Goal: Task Accomplishment & Management: Use online tool/utility

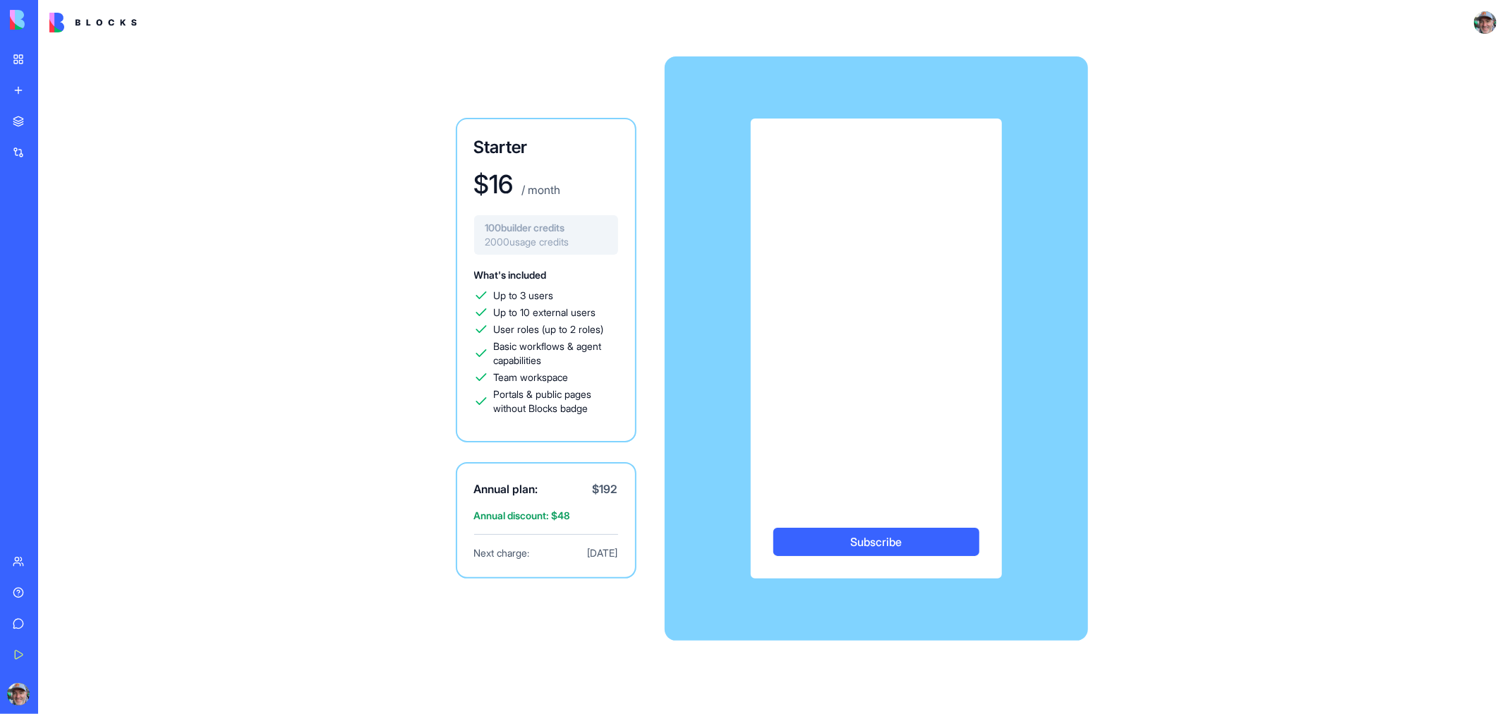
click at [39, 58] on div "My Workspace" at bounding box center [43, 59] width 18 height 14
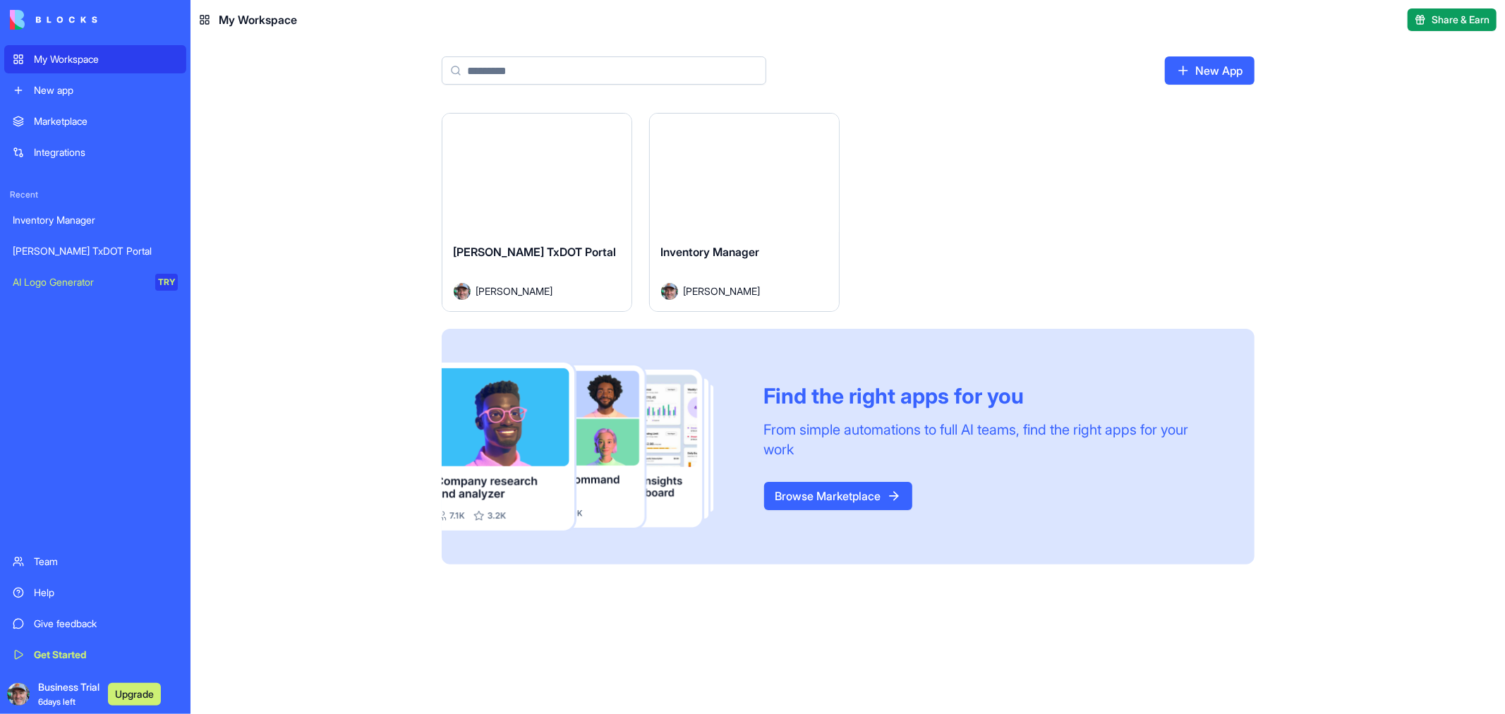
click at [848, 492] on link "Browse Marketplace" at bounding box center [838, 496] width 148 height 28
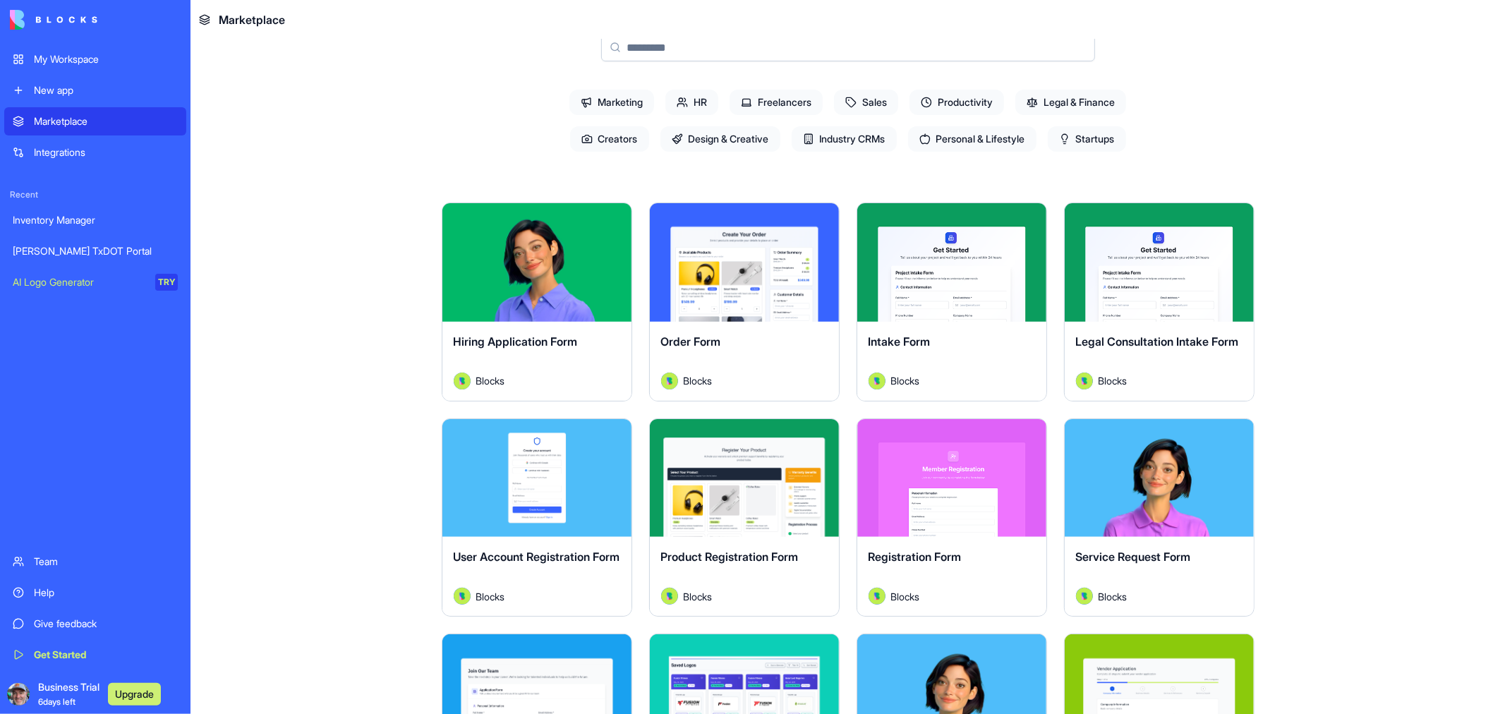
scroll to position [80, 0]
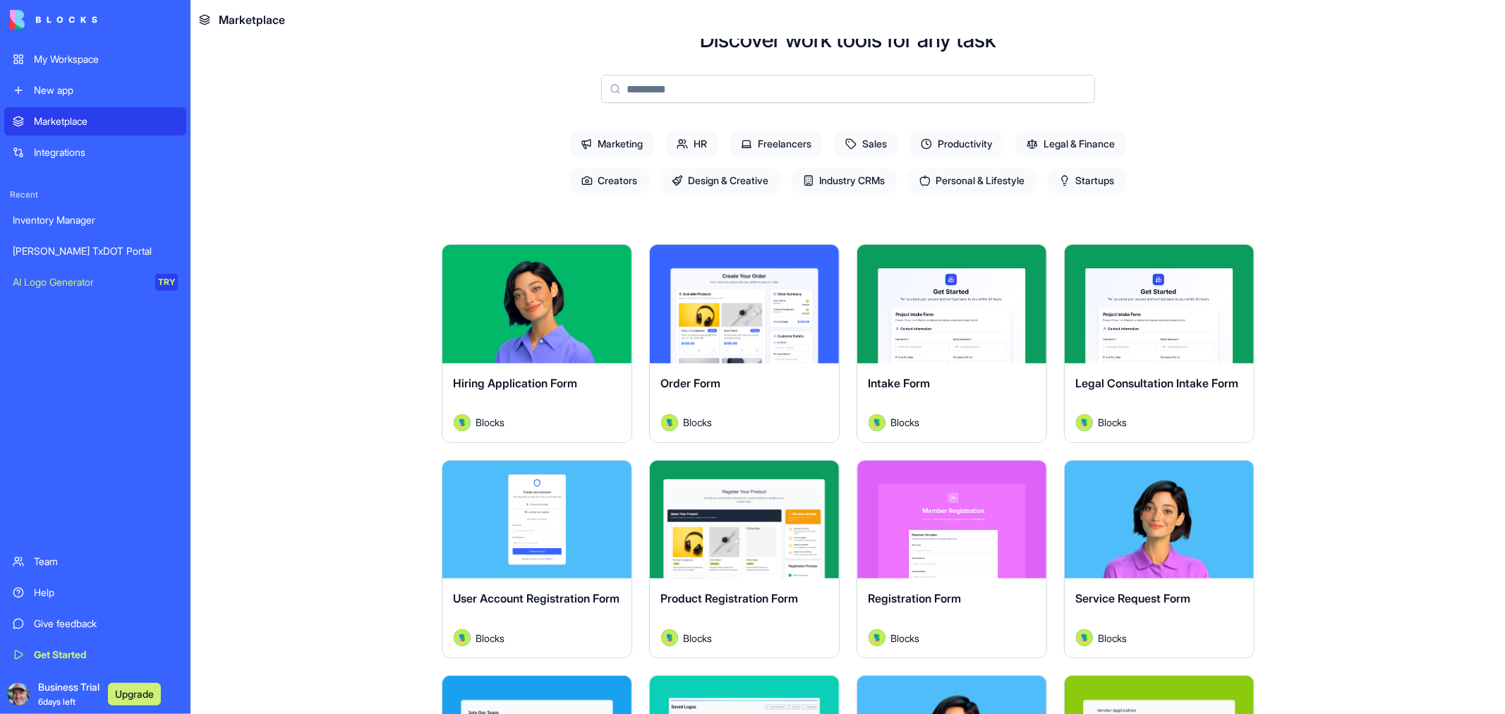
click at [44, 557] on div "Team" at bounding box center [106, 562] width 144 height 14
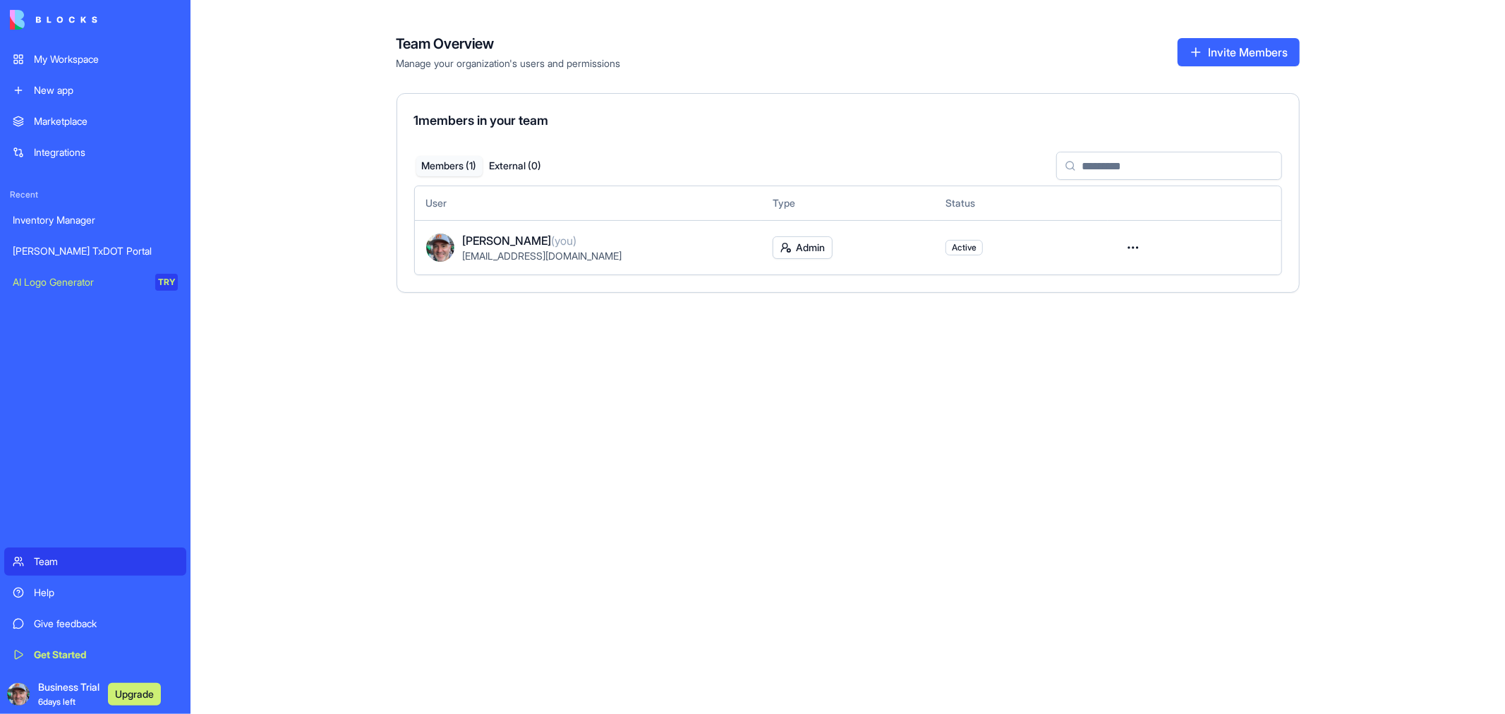
click at [83, 97] on div "New app" at bounding box center [106, 90] width 144 height 14
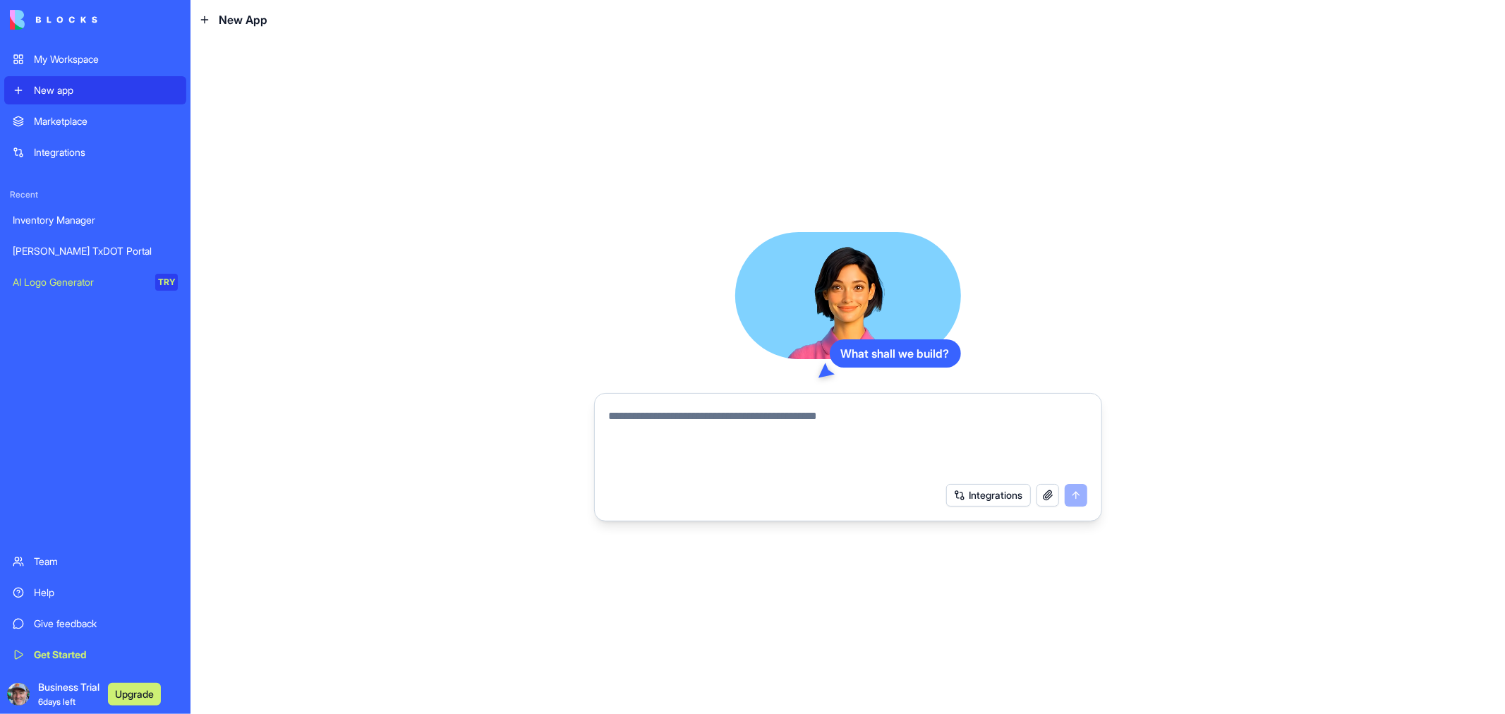
click at [697, 433] on textarea at bounding box center [848, 442] width 478 height 68
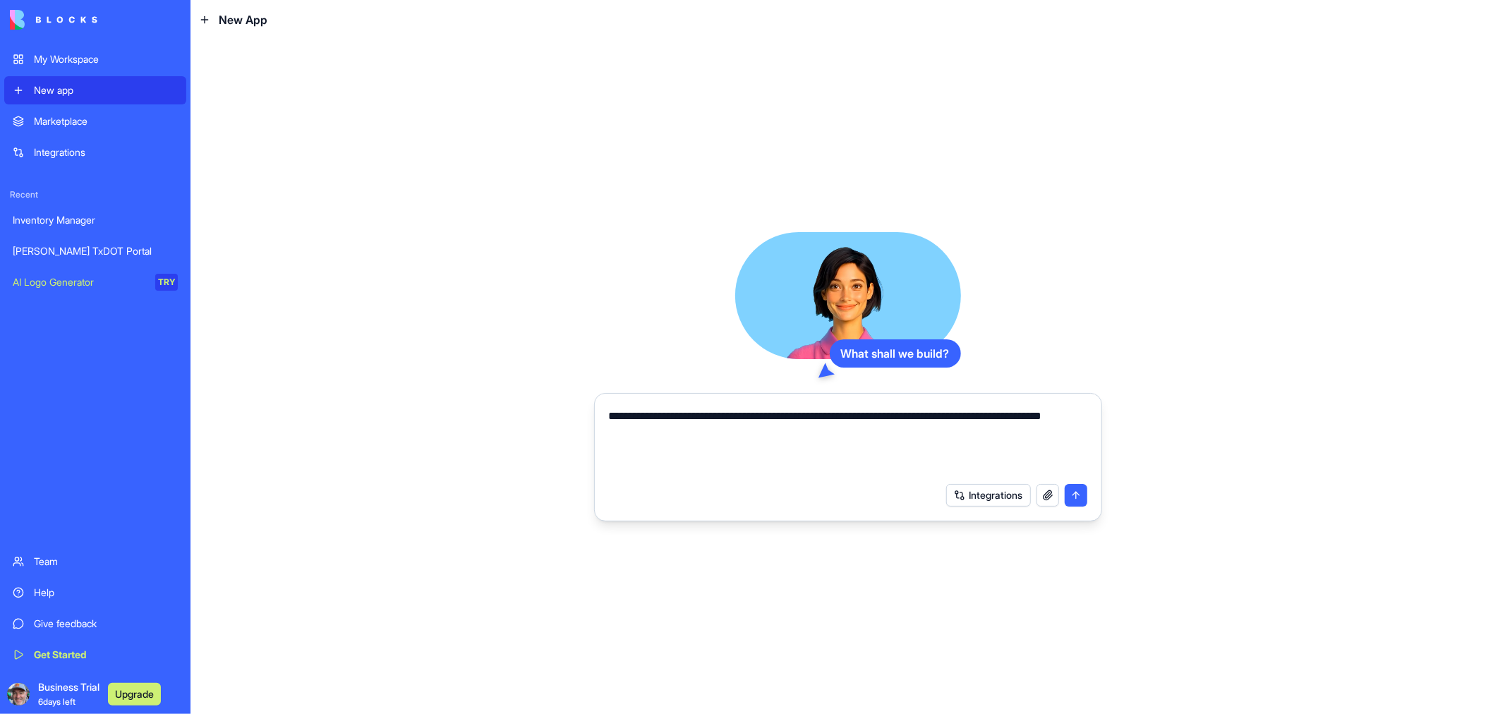
click at [720, 416] on textarea "**********" at bounding box center [848, 442] width 478 height 68
click at [683, 437] on textarea "**********" at bounding box center [848, 442] width 478 height 68
click at [787, 433] on textarea "**********" at bounding box center [848, 442] width 478 height 68
click at [790, 467] on textarea "**********" at bounding box center [848, 442] width 478 height 68
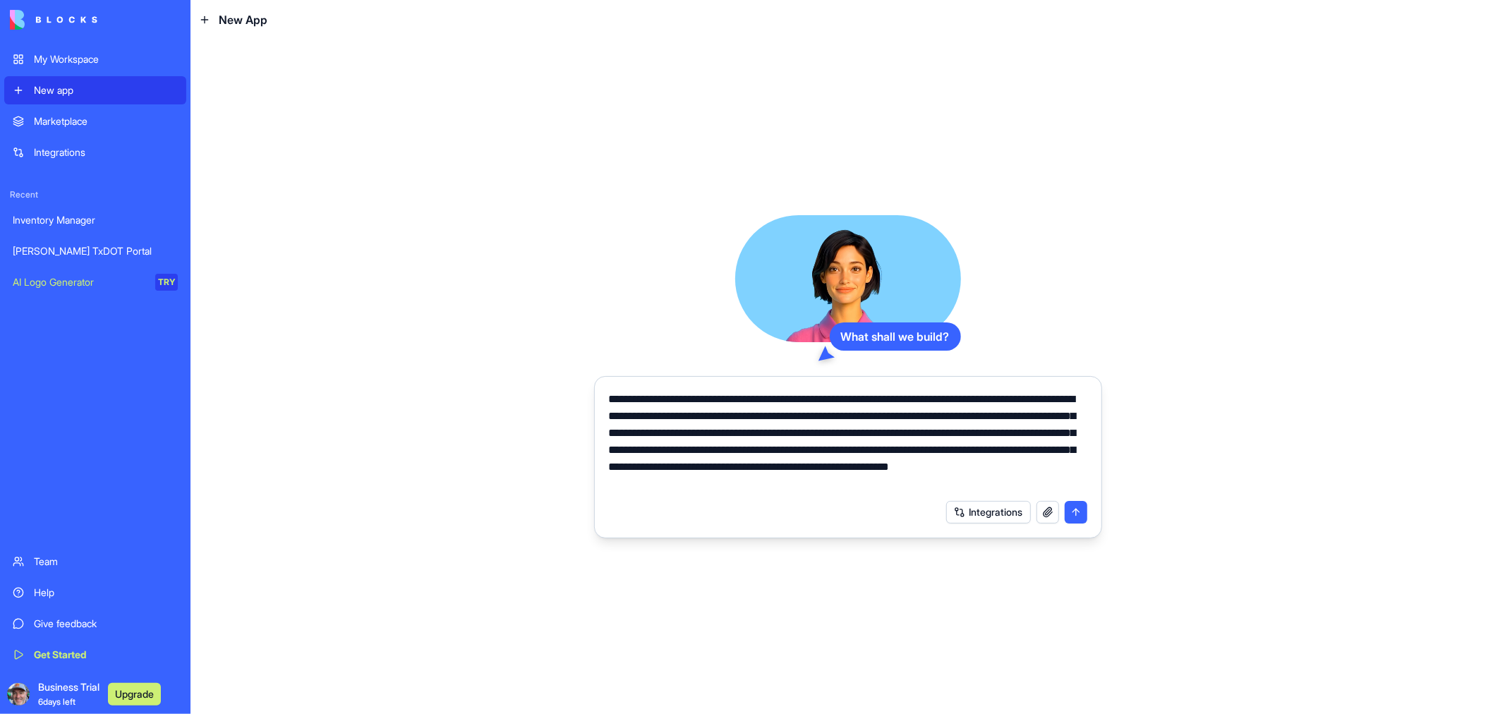
type textarea "**********"
click at [1053, 516] on button "button" at bounding box center [1047, 512] width 23 height 23
click at [1079, 513] on button "submit" at bounding box center [1076, 512] width 23 height 23
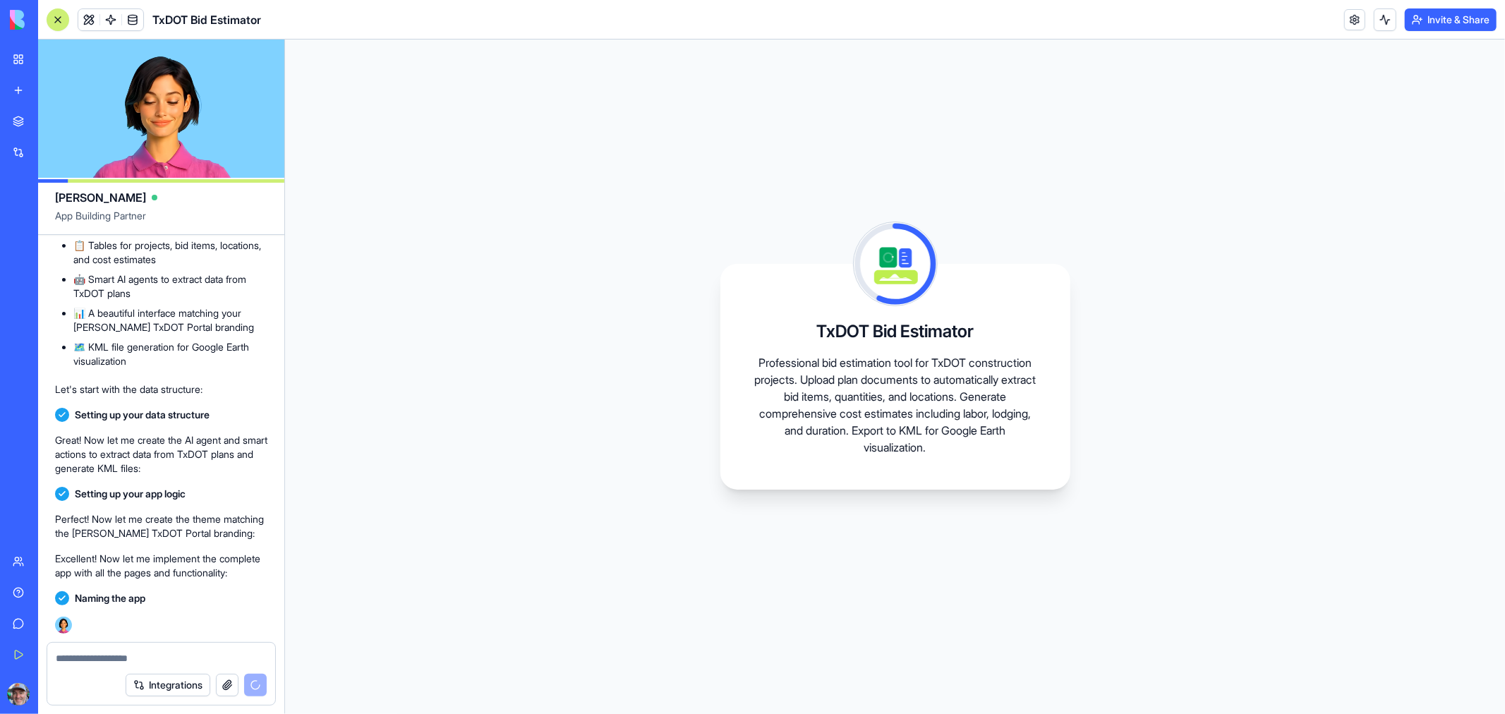
scroll to position [566, 0]
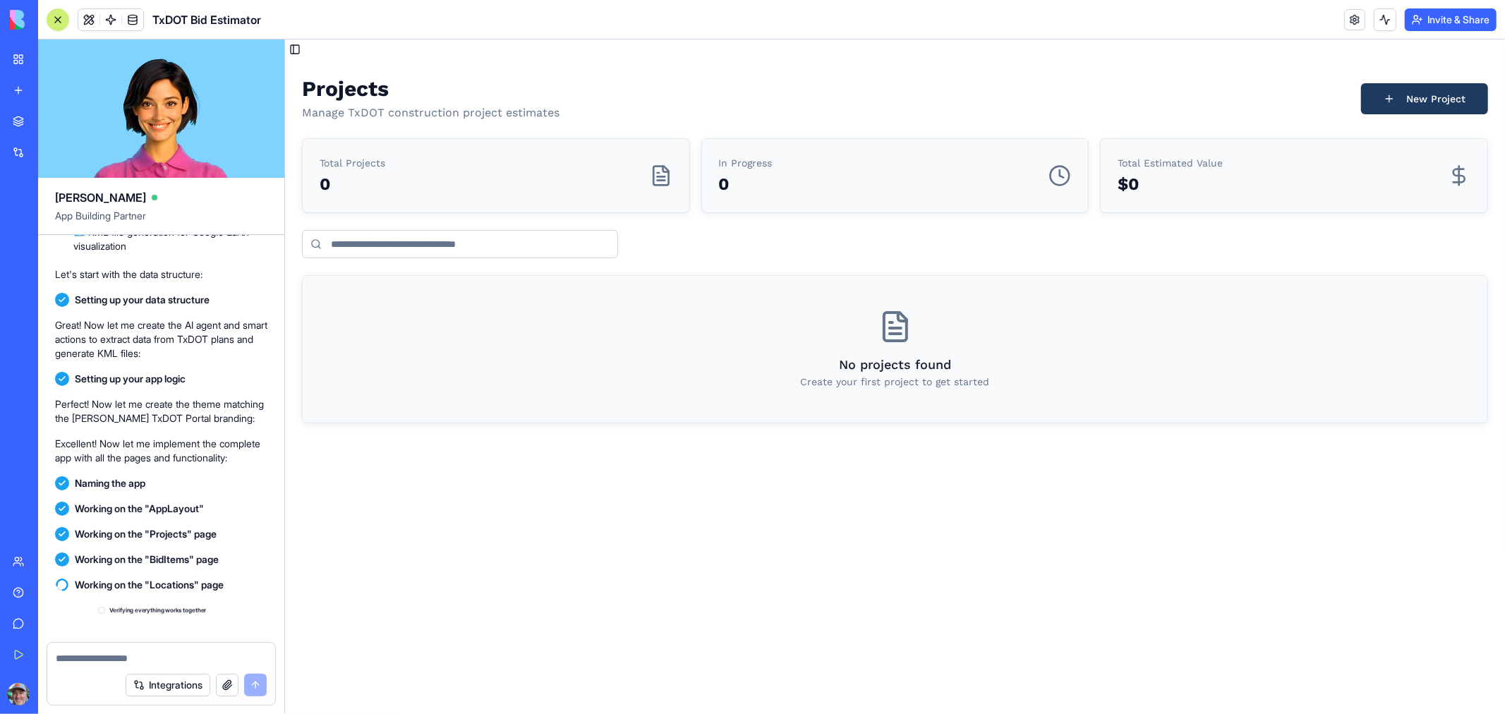
scroll to position [1020, 0]
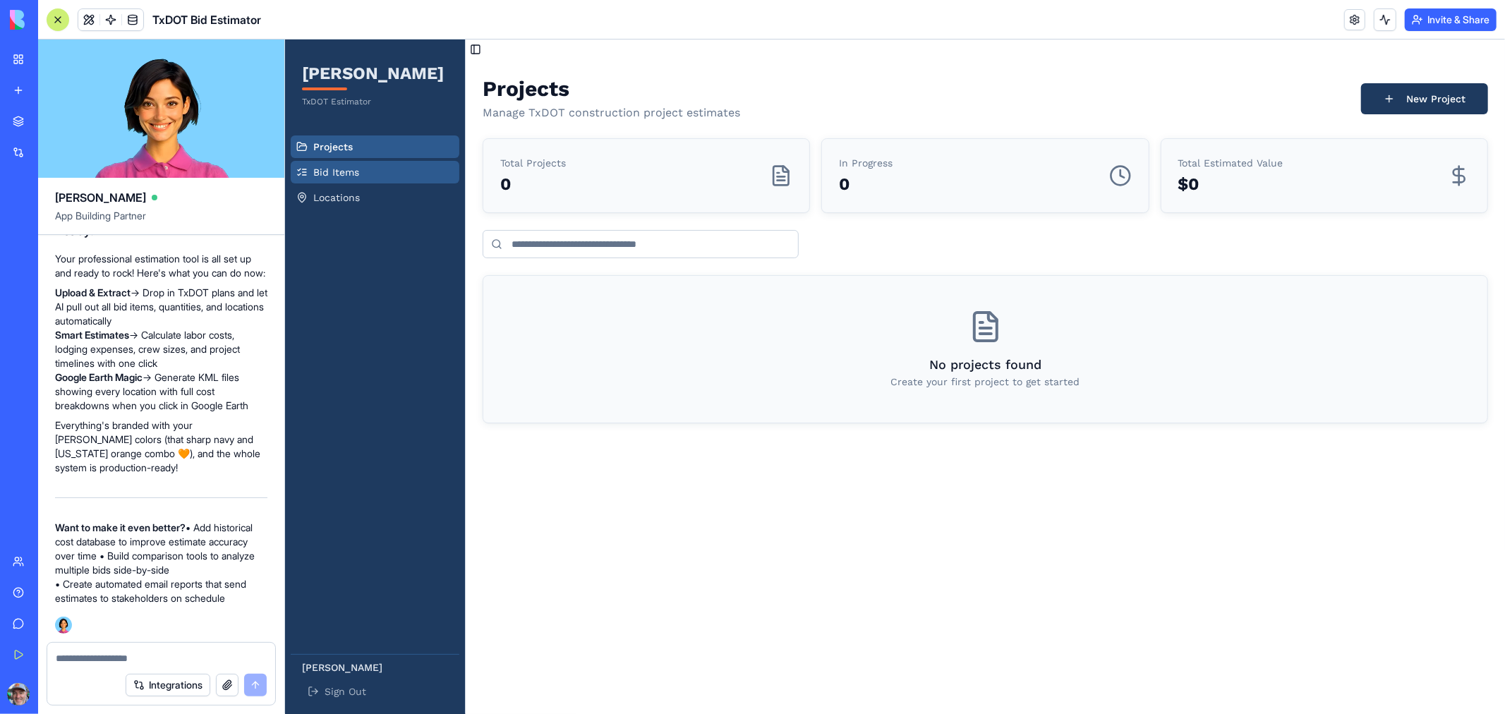
click at [349, 176] on span "Bid Items" at bounding box center [336, 171] width 46 height 14
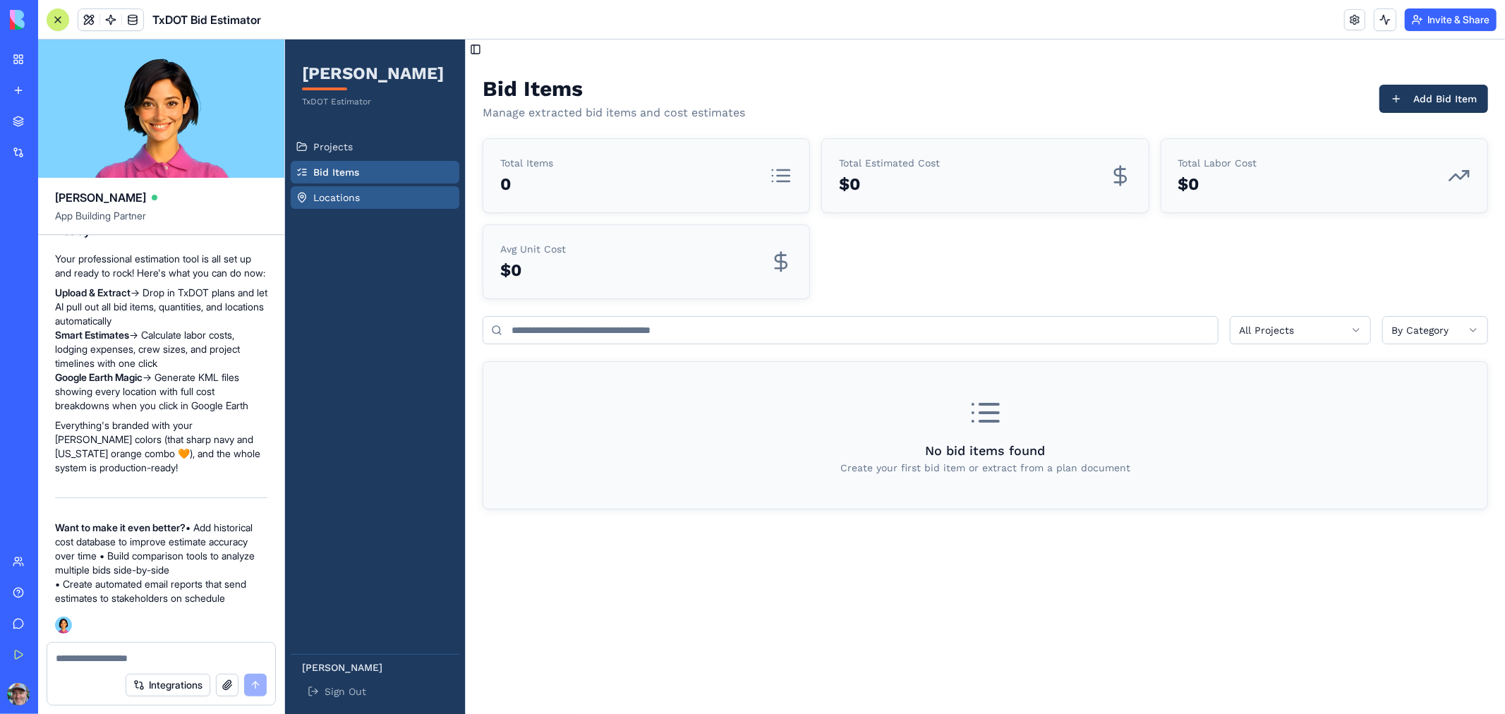
click at [322, 201] on span "Locations" at bounding box center [336, 197] width 47 height 14
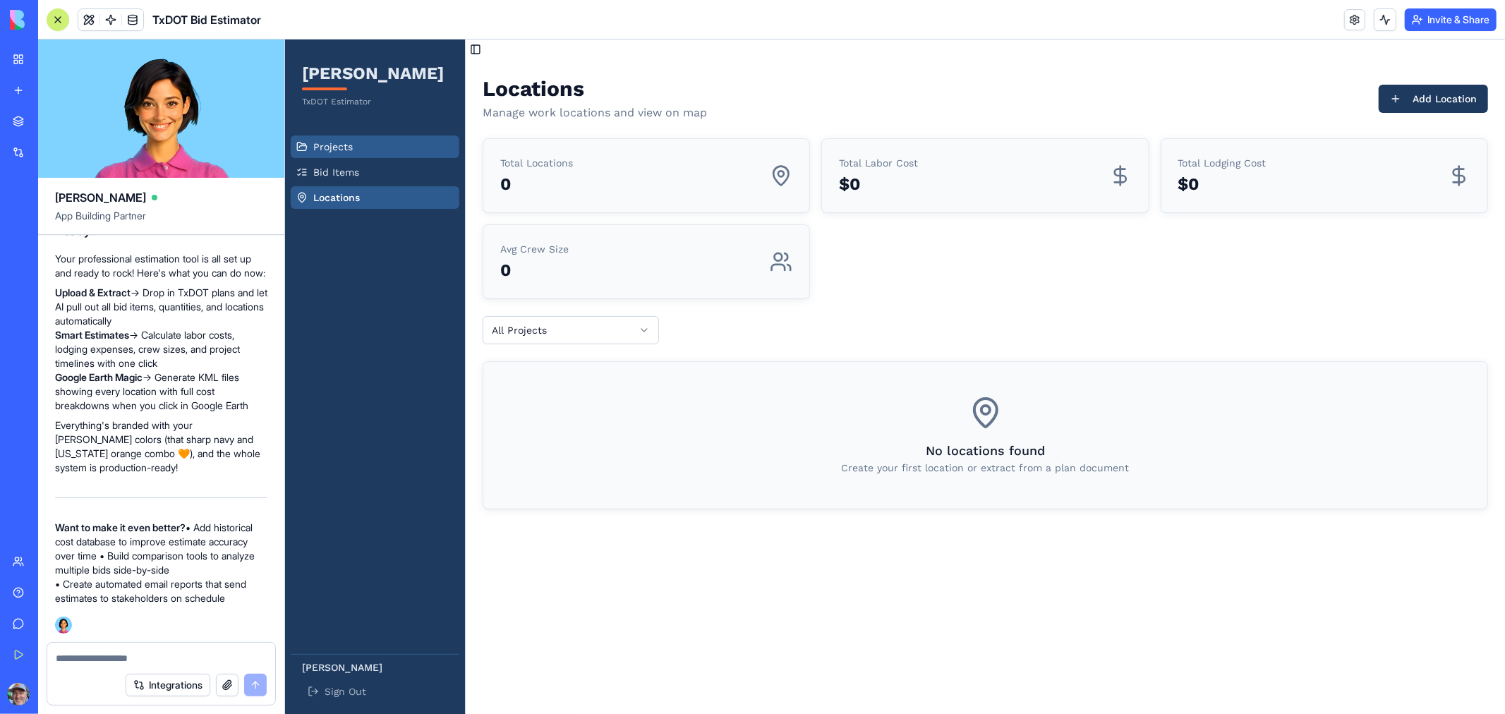
click at [341, 150] on span "Projects" at bounding box center [333, 146] width 40 height 14
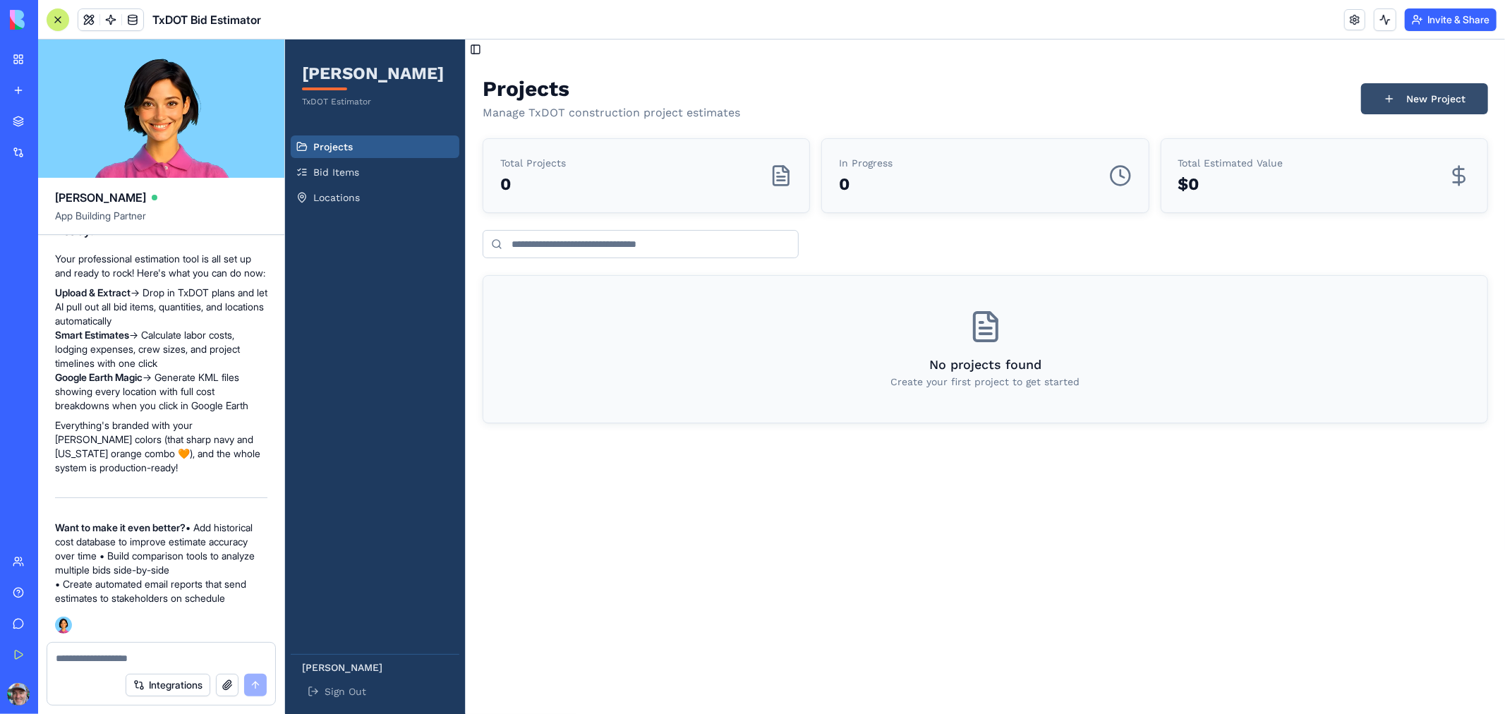
click at [1411, 99] on button "New Project" at bounding box center [1423, 98] width 127 height 31
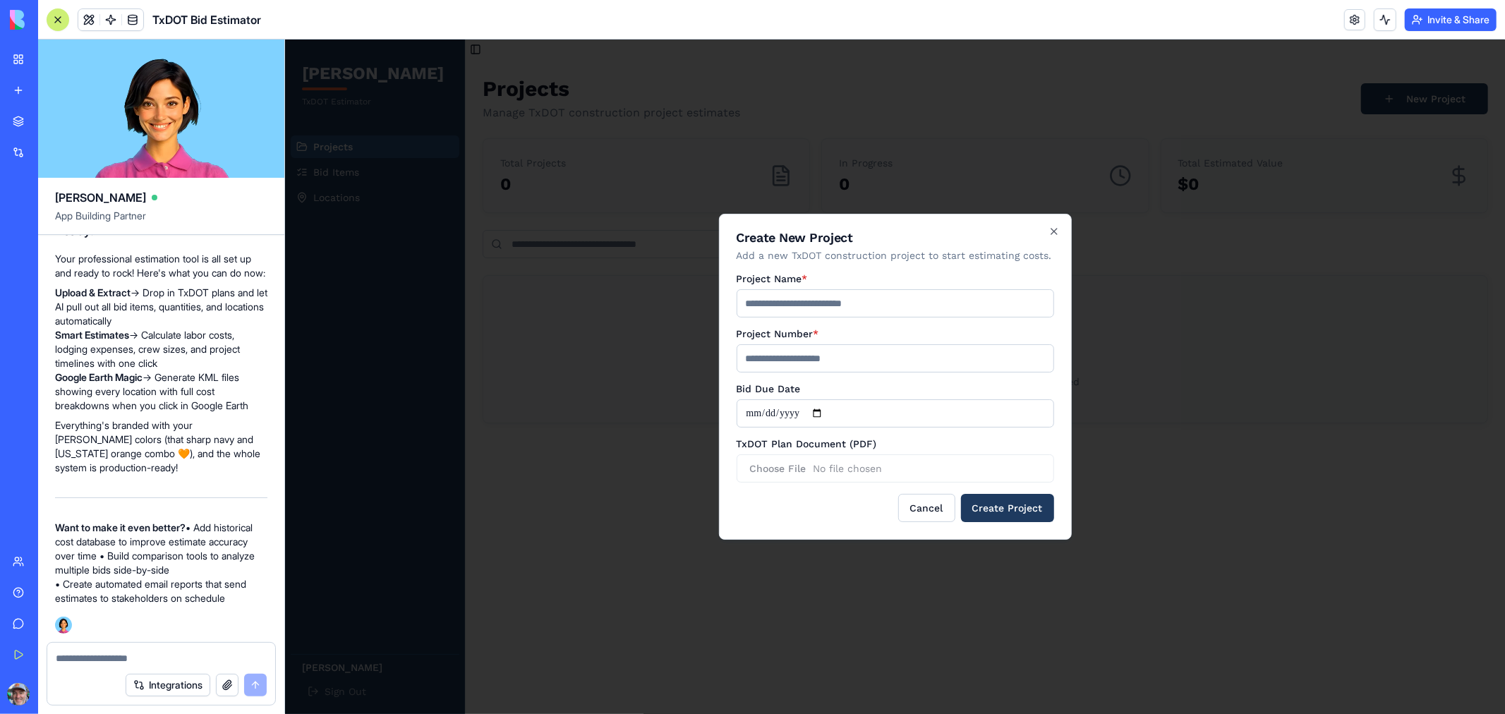
click at [858, 302] on input "Project Name *" at bounding box center [894, 303] width 317 height 28
type input "**********"
click at [810, 358] on input "Project Number *" at bounding box center [894, 358] width 317 height 28
type input "*******"
click at [835, 411] on input "Bid Due Date" at bounding box center [894, 413] width 317 height 28
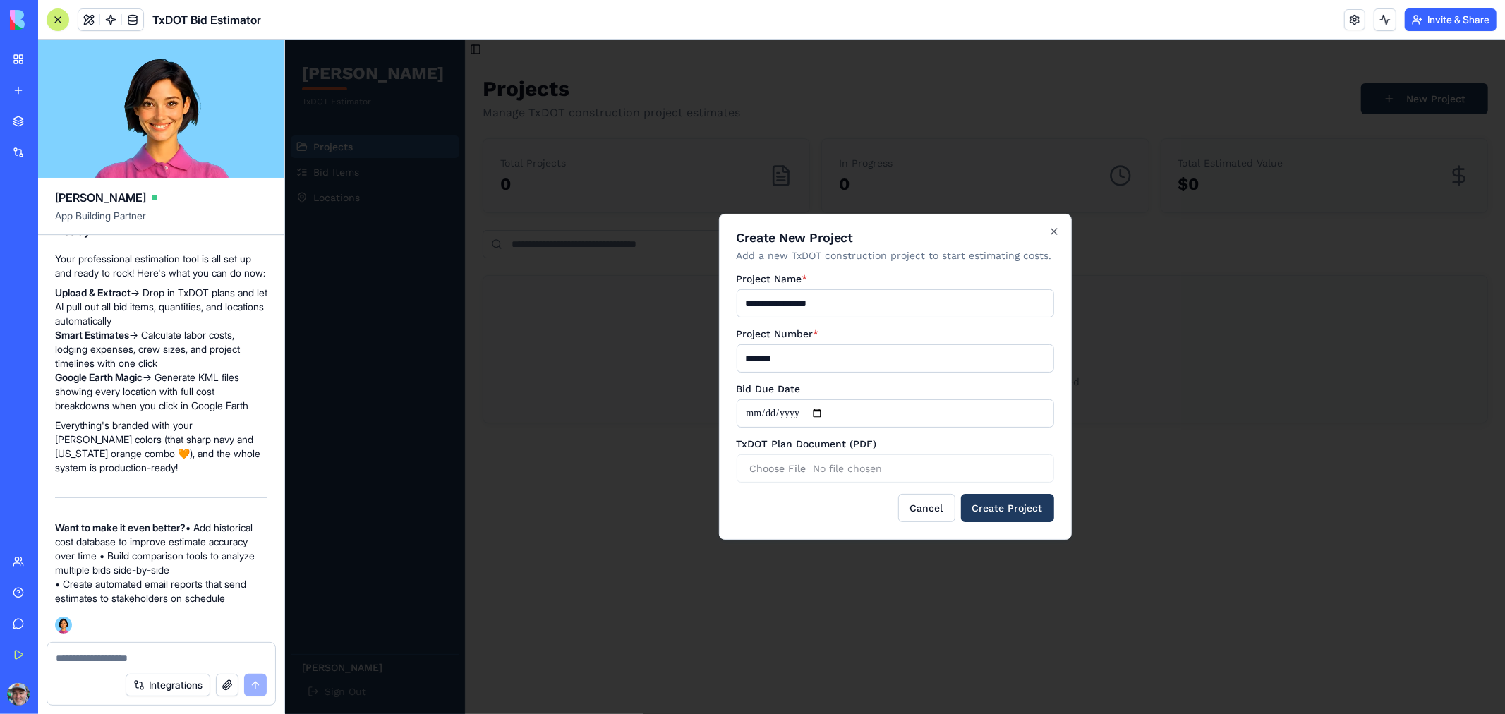
type input "**********"
click at [787, 463] on input "TxDOT Plan Document (PDF)" at bounding box center [894, 468] width 317 height 28
type input "**********"
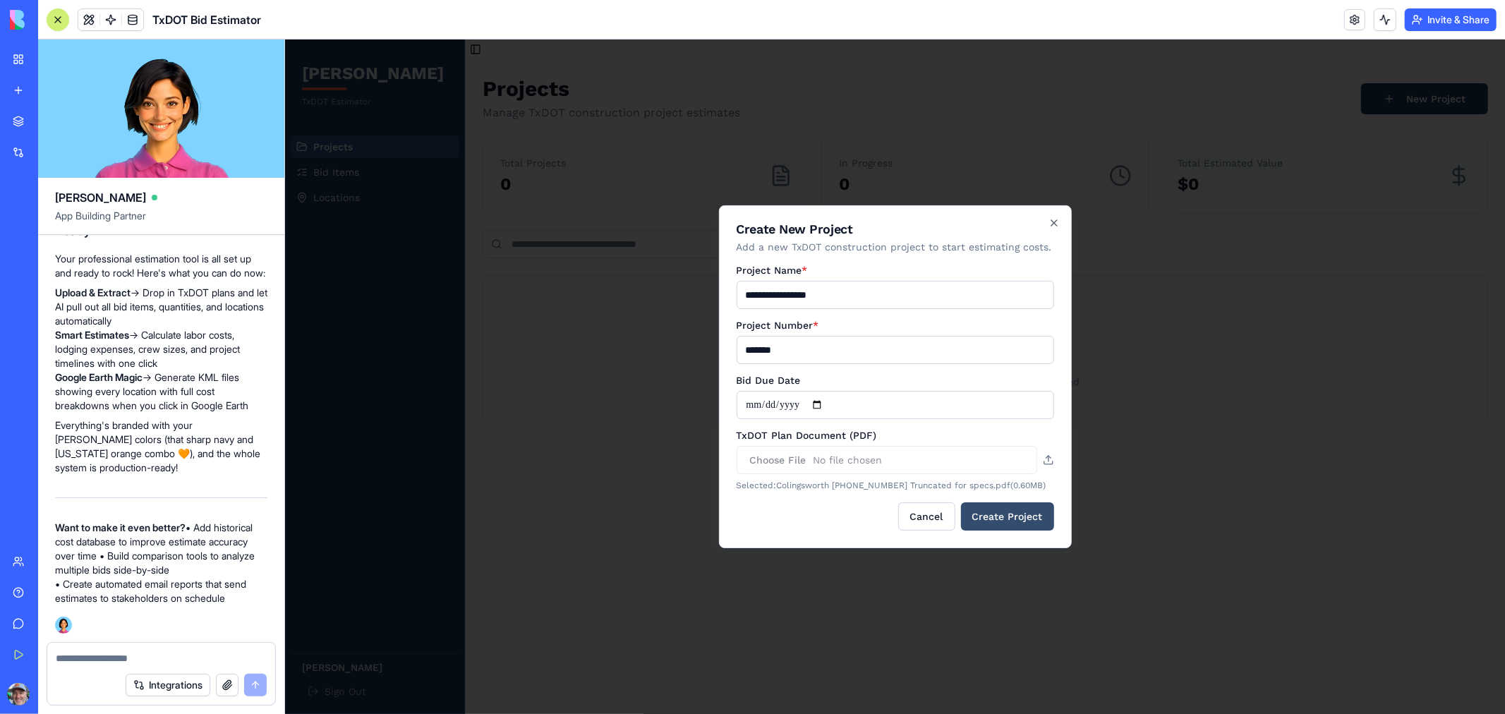
click at [988, 515] on button "Create Project" at bounding box center [1006, 516] width 93 height 28
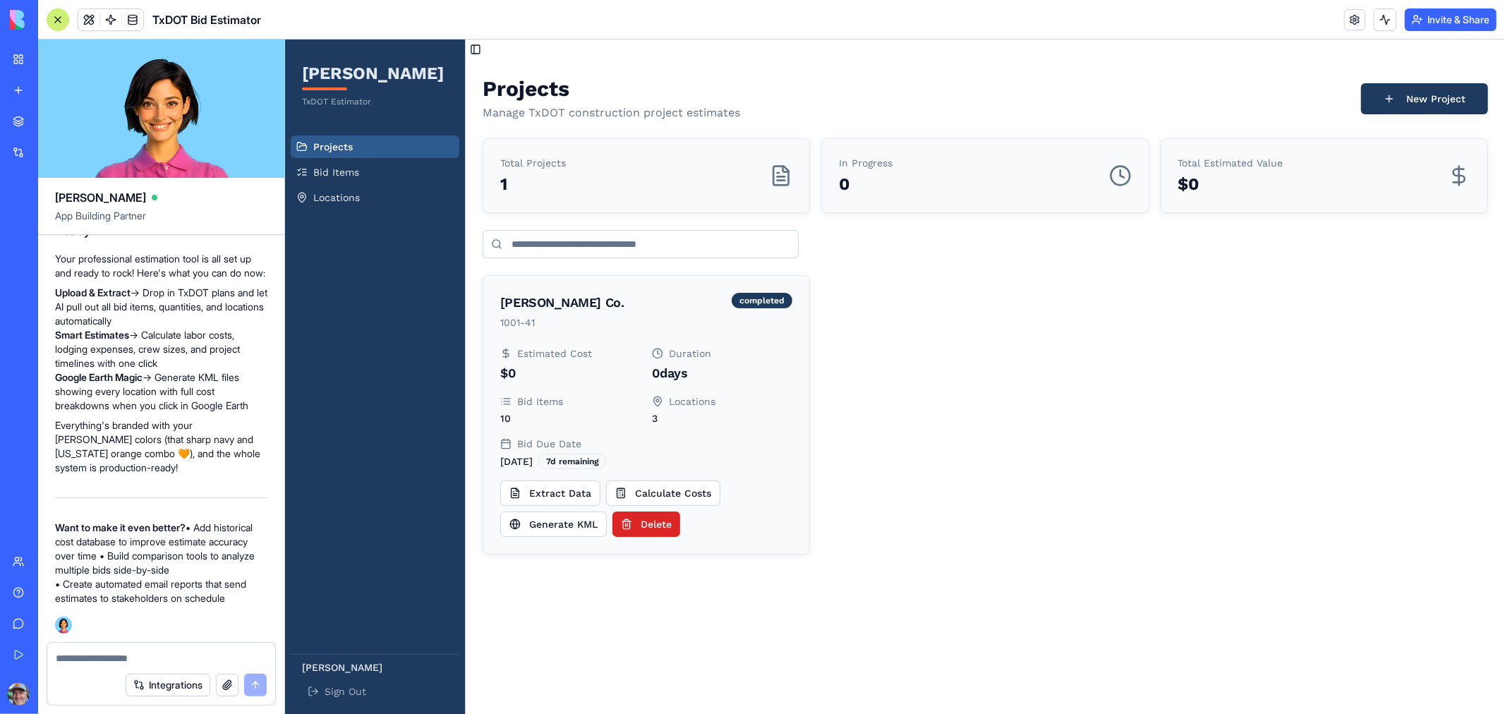
drag, startPoint x: 200, startPoint y: 526, endPoint x: 250, endPoint y: 598, distance: 87.7
click at [250, 598] on p "Want to make it even better? • Add historical cost database to improve estimate…" at bounding box center [161, 563] width 212 height 85
copy p "Add historical cost database to improve estimate accuracy over time • Build com…"
paste textarea "**********"
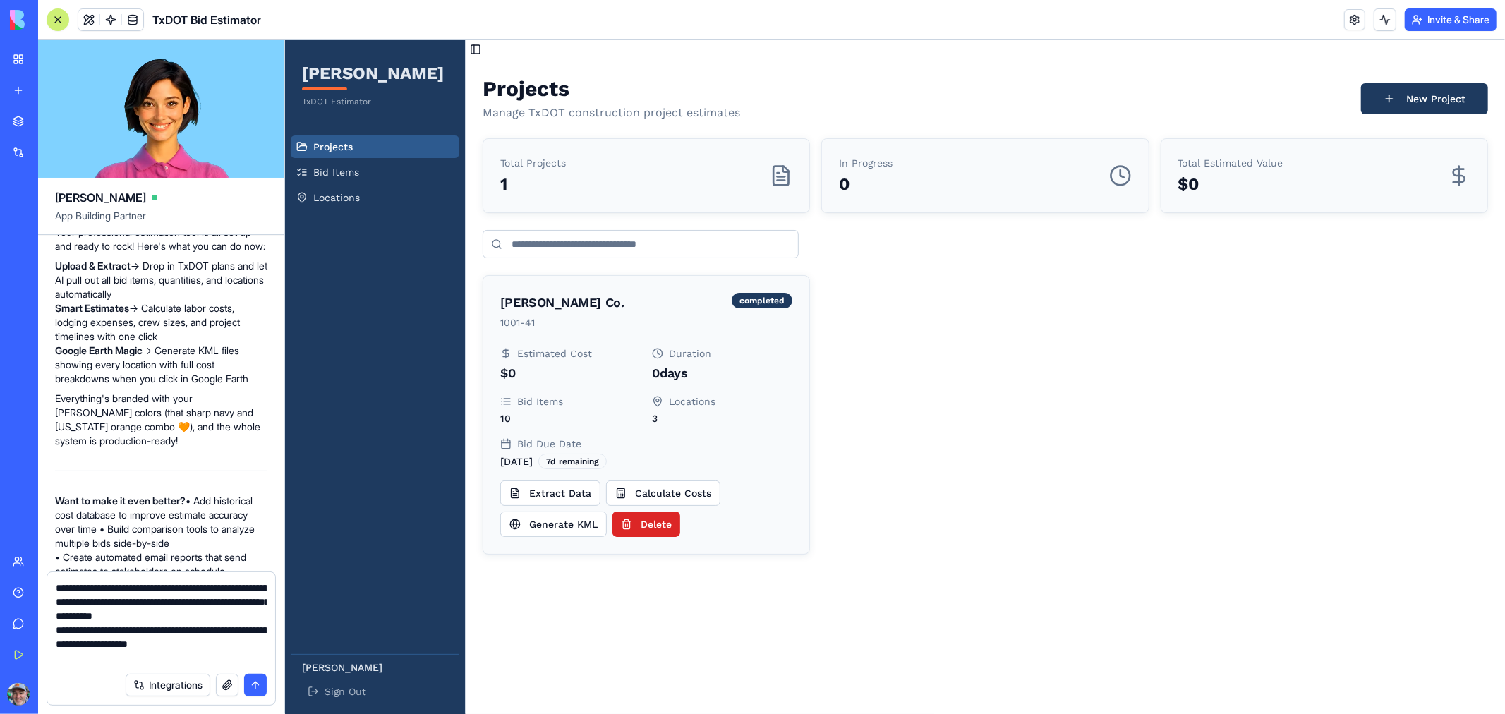
type textarea "**********"
click at [255, 686] on button "submit" at bounding box center [255, 685] width 23 height 23
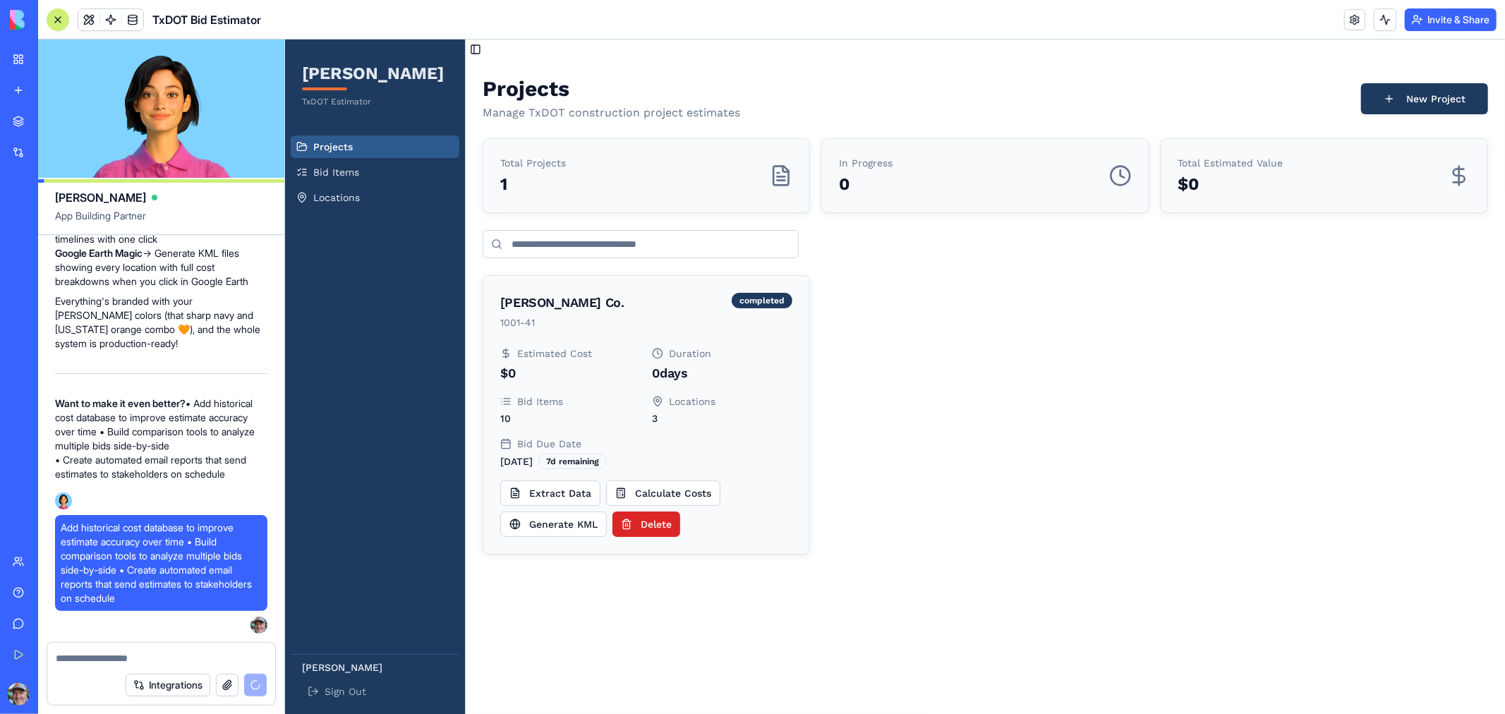
scroll to position [1198, 0]
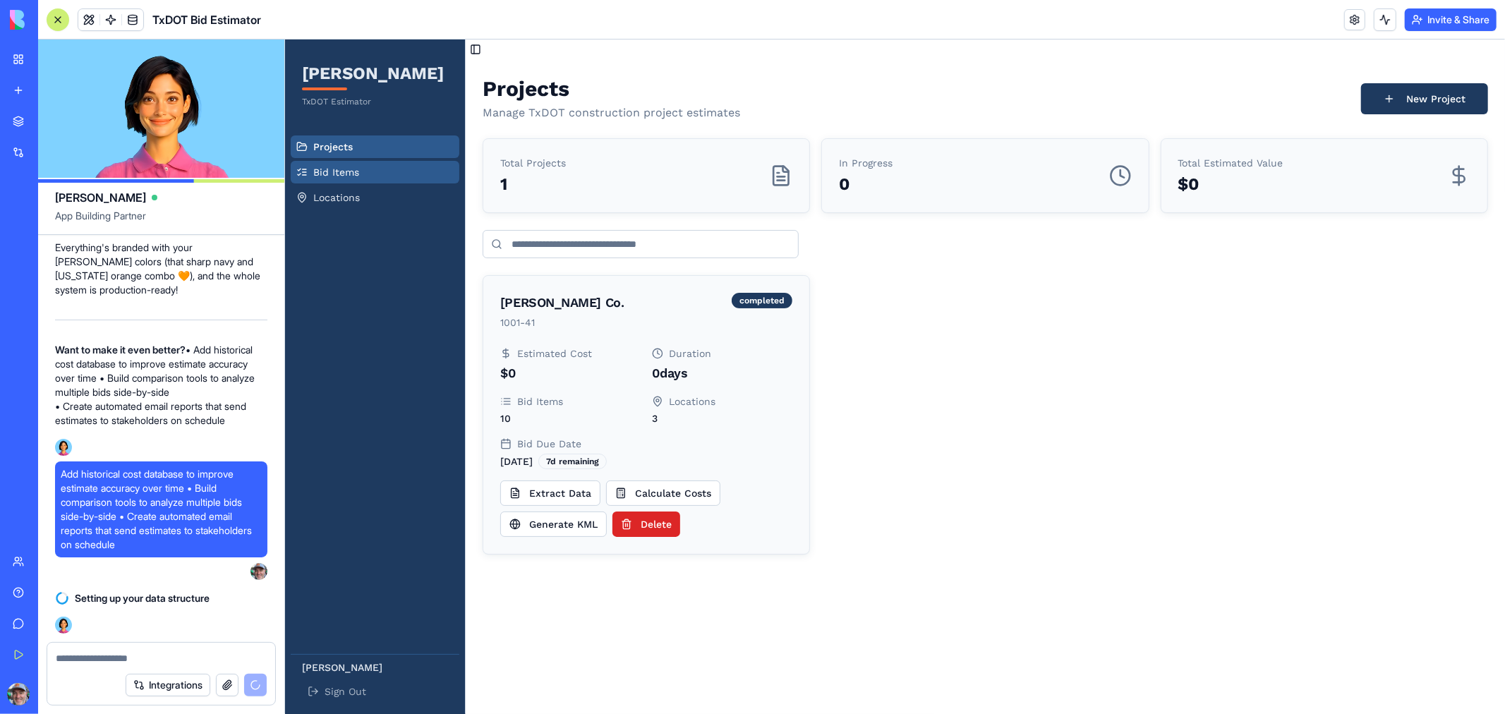
click at [329, 170] on span "Bid Items" at bounding box center [336, 171] width 46 height 14
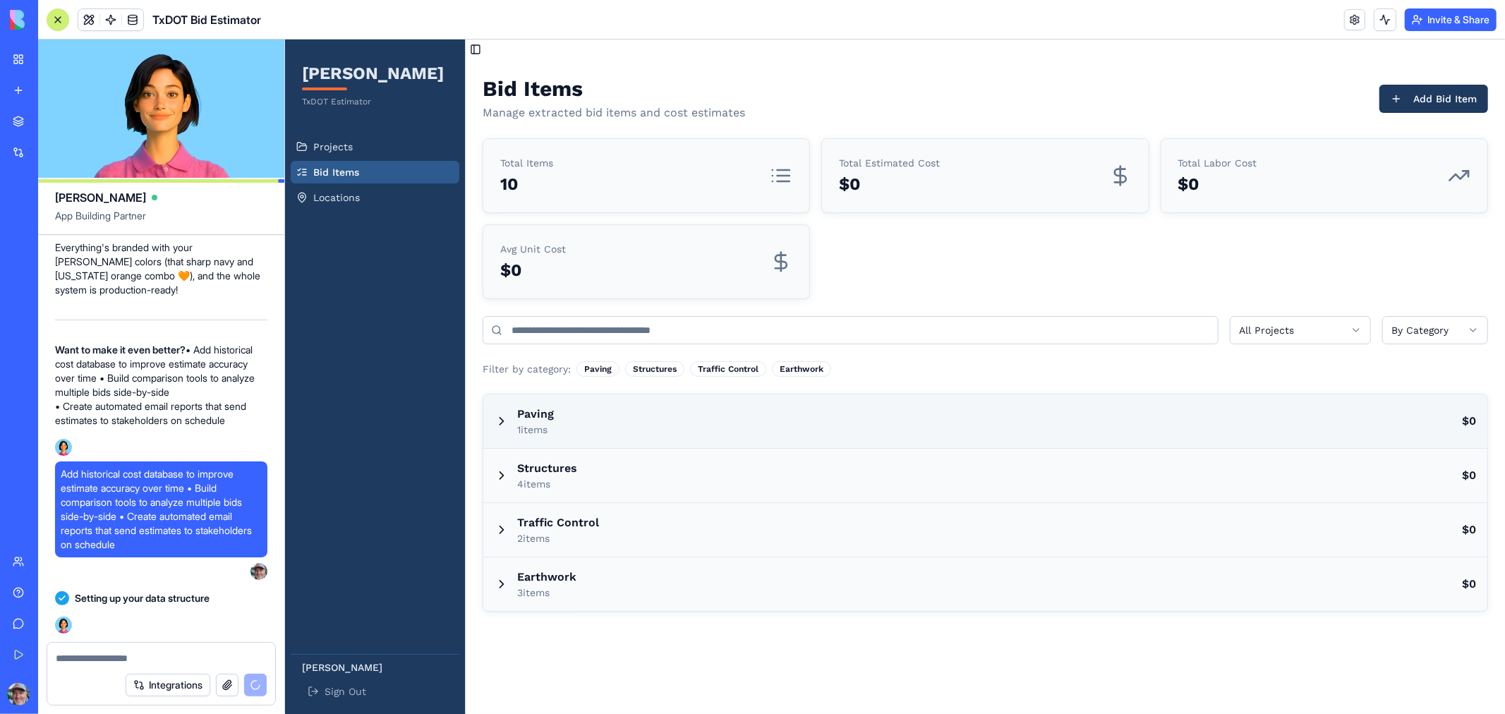
click at [528, 416] on h3 "Paving" at bounding box center [534, 413] width 37 height 17
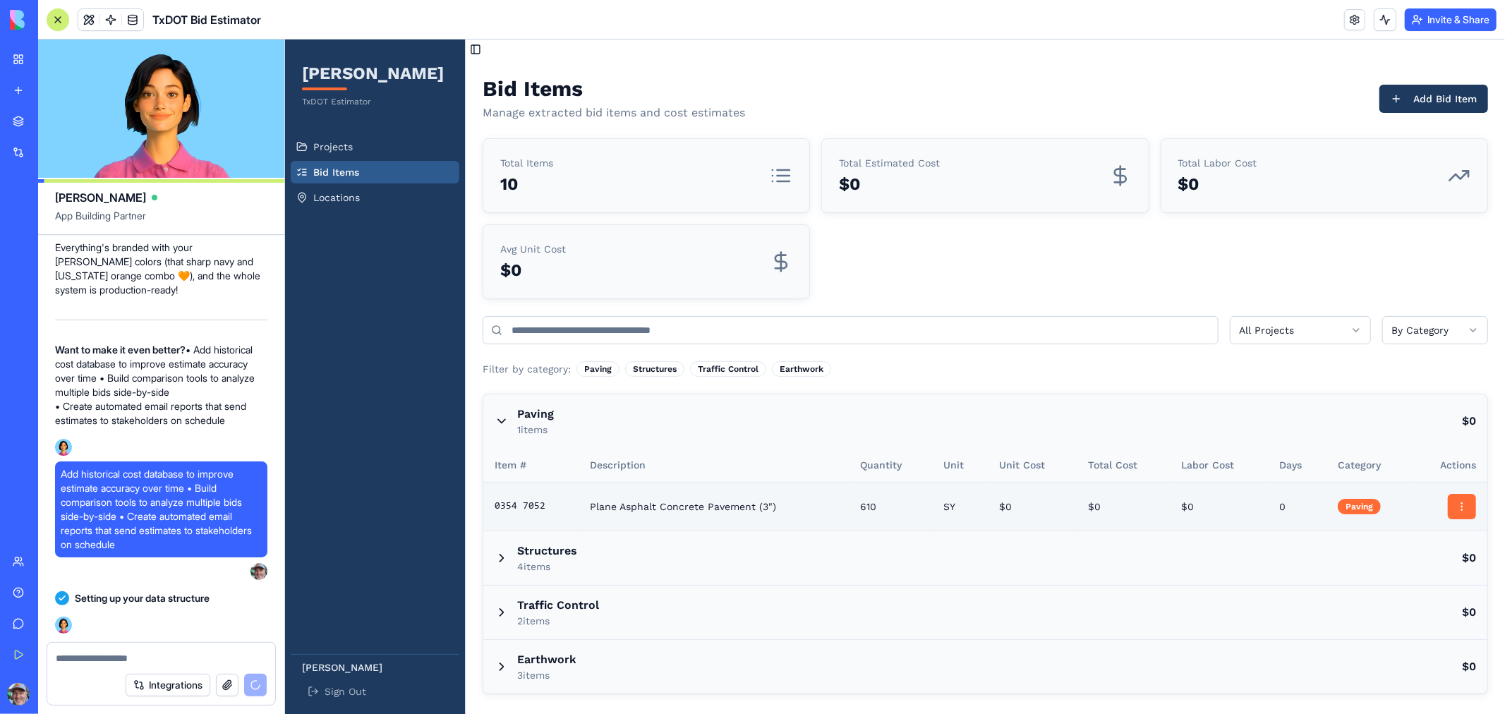
click at [1470, 502] on html "MACIAS TxDOT Estimator Projects Bid Items Locations Lonnie Martinez Sign Out To…" at bounding box center [894, 376] width 1220 height 674
click at [499, 556] on html "MACIAS TxDOT Estimator Projects Bid Items Locations Lonnie Martinez Sign Out To…" at bounding box center [894, 376] width 1220 height 674
click at [499, 556] on icon at bounding box center [501, 557] width 14 height 14
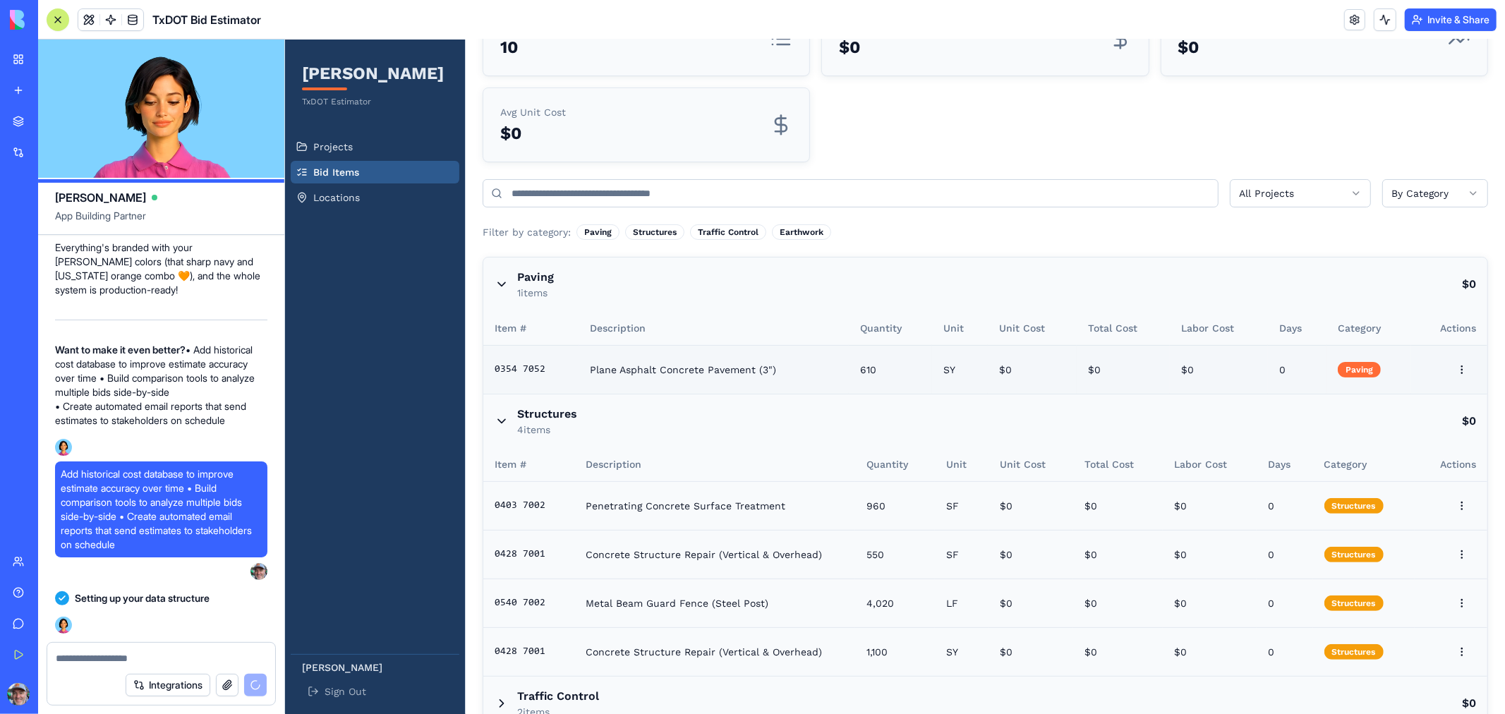
scroll to position [226, 0]
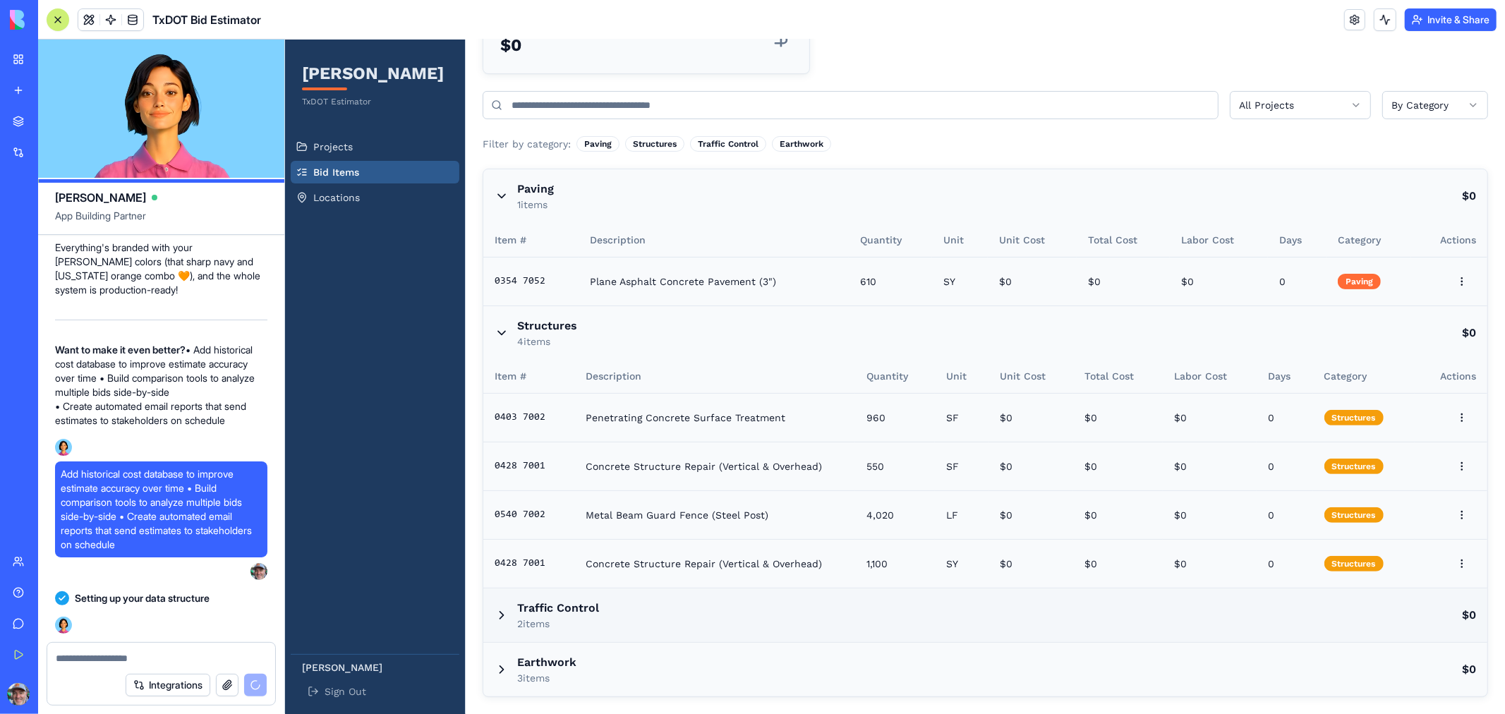
click at [501, 607] on icon at bounding box center [501, 614] width 14 height 14
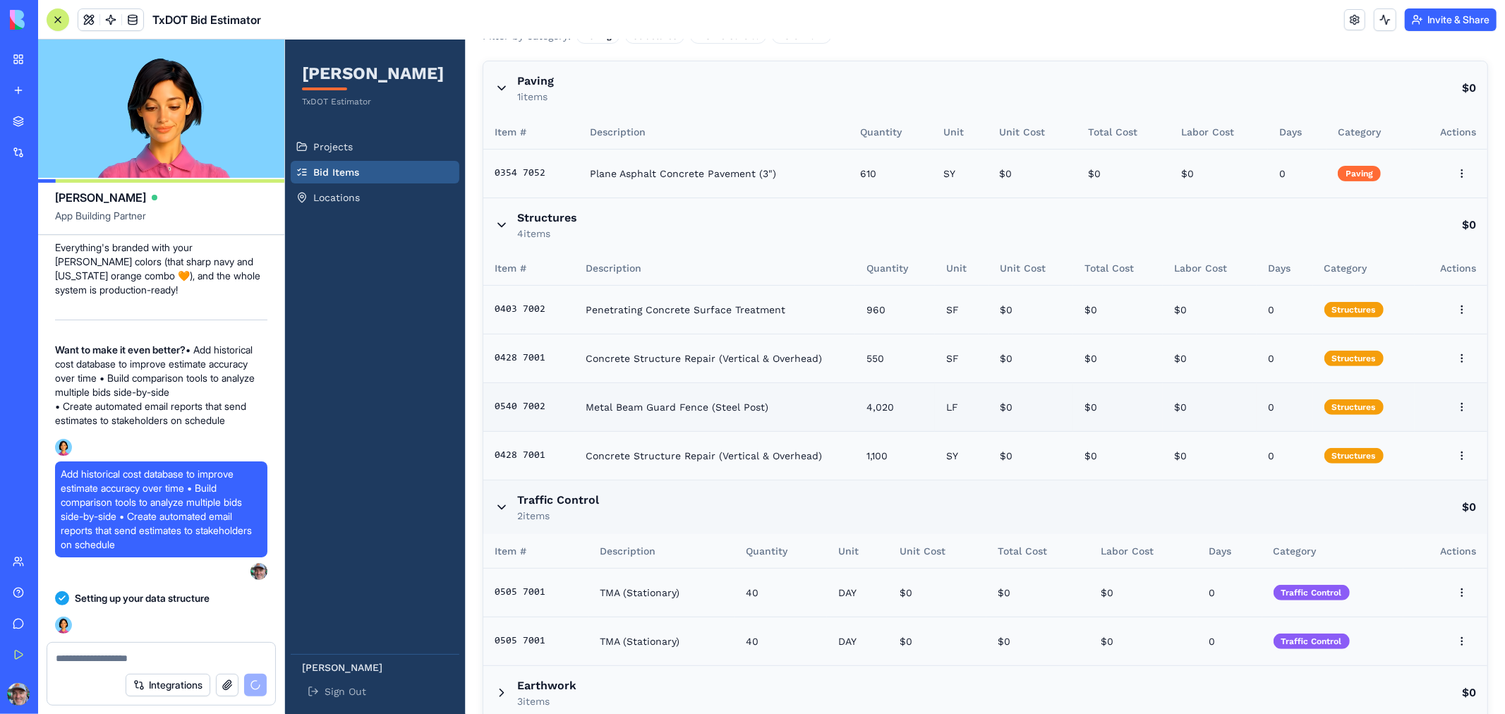
scroll to position [356, 0]
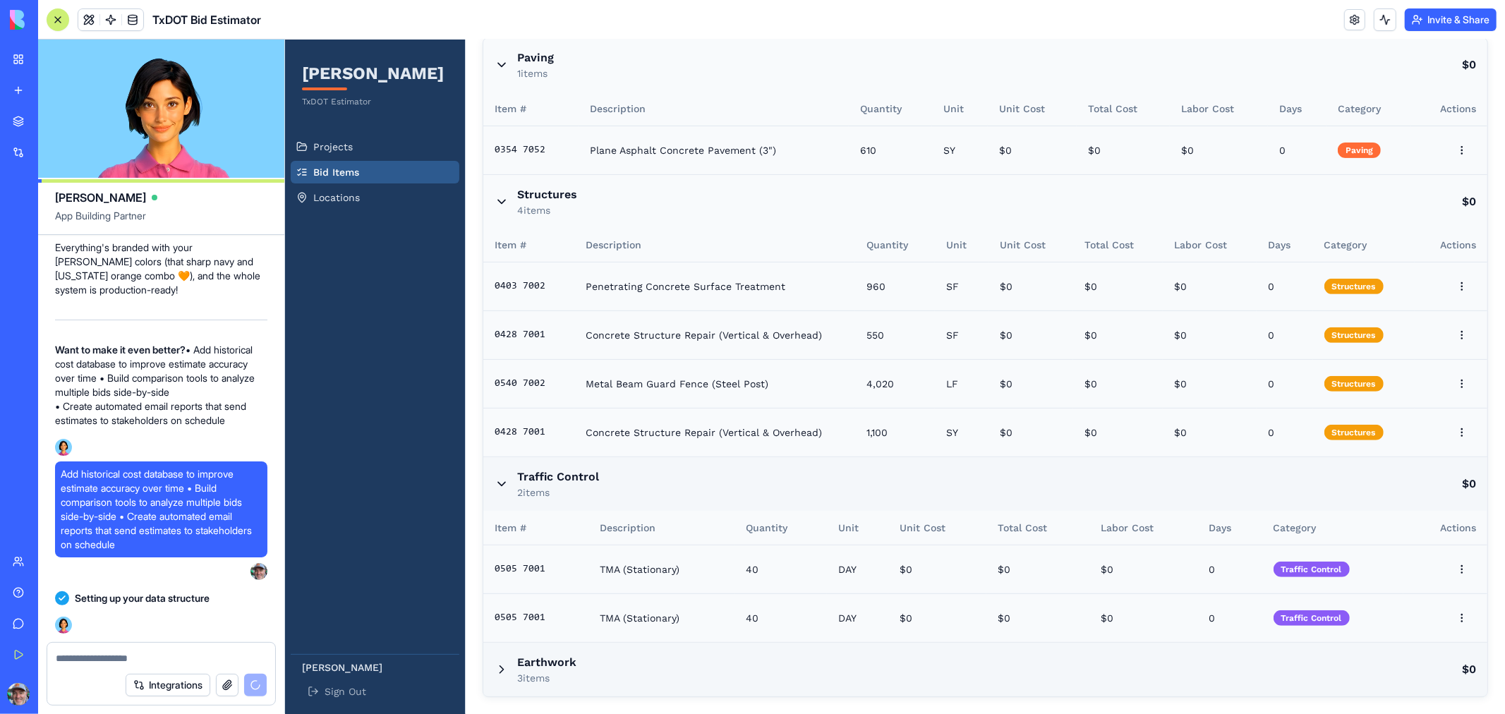
click at [503, 670] on icon at bounding box center [501, 669] width 14 height 14
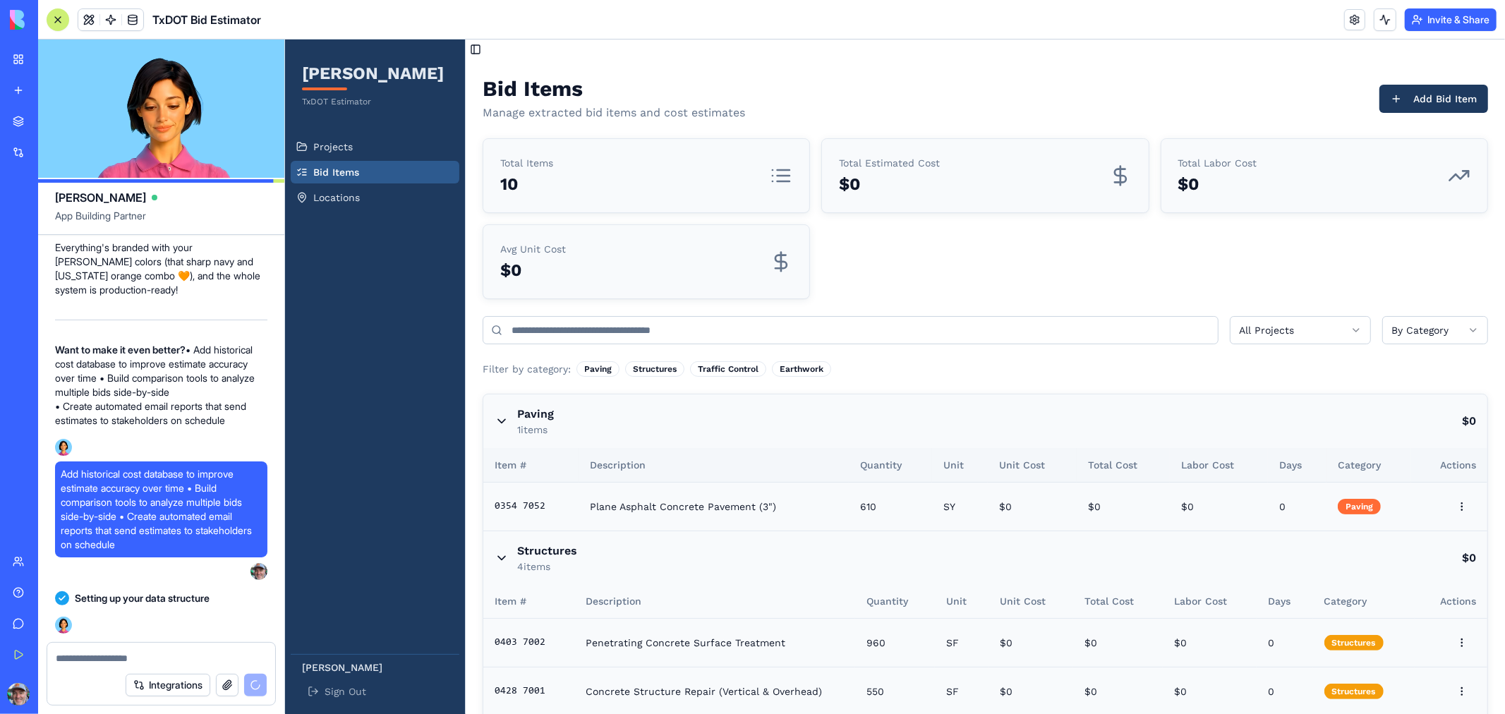
scroll to position [1277, 0]
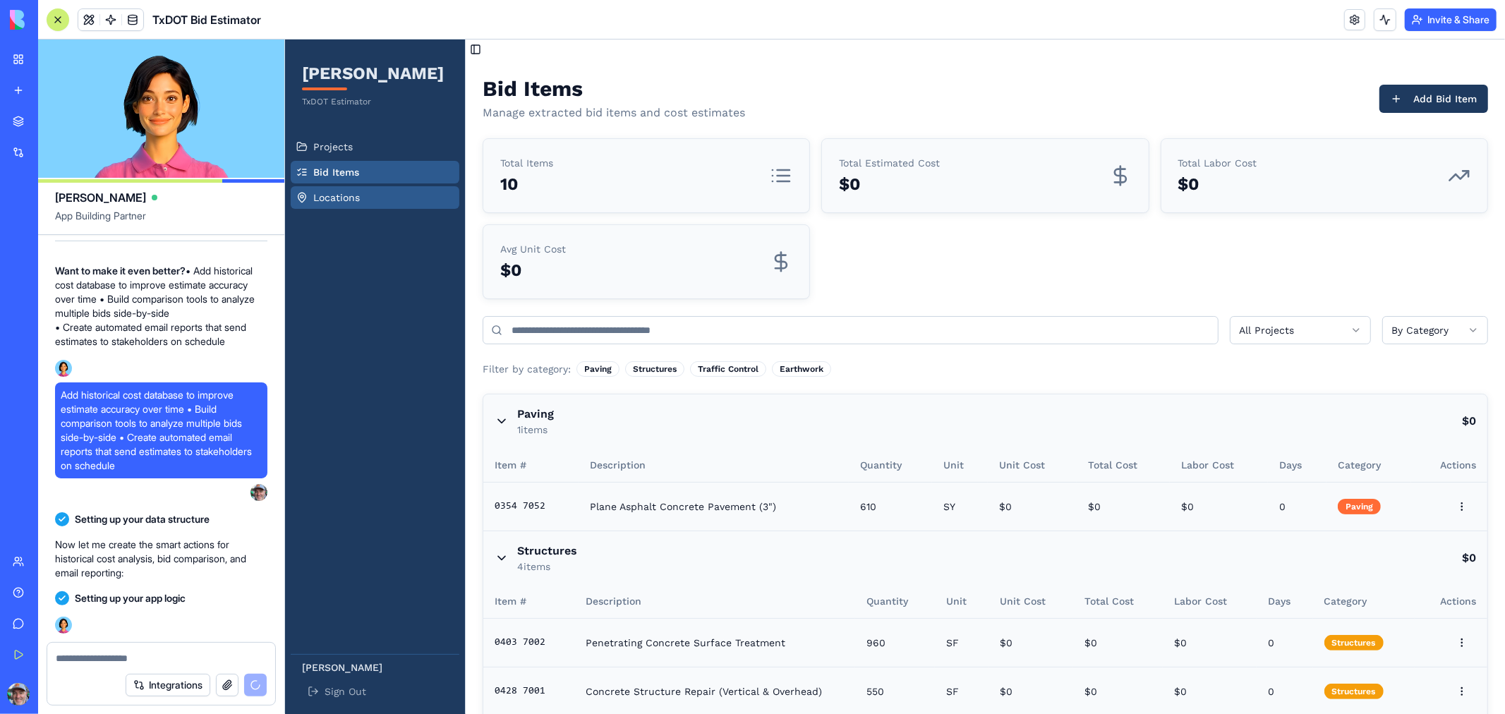
click at [335, 191] on span "Locations" at bounding box center [336, 197] width 47 height 14
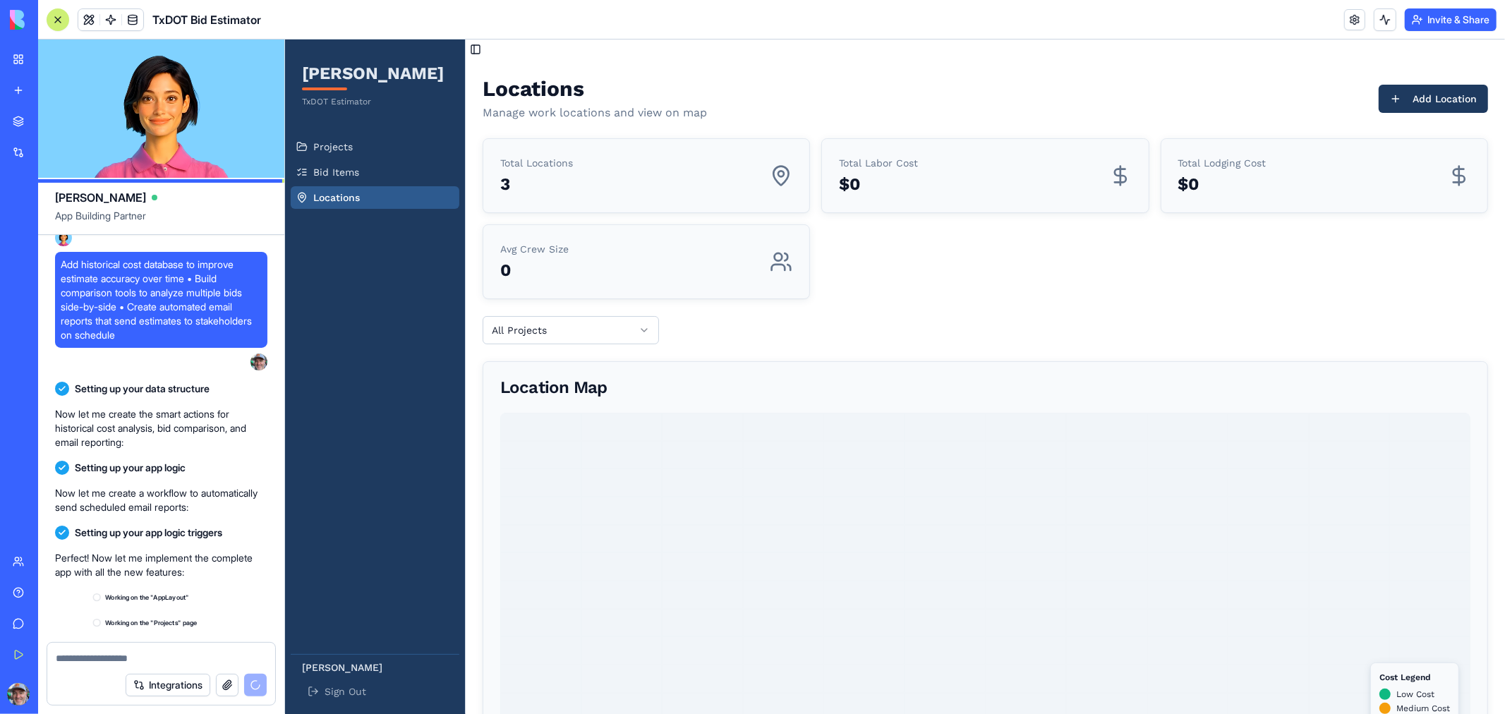
scroll to position [1559, 0]
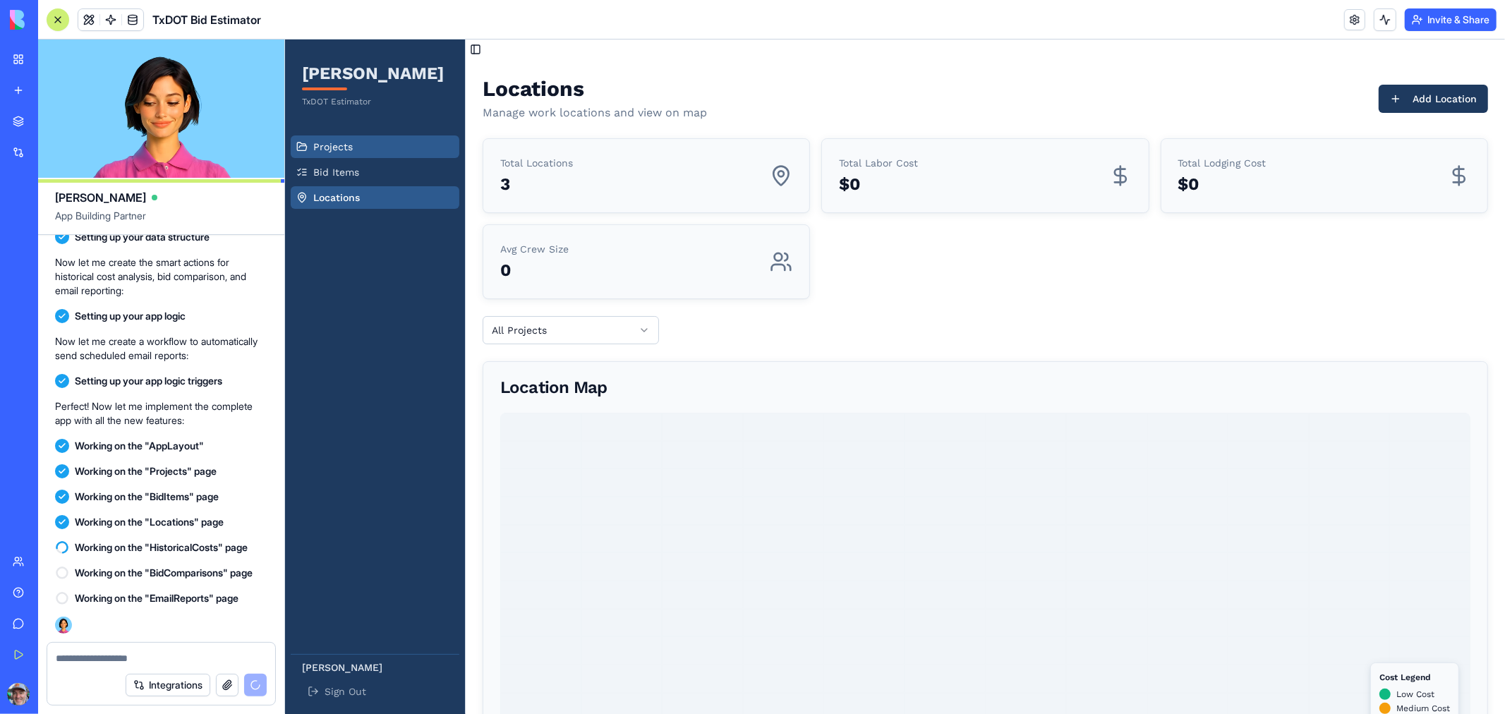
click at [368, 146] on link "Projects" at bounding box center [374, 146] width 169 height 23
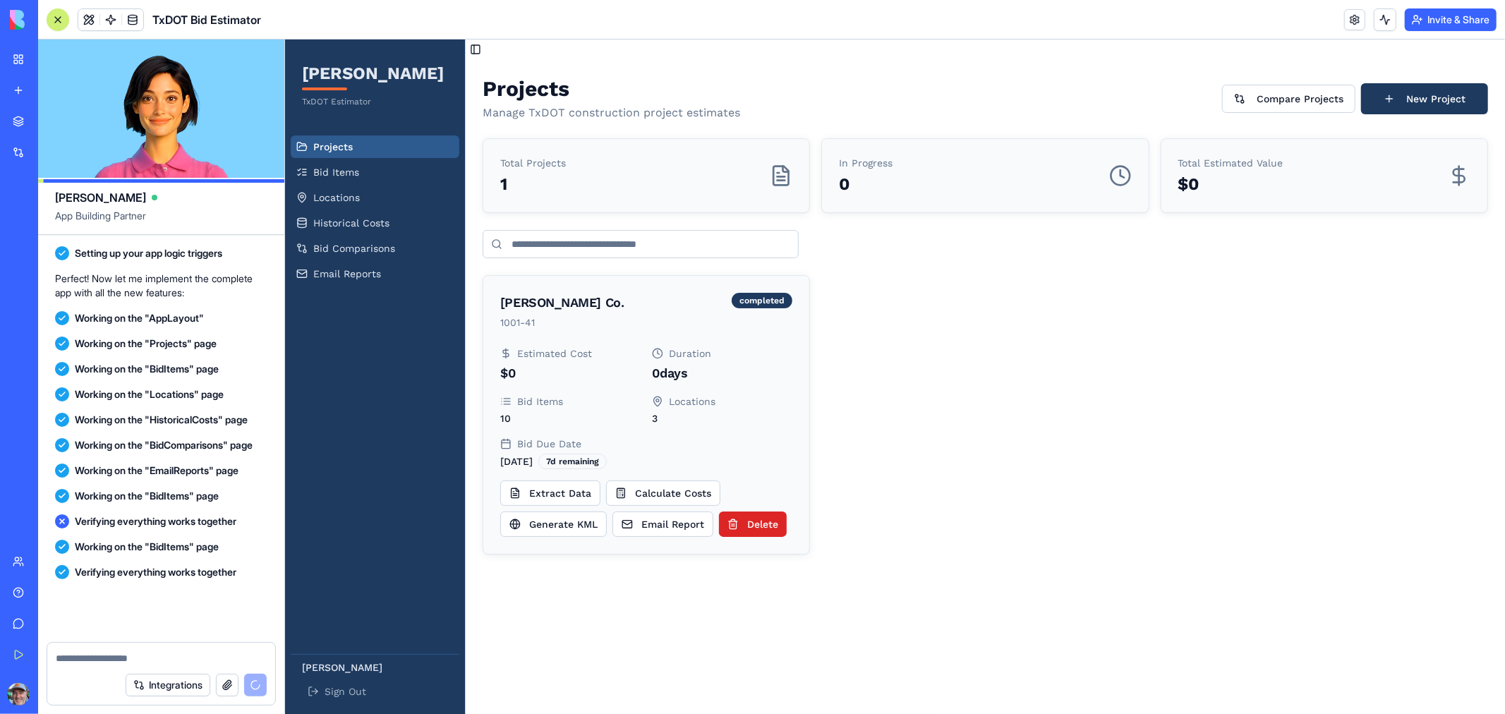
scroll to position [2390, 0]
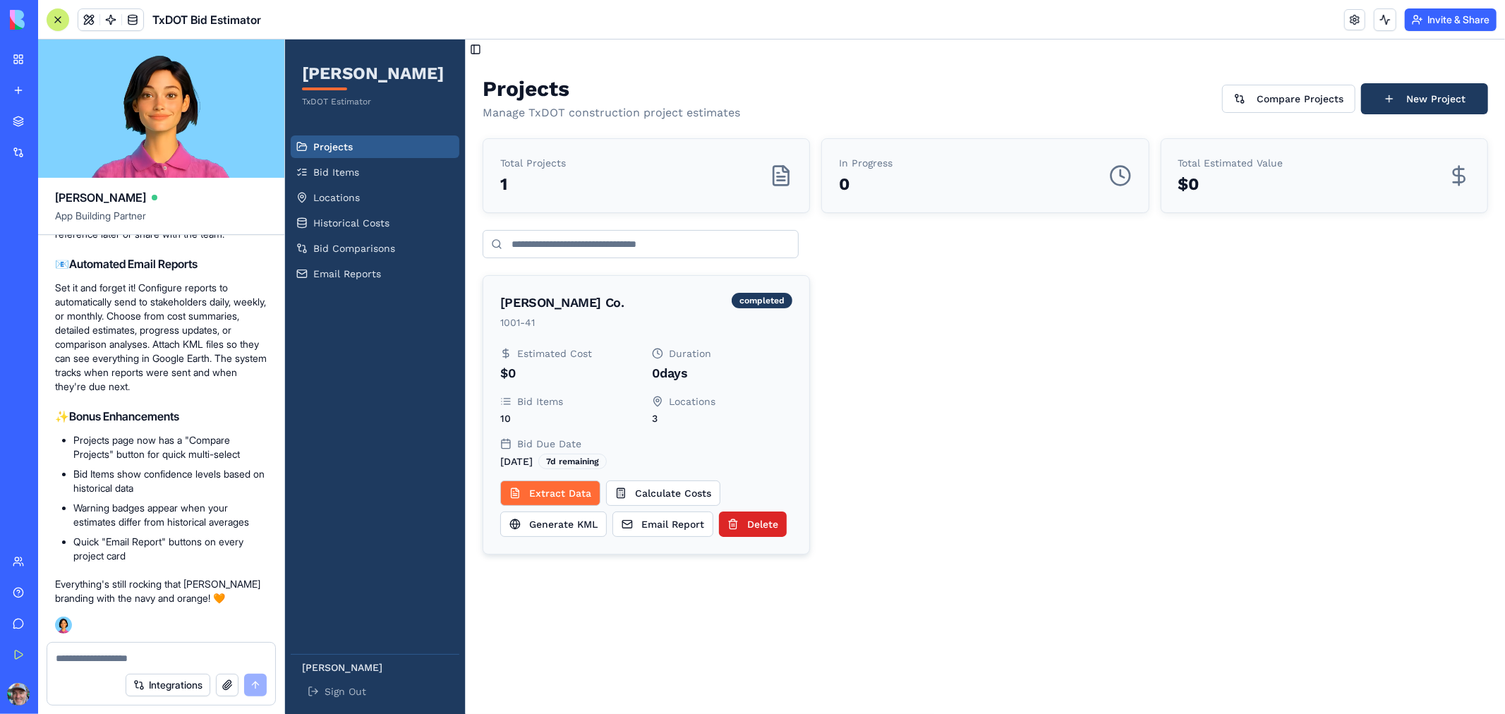
click at [561, 497] on button "Extract Data" at bounding box center [549, 492] width 100 height 25
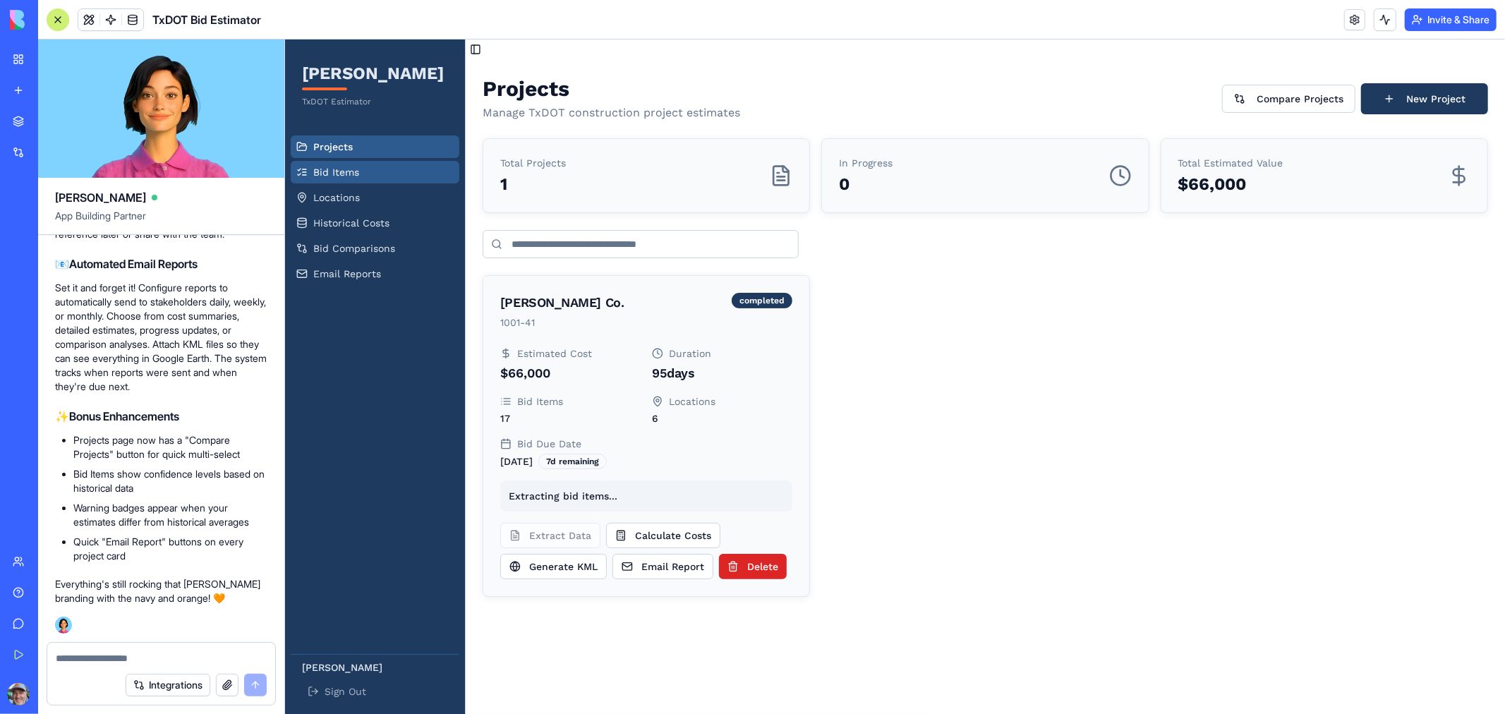
click at [332, 173] on span "Bid Items" at bounding box center [336, 171] width 46 height 14
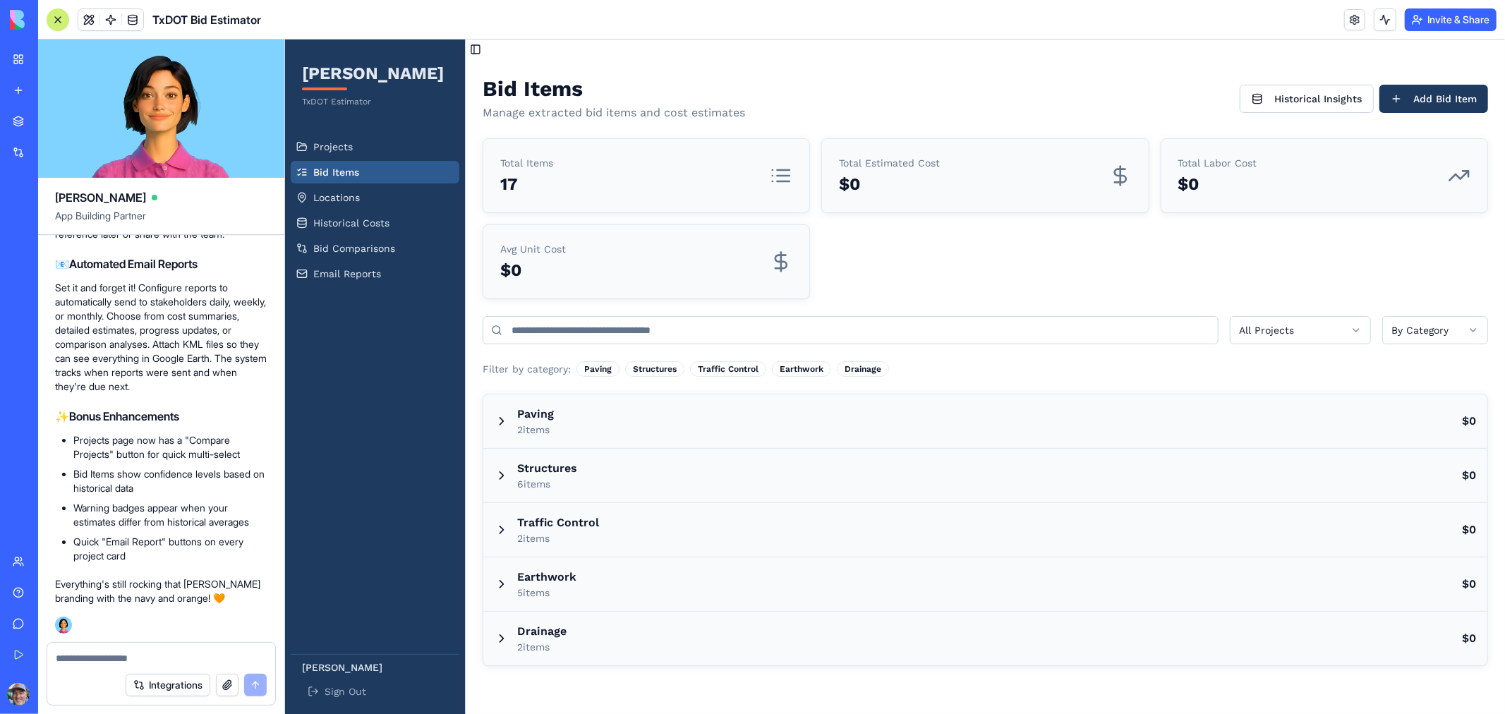
click at [779, 177] on icon at bounding box center [780, 175] width 23 height 23
click at [782, 175] on icon at bounding box center [783, 175] width 12 height 0
click at [343, 195] on span "Locations" at bounding box center [336, 197] width 47 height 14
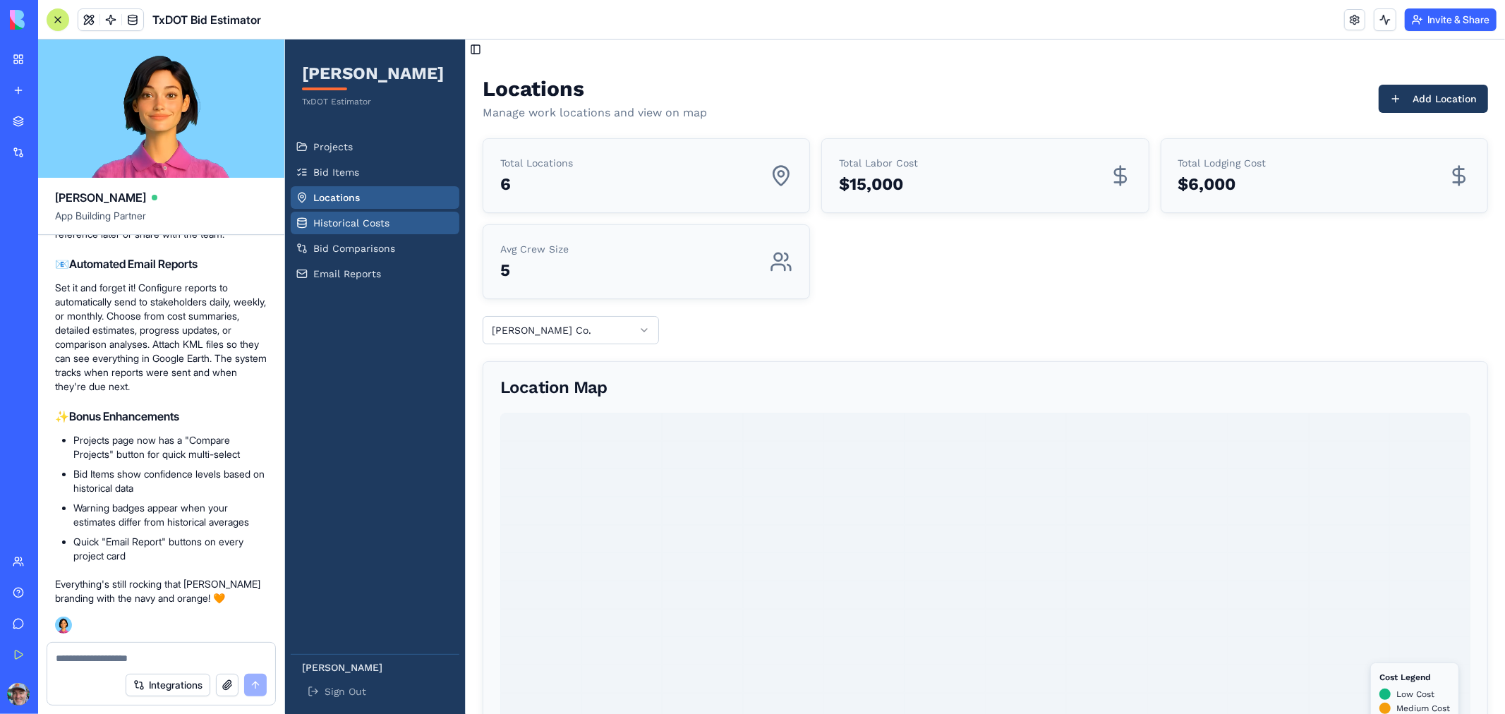
click at [362, 219] on span "Historical Costs" at bounding box center [351, 222] width 76 height 14
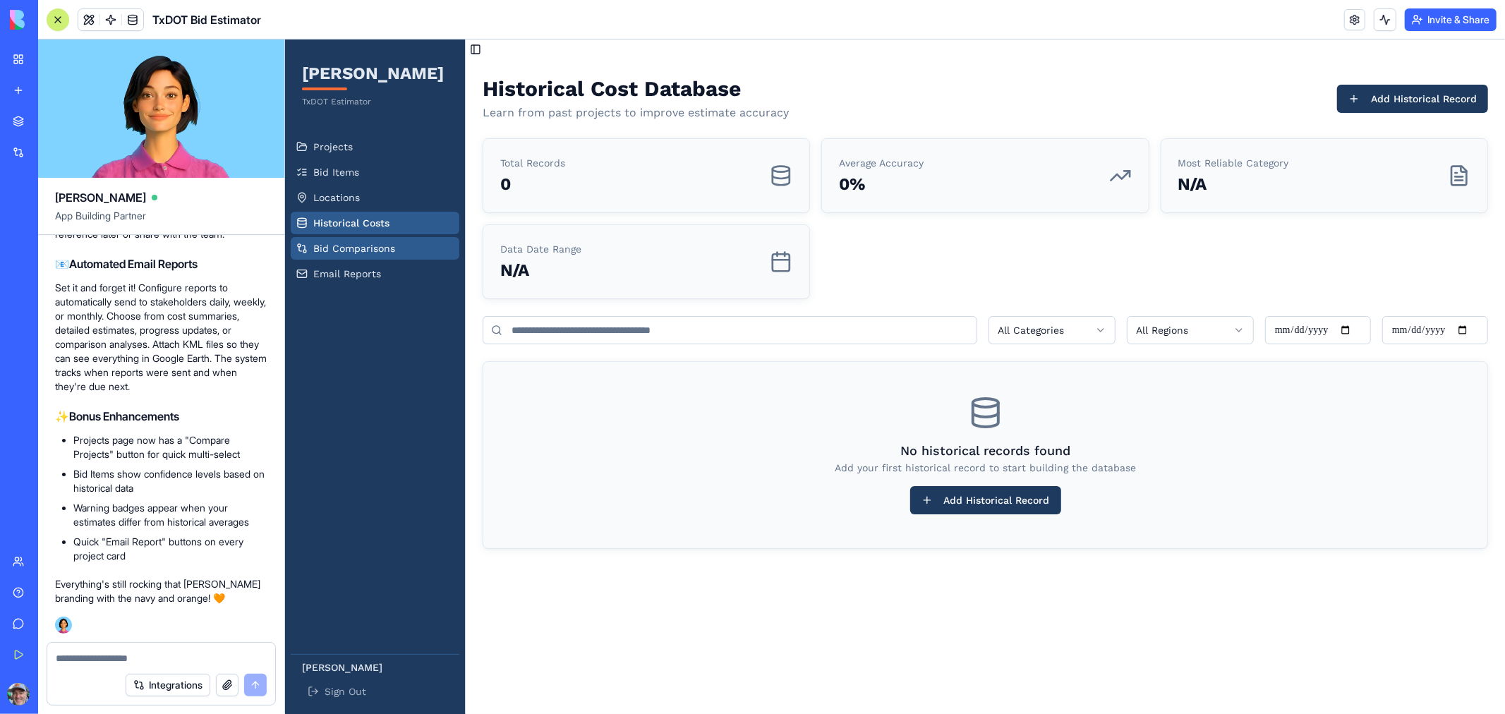
click at [346, 253] on span "Bid Comparisons" at bounding box center [354, 248] width 82 height 14
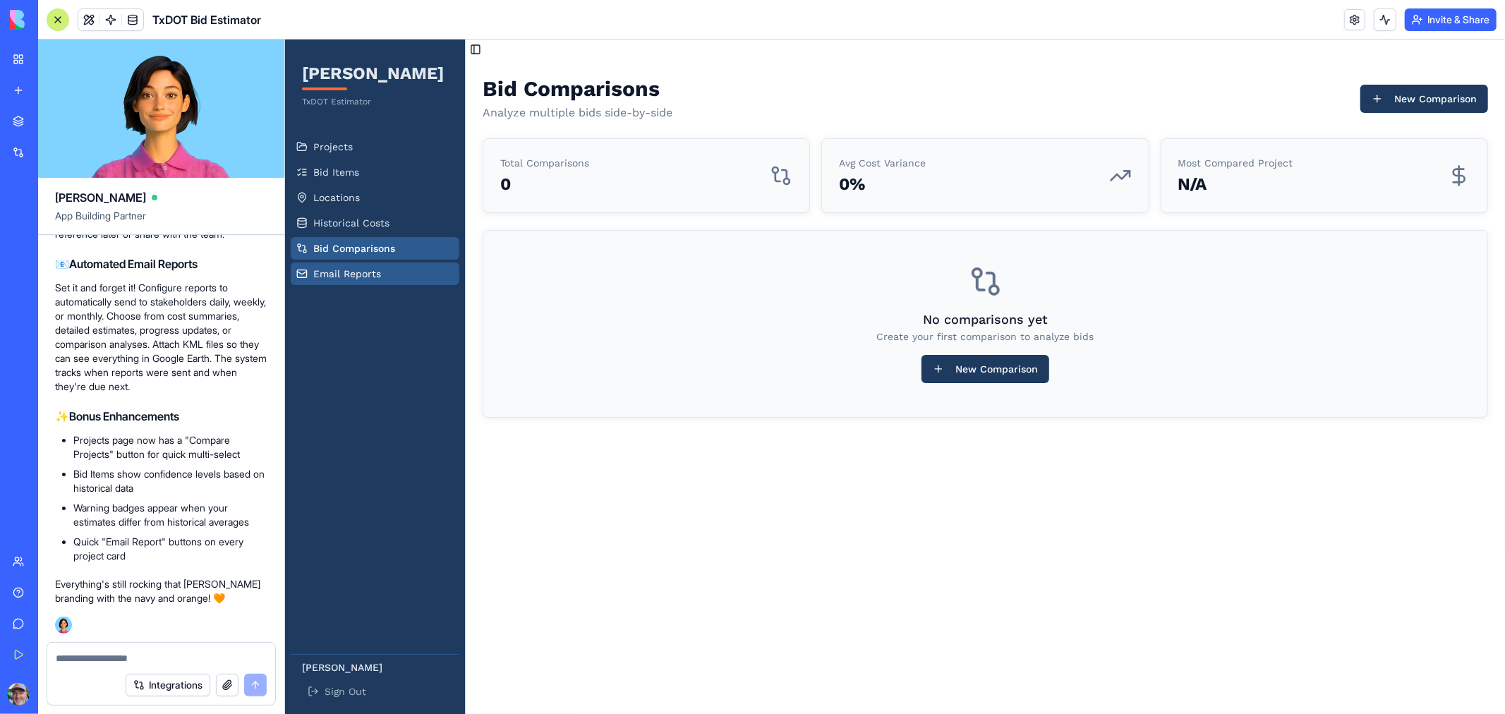
click at [341, 272] on span "Email Reports" at bounding box center [347, 273] width 68 height 14
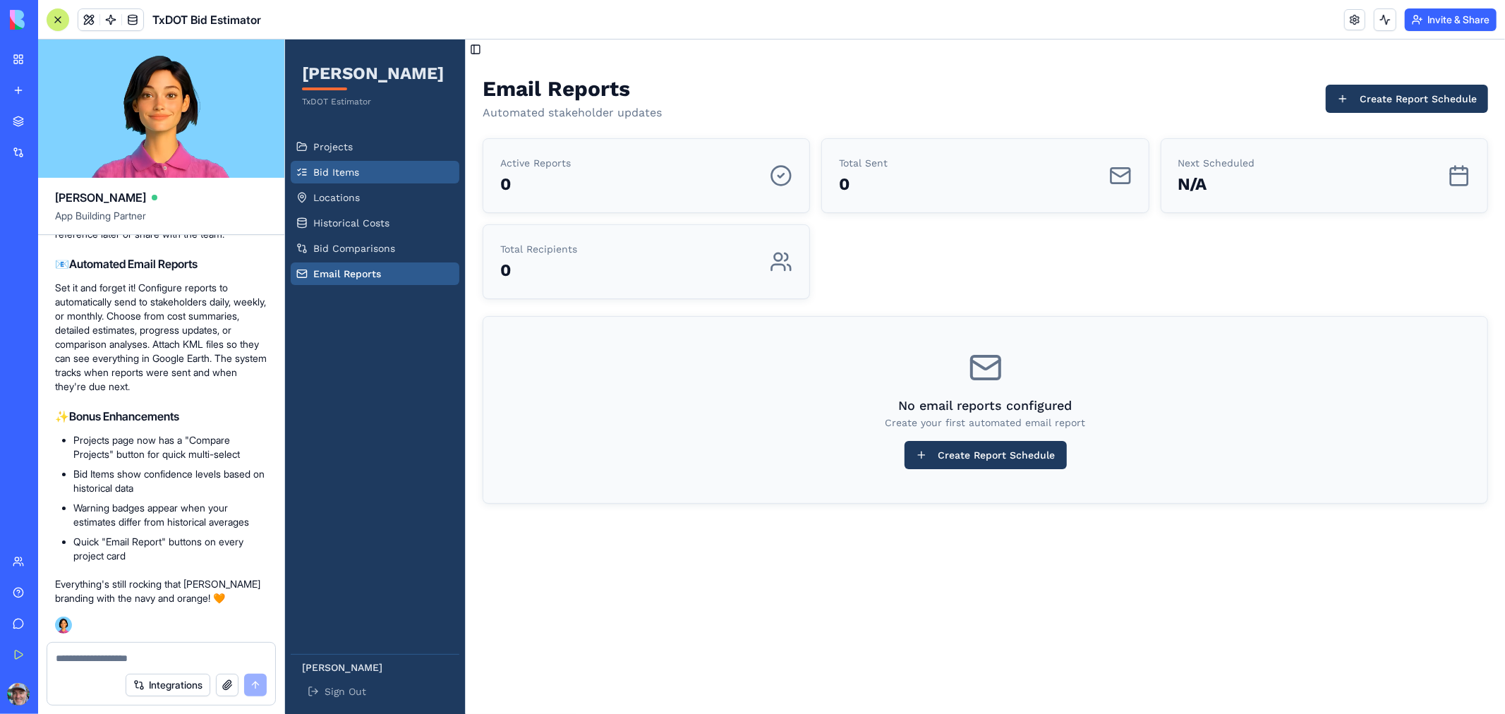
click at [346, 168] on span "Bid Items" at bounding box center [336, 171] width 46 height 14
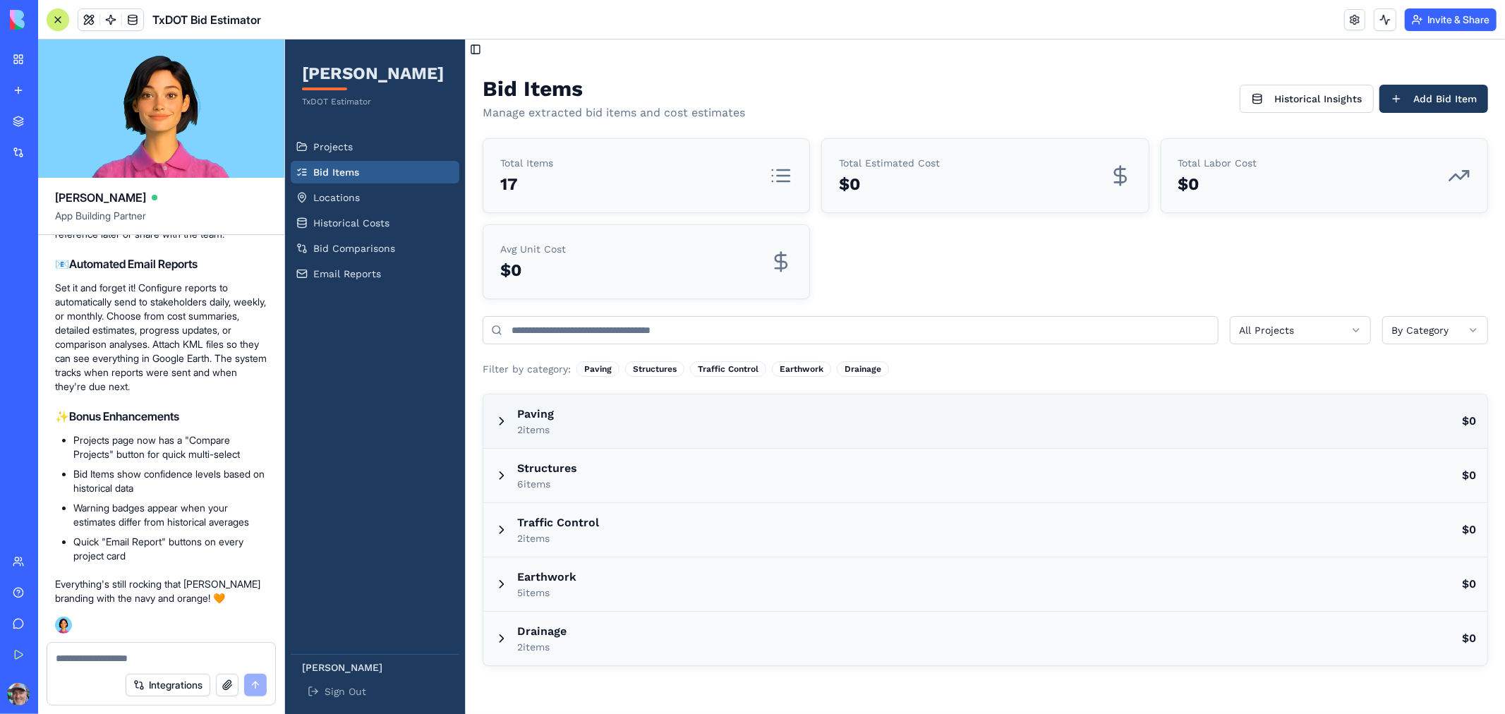
click at [494, 424] on icon at bounding box center [501, 420] width 14 height 14
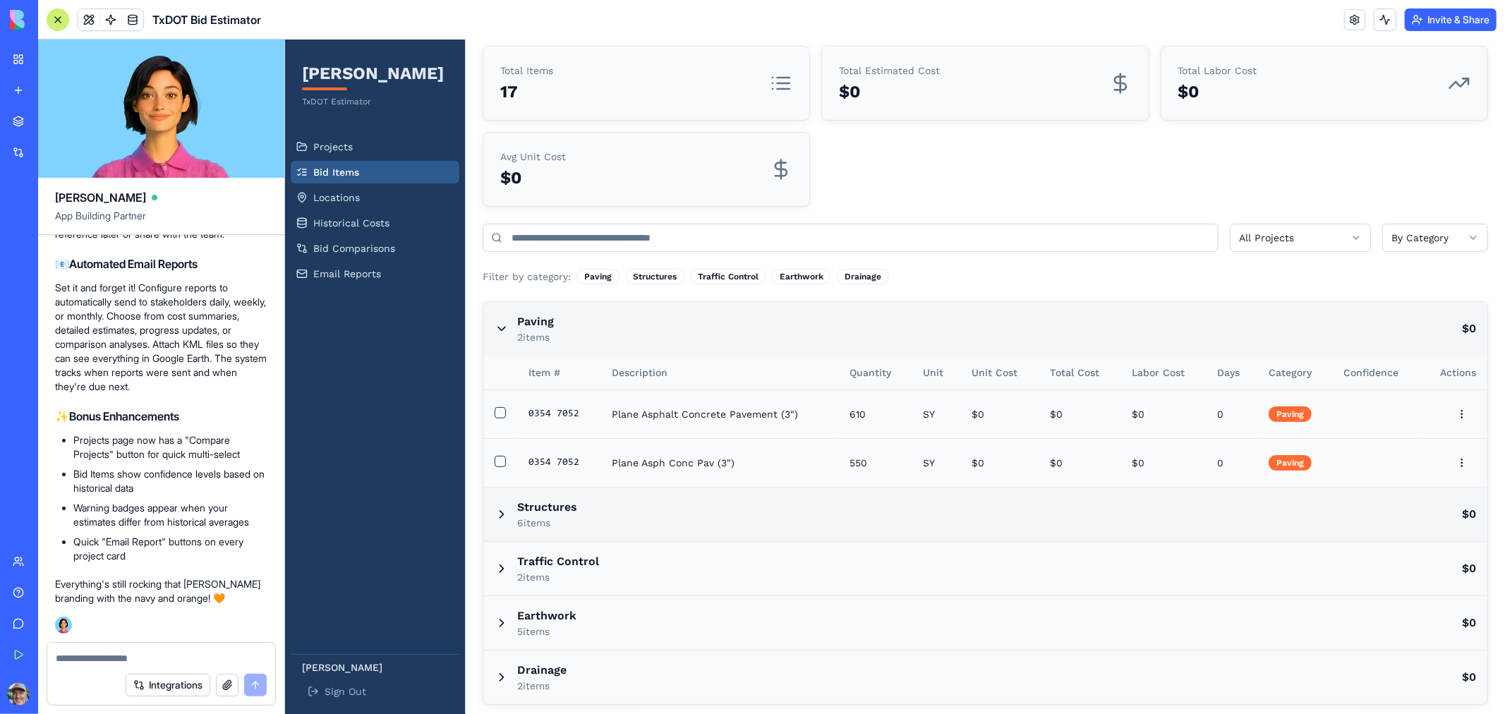
scroll to position [100, 0]
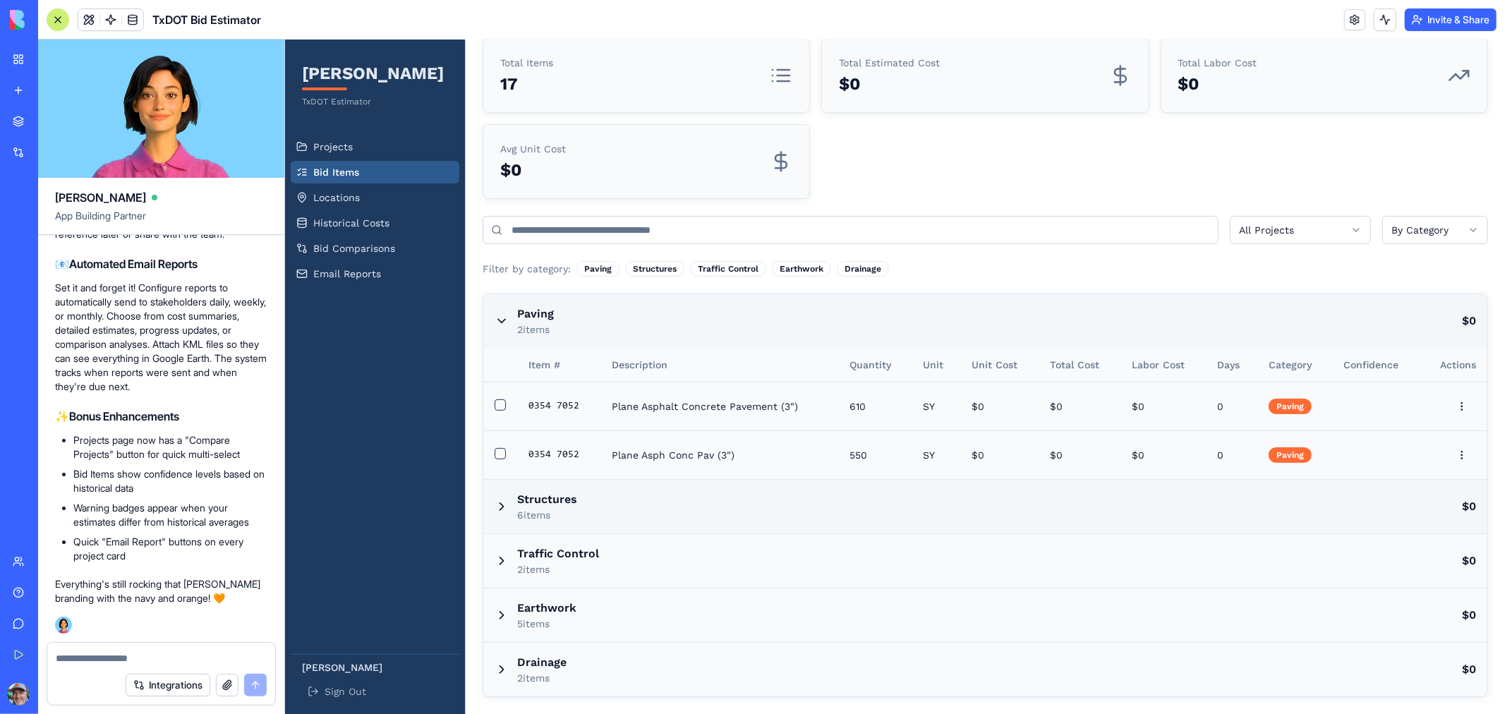
click at [492, 508] on div "Structures 6 items $0" at bounding box center [985, 506] width 1004 height 54
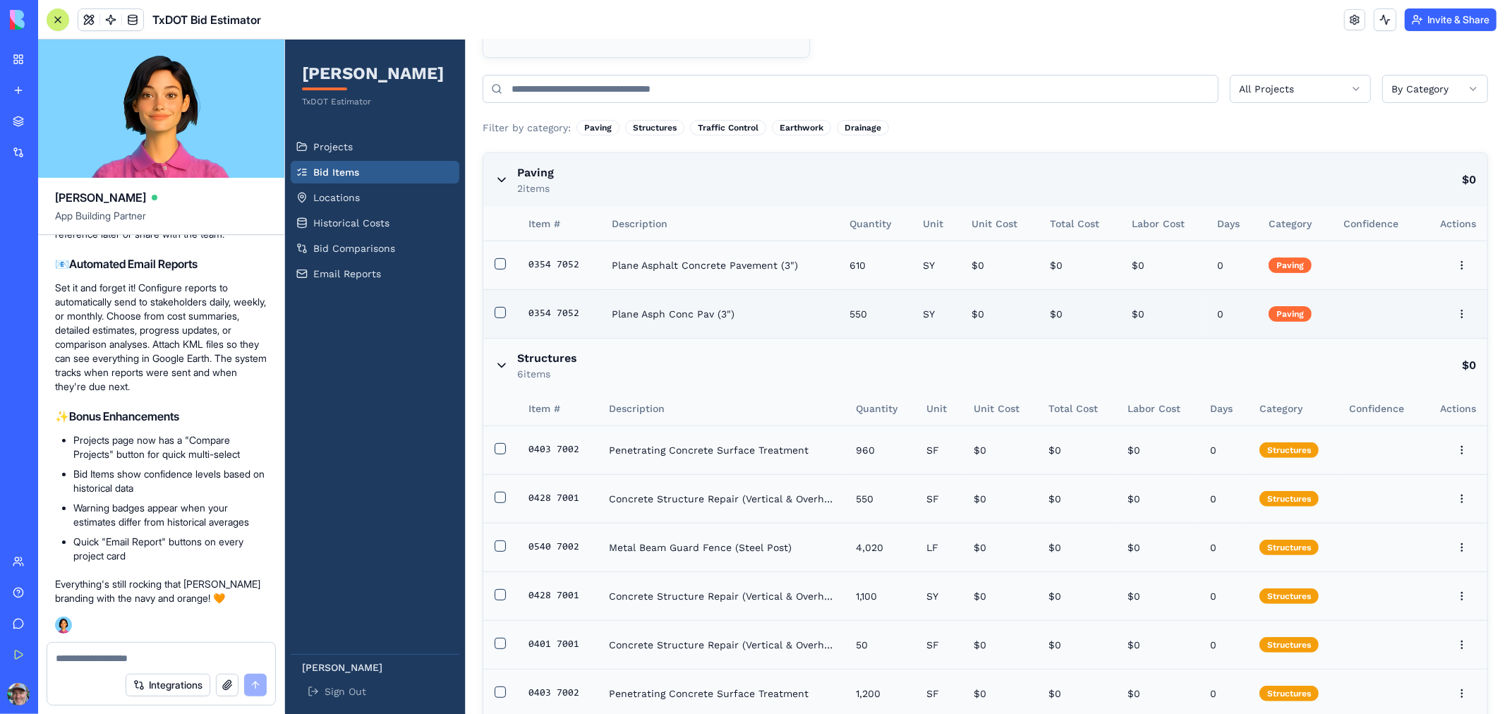
scroll to position [413, 0]
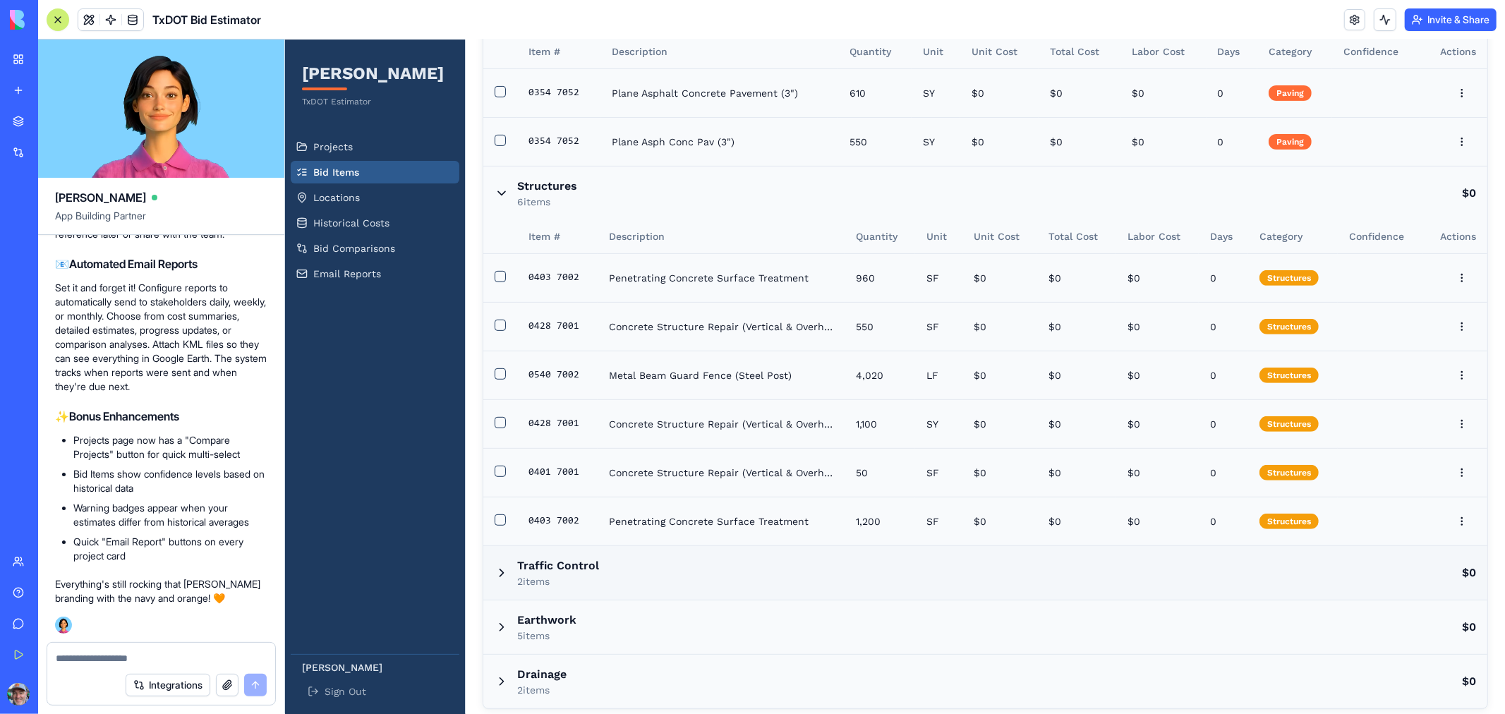
click at [501, 574] on icon at bounding box center [501, 572] width 4 height 7
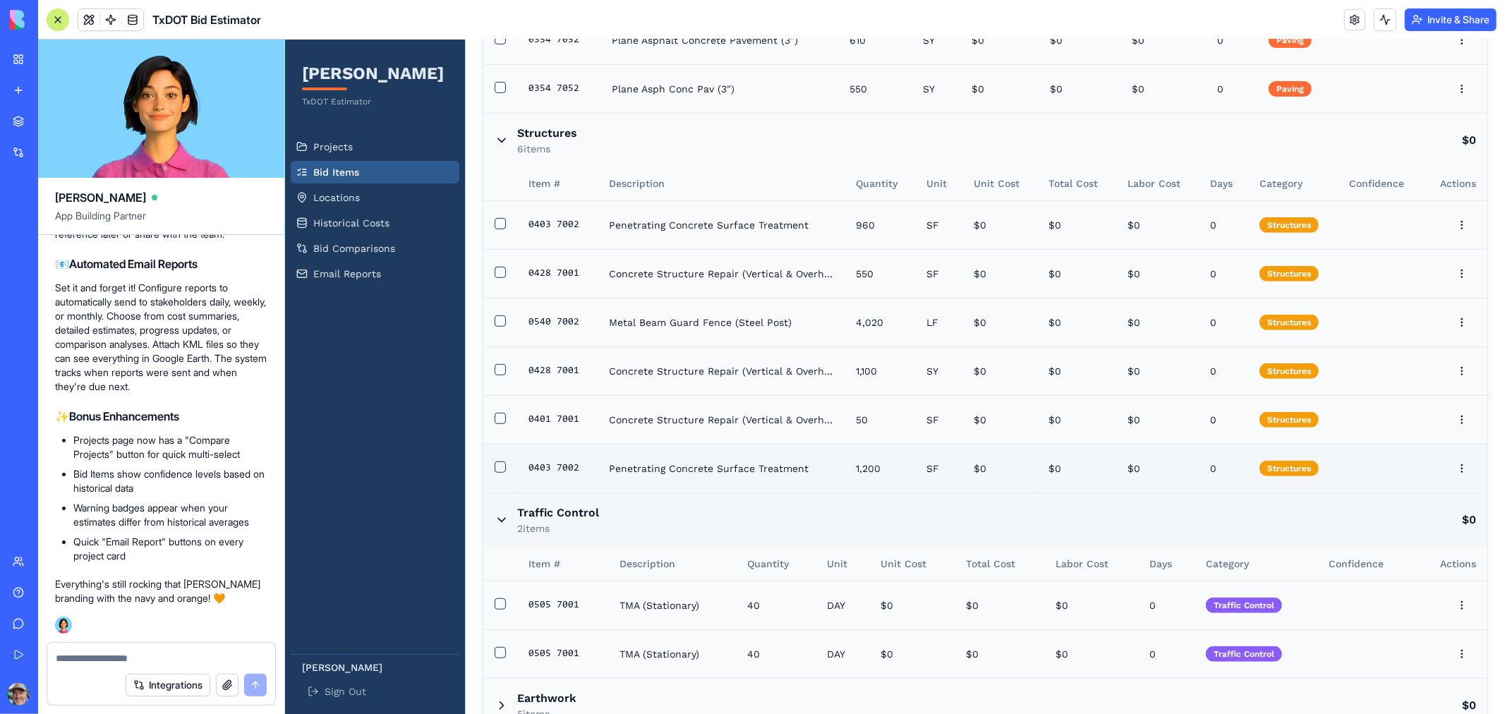
scroll to position [557, 0]
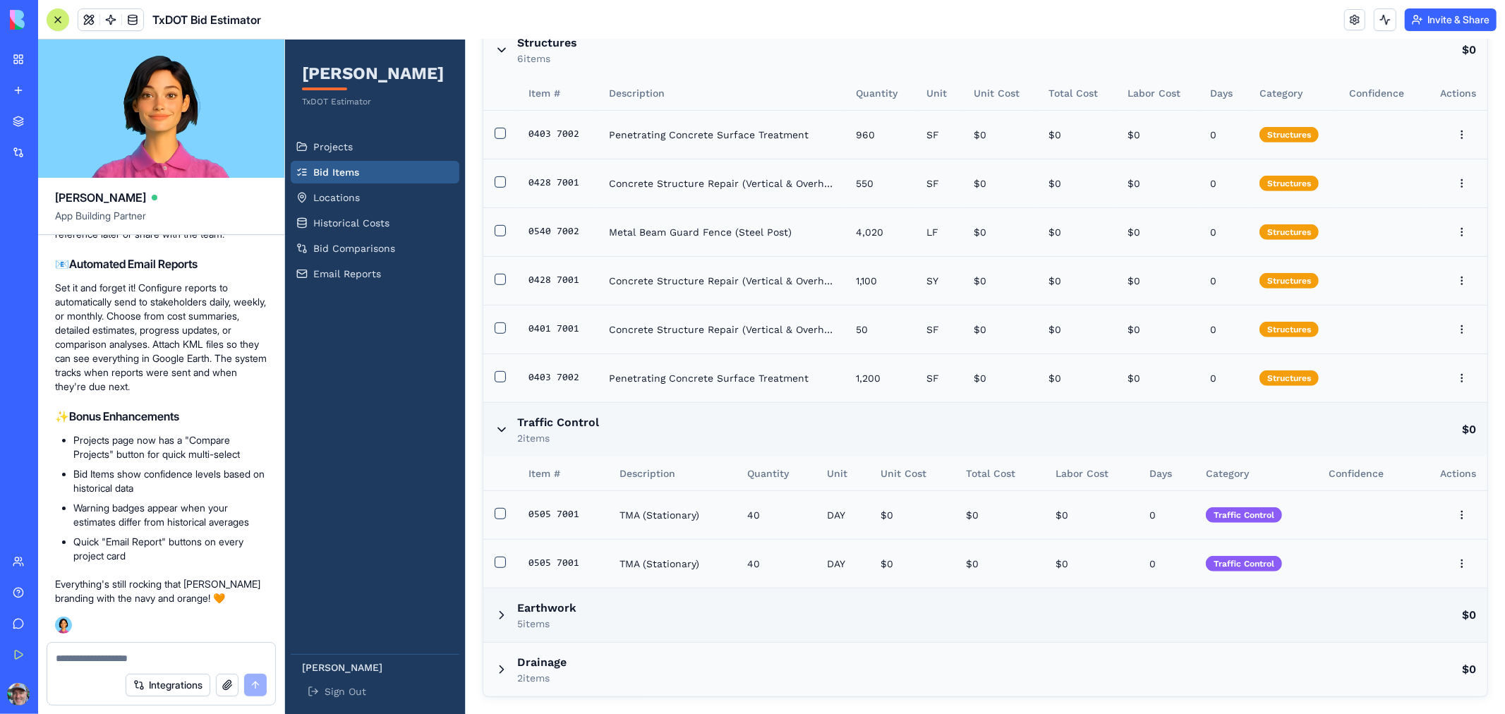
click at [497, 621] on icon at bounding box center [501, 614] width 14 height 14
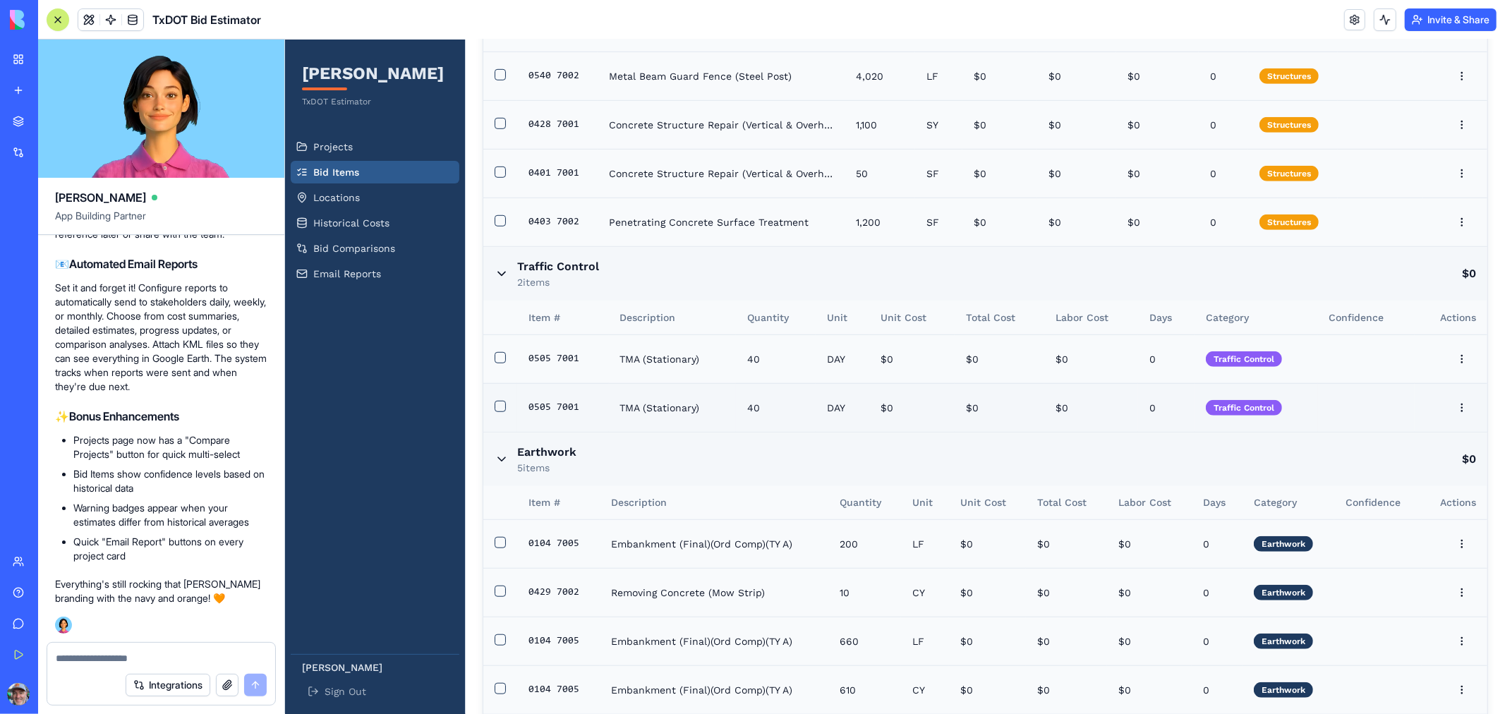
scroll to position [834, 0]
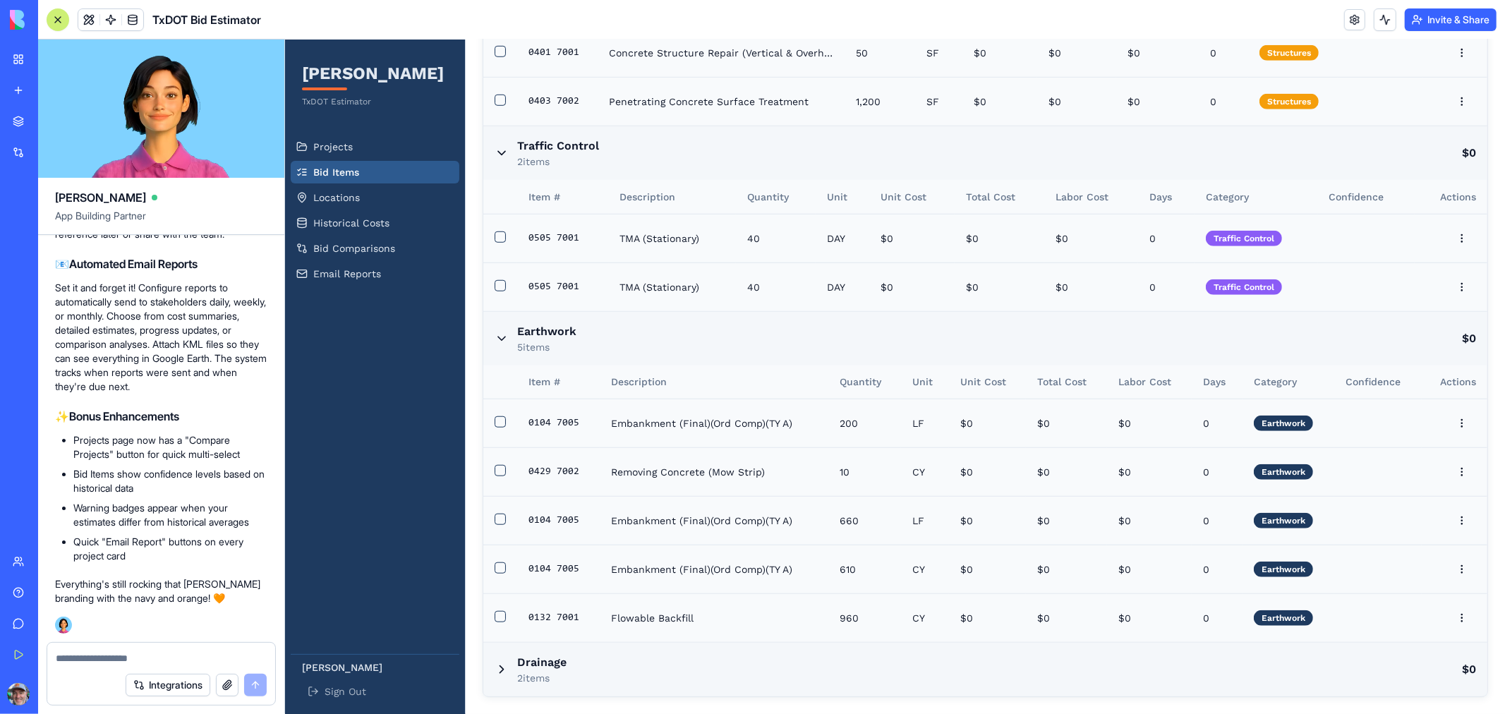
click at [497, 672] on icon at bounding box center [501, 669] width 14 height 14
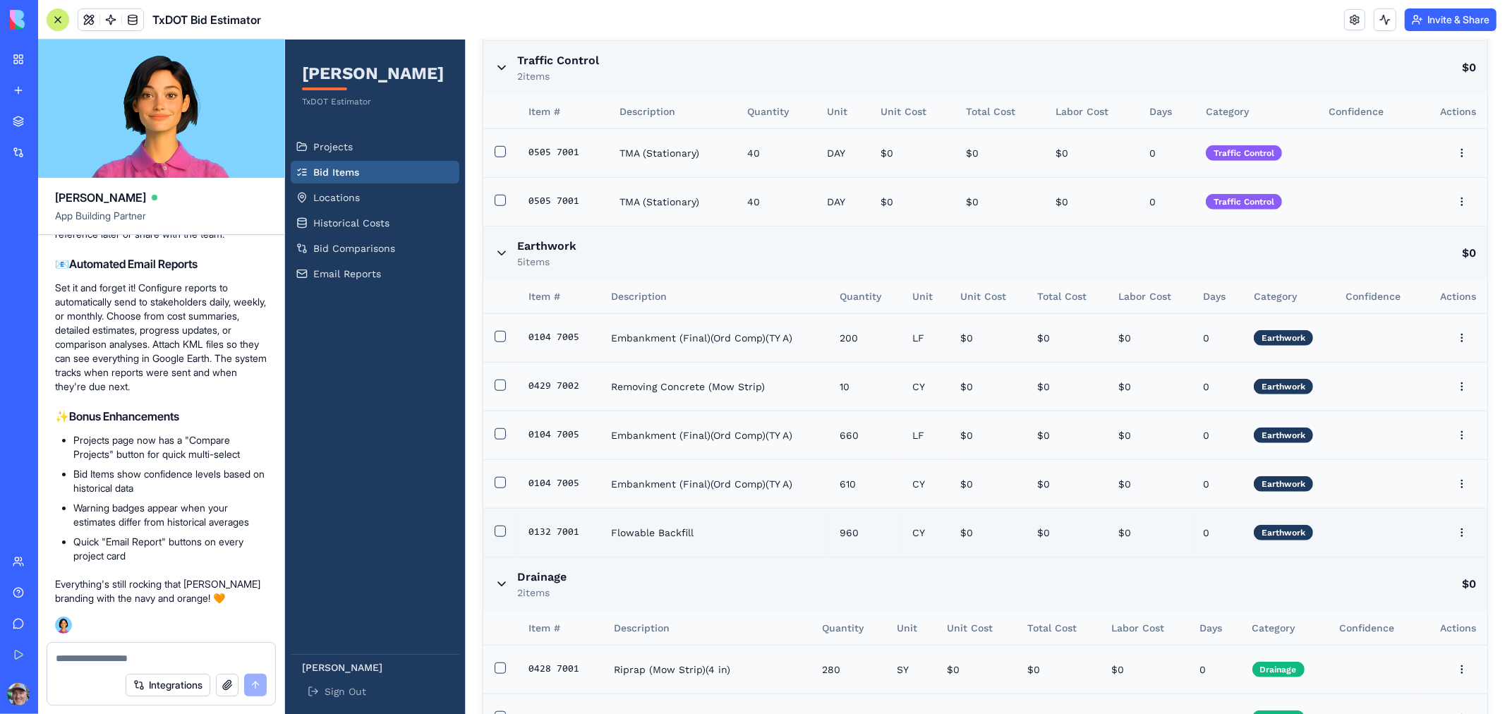
scroll to position [964, 0]
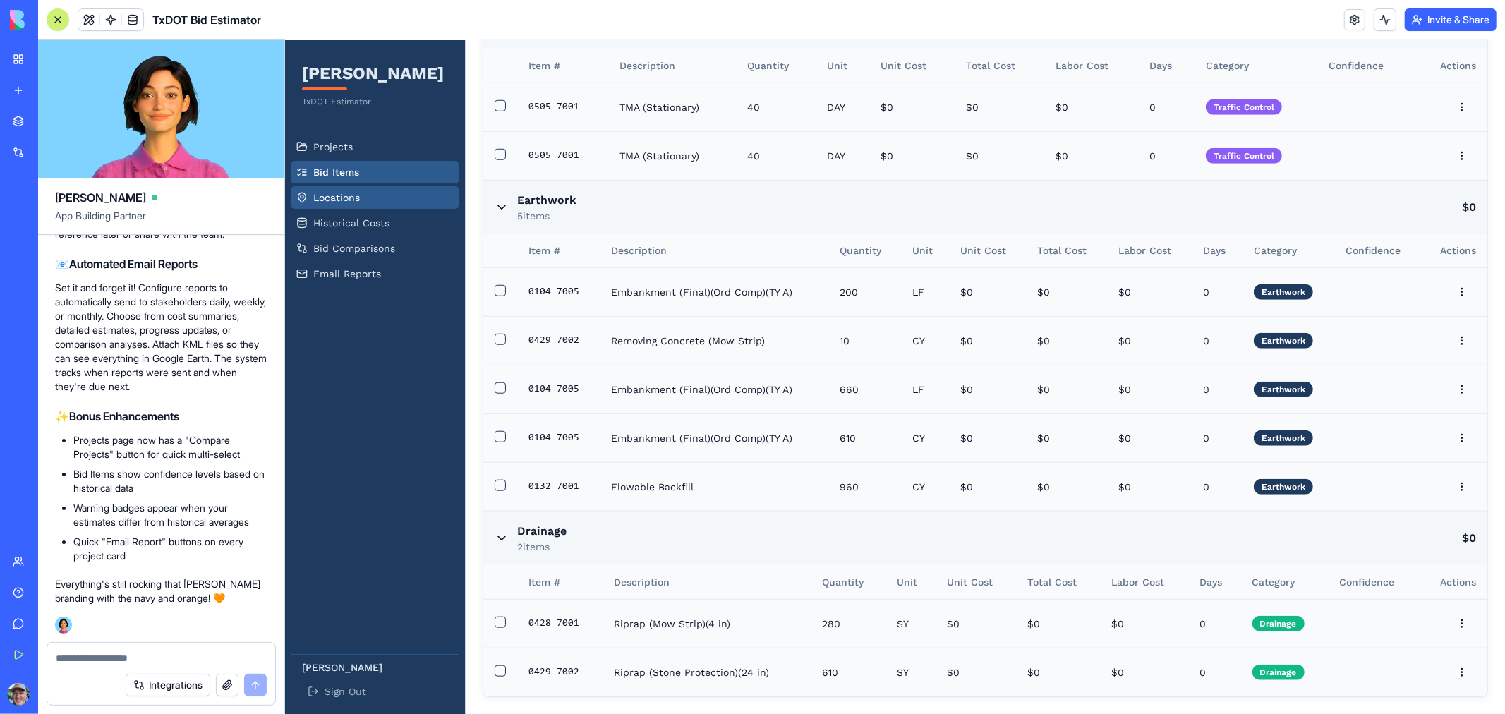
click at [341, 193] on span "Locations" at bounding box center [336, 197] width 47 height 14
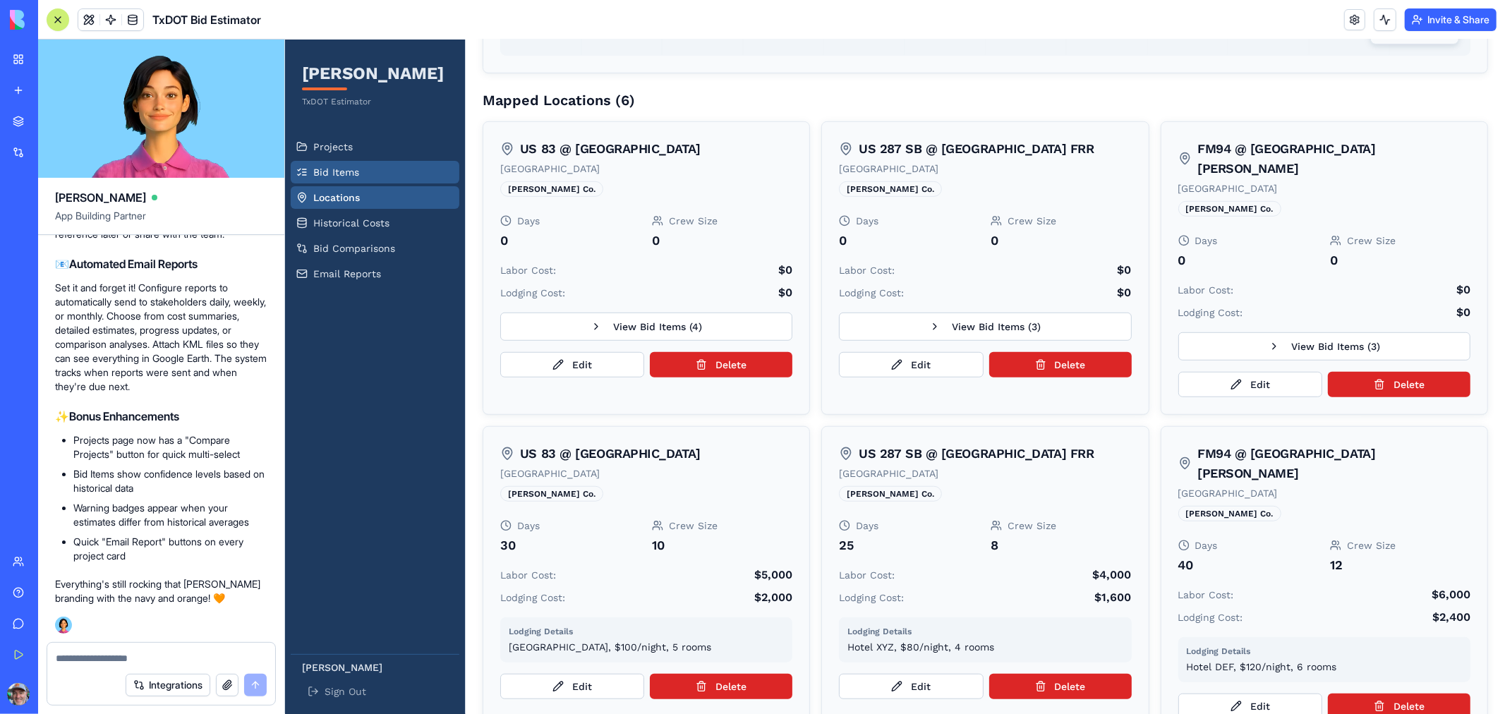
click at [359, 166] on link "Bid Items" at bounding box center [374, 171] width 169 height 23
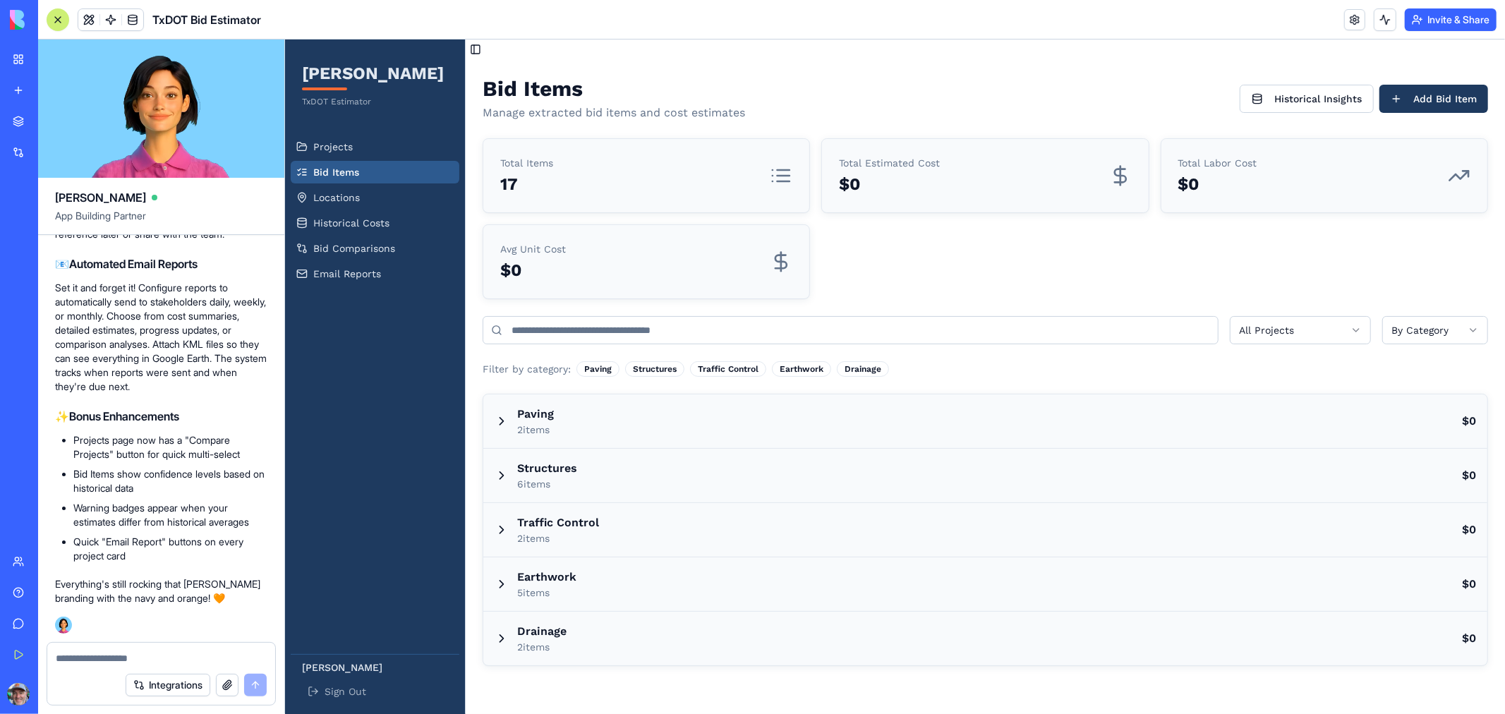
click at [109, 653] on textarea at bounding box center [161, 658] width 211 height 14
click at [321, 147] on span "Projects" at bounding box center [333, 146] width 40 height 14
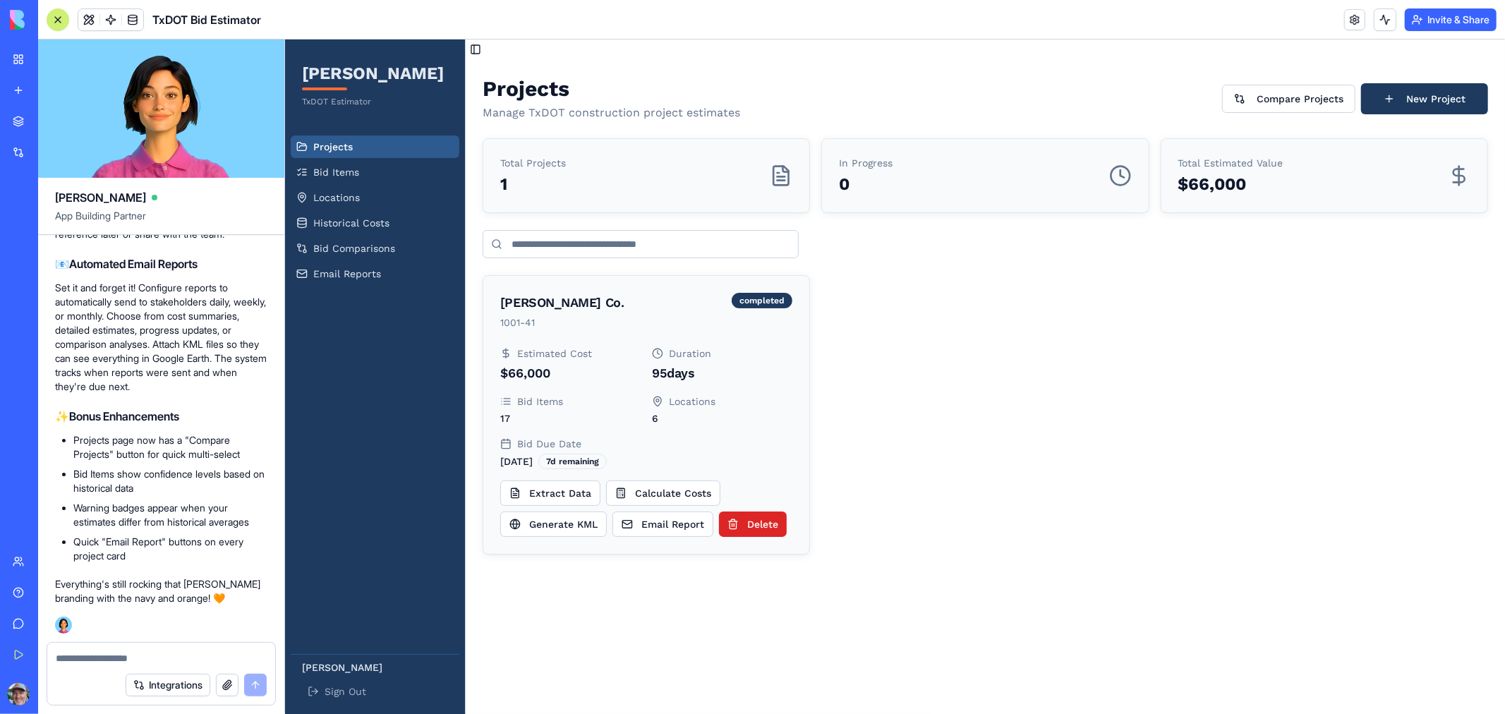
click at [83, 663] on textarea at bounding box center [161, 658] width 211 height 14
type textarea "*"
click at [324, 174] on span "Bid Items" at bounding box center [336, 171] width 46 height 14
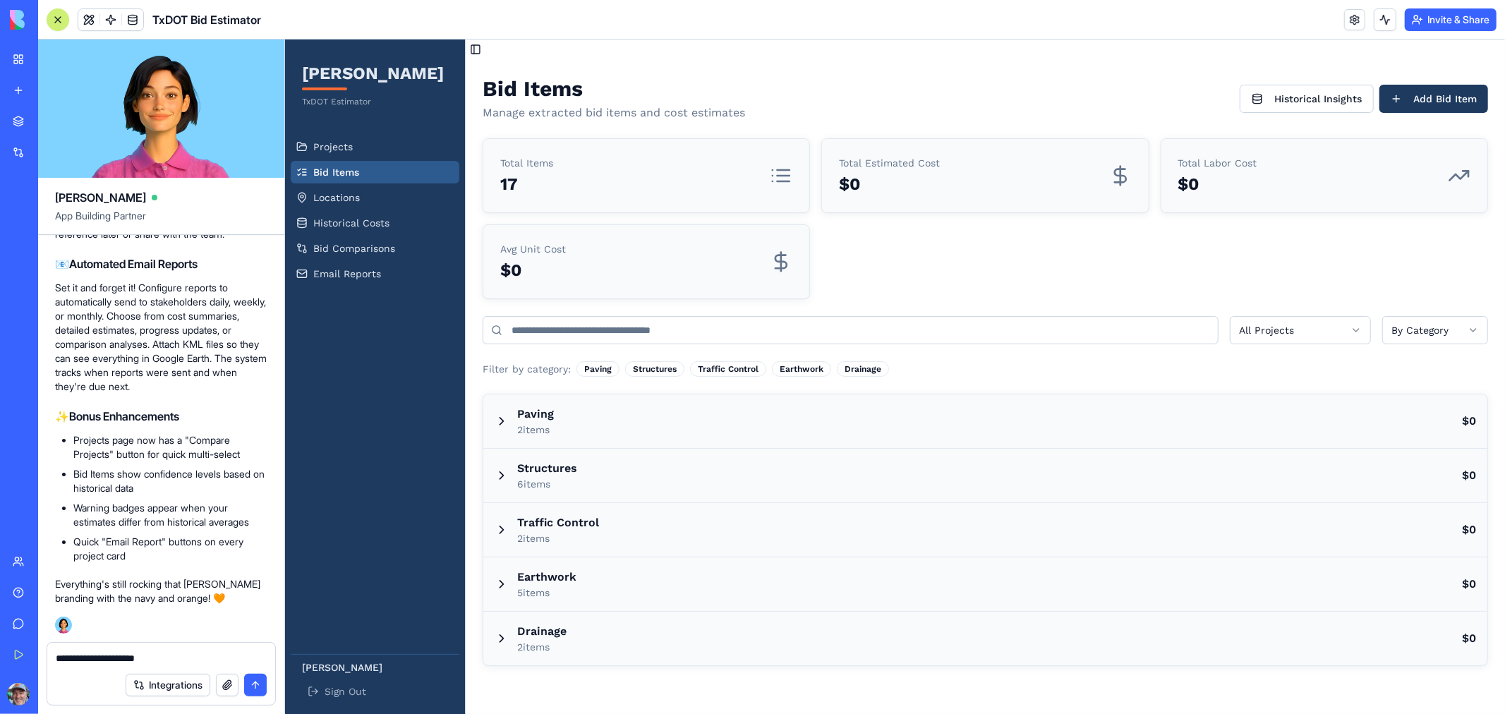
click at [163, 659] on textarea "**********" at bounding box center [161, 658] width 211 height 14
click at [168, 654] on textarea "**********" at bounding box center [161, 658] width 211 height 14
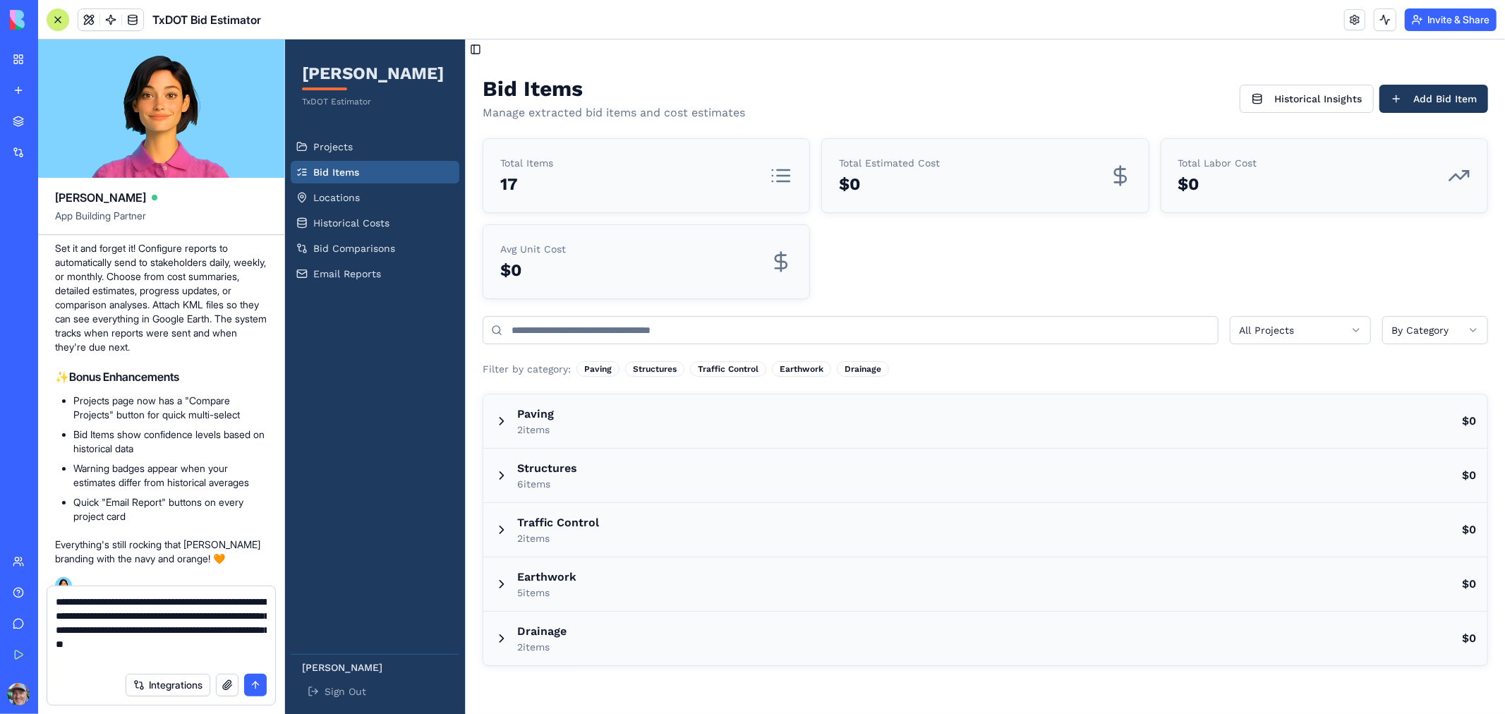
click at [188, 643] on textarea "**********" at bounding box center [161, 630] width 211 height 71
click at [185, 660] on textarea "**********" at bounding box center [161, 630] width 211 height 71
type textarea "**********"
click at [255, 685] on button "submit" at bounding box center [255, 685] width 23 height 23
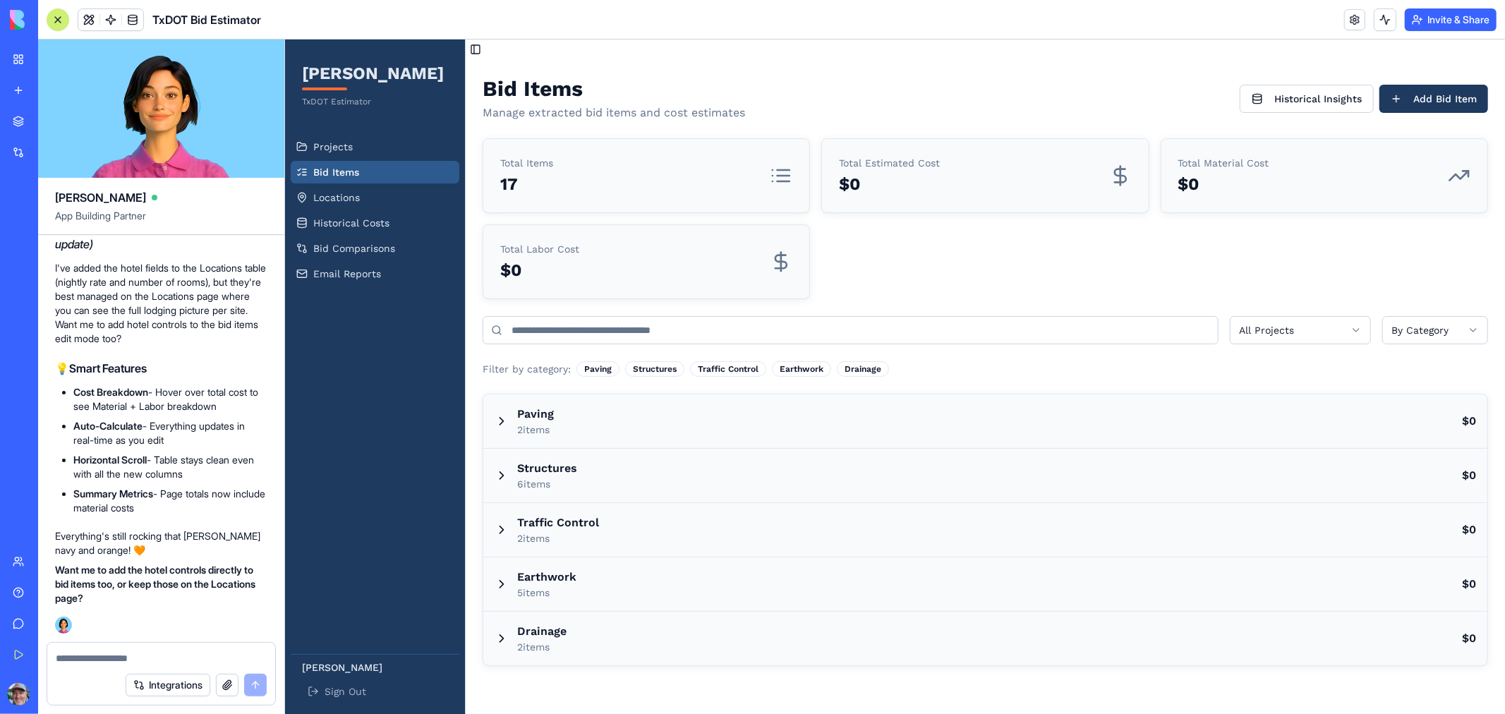
scroll to position [3721, 0]
click at [366, 193] on link "Locations" at bounding box center [374, 197] width 169 height 23
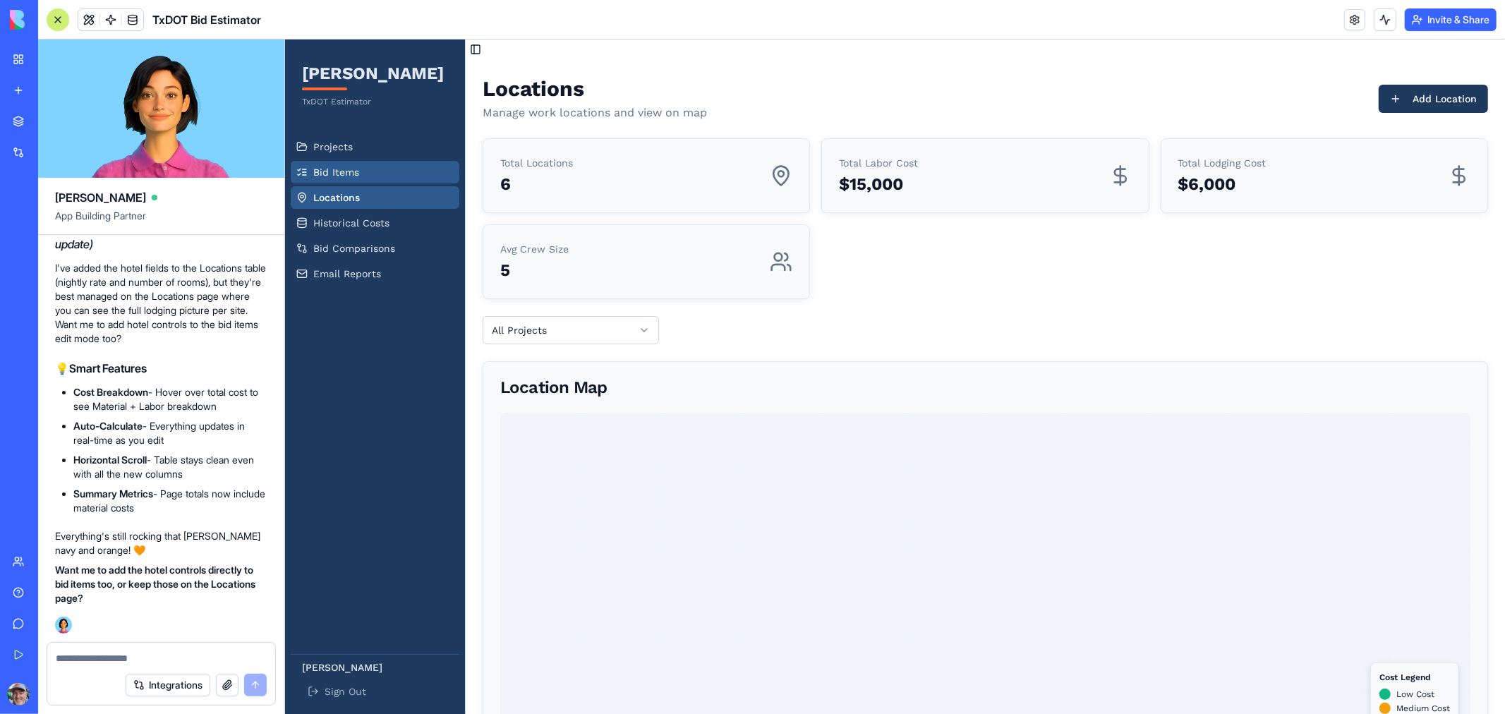
click at [346, 167] on span "Bid Items" at bounding box center [336, 171] width 46 height 14
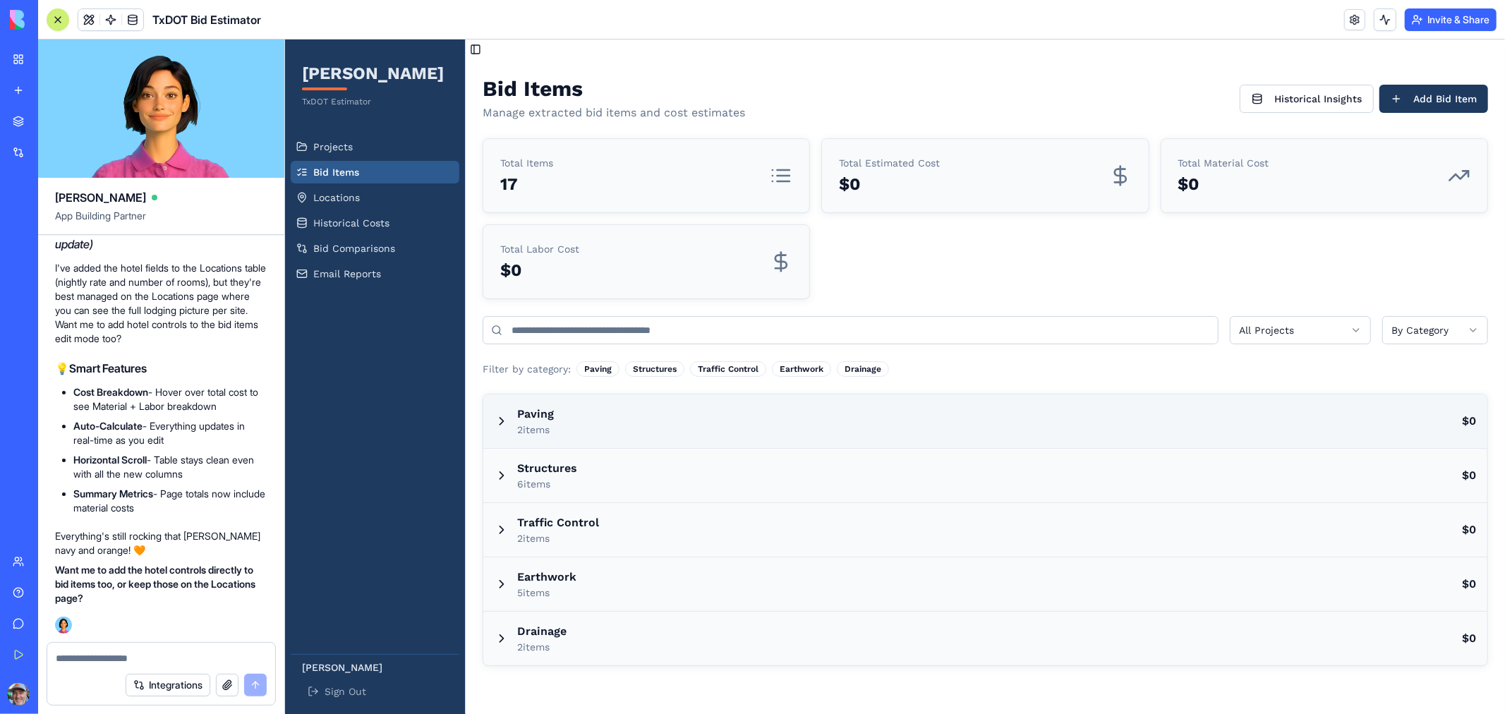
click at [495, 425] on icon at bounding box center [501, 420] width 14 height 14
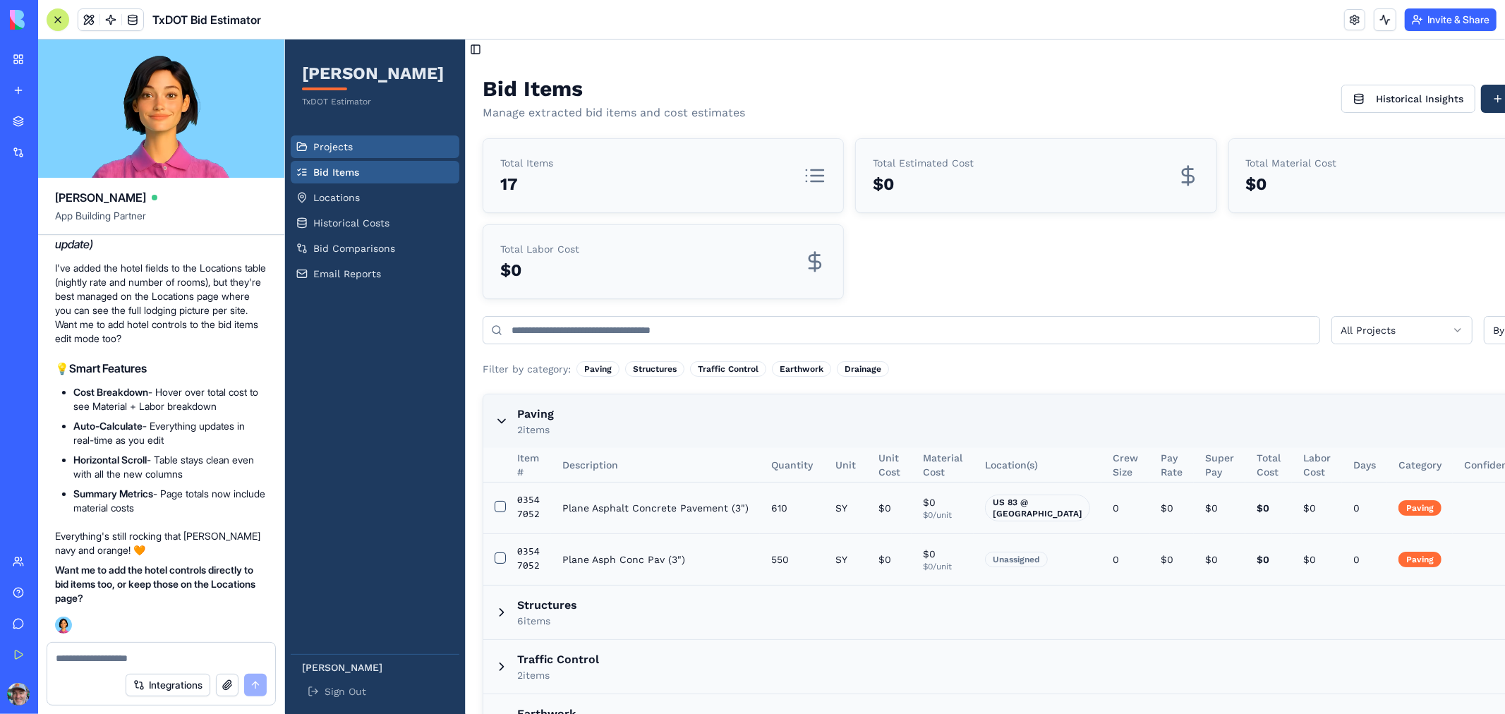
click at [353, 146] on link "Projects" at bounding box center [374, 146] width 169 height 23
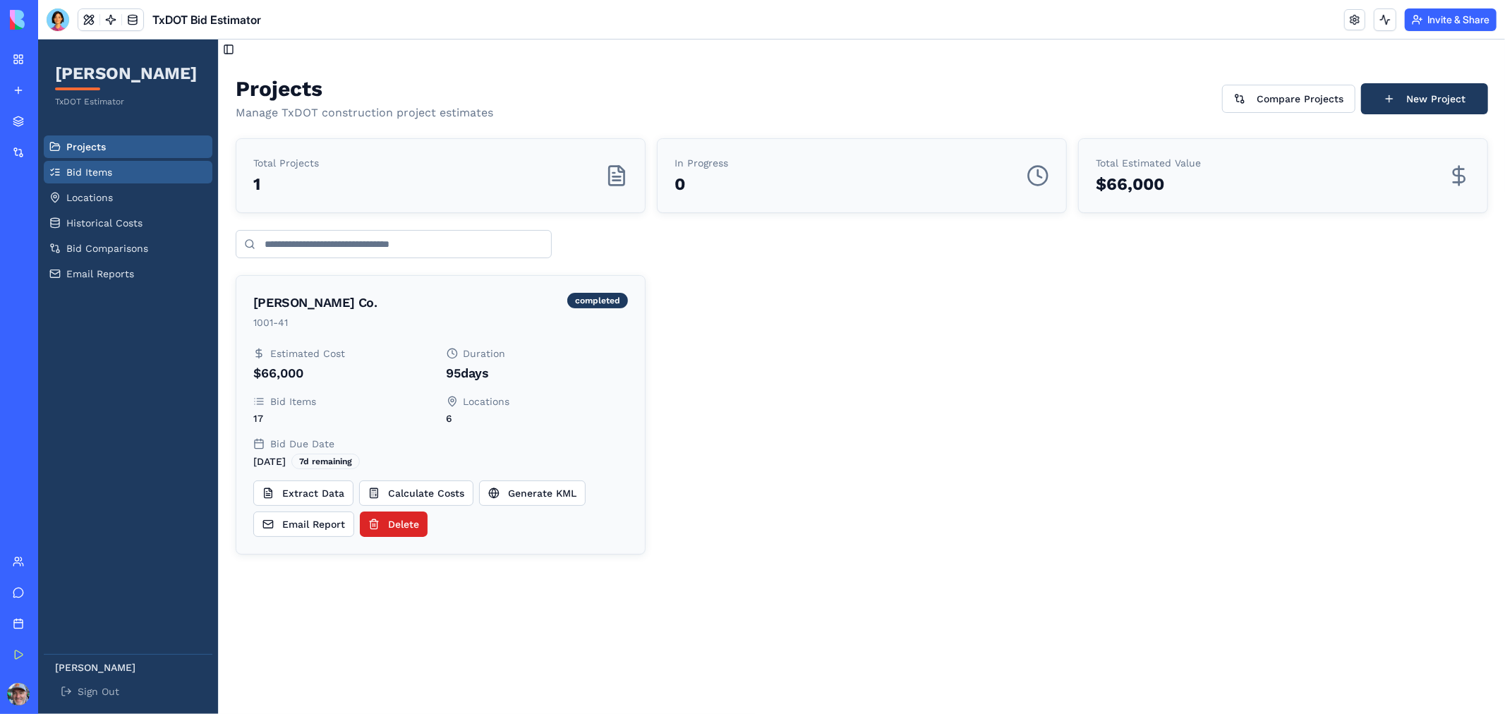
click at [104, 169] on span "Bid Items" at bounding box center [89, 171] width 46 height 14
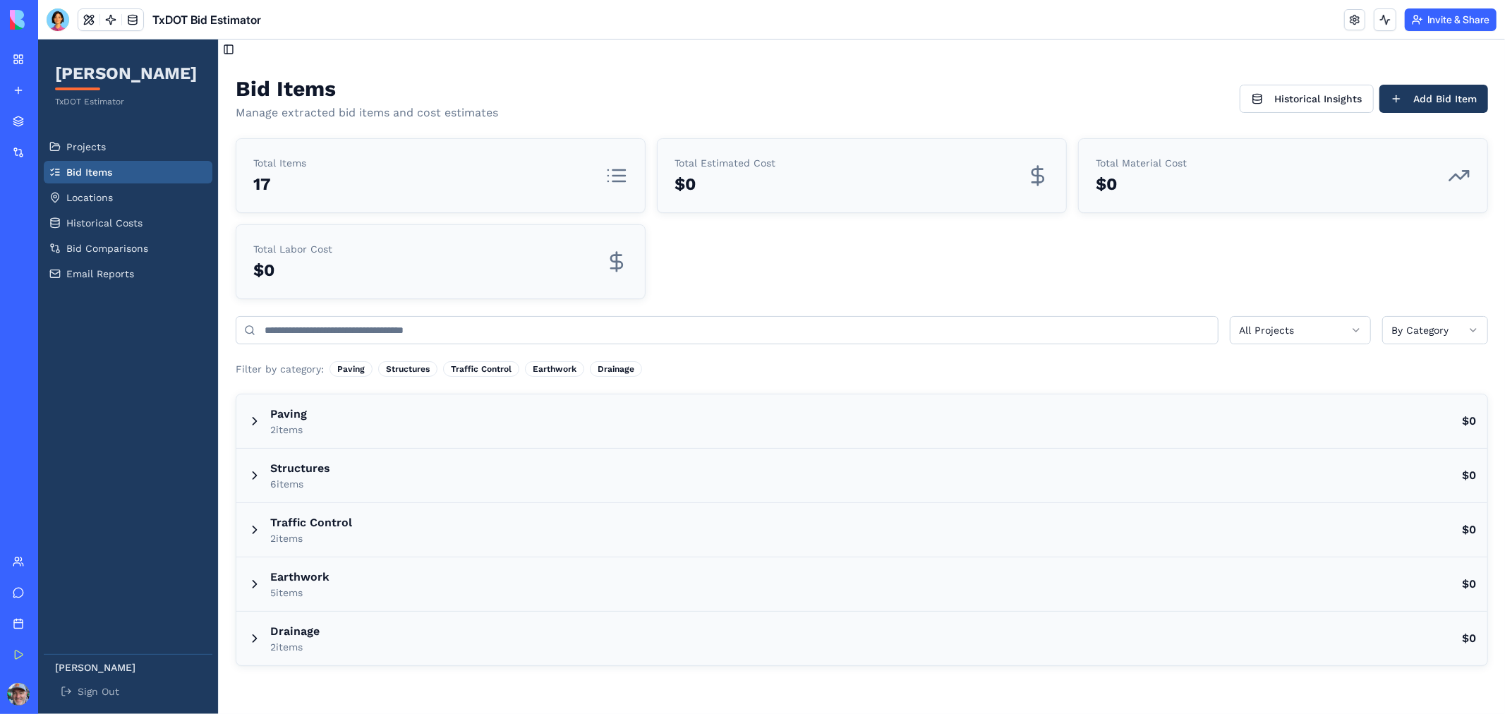
click at [293, 267] on p "$0" at bounding box center [292, 269] width 79 height 23
click at [808, 166] on div "Total Estimated Cost $0" at bounding box center [861, 175] width 375 height 40
click at [1163, 154] on div "Total Material Cost $0" at bounding box center [1282, 174] width 408 height 73
click at [98, 199] on span "Locations" at bounding box center [89, 197] width 47 height 14
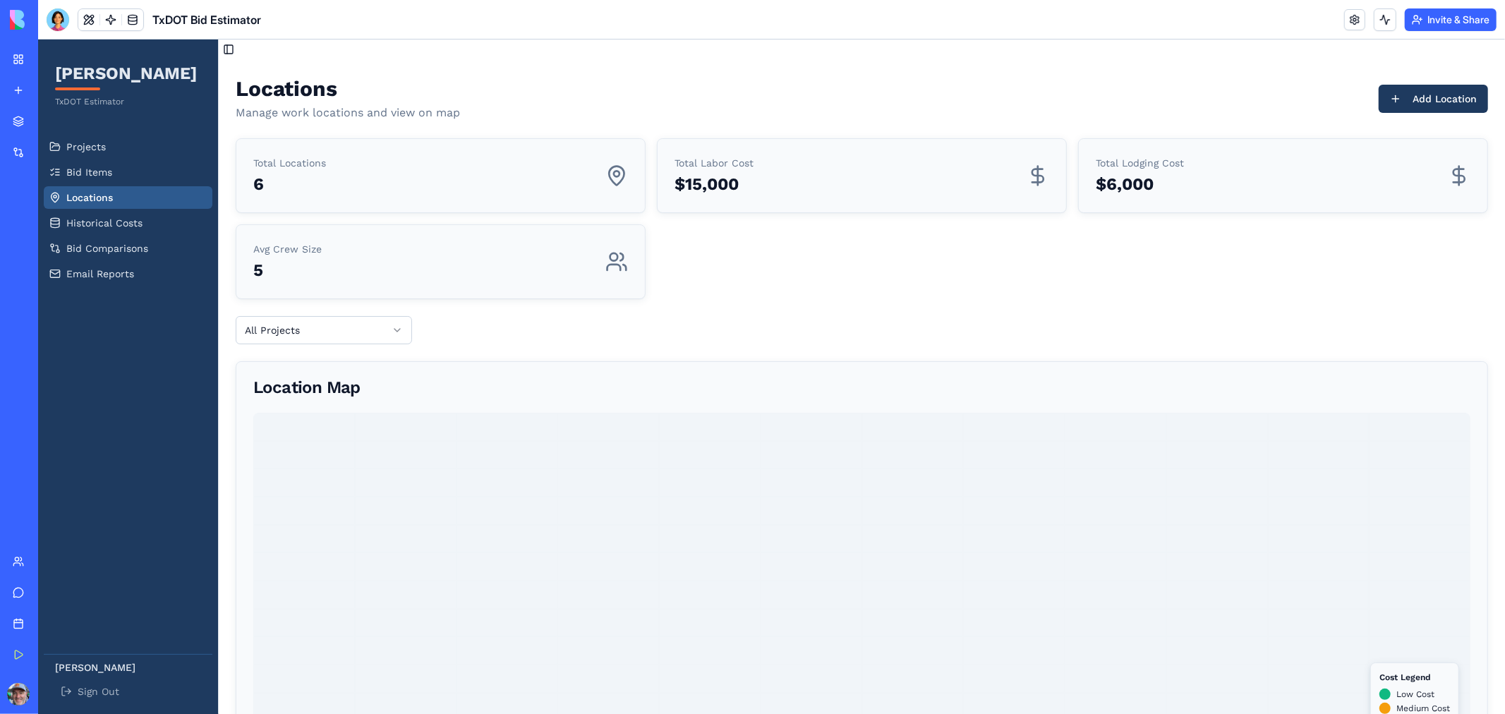
click at [313, 268] on p "5" at bounding box center [287, 269] width 68 height 23
click at [301, 261] on p "5" at bounding box center [287, 269] width 68 height 23
click at [95, 173] on span "Bid Items" at bounding box center [89, 171] width 46 height 14
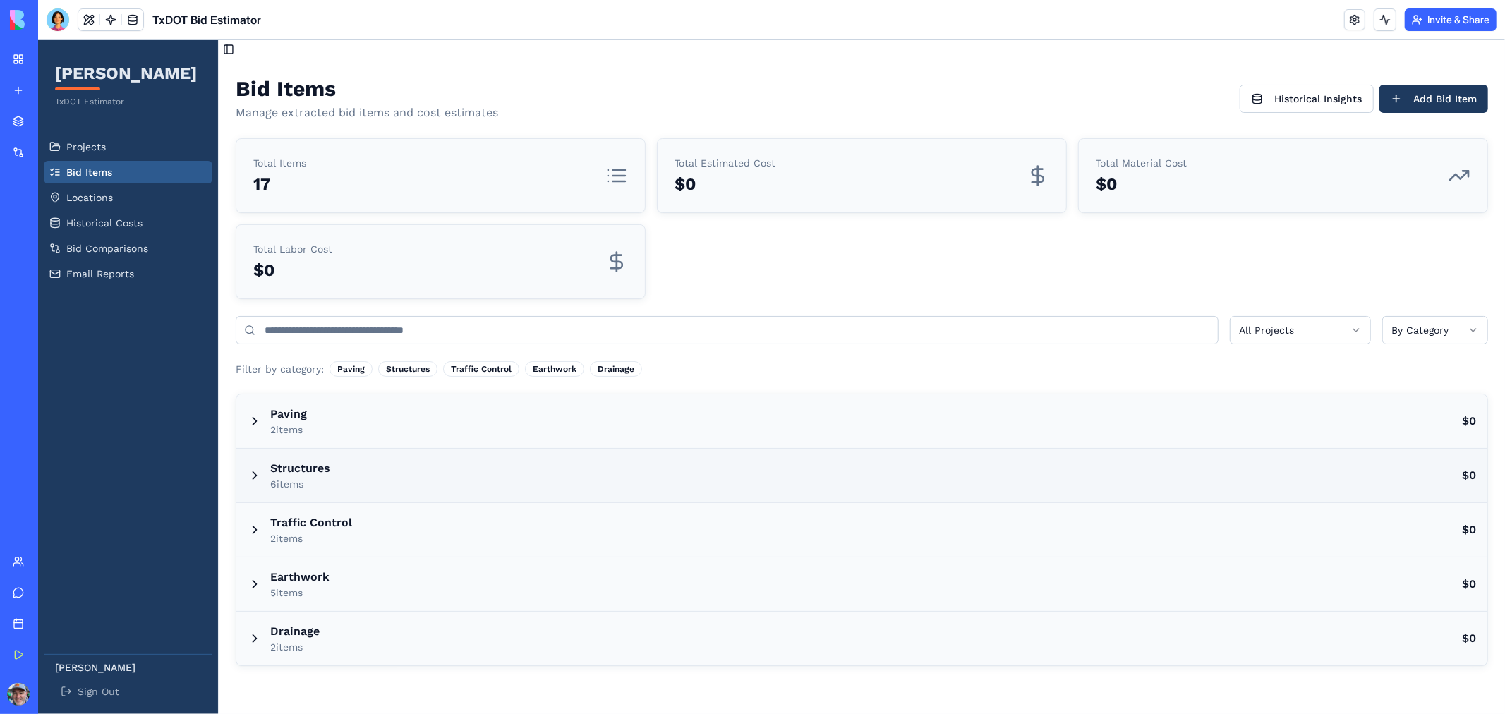
click at [250, 476] on icon at bounding box center [254, 475] width 14 height 14
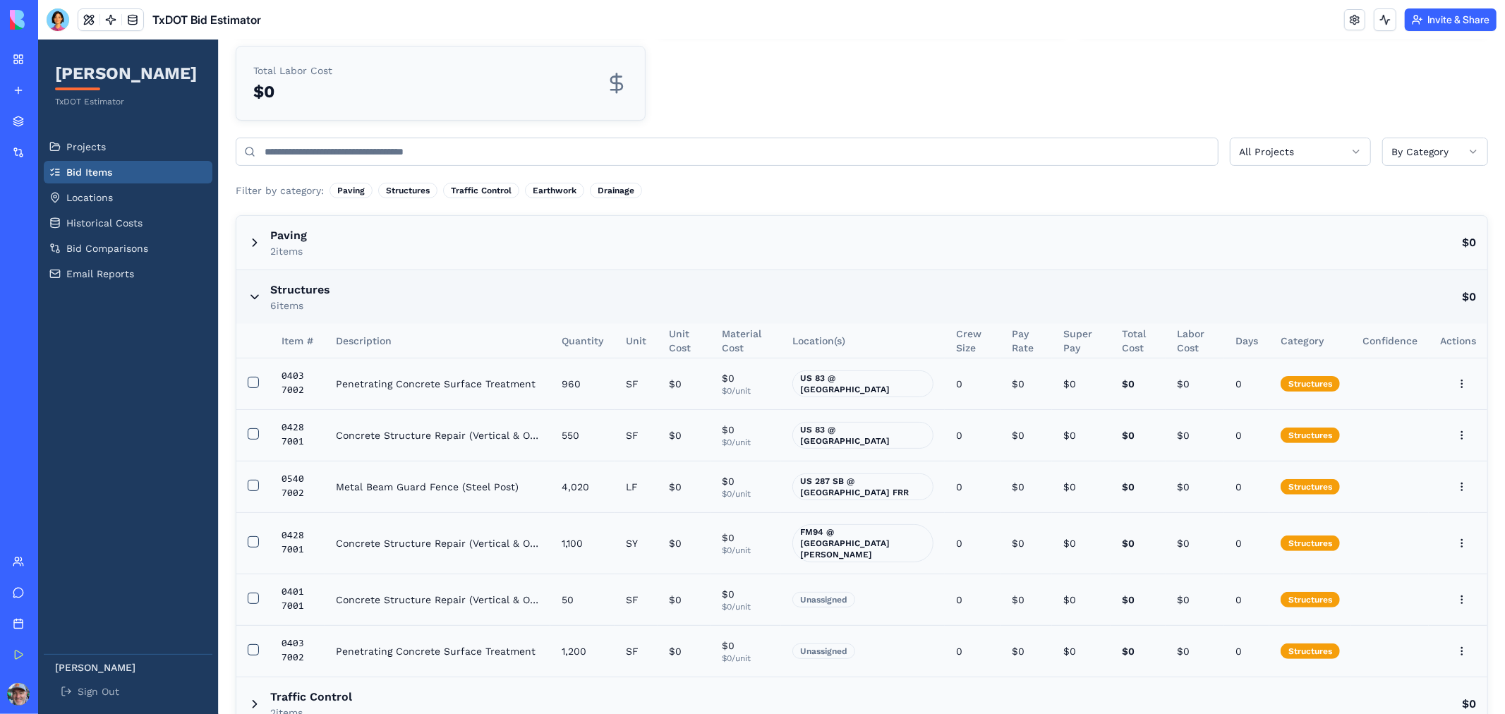
scroll to position [312, 0]
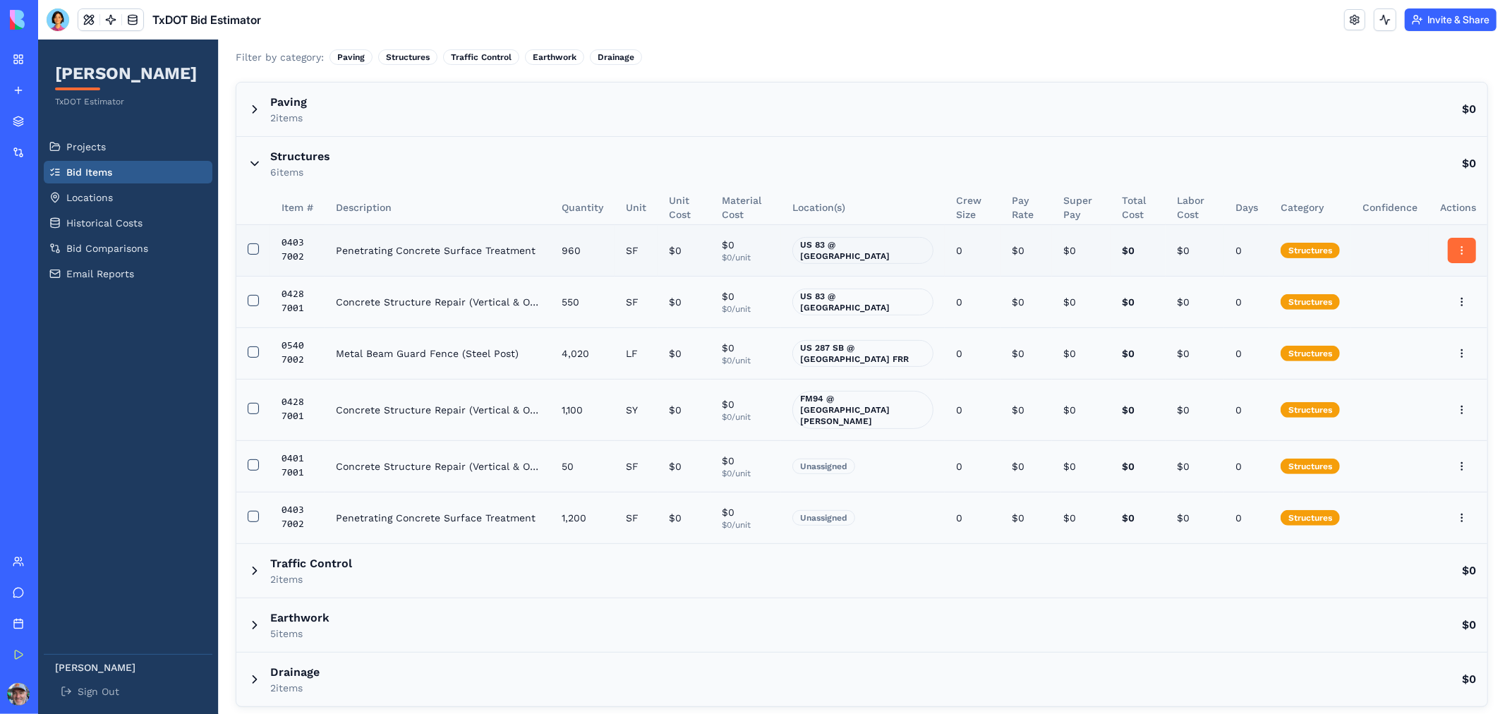
click at [1450, 248] on html "[PERSON_NAME] TxDOT Estimator Projects Bid Items Locations Historical Costs Bid…" at bounding box center [770, 225] width 1467 height 996
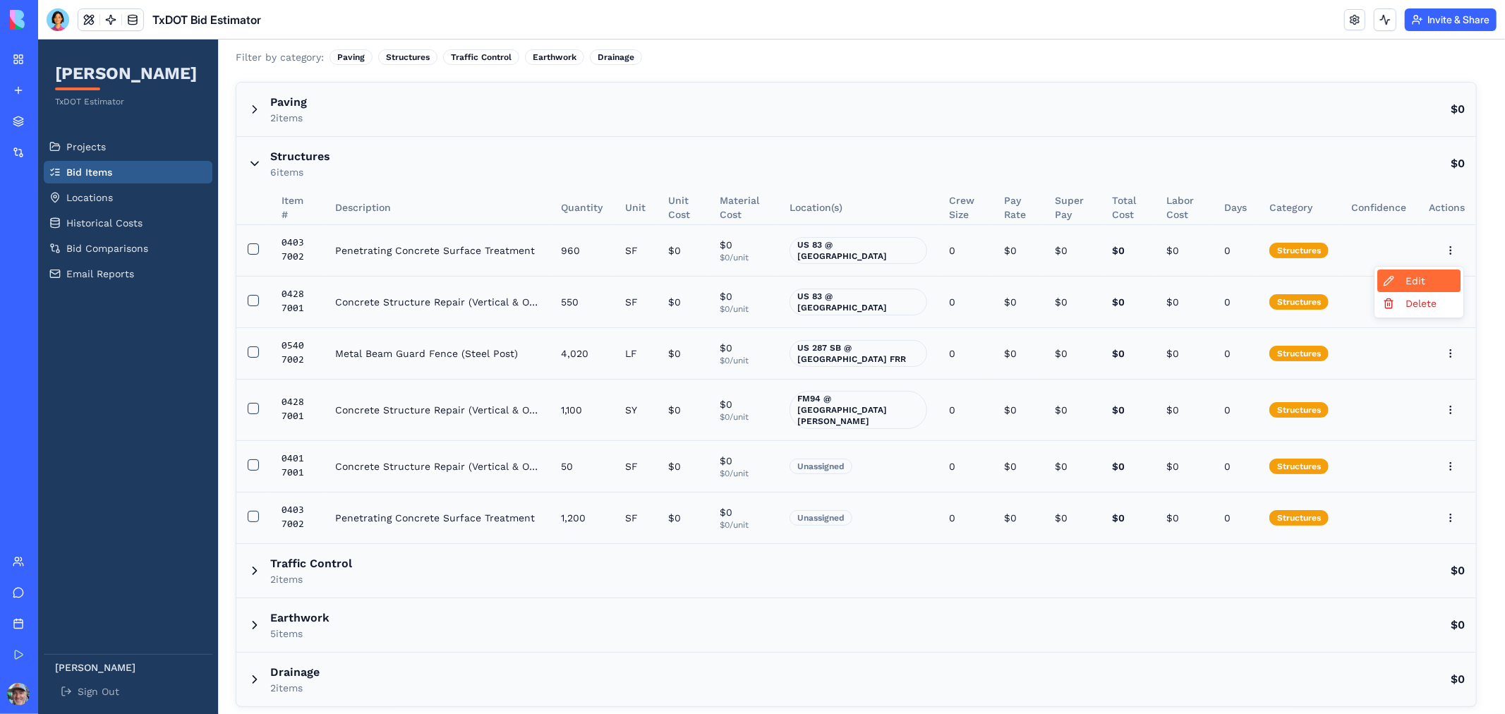
click at [1415, 279] on div "Edit" at bounding box center [1417, 280] width 83 height 23
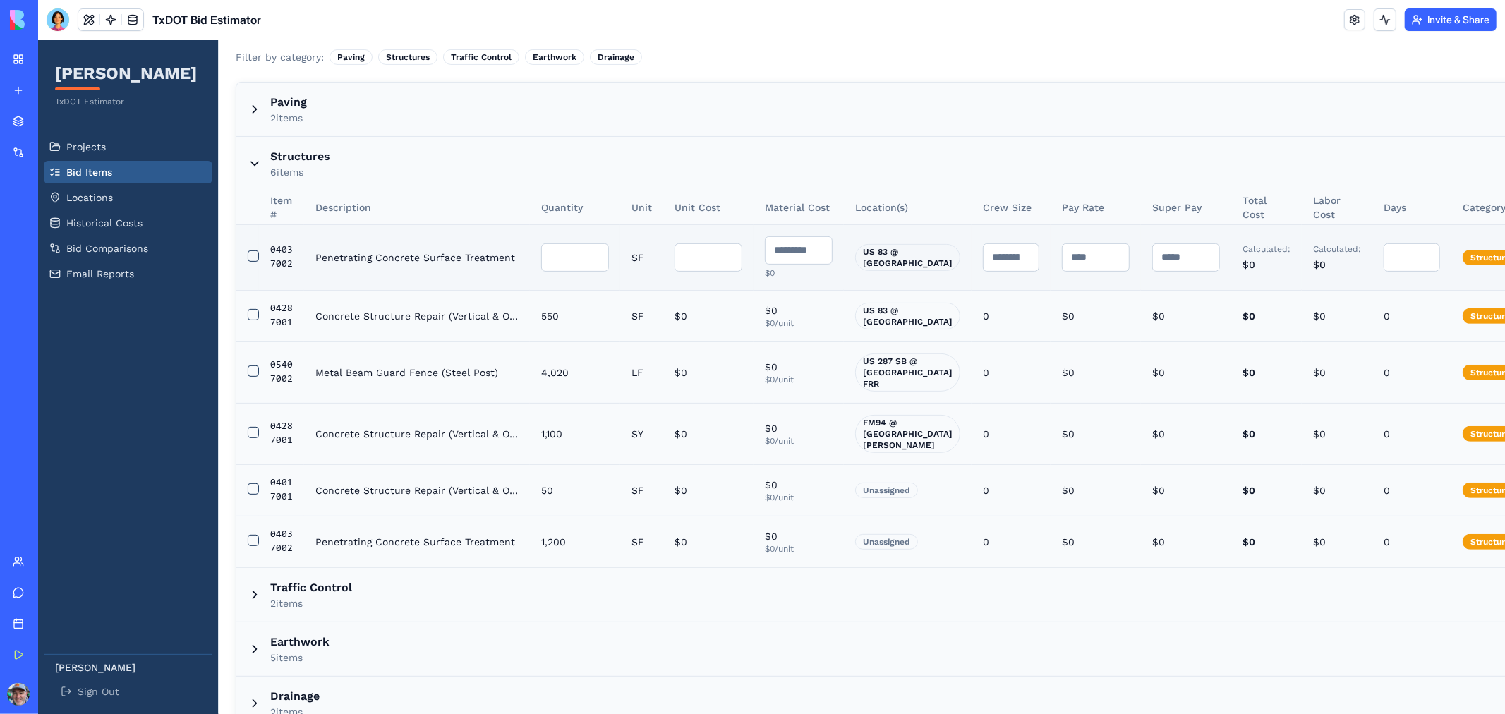
click at [982, 253] on input "*" at bounding box center [1010, 257] width 56 height 28
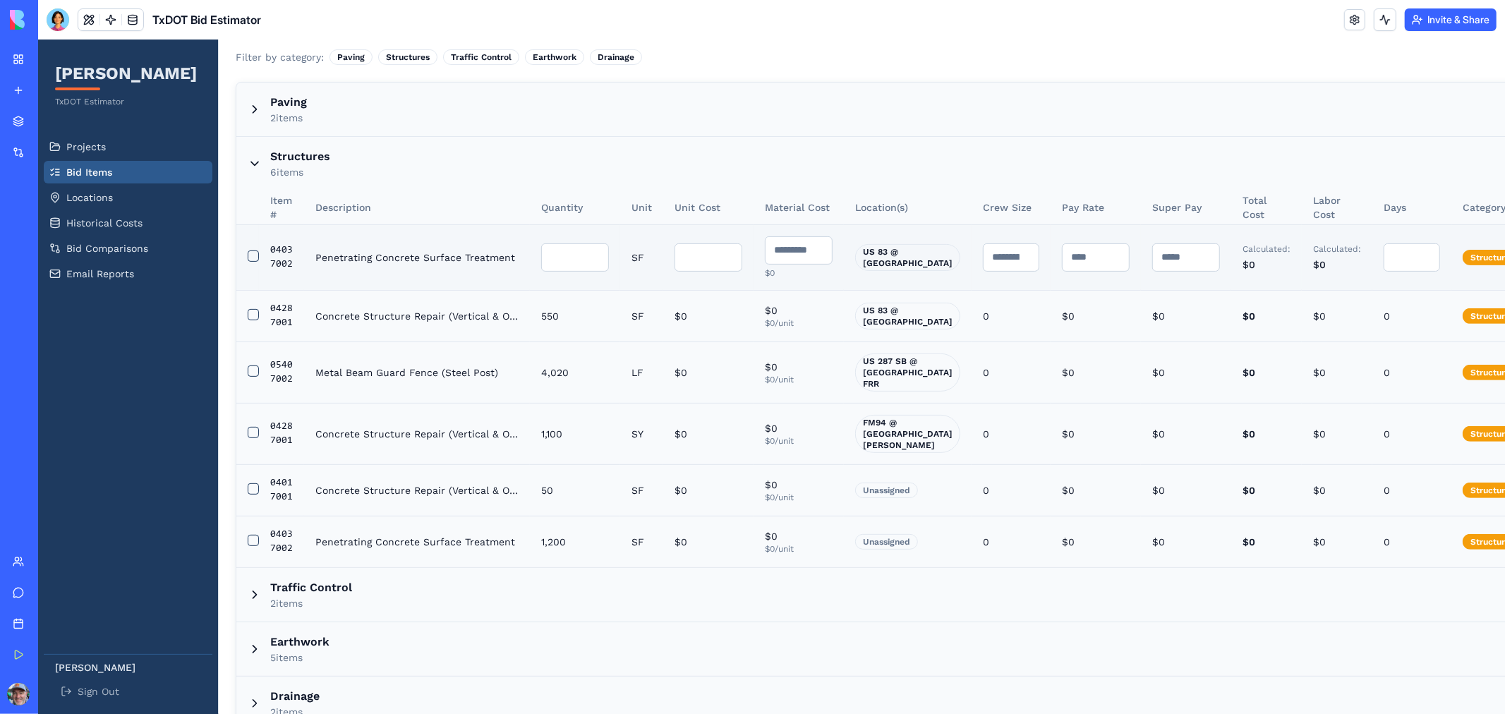
click at [982, 253] on input "*" at bounding box center [1010, 257] width 56 height 28
type input "*"
click at [982, 253] on input "*" at bounding box center [1010, 257] width 56 height 28
click at [1070, 253] on input "****" at bounding box center [1095, 257] width 68 height 28
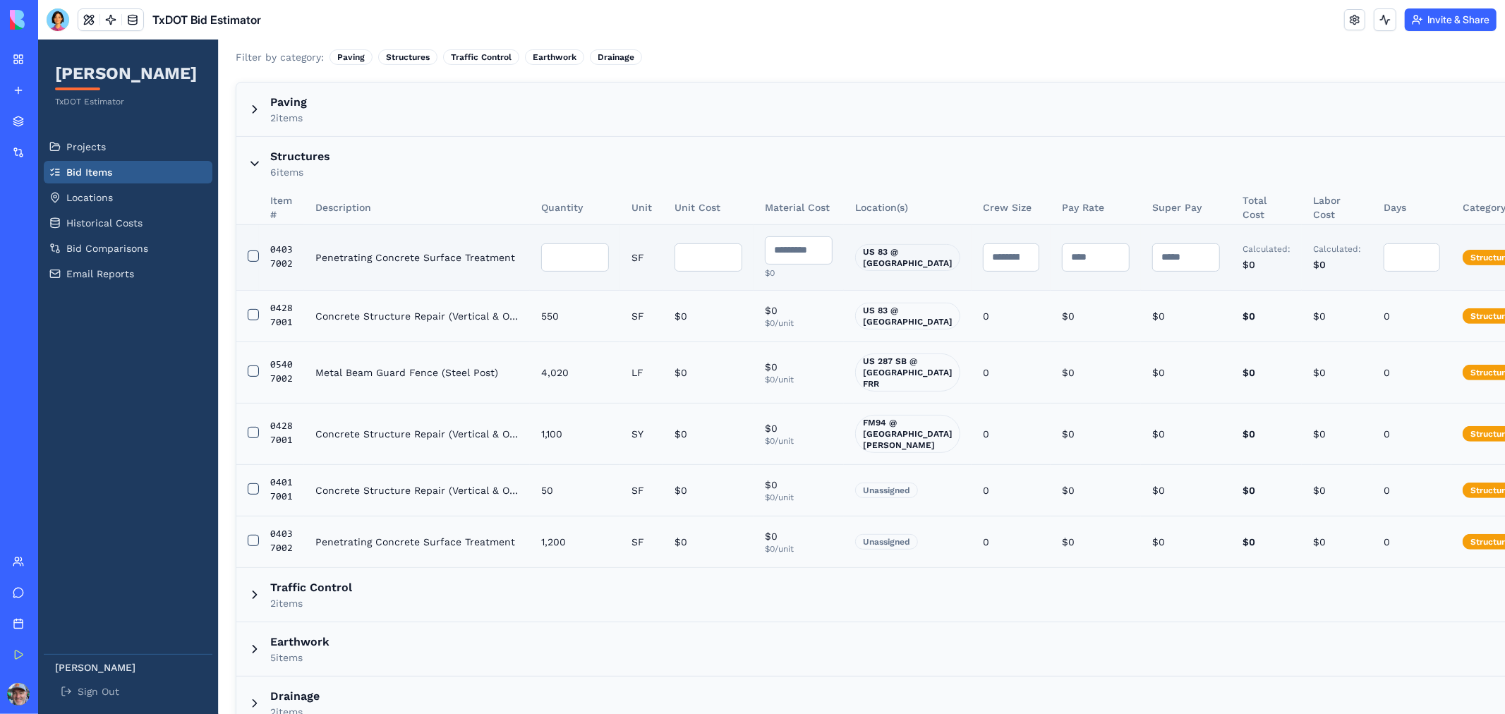
click at [1070, 253] on input "****" at bounding box center [1095, 257] width 68 height 28
click at [1061, 256] on input "****" at bounding box center [1095, 257] width 68 height 28
type input "*****"
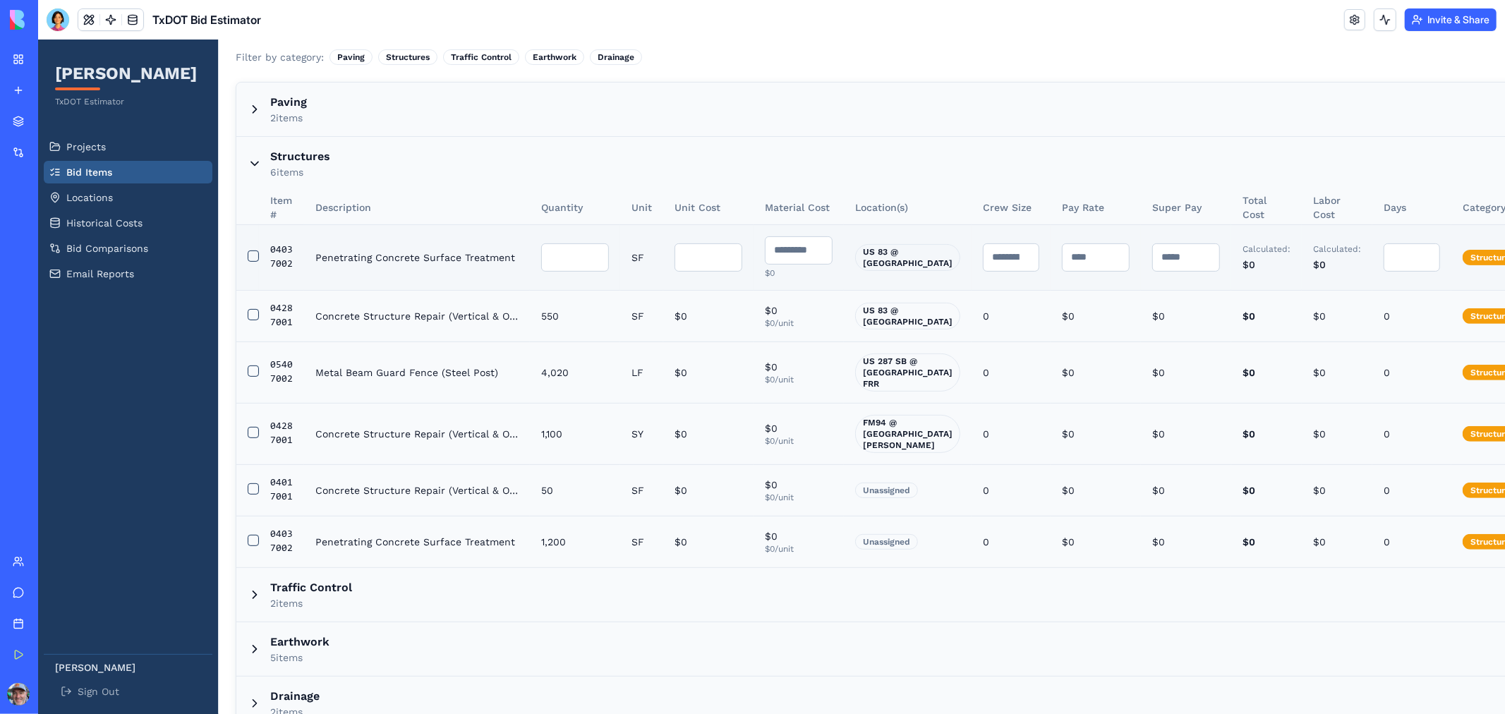
type input "***"
type input "**"
click at [1213, 136] on div "Structures 6 items $0" at bounding box center [951, 163] width 1431 height 54
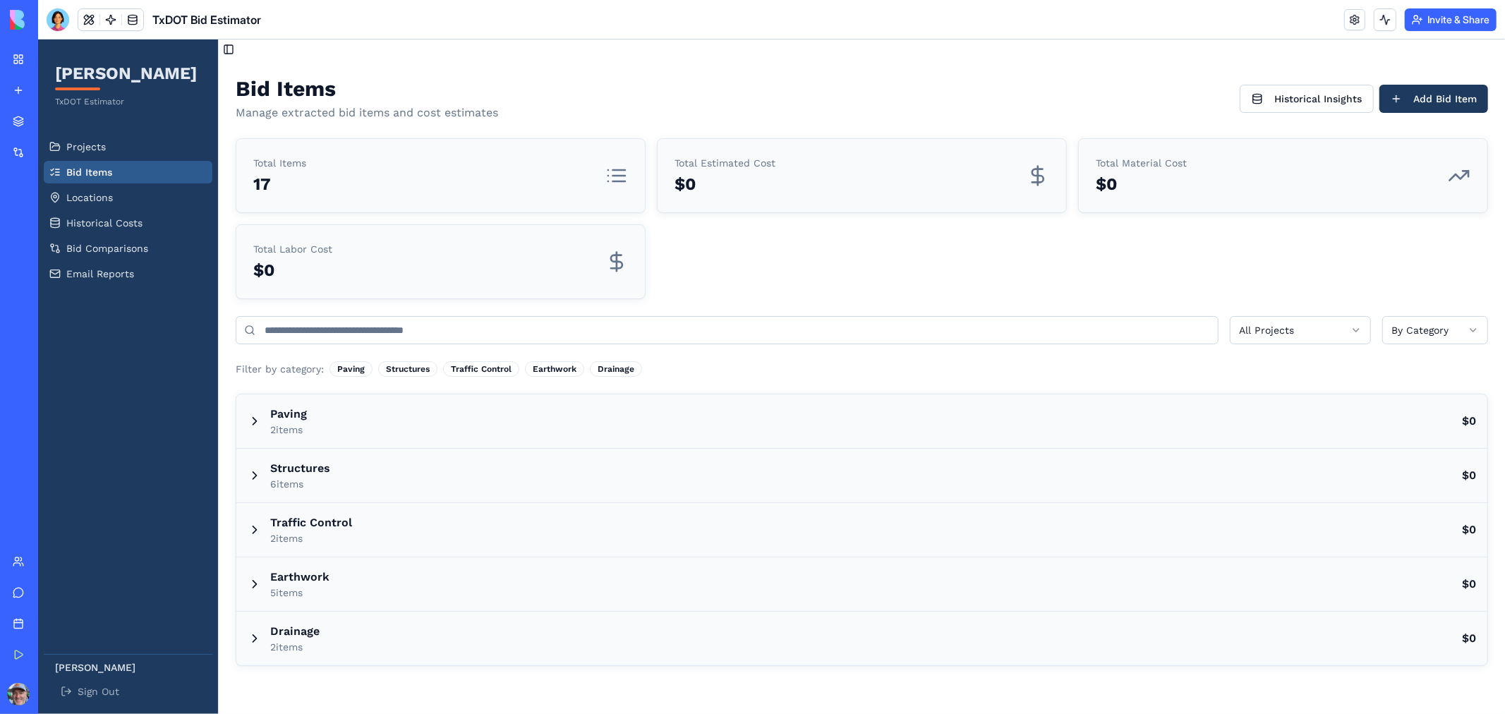
click at [274, 475] on h3 "Structures" at bounding box center [299, 467] width 60 height 17
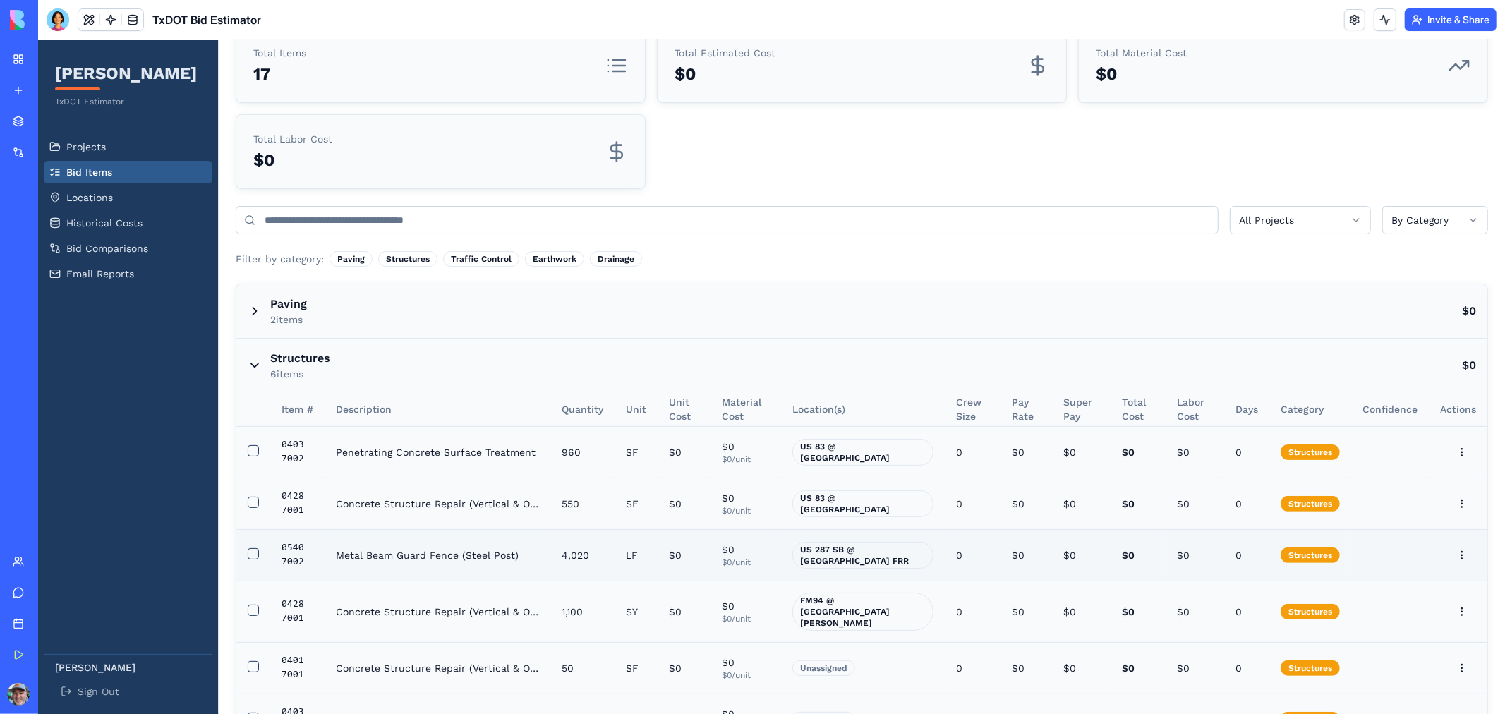
scroll to position [312, 0]
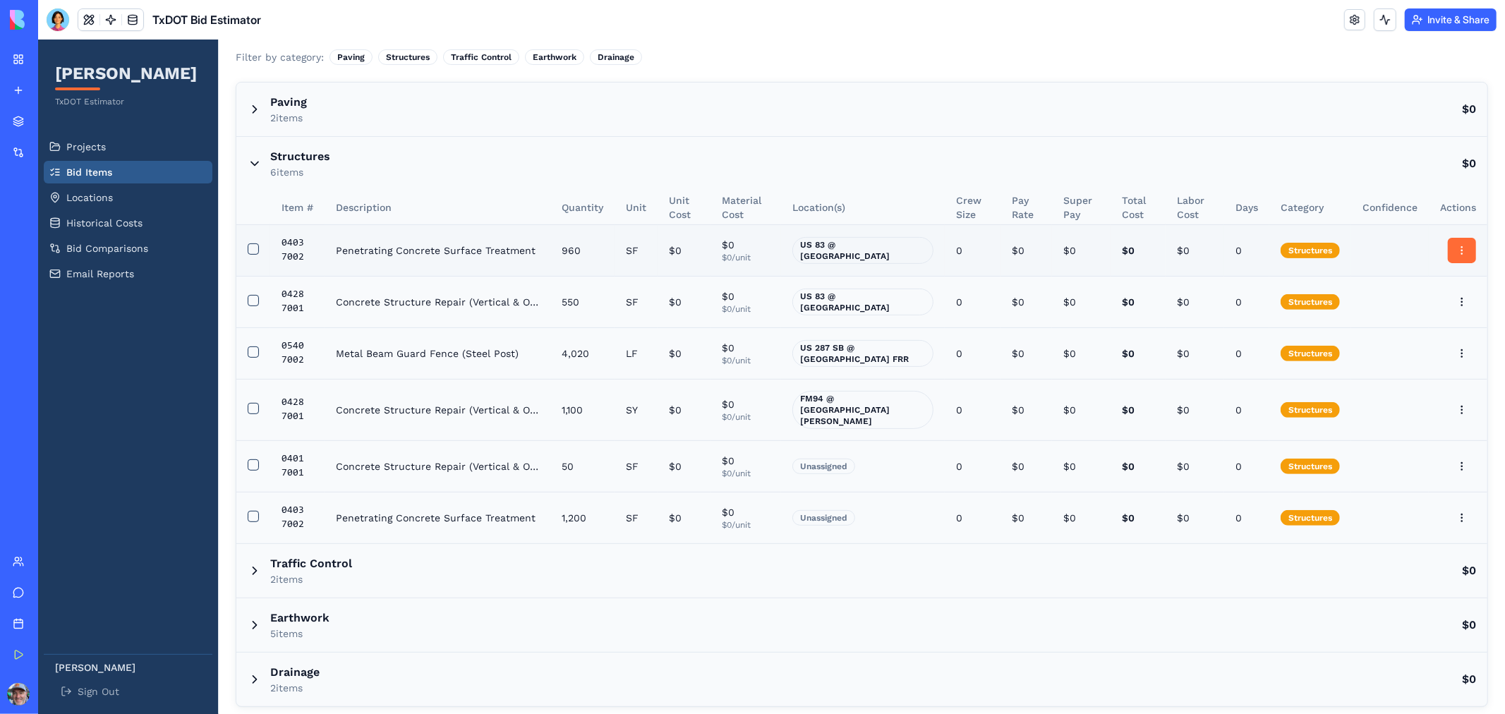
click at [1457, 253] on html "[PERSON_NAME] TxDOT Estimator Projects Bid Items Locations Historical Costs Bid…" at bounding box center [770, 225] width 1467 height 996
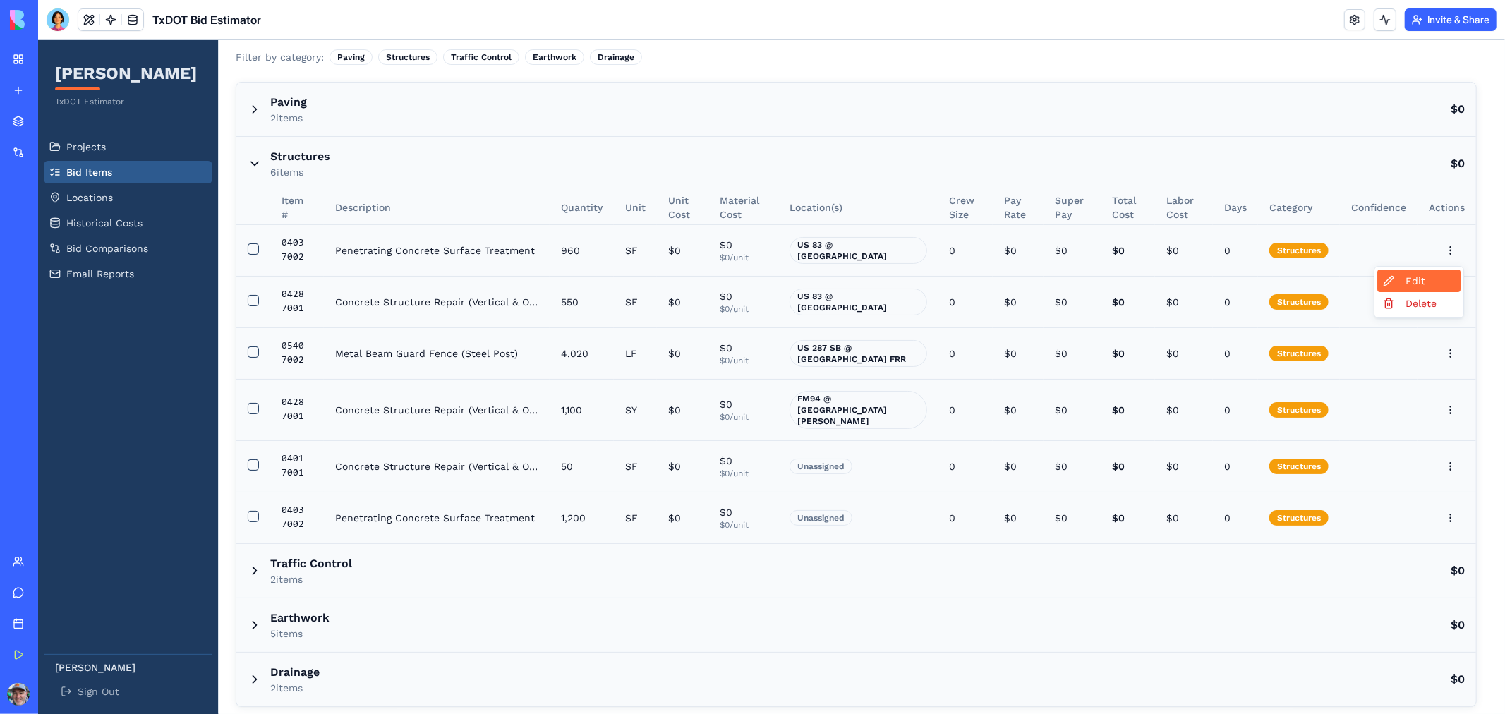
click at [1421, 274] on div "Edit" at bounding box center [1417, 280] width 83 height 23
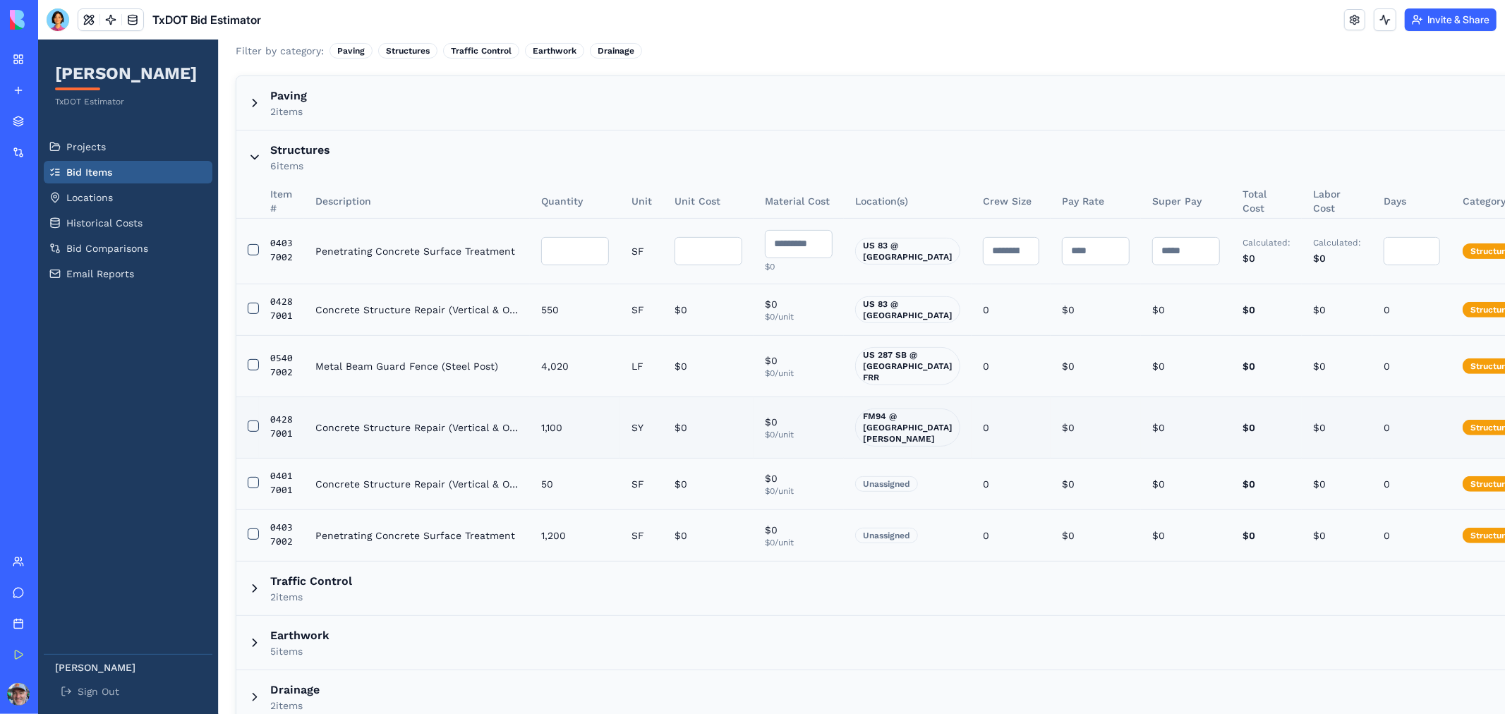
scroll to position [302, 0]
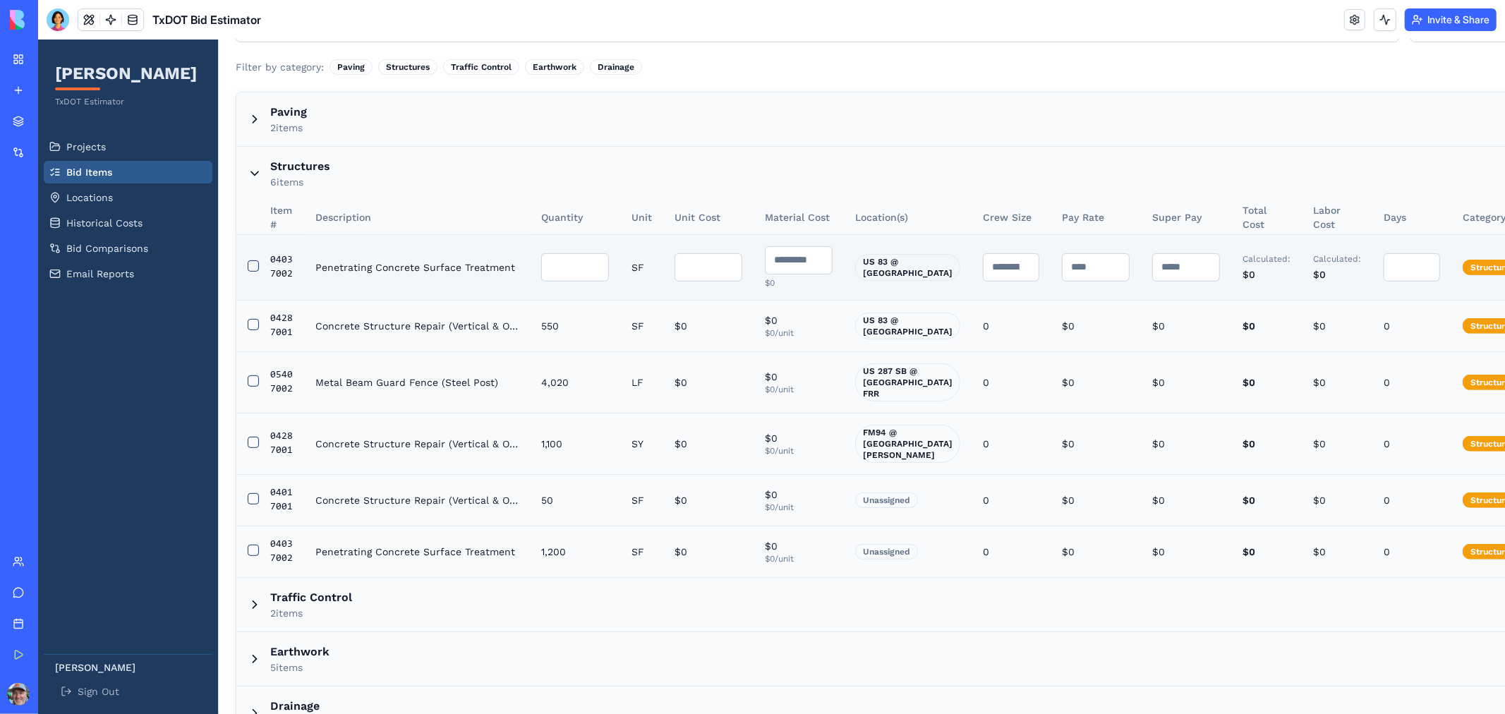
click at [983, 265] on input "*" at bounding box center [1010, 267] width 56 height 28
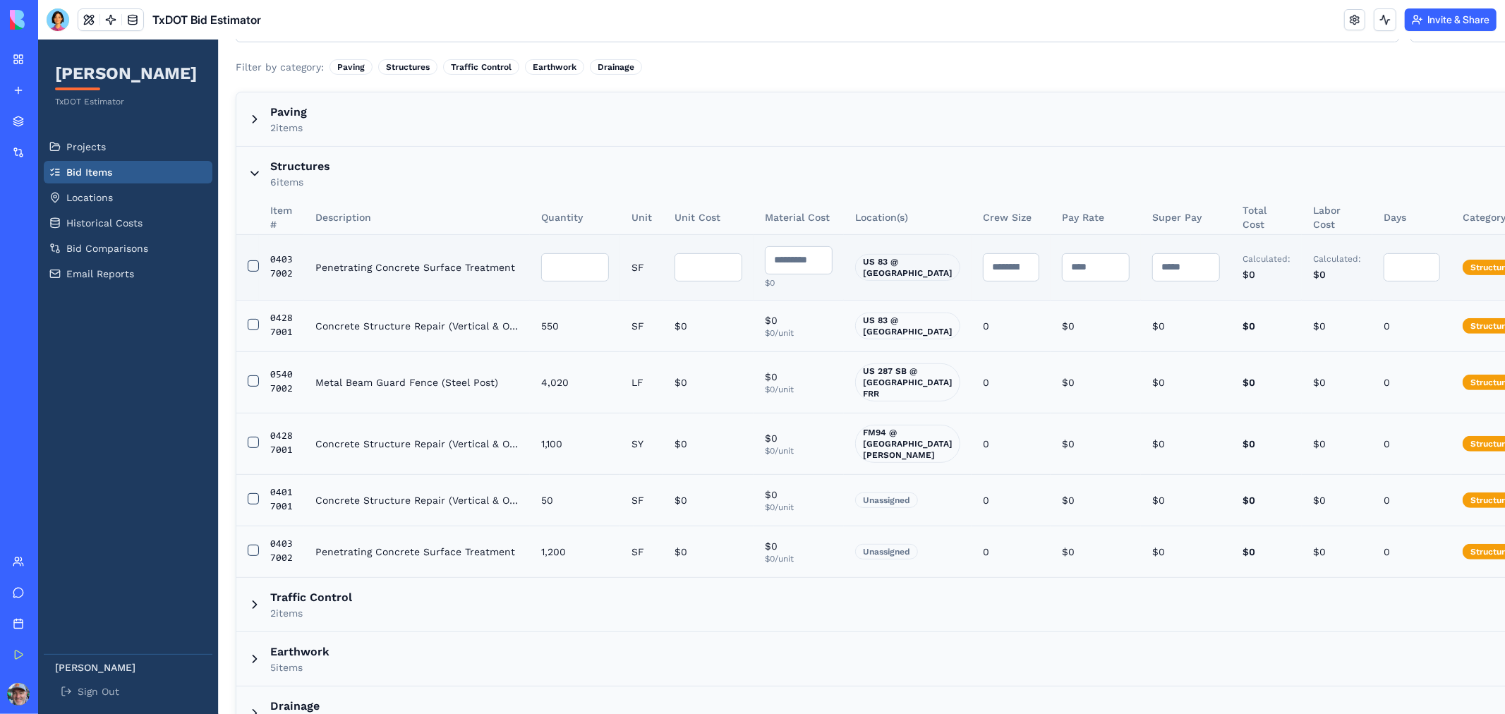
click at [983, 265] on input "*" at bounding box center [1010, 267] width 56 height 28
type input "*"
click at [983, 265] on input "*" at bounding box center [1010, 267] width 56 height 28
click at [1061, 268] on input "*" at bounding box center [1095, 267] width 68 height 28
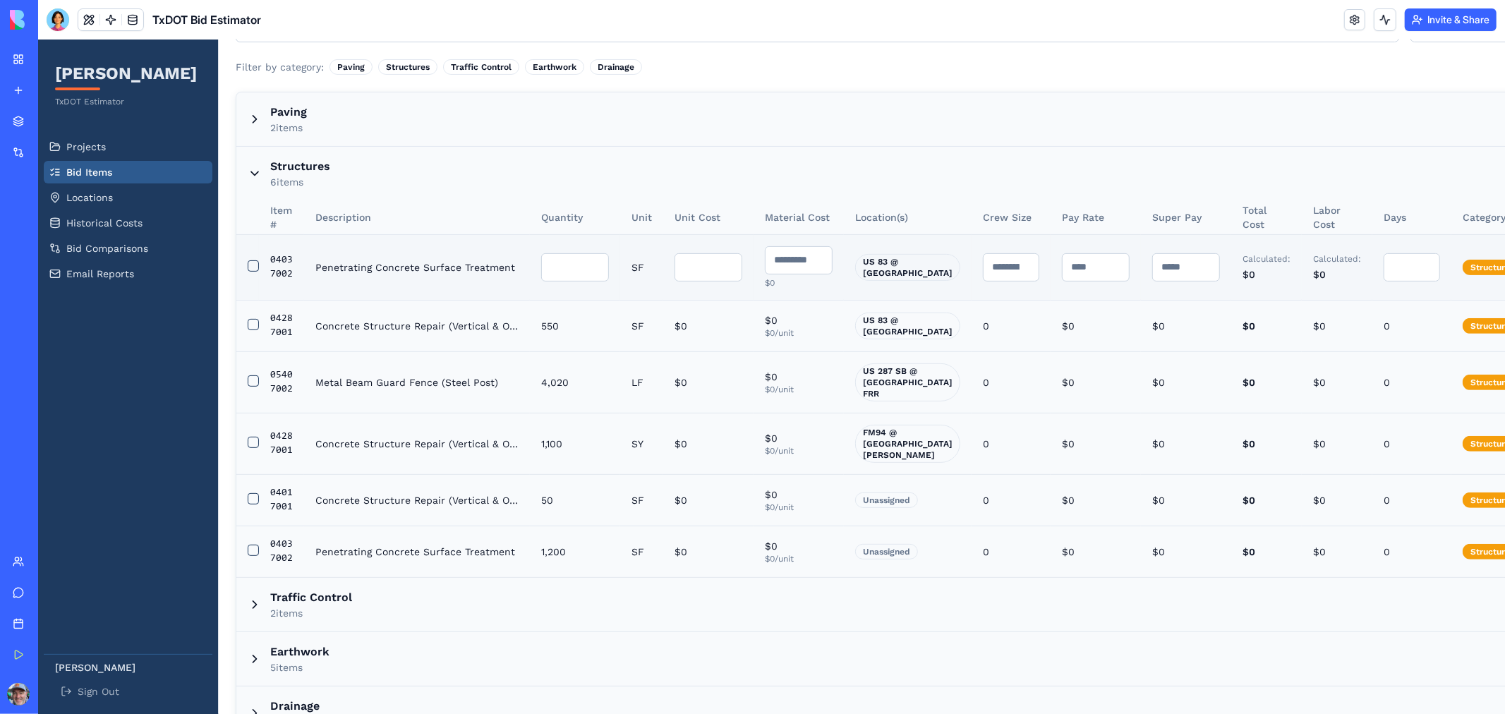
type input "**"
type input "***"
type input "**"
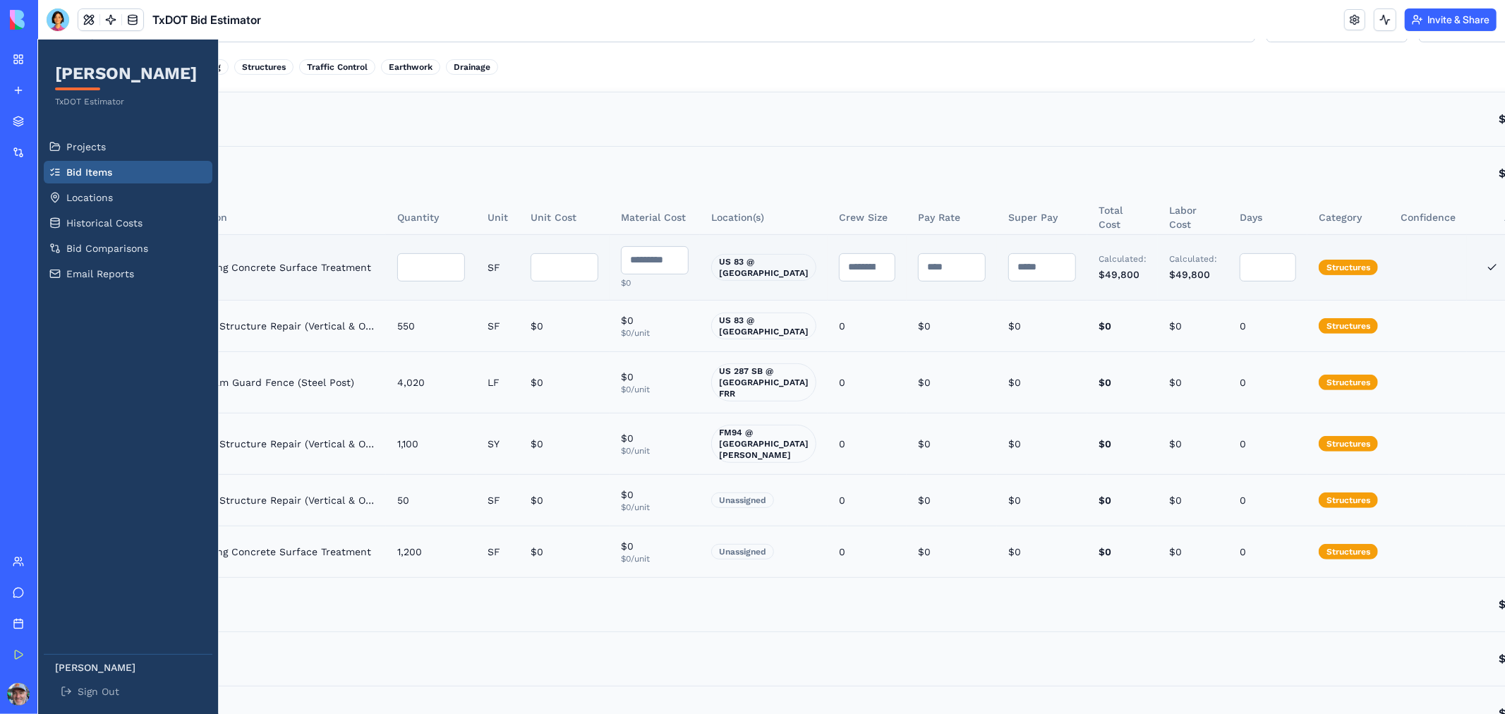
scroll to position [302, 143]
click at [1478, 269] on button at bounding box center [1492, 266] width 28 height 25
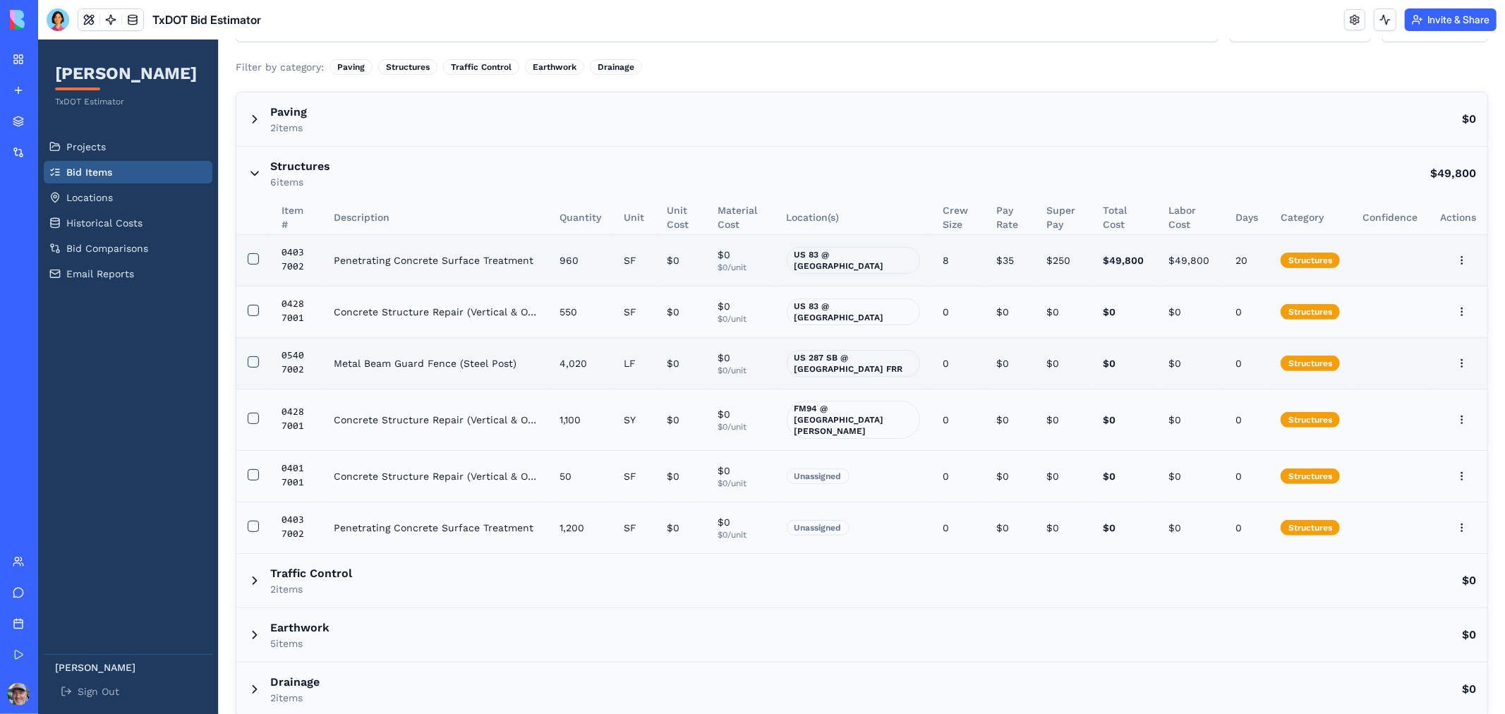
scroll to position [312, 0]
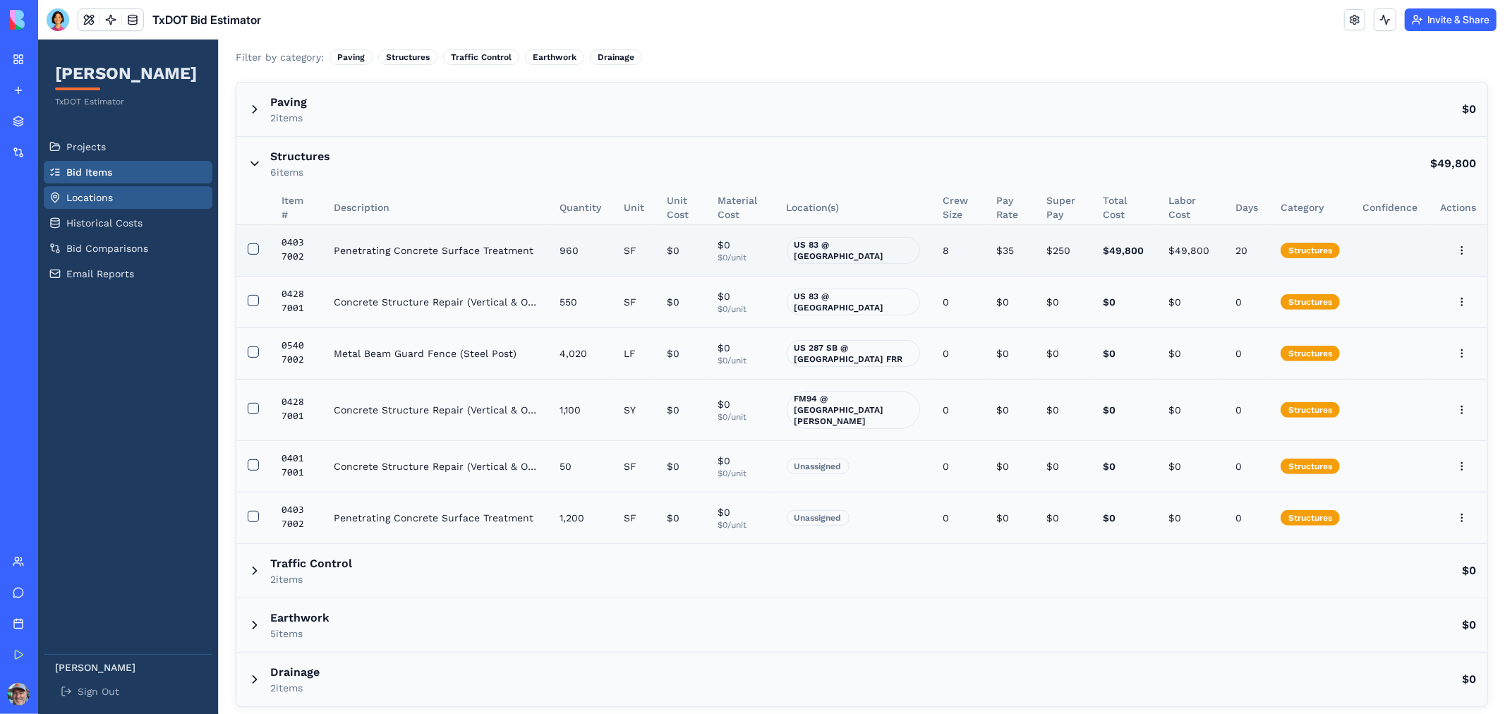
click at [75, 192] on span "Locations" at bounding box center [89, 197] width 47 height 14
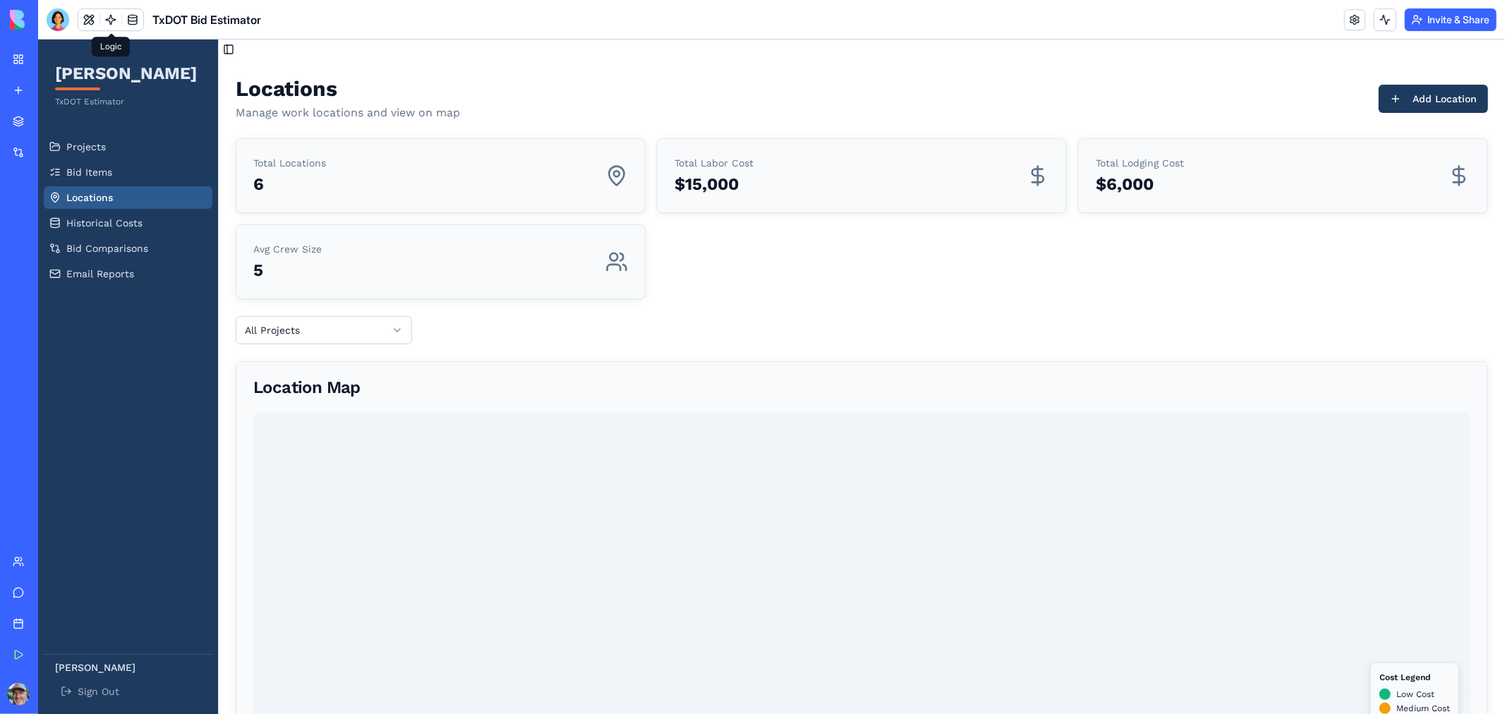
click at [109, 23] on link at bounding box center [110, 19] width 21 height 21
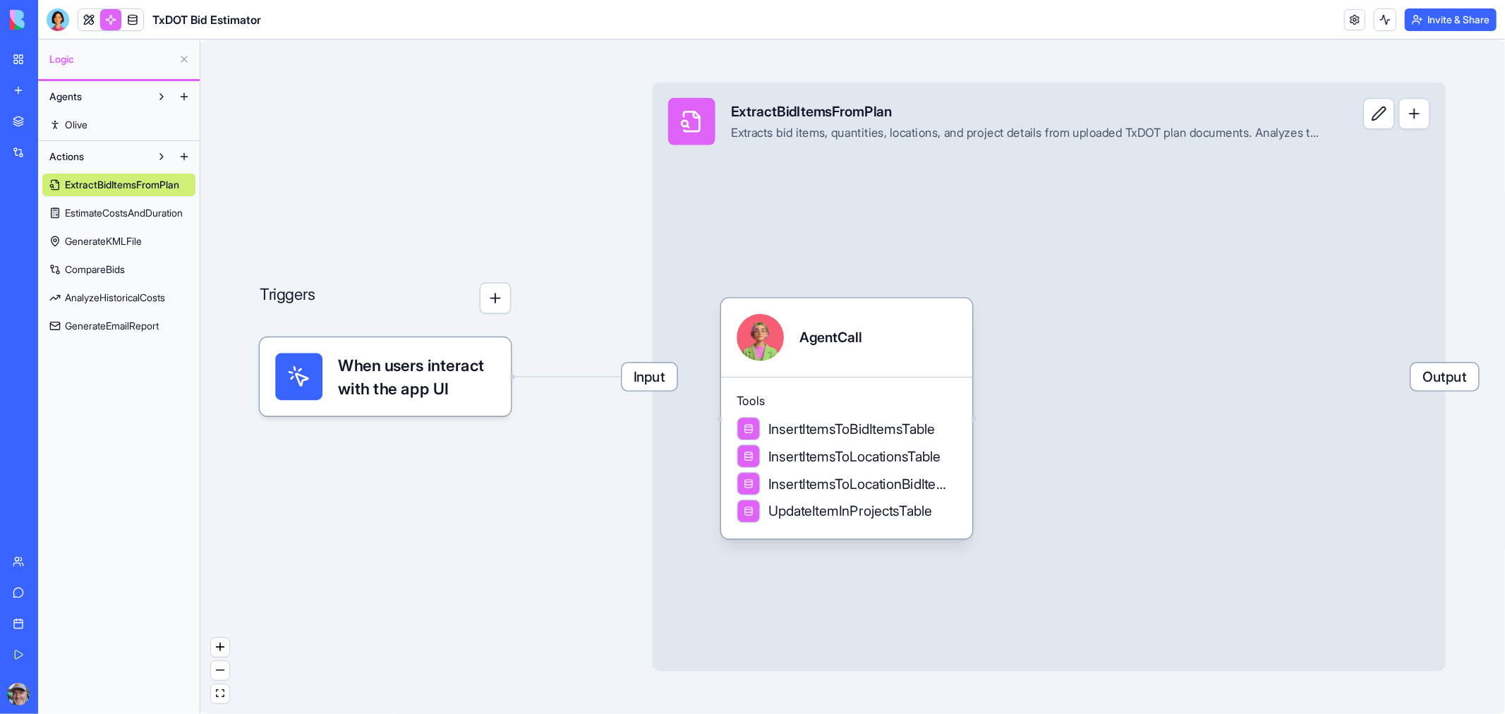
click at [80, 120] on span "Olive" at bounding box center [76, 125] width 23 height 14
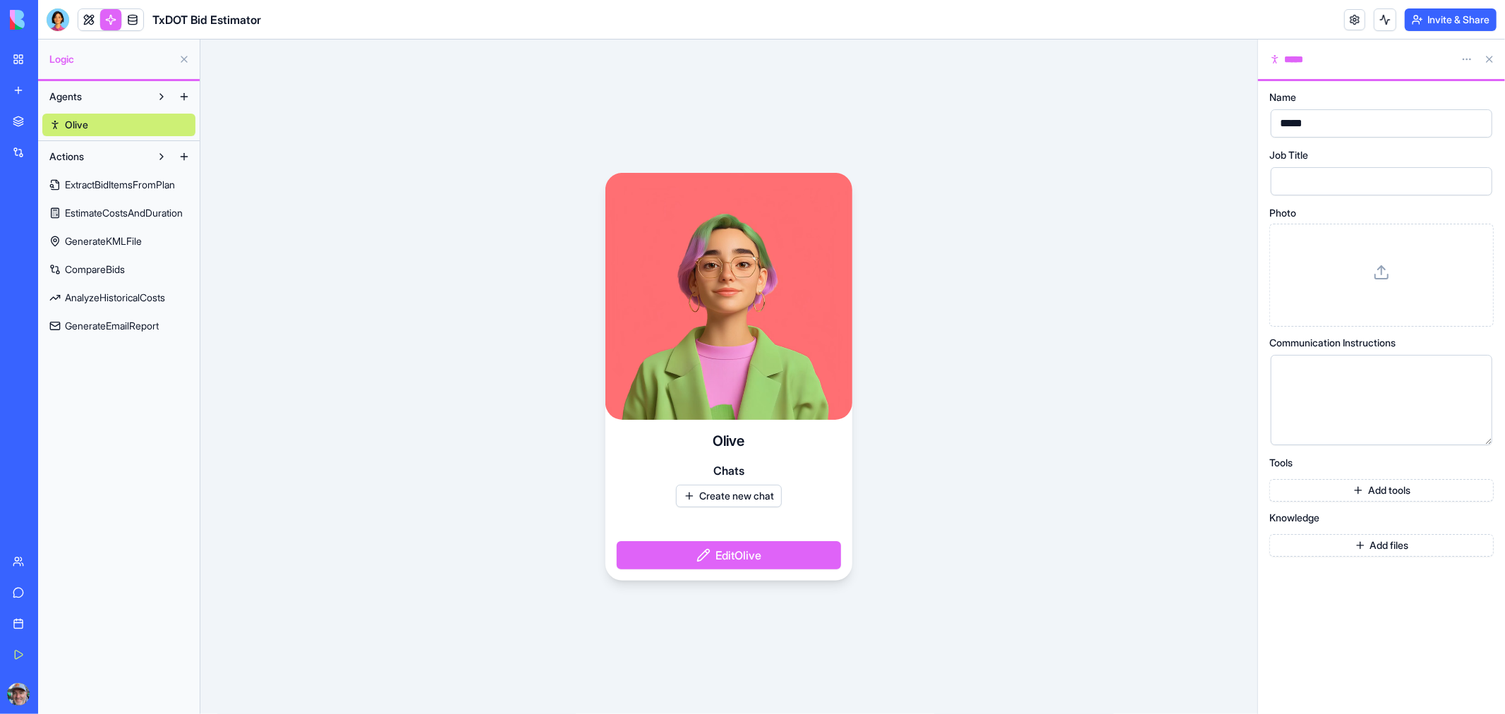
click at [159, 95] on button at bounding box center [161, 96] width 23 height 23
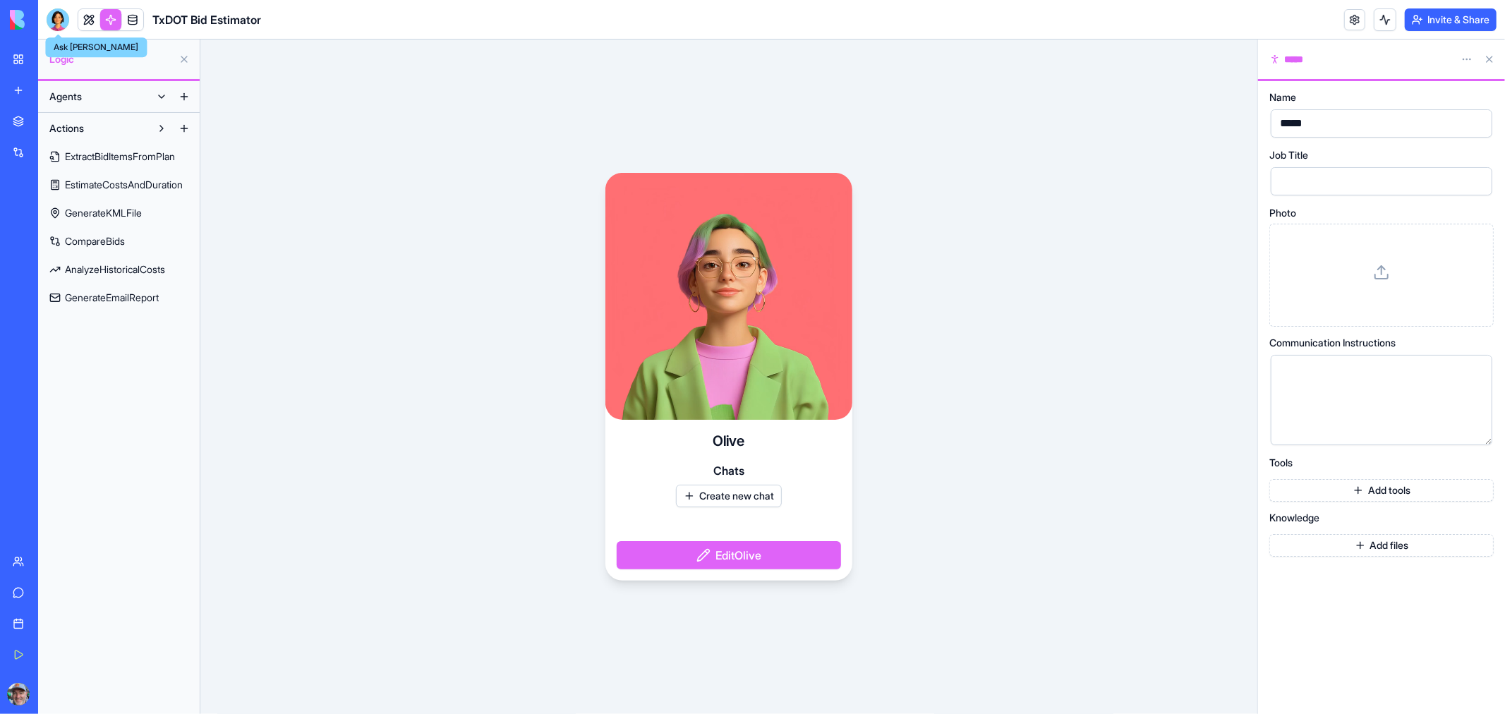
click at [51, 18] on div at bounding box center [58, 19] width 23 height 23
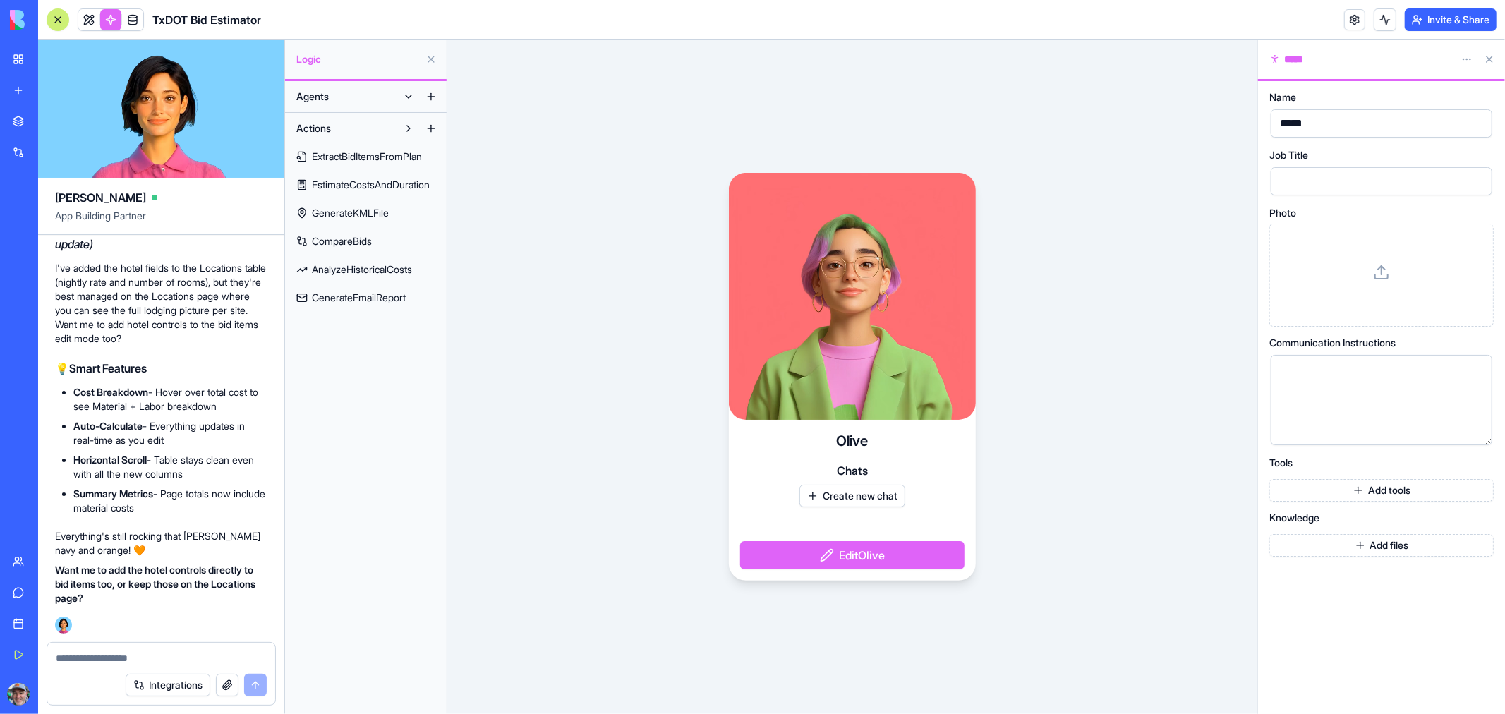
scroll to position [3721, 0]
click at [155, 658] on textarea at bounding box center [161, 658] width 211 height 14
type textarea "**********"
click at [256, 689] on button "submit" at bounding box center [255, 685] width 23 height 23
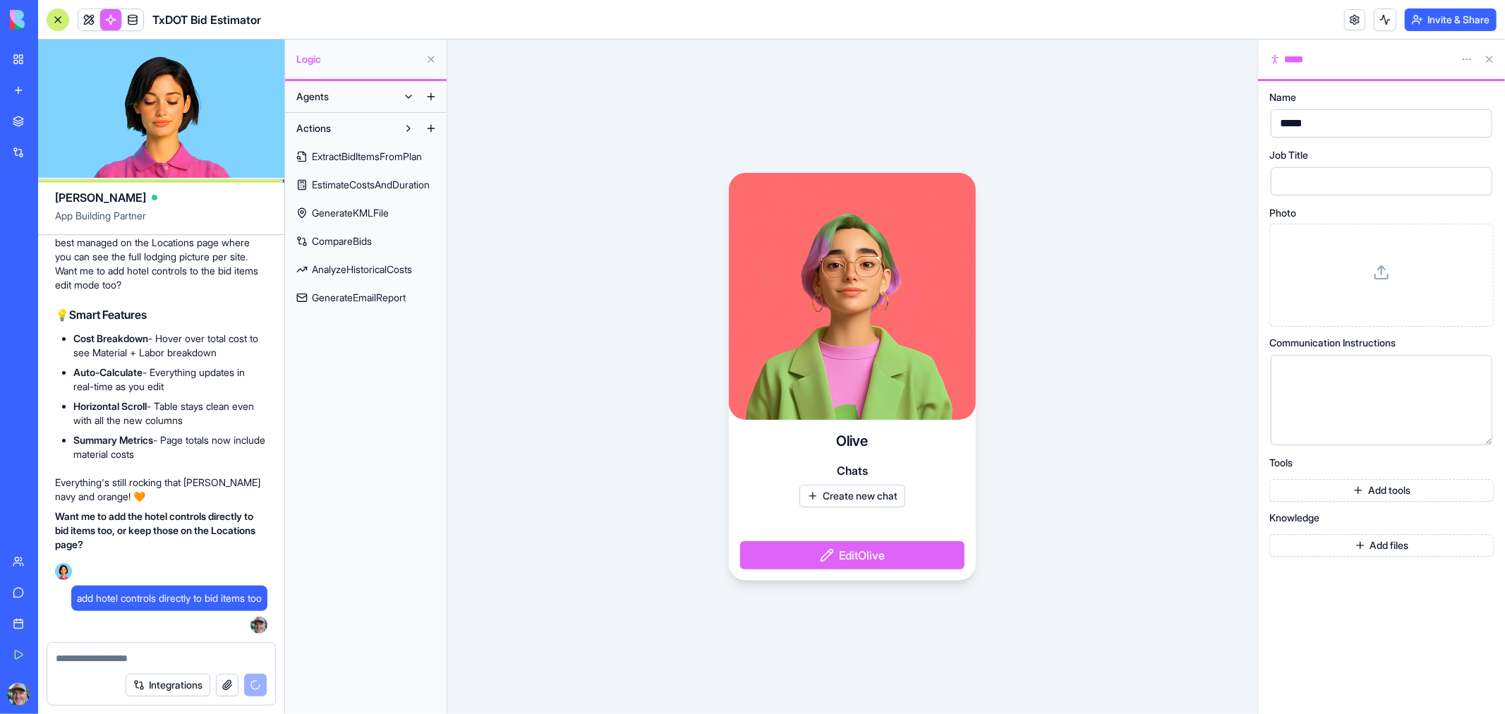
click at [430, 58] on button at bounding box center [431, 59] width 23 height 23
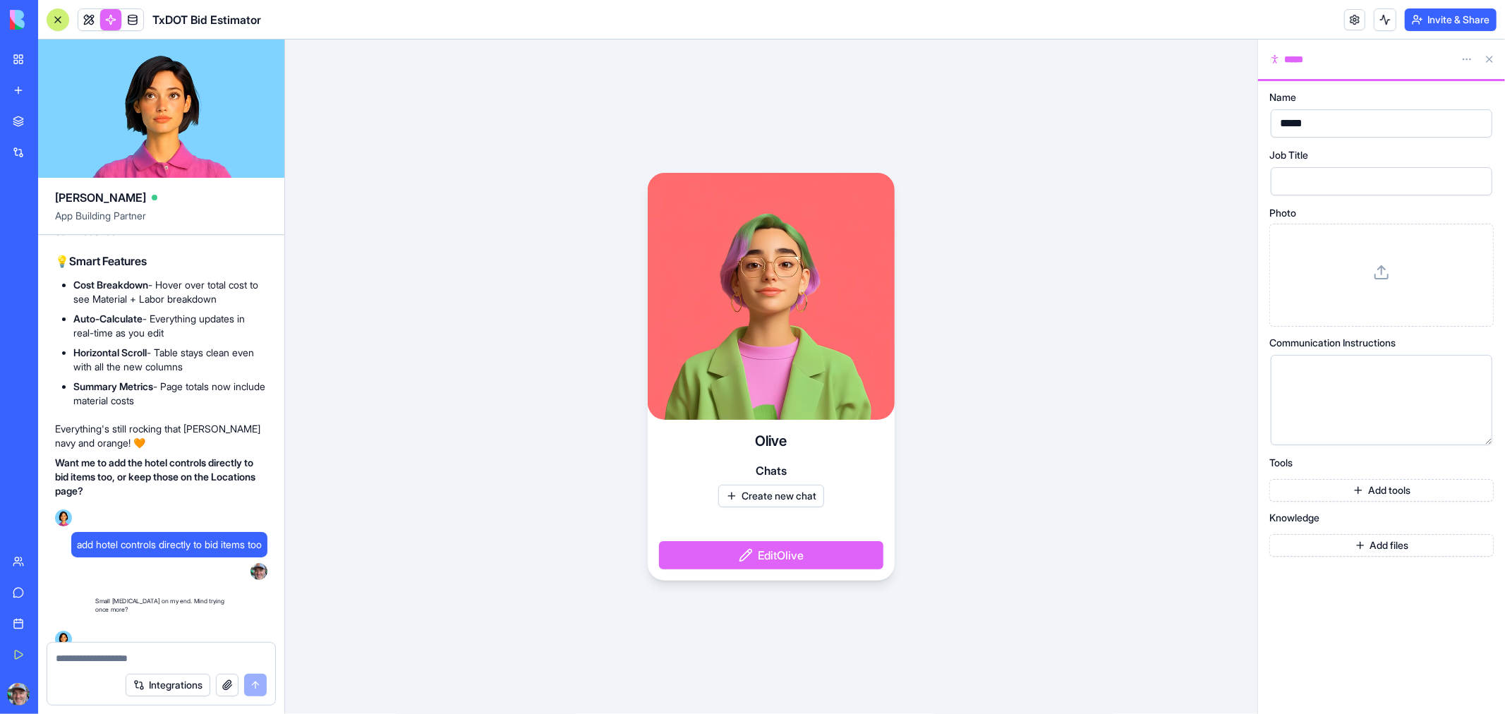
scroll to position [3843, 0]
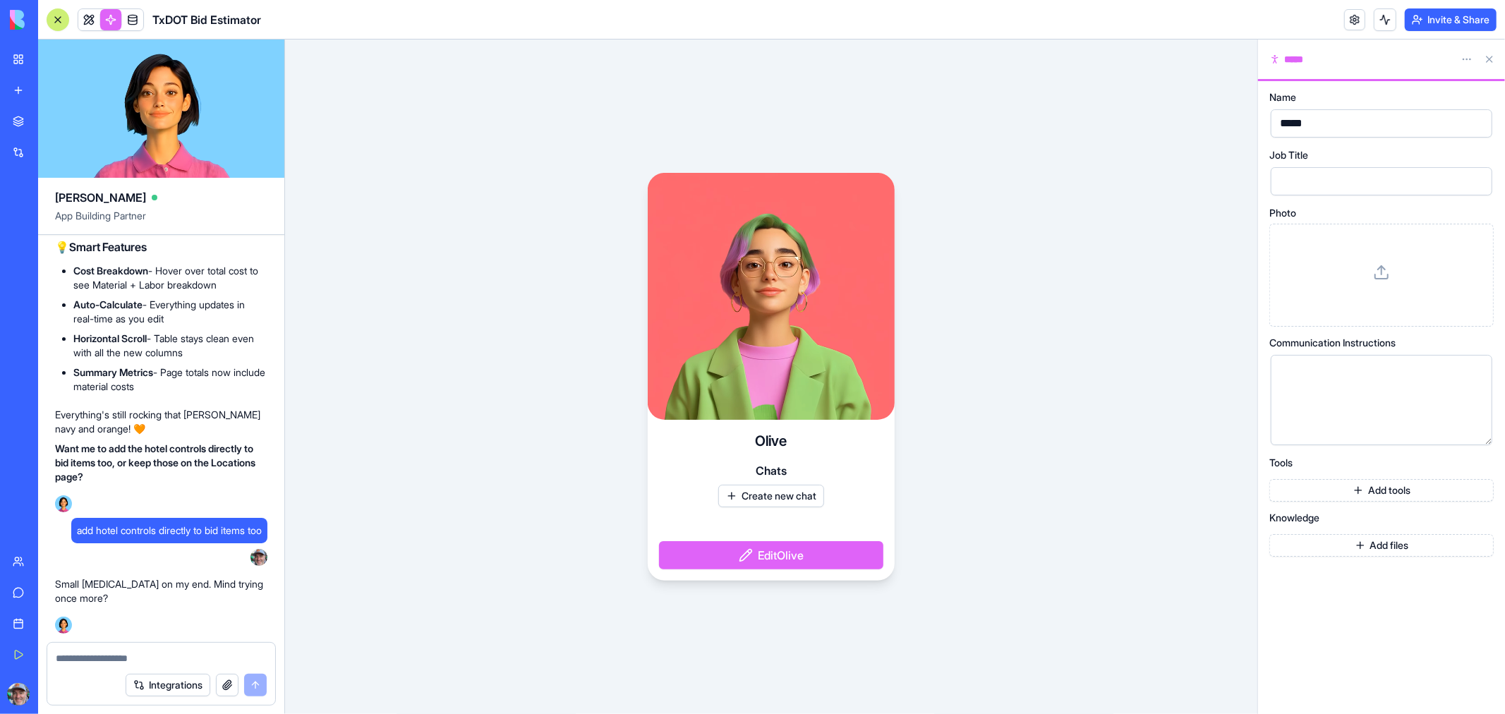
click at [1489, 56] on button at bounding box center [1489, 59] width 23 height 23
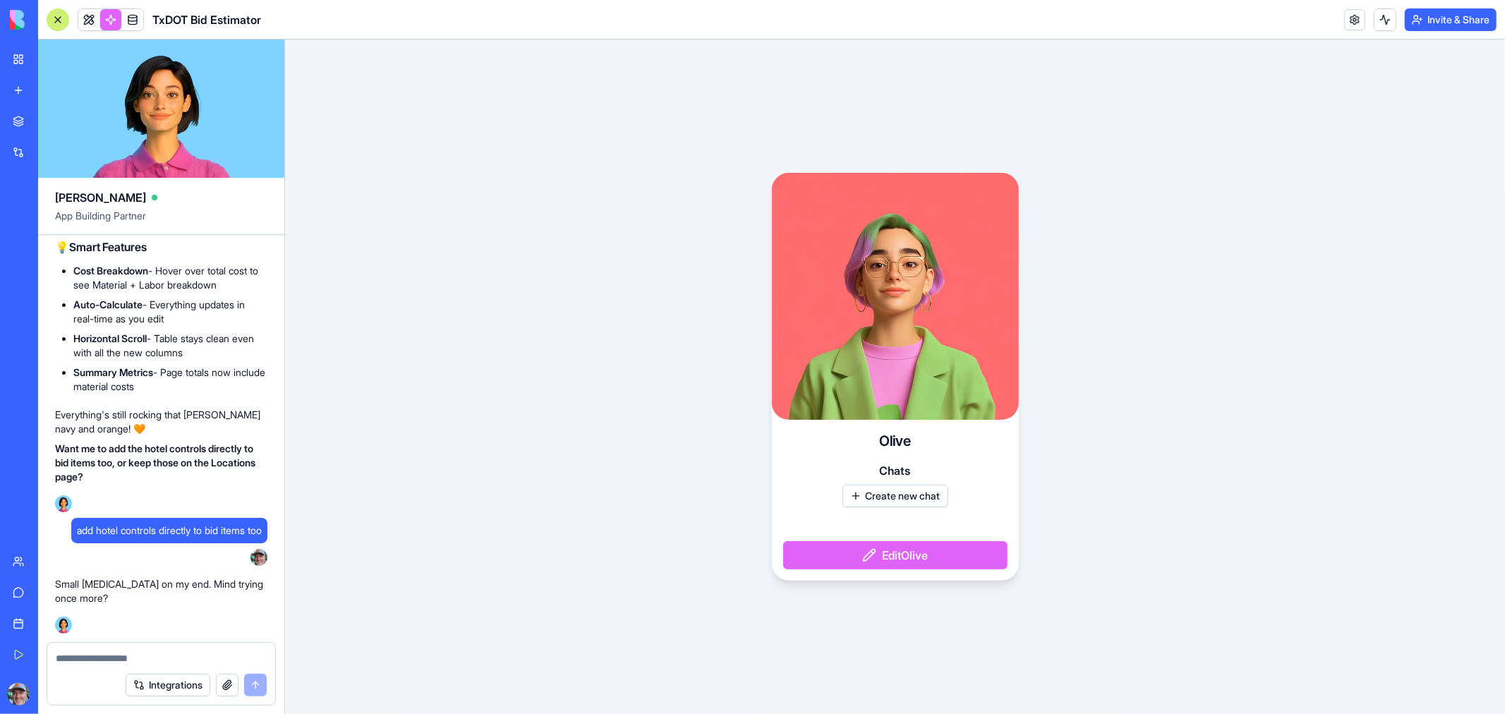
click at [144, 520] on div "add hotel controls directly to bid items too" at bounding box center [169, 530] width 196 height 25
click at [144, 531] on span "add hotel controls directly to bid items too" at bounding box center [169, 530] width 185 height 14
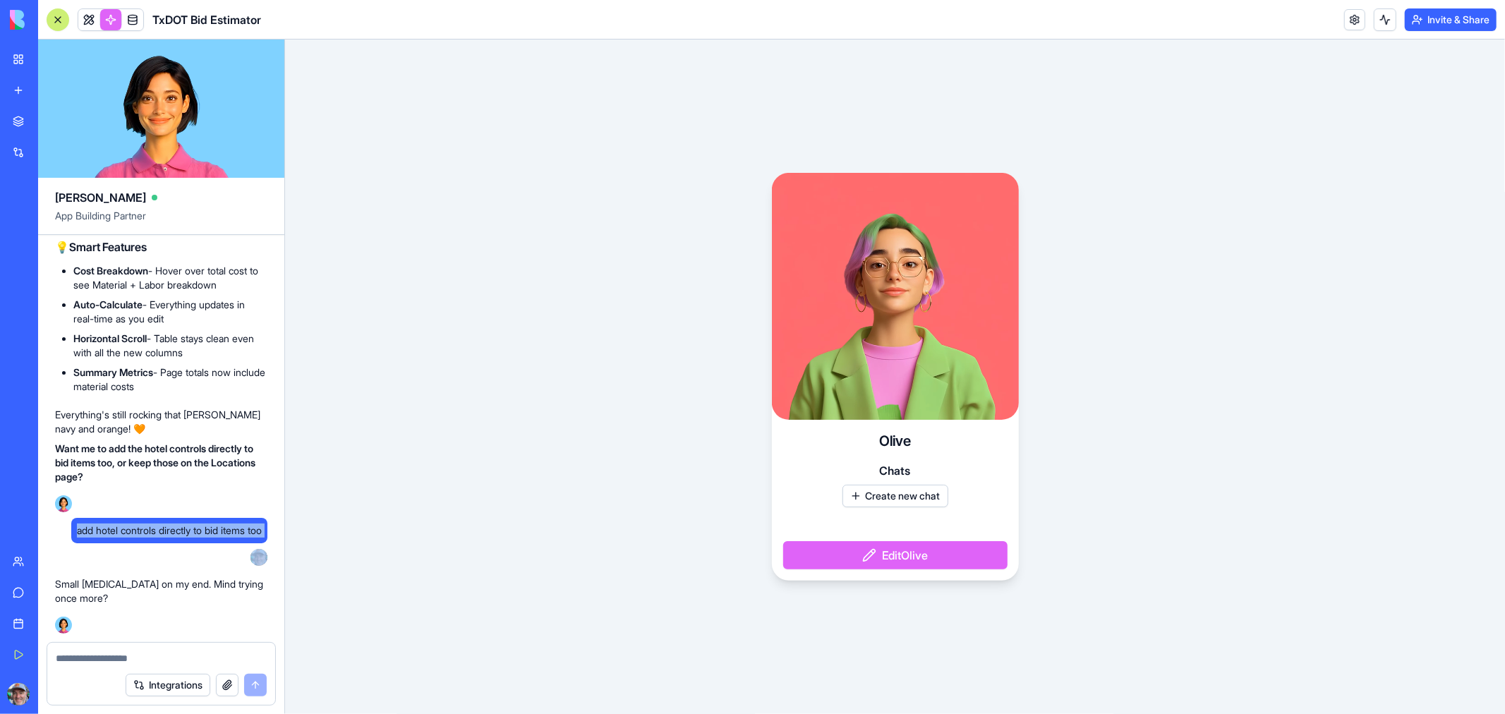
click at [144, 531] on span "add hotel controls directly to bid items too" at bounding box center [169, 530] width 185 height 14
drag, startPoint x: 144, startPoint y: 531, endPoint x: 575, endPoint y: 130, distance: 589.0
click at [580, 128] on div "Olive Chats Create new chat Edit Olive" at bounding box center [895, 377] width 1220 height 674
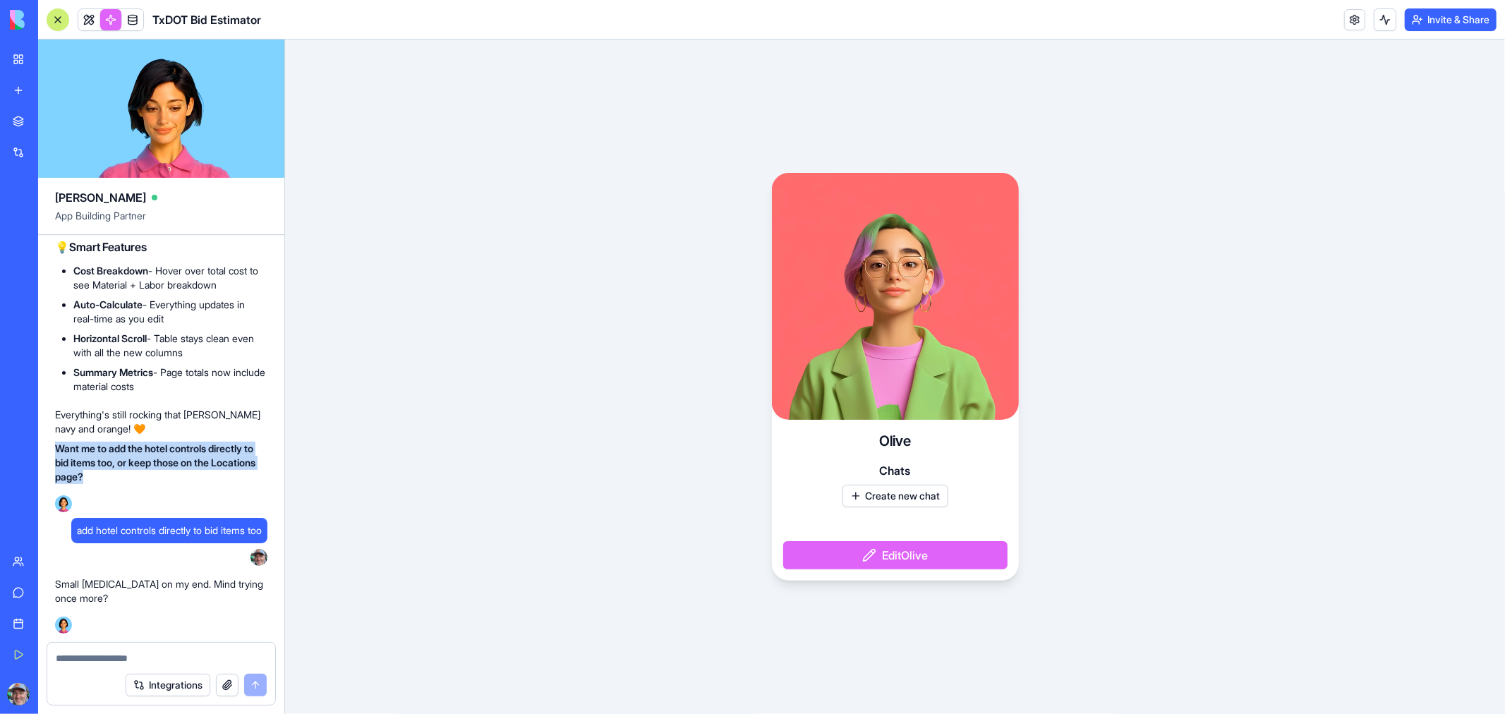
drag, startPoint x: 54, startPoint y: 450, endPoint x: 146, endPoint y: 496, distance: 102.5
click at [146, 496] on div "💰 Your Bid Items Page Just Got a Major Upgrade! All those cost control features…" at bounding box center [161, 52] width 212 height 931
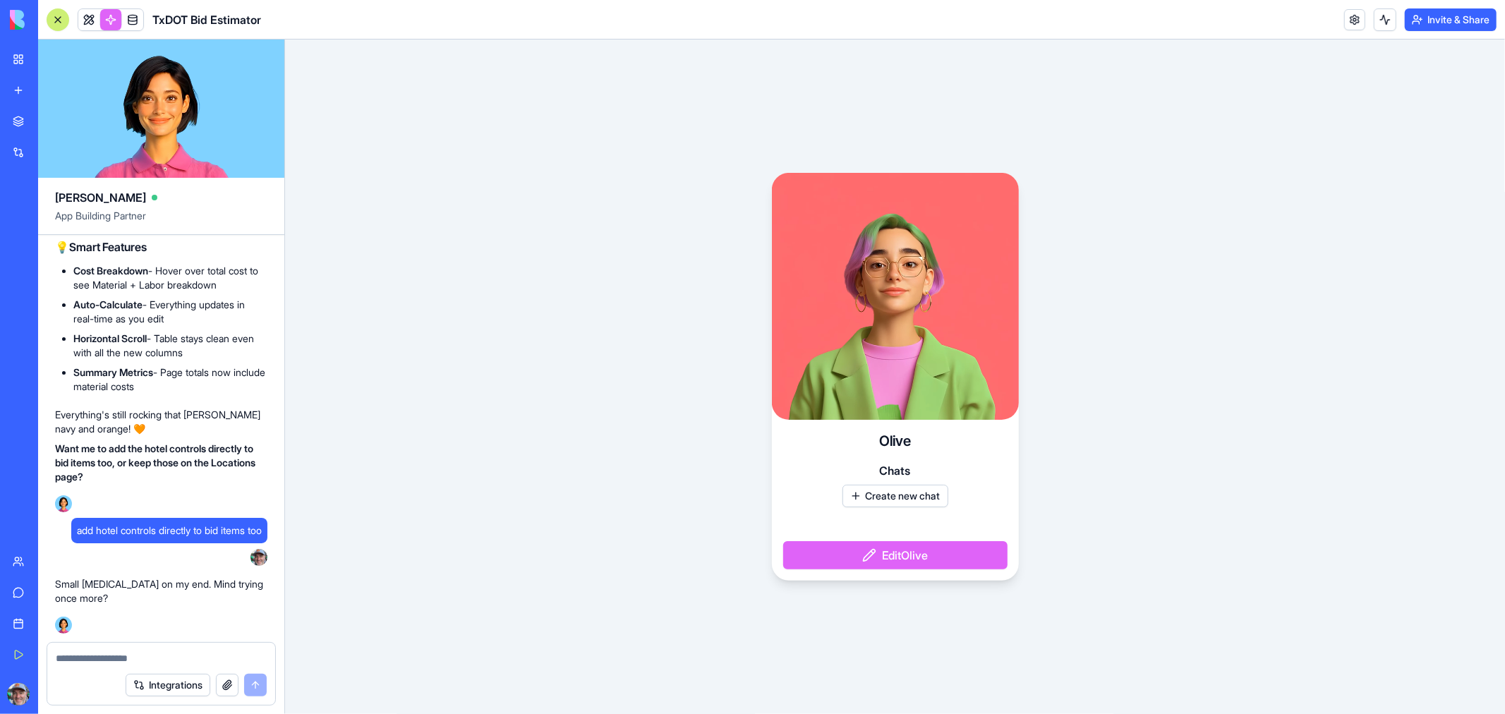
click at [118, 659] on textarea at bounding box center [161, 658] width 211 height 14
paste textarea "**********"
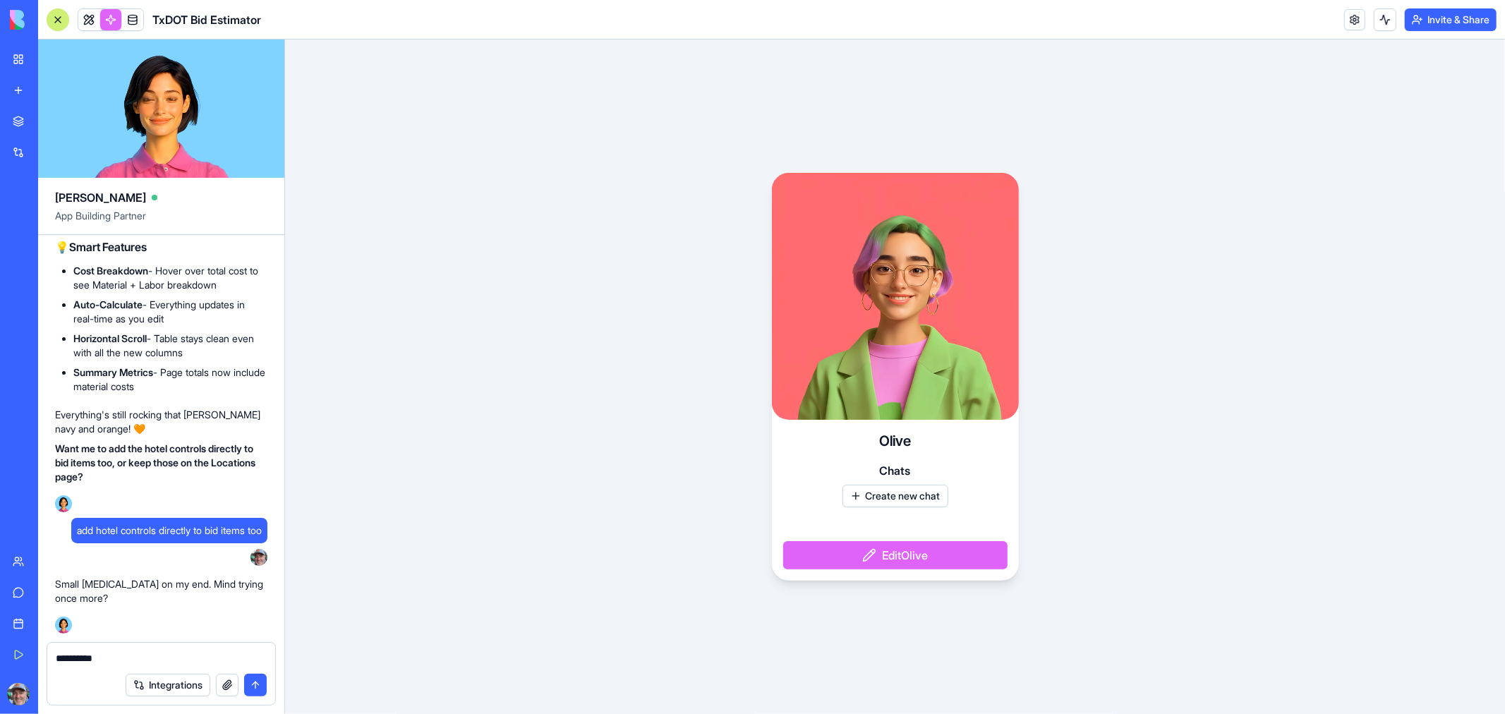
click at [116, 459] on strong "Want me to add the hotel controls directly to bid items too, or keep those on t…" at bounding box center [155, 462] width 200 height 40
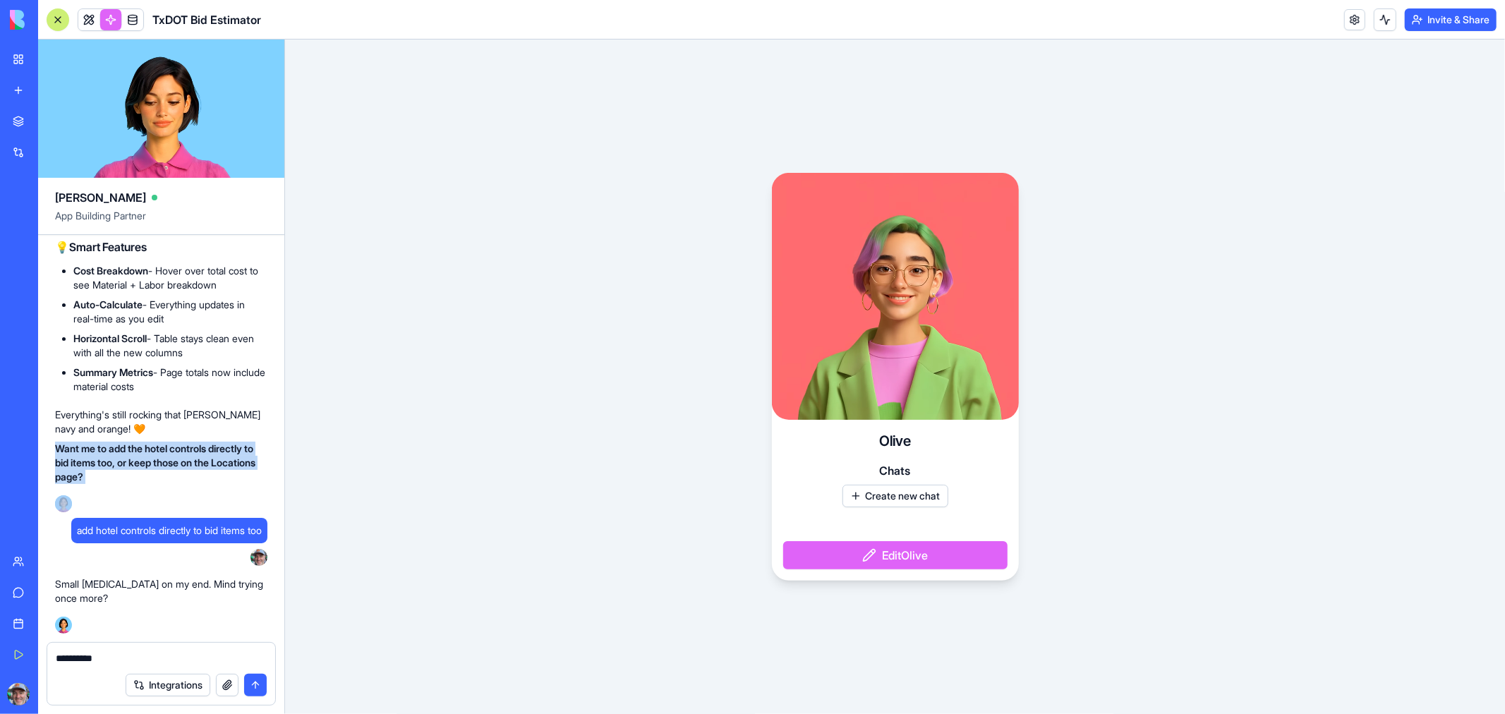
copy strong "Want me to add the hotel controls directly to bid items too, or keep those on t…"
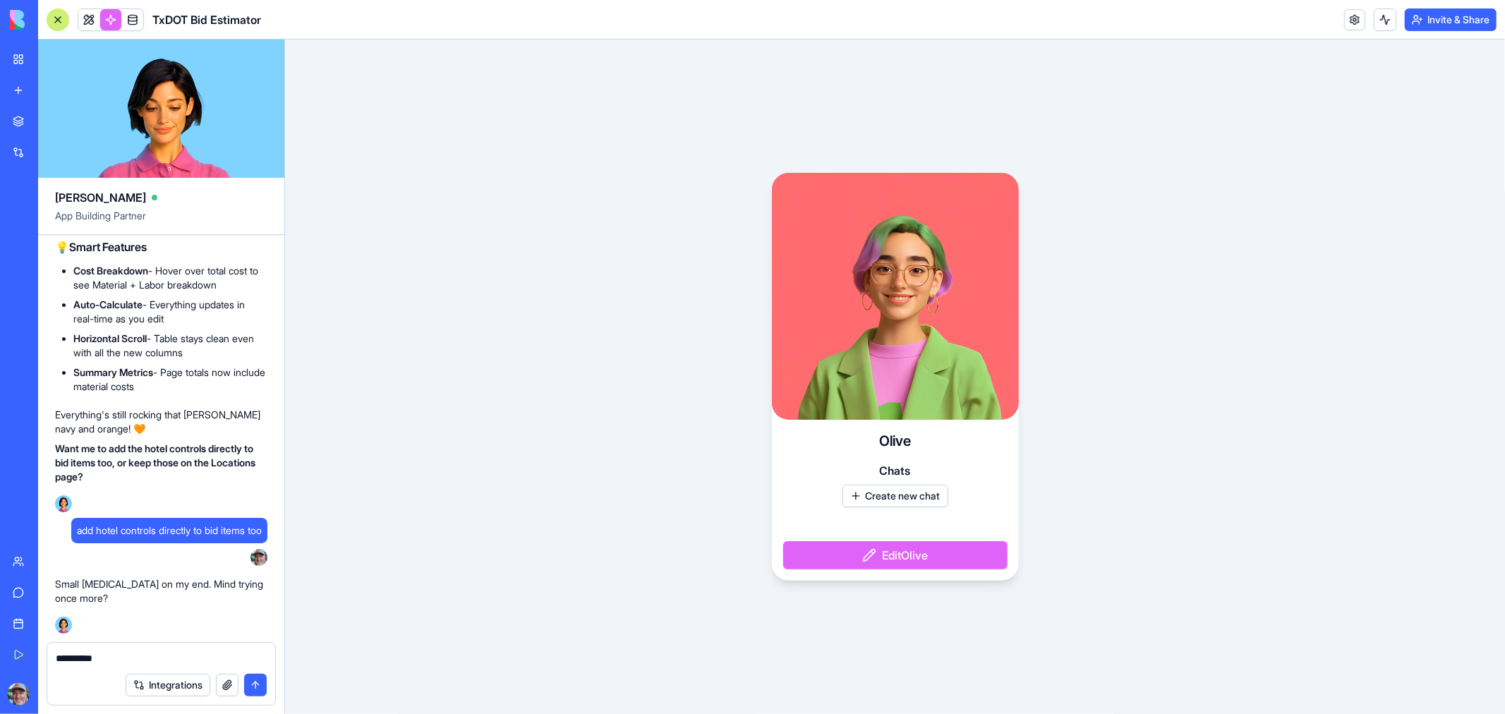
click at [123, 653] on textarea "*********" at bounding box center [161, 658] width 211 height 14
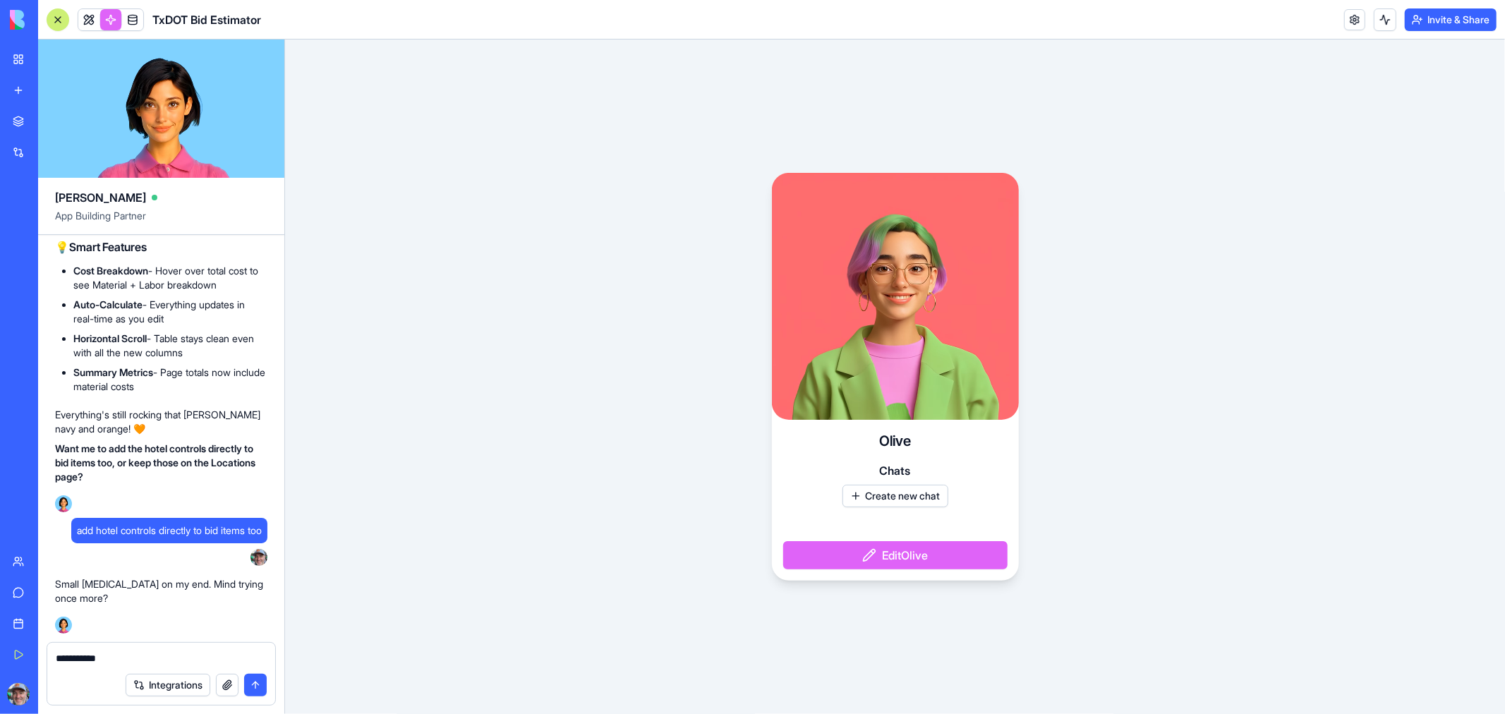
paste textarea "**********"
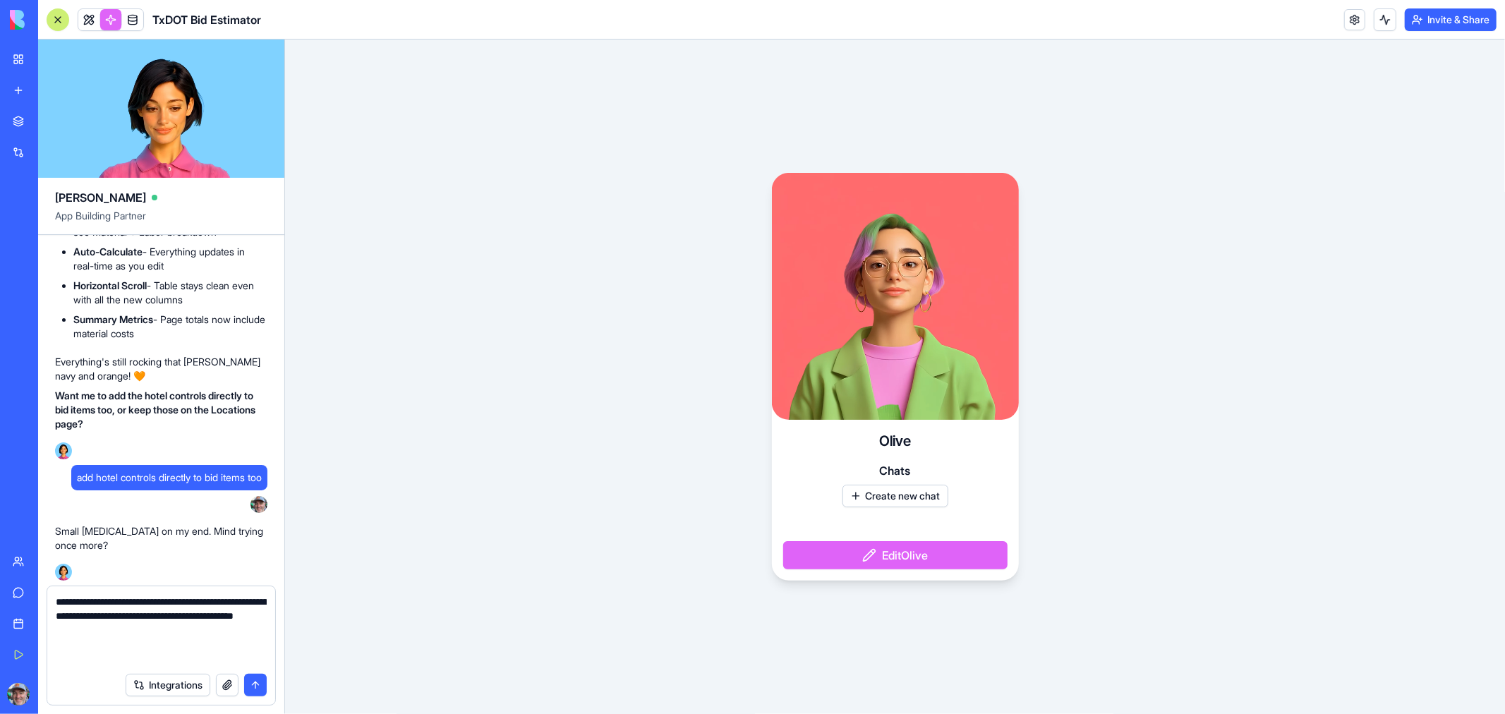
click at [207, 631] on textarea "**********" at bounding box center [161, 630] width 211 height 71
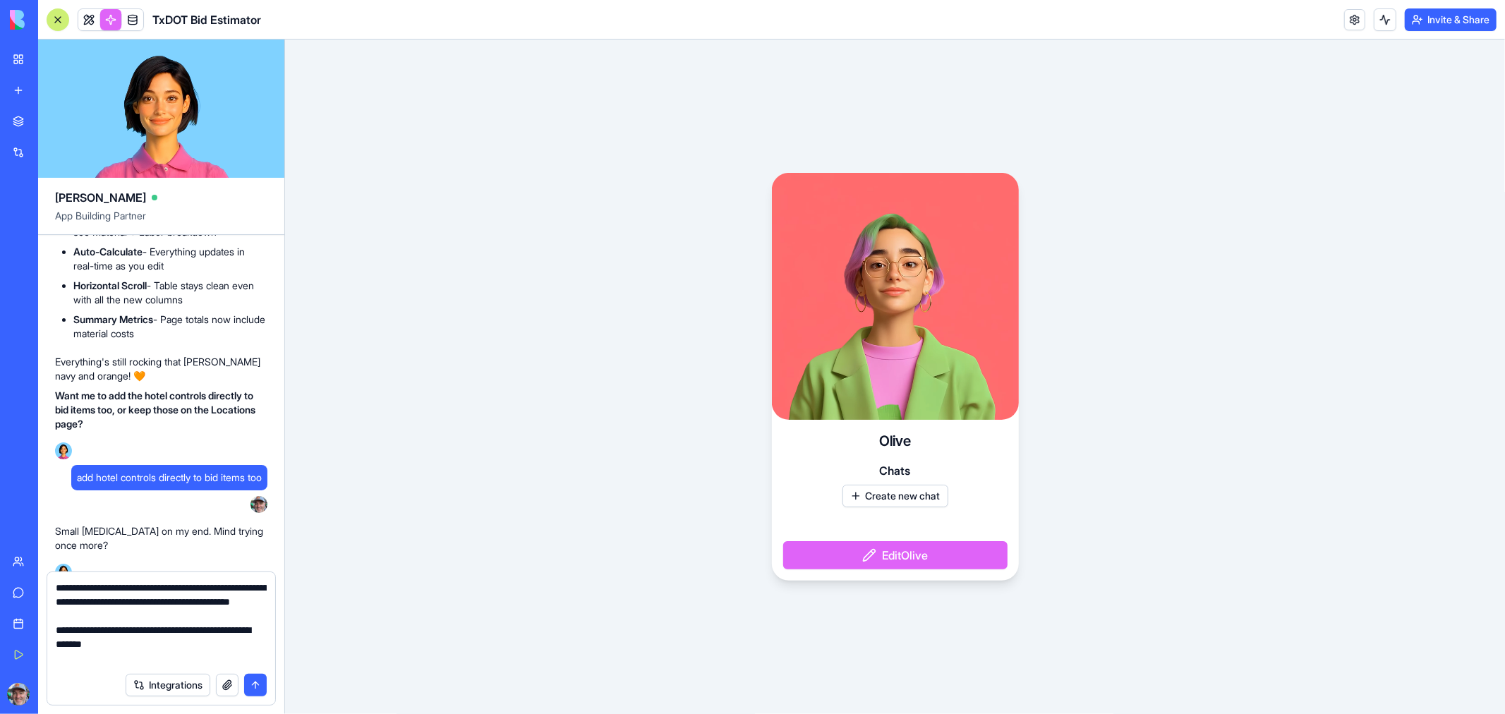
type textarea "**********"
click at [257, 687] on button "submit" at bounding box center [255, 685] width 23 height 23
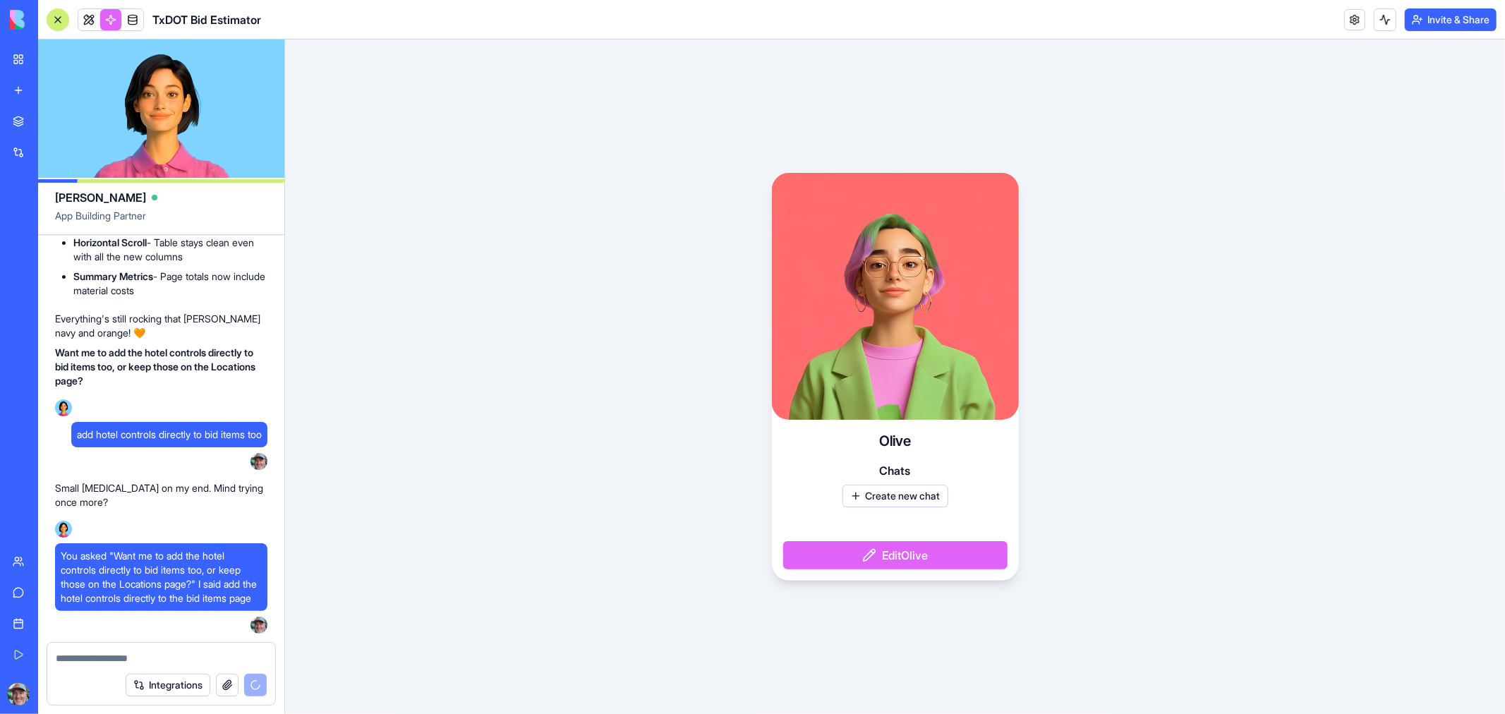
scroll to position [4007, 0]
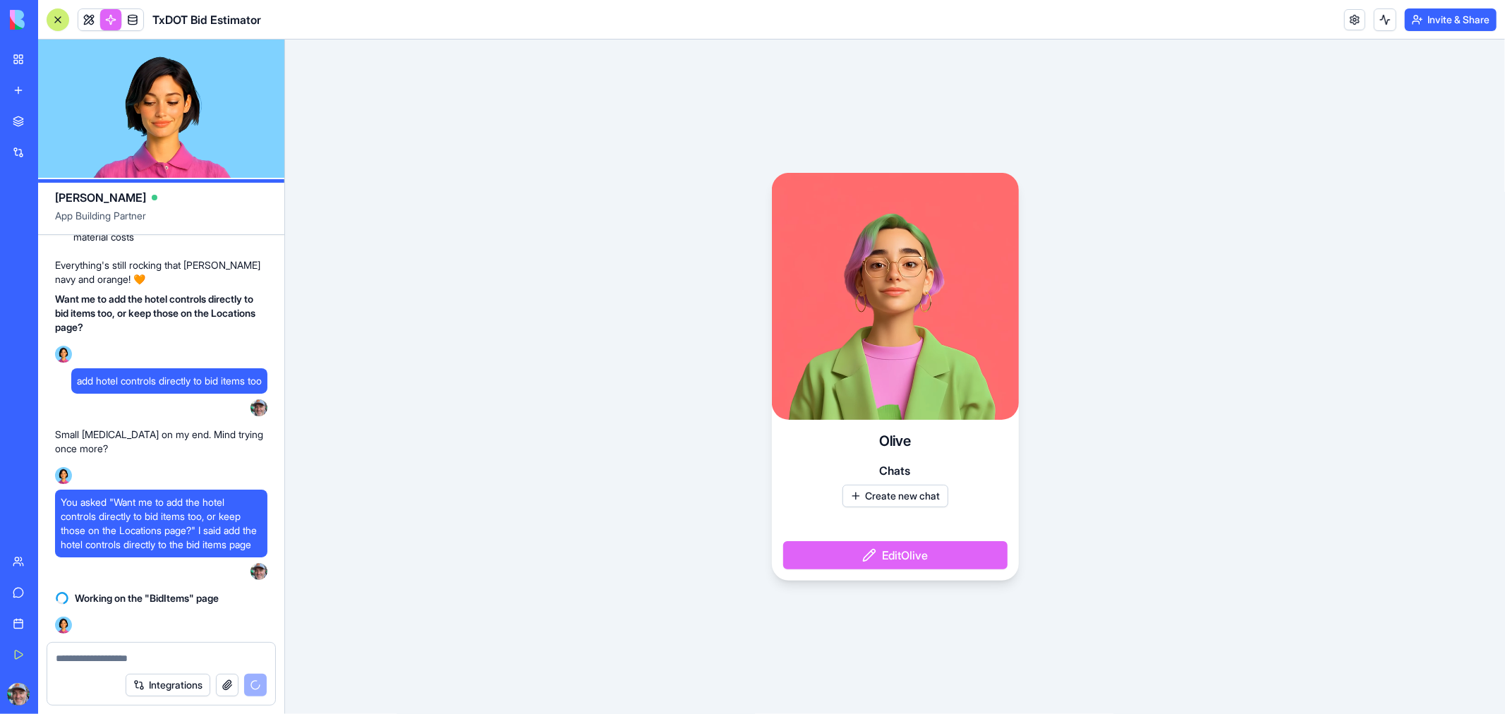
click at [883, 553] on button "Edit Olive" at bounding box center [895, 555] width 224 height 28
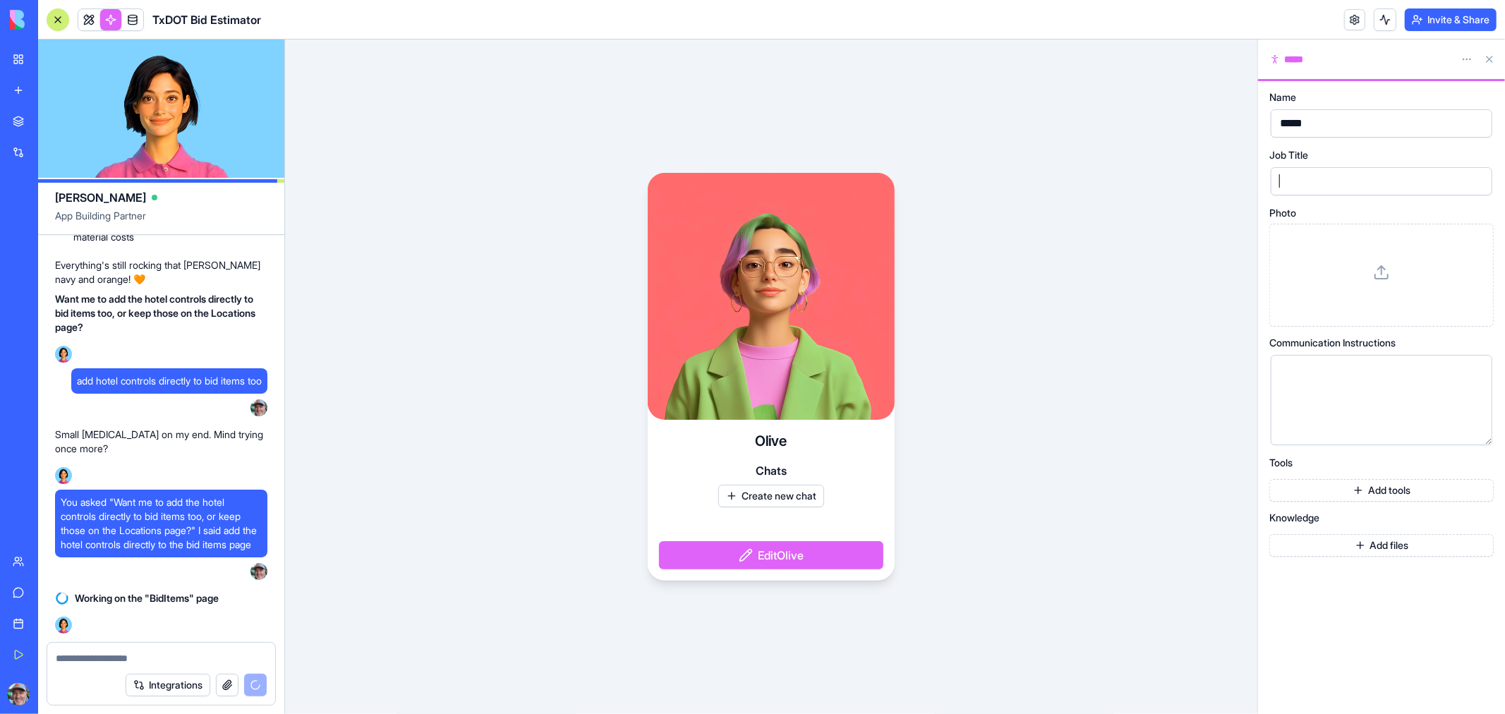
click at [1348, 182] on div at bounding box center [1370, 181] width 188 height 21
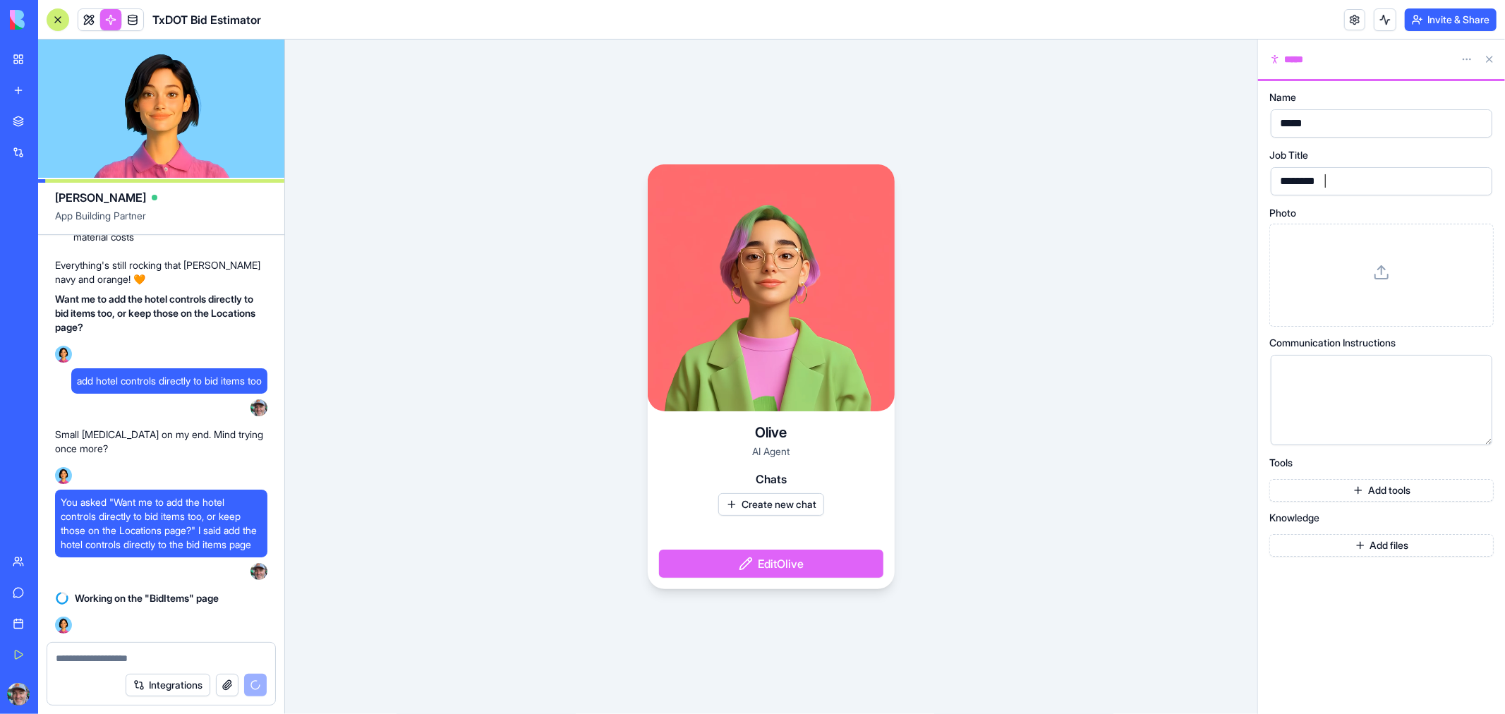
click at [1337, 396] on div at bounding box center [1370, 400] width 188 height 72
click at [1374, 490] on button "Add tools" at bounding box center [1381, 490] width 224 height 23
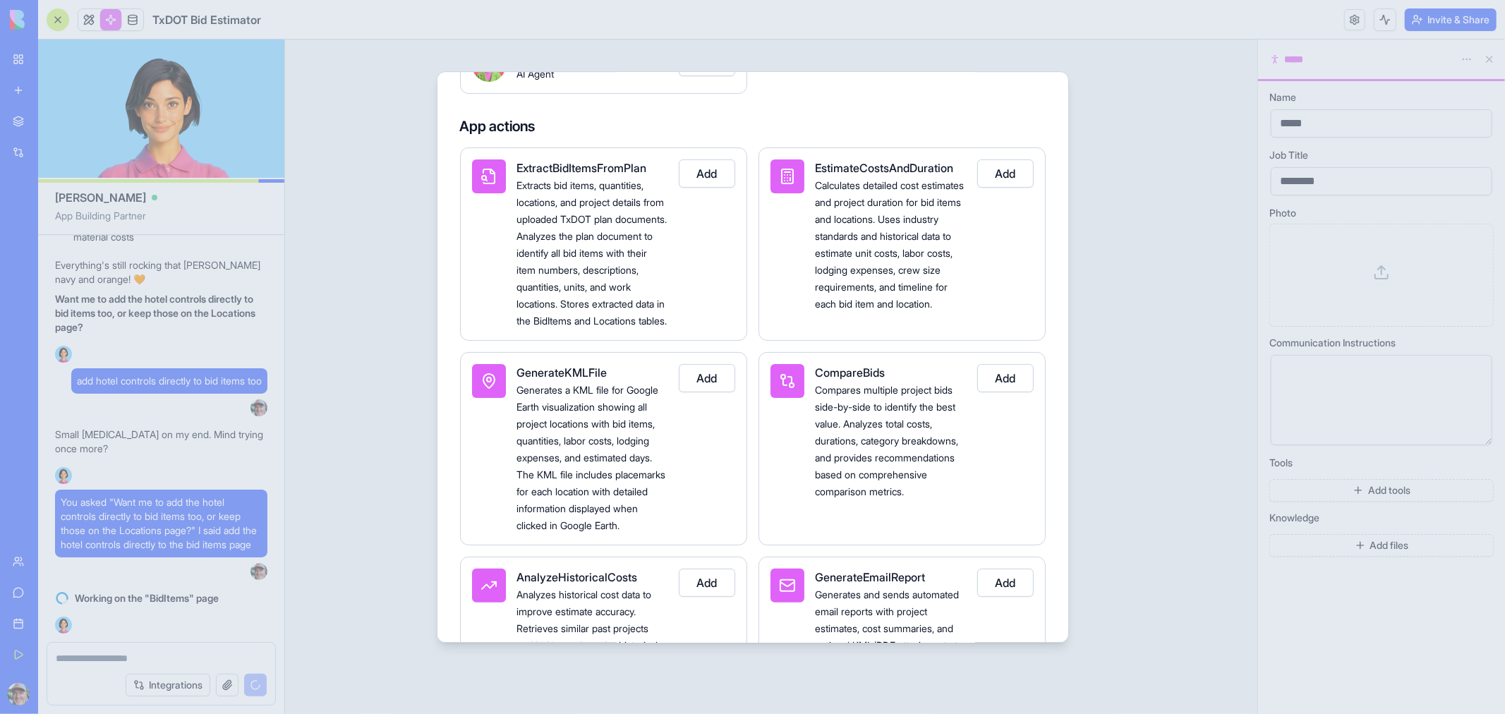
scroll to position [235, 0]
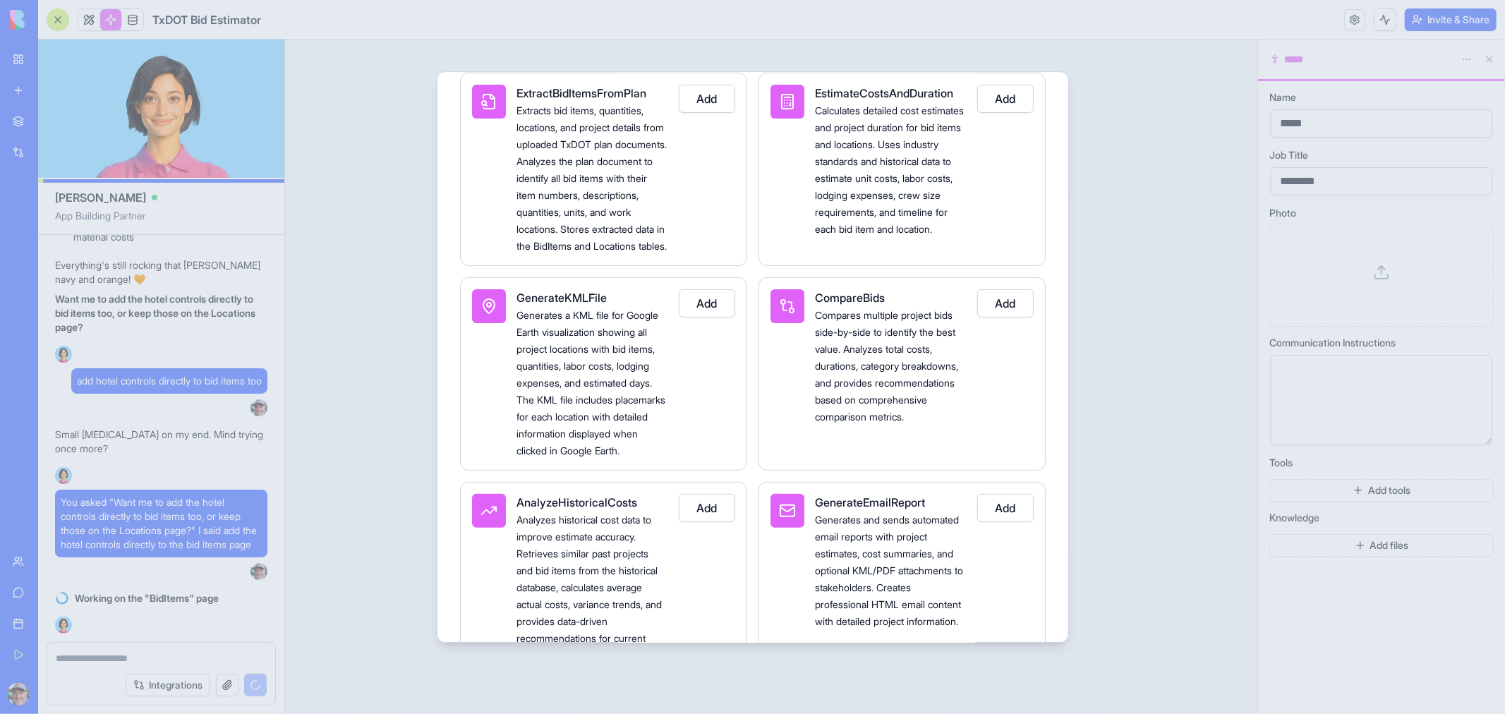
click at [1006, 103] on button "Add" at bounding box center [1005, 99] width 56 height 28
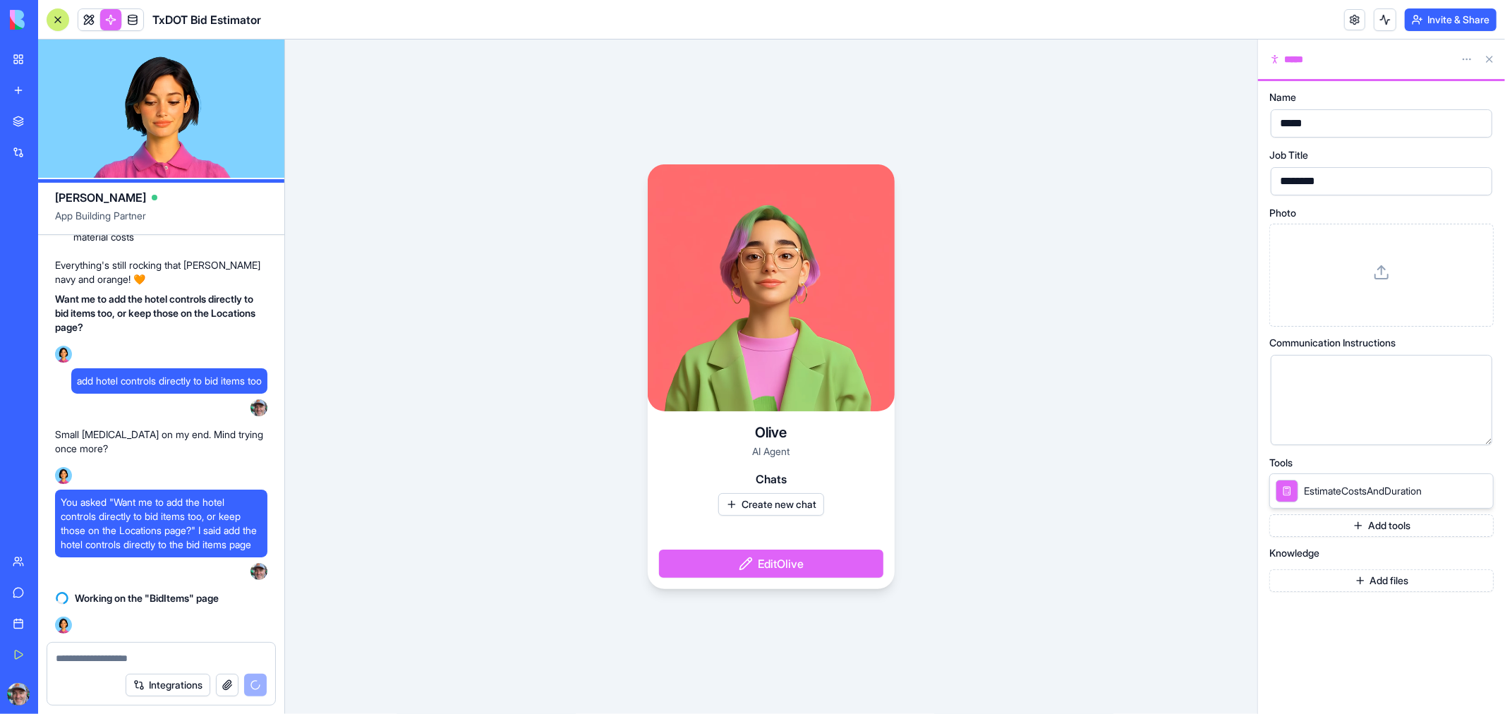
click at [1367, 530] on button "Add tools" at bounding box center [1381, 525] width 224 height 23
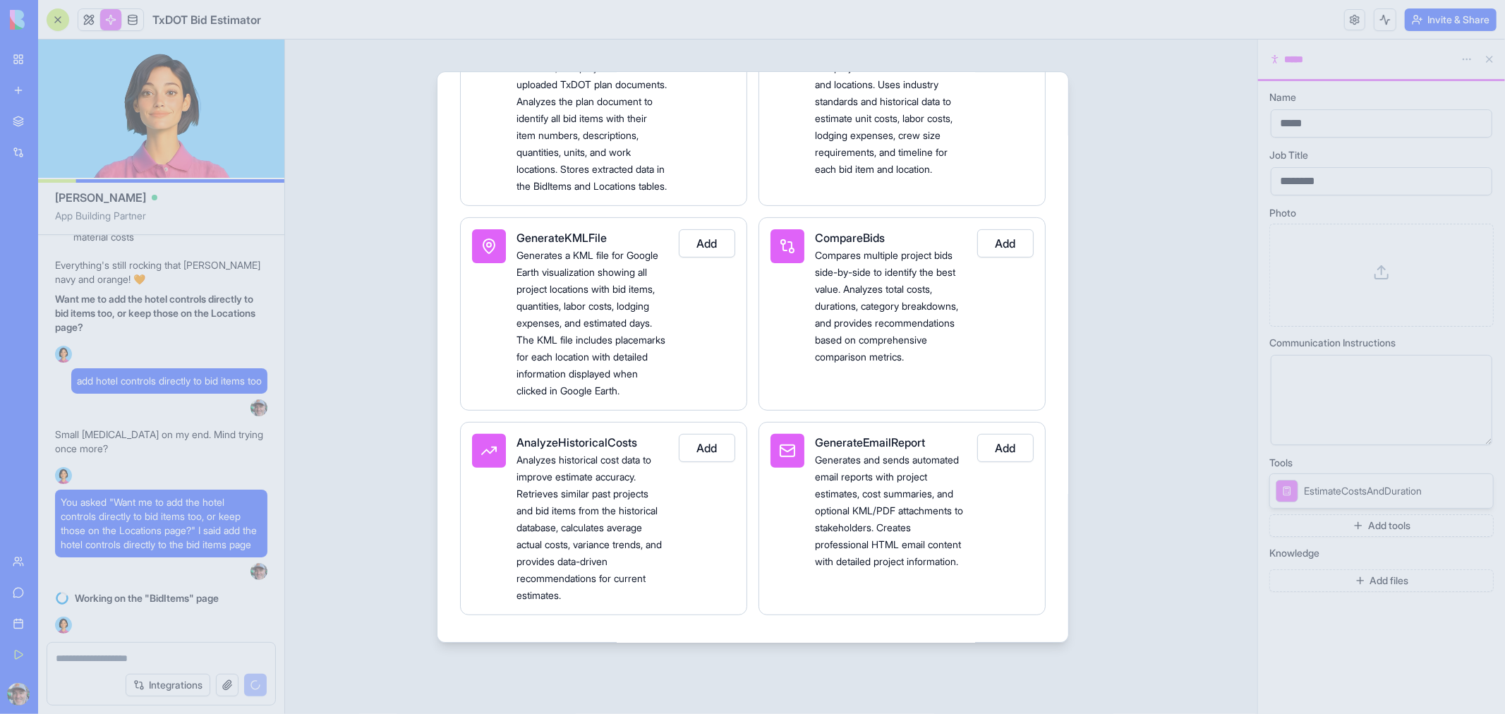
scroll to position [313, 0]
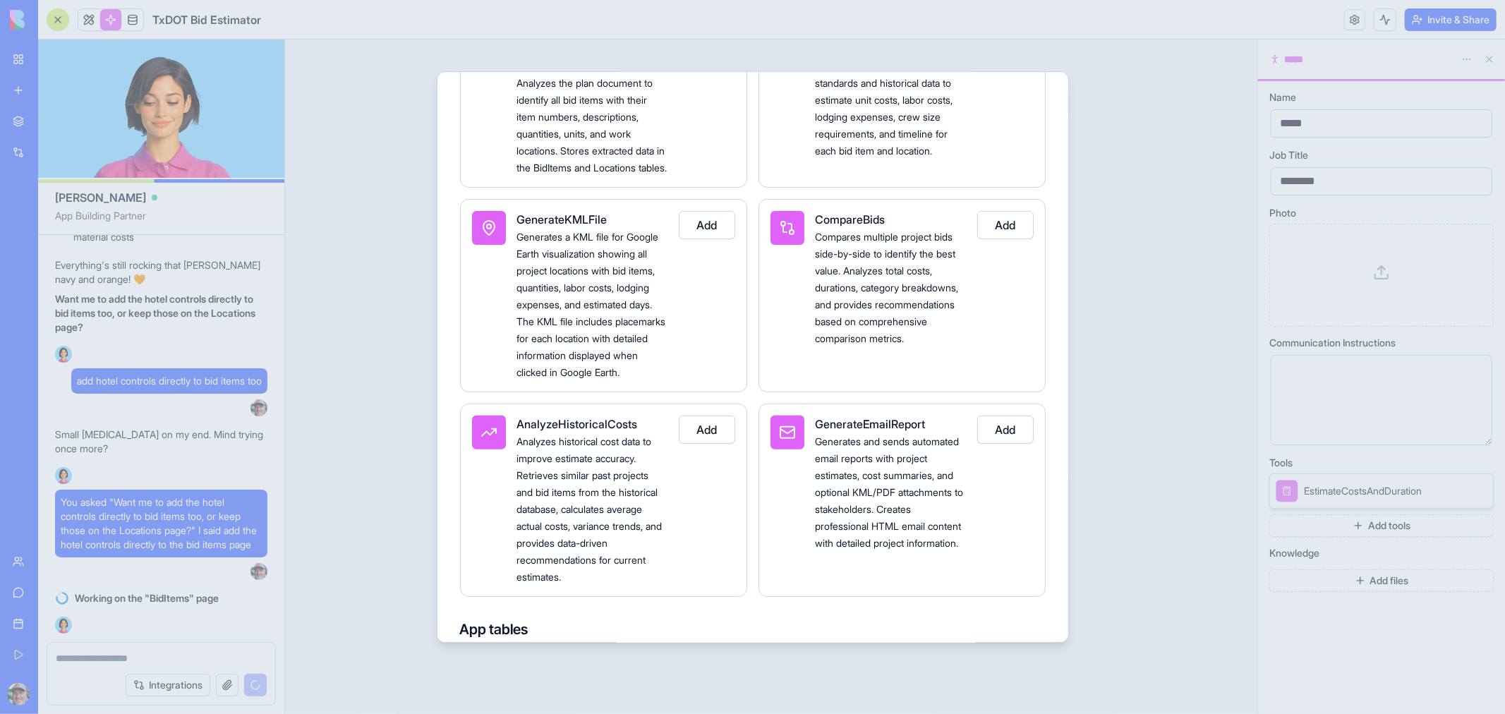
click at [710, 239] on button "Add" at bounding box center [707, 225] width 56 height 28
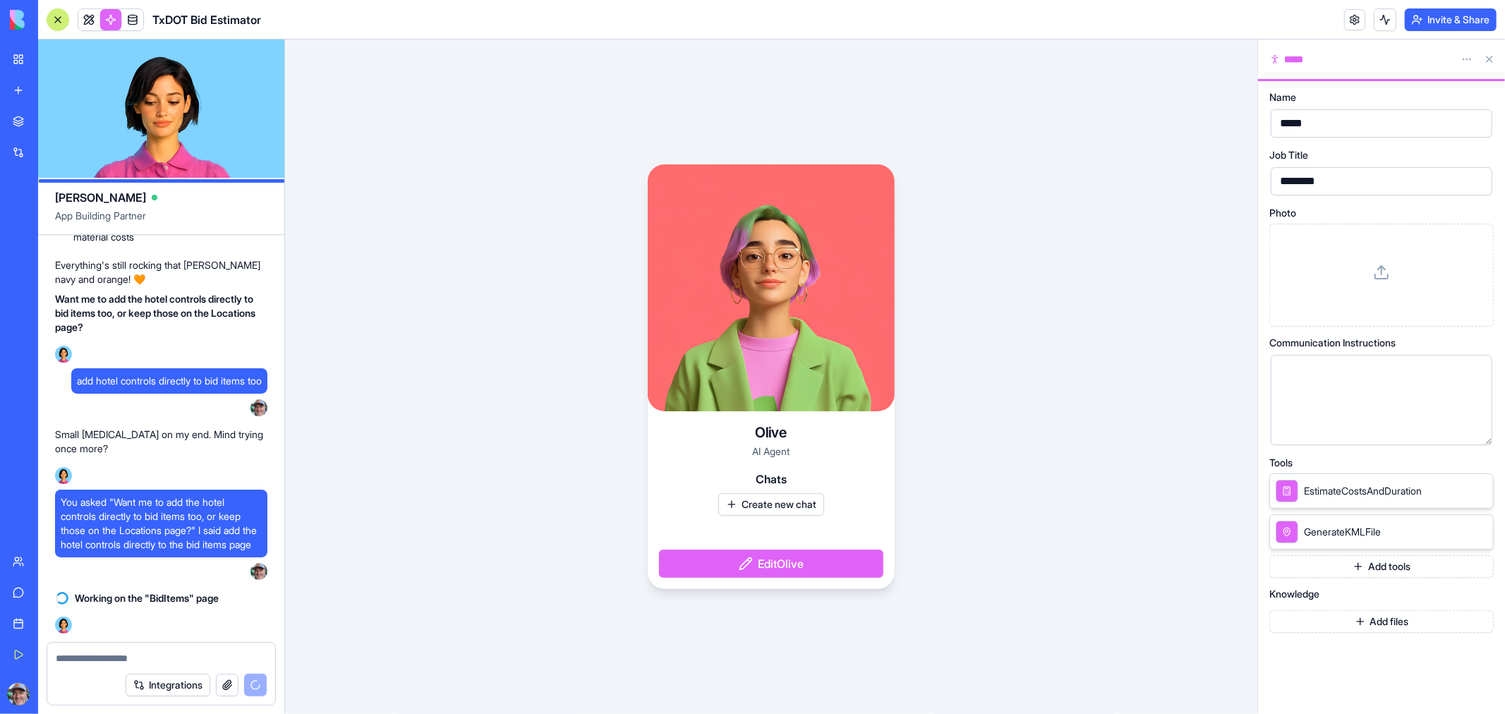
click at [1378, 568] on button "Add tools" at bounding box center [1381, 566] width 224 height 23
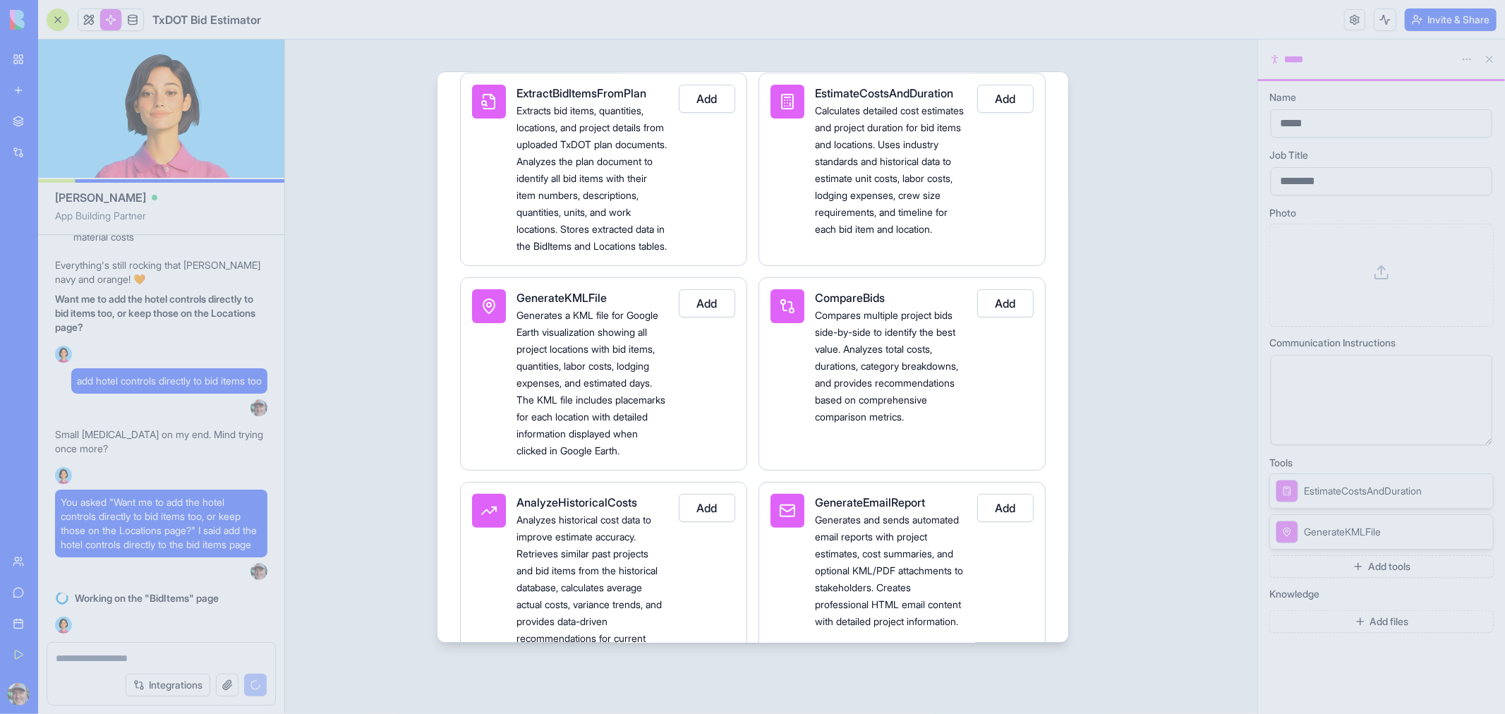
scroll to position [78, 0]
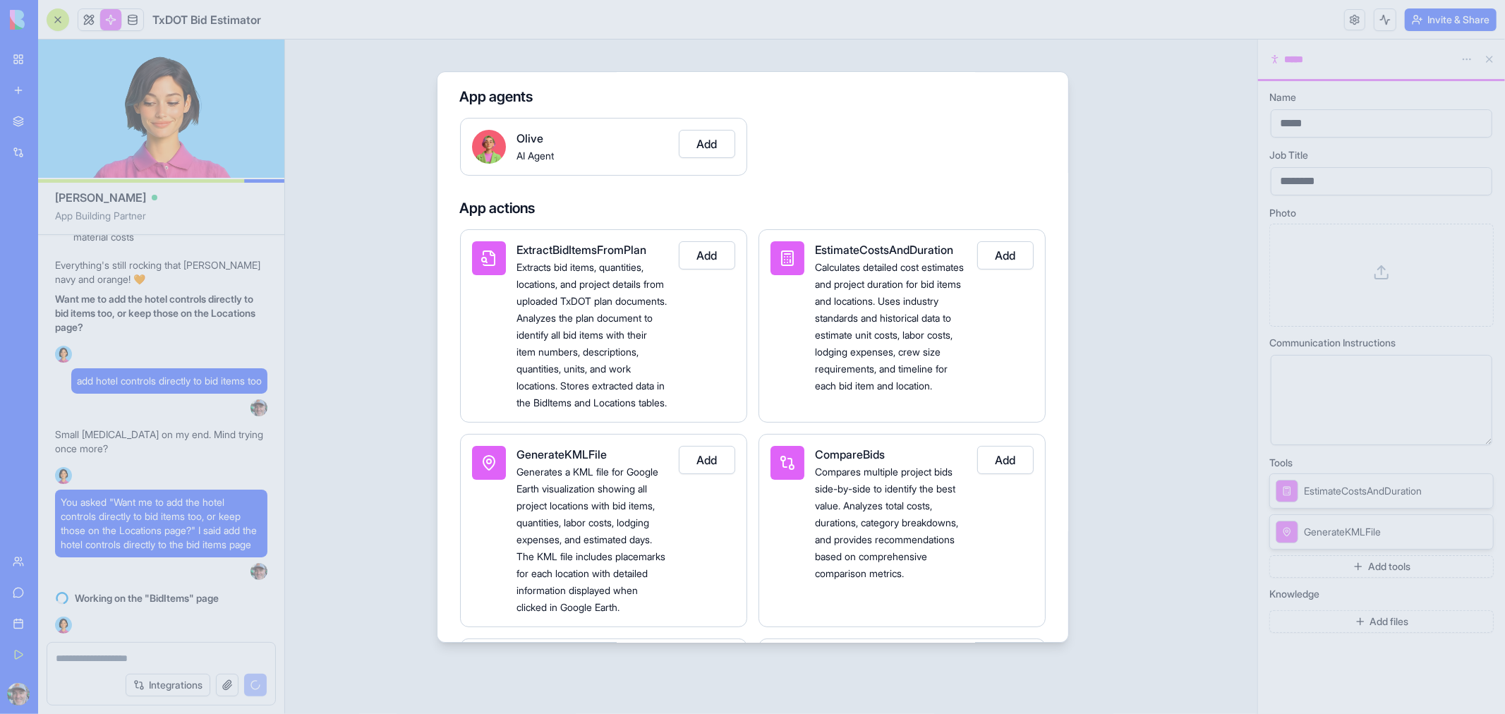
click at [713, 257] on button "Add" at bounding box center [707, 255] width 56 height 28
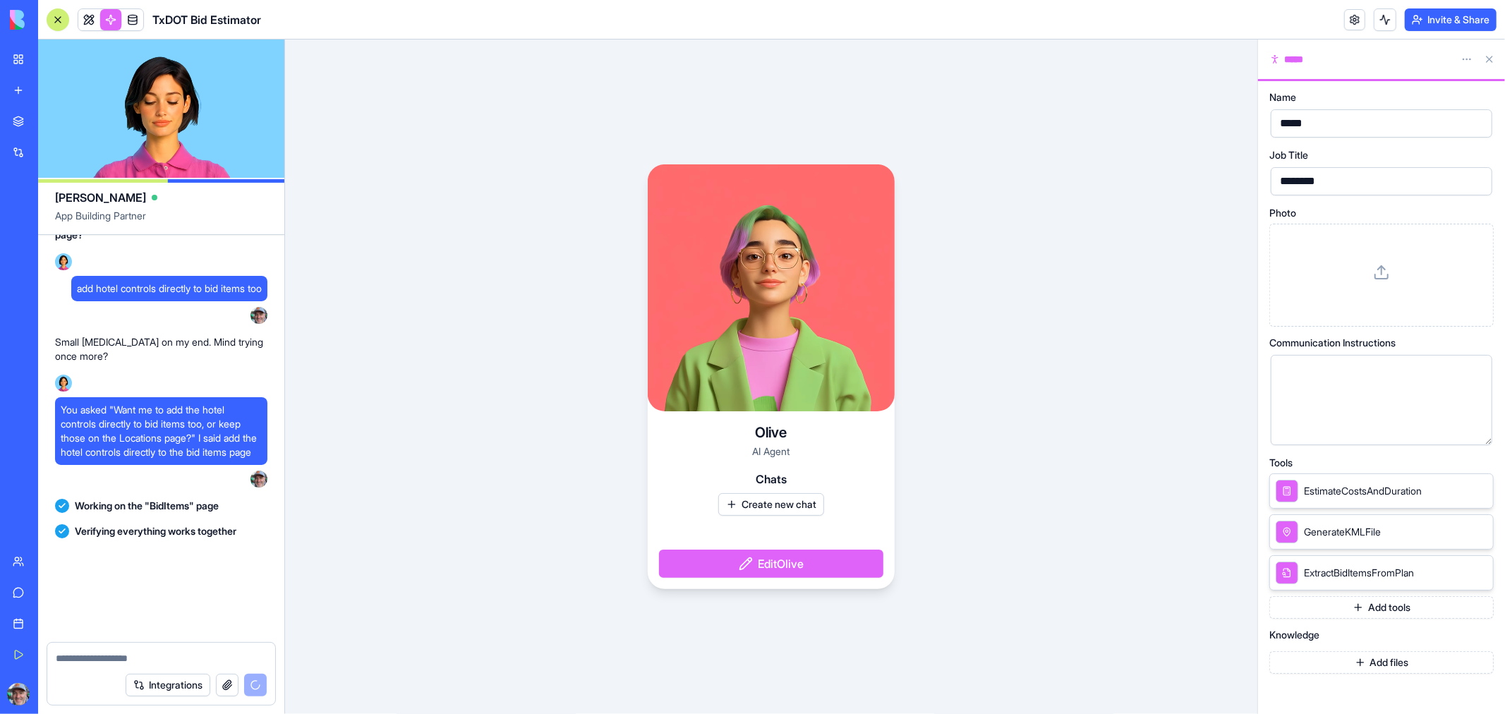
scroll to position [4920, 0]
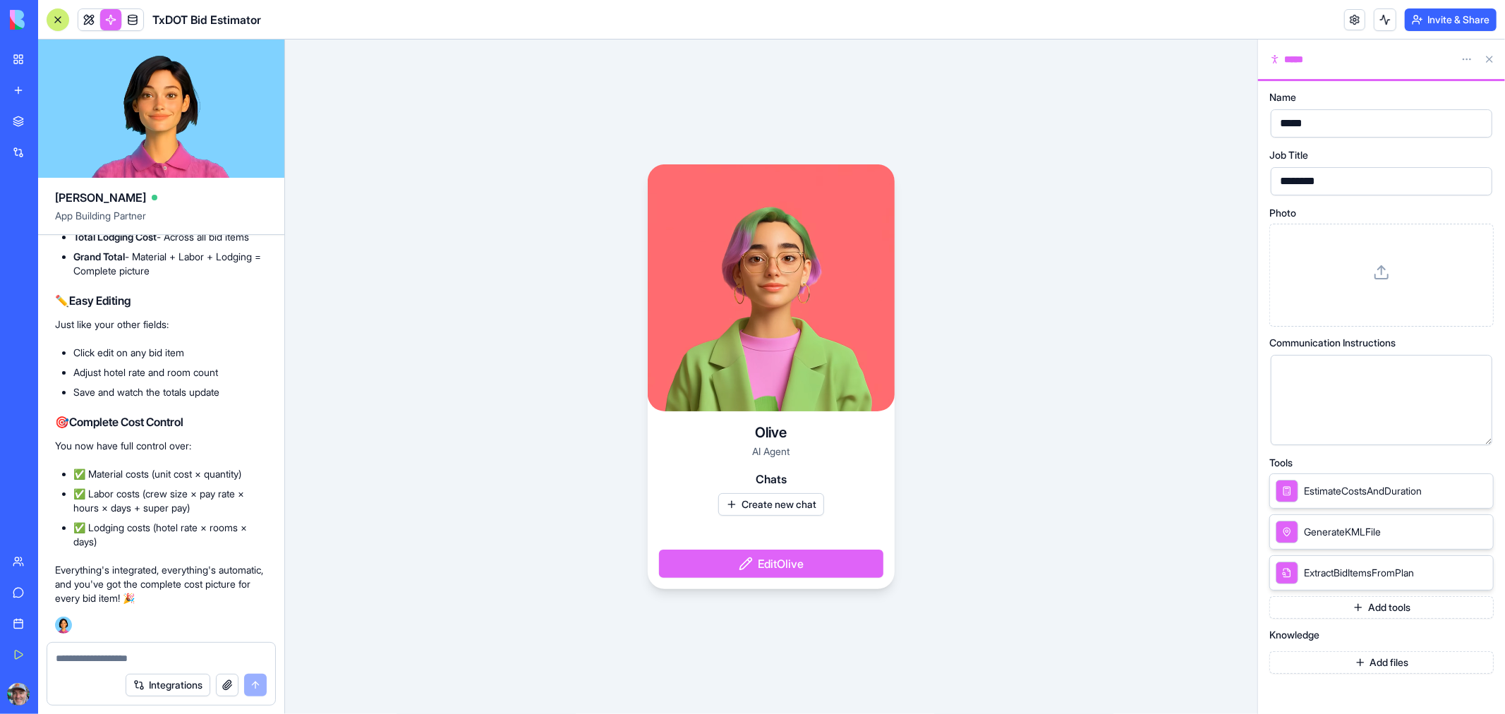
click at [1460, 60] on html "My Workspace New app Marketplace Integrations Recent Inventory Manager [PERSON_…" at bounding box center [752, 357] width 1505 height 714
click at [1156, 107] on html "My Workspace New app Marketplace Integrations Recent Inventory Manager [PERSON_…" at bounding box center [752, 357] width 1505 height 714
click at [60, 12] on button at bounding box center [58, 19] width 23 height 23
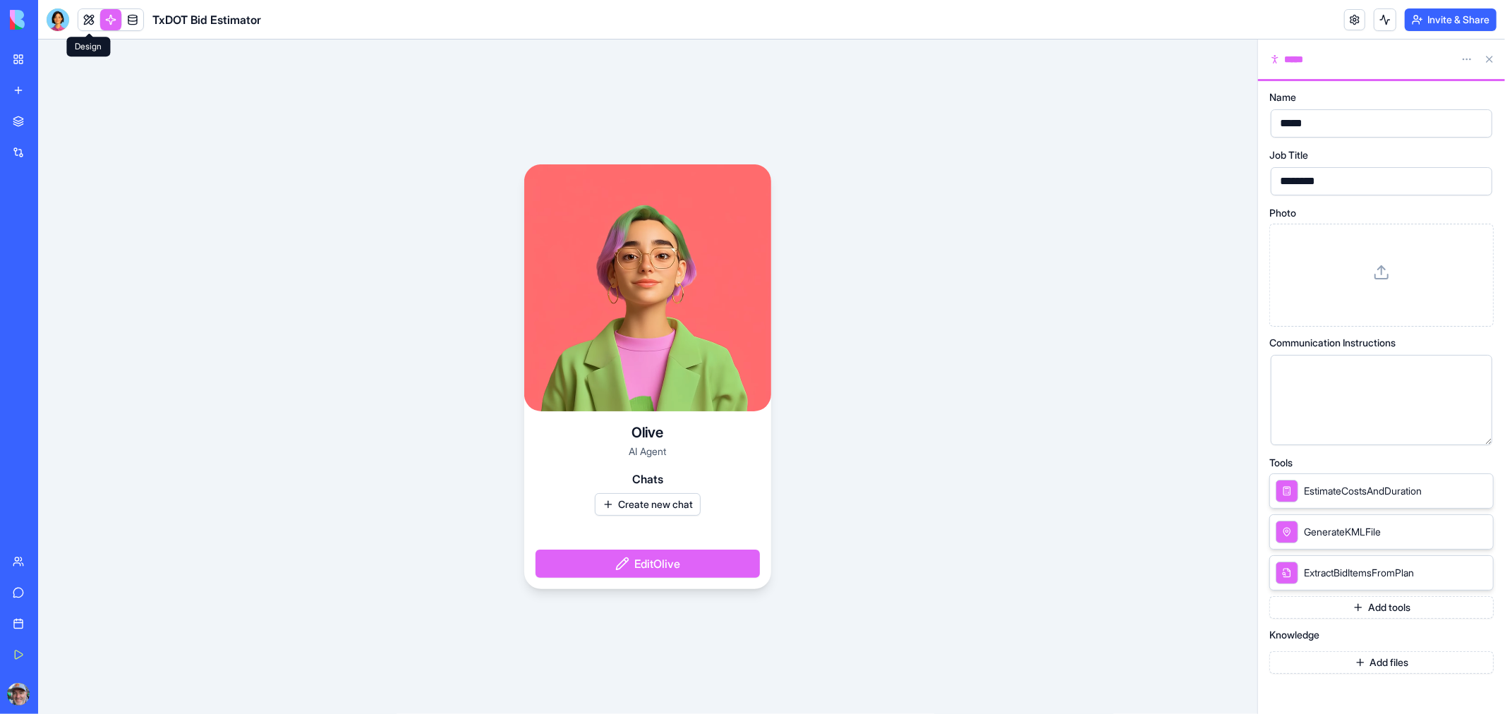
click at [92, 16] on link at bounding box center [88, 19] width 21 height 21
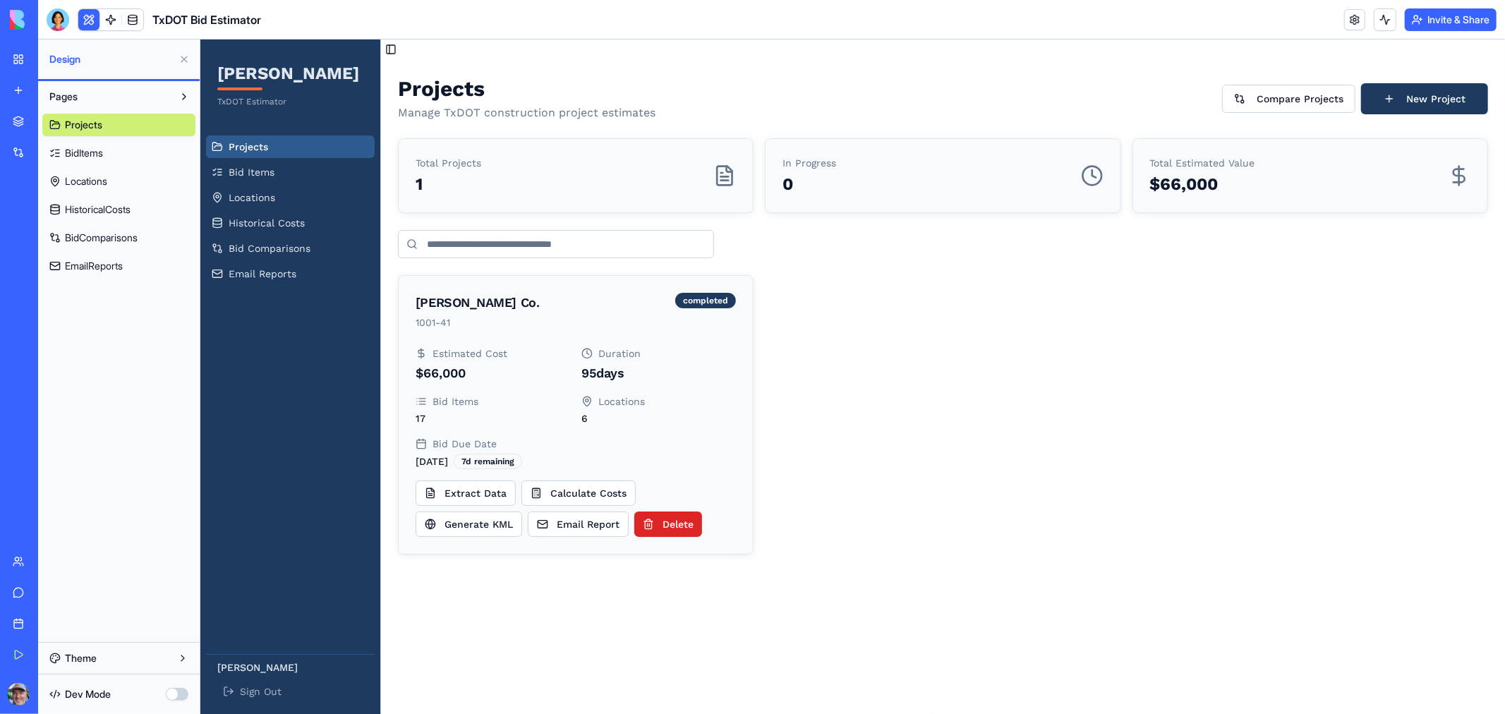
click at [184, 56] on button at bounding box center [184, 59] width 23 height 23
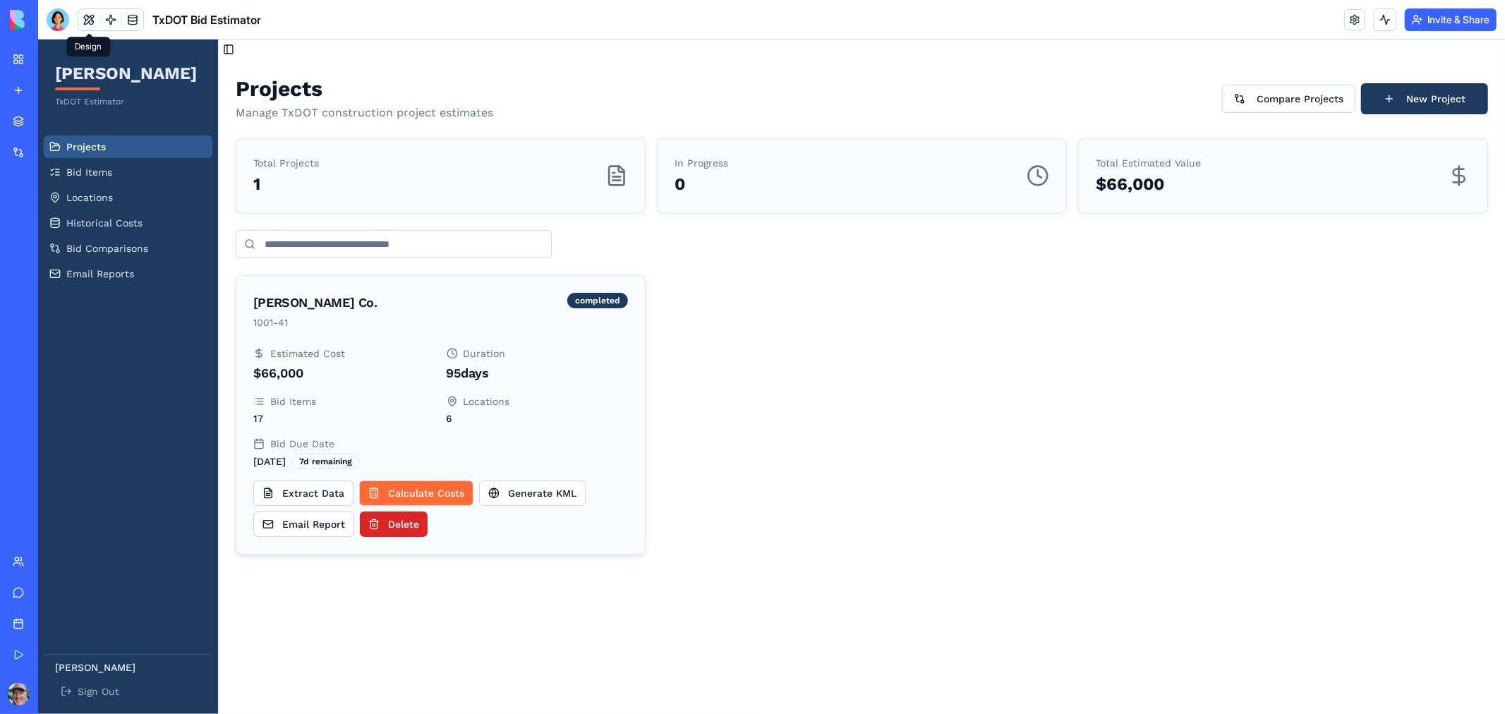
click at [389, 490] on button "Calculate Costs" at bounding box center [415, 492] width 114 height 25
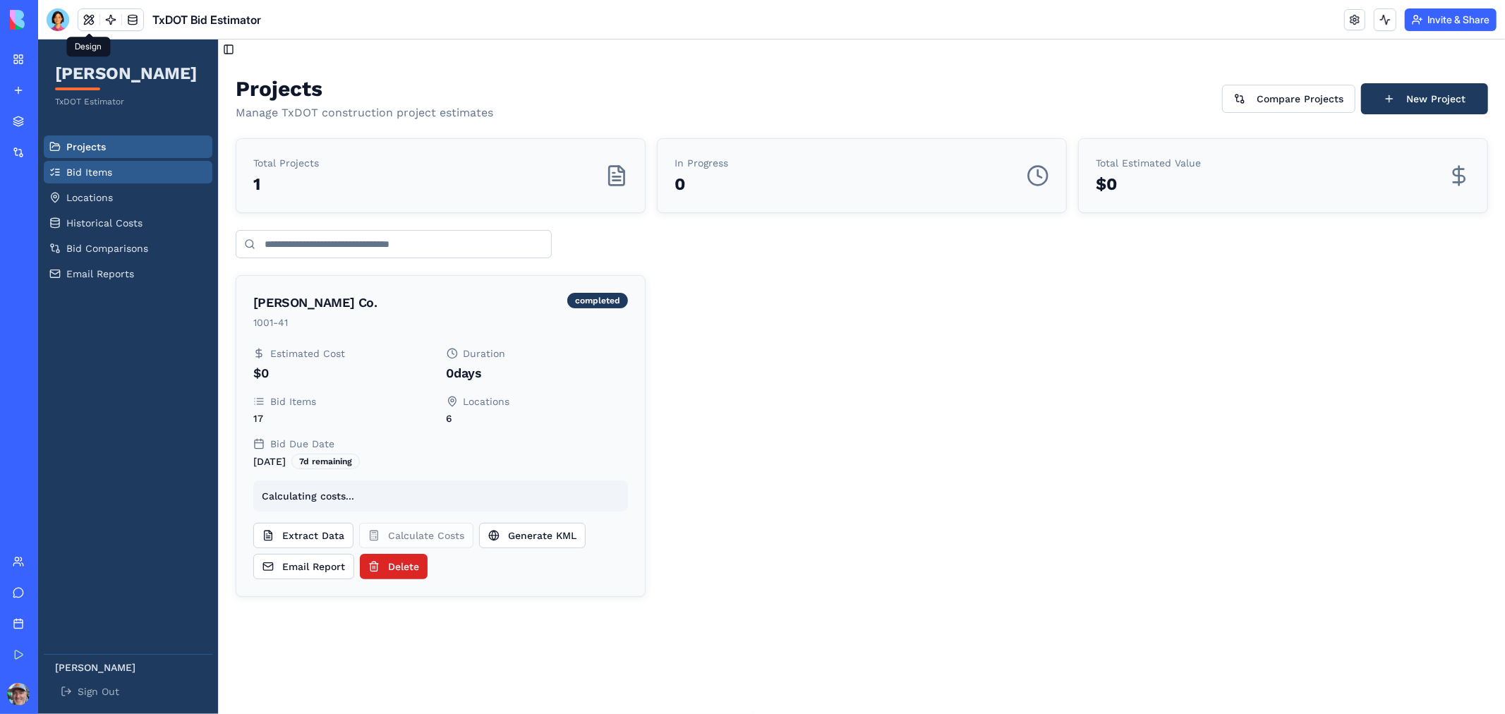
click at [81, 163] on link "Bid Items" at bounding box center [127, 171] width 169 height 23
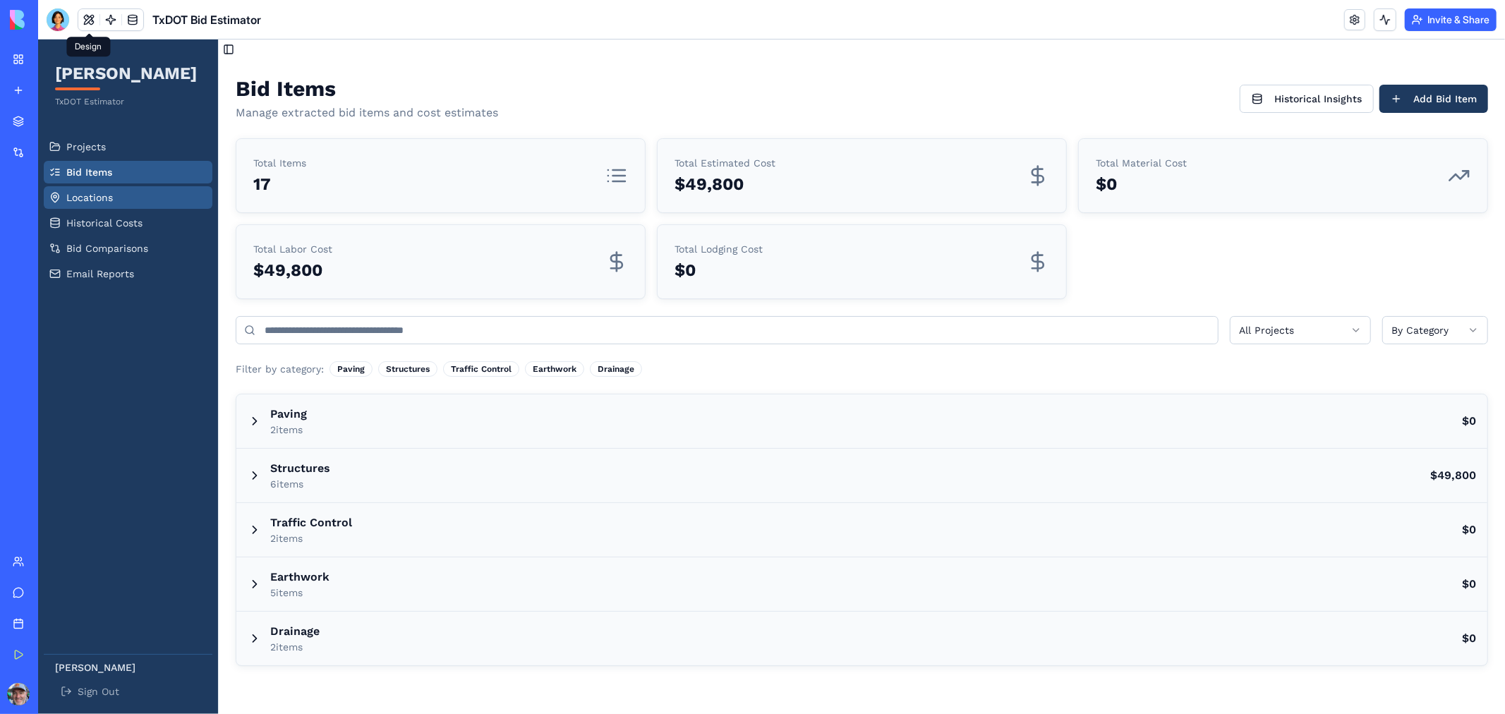
click at [121, 192] on link "Locations" at bounding box center [127, 197] width 169 height 23
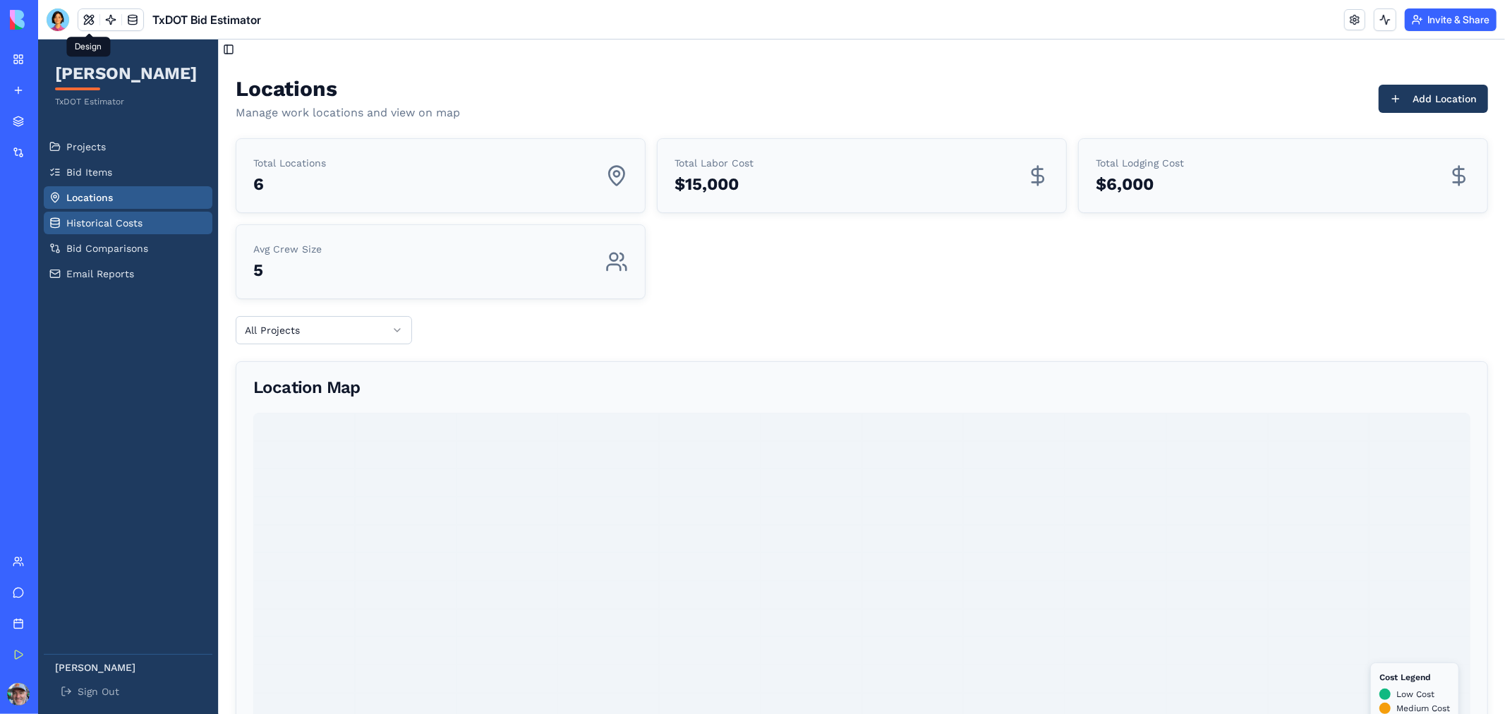
click at [78, 218] on span "Historical Costs" at bounding box center [104, 222] width 76 height 14
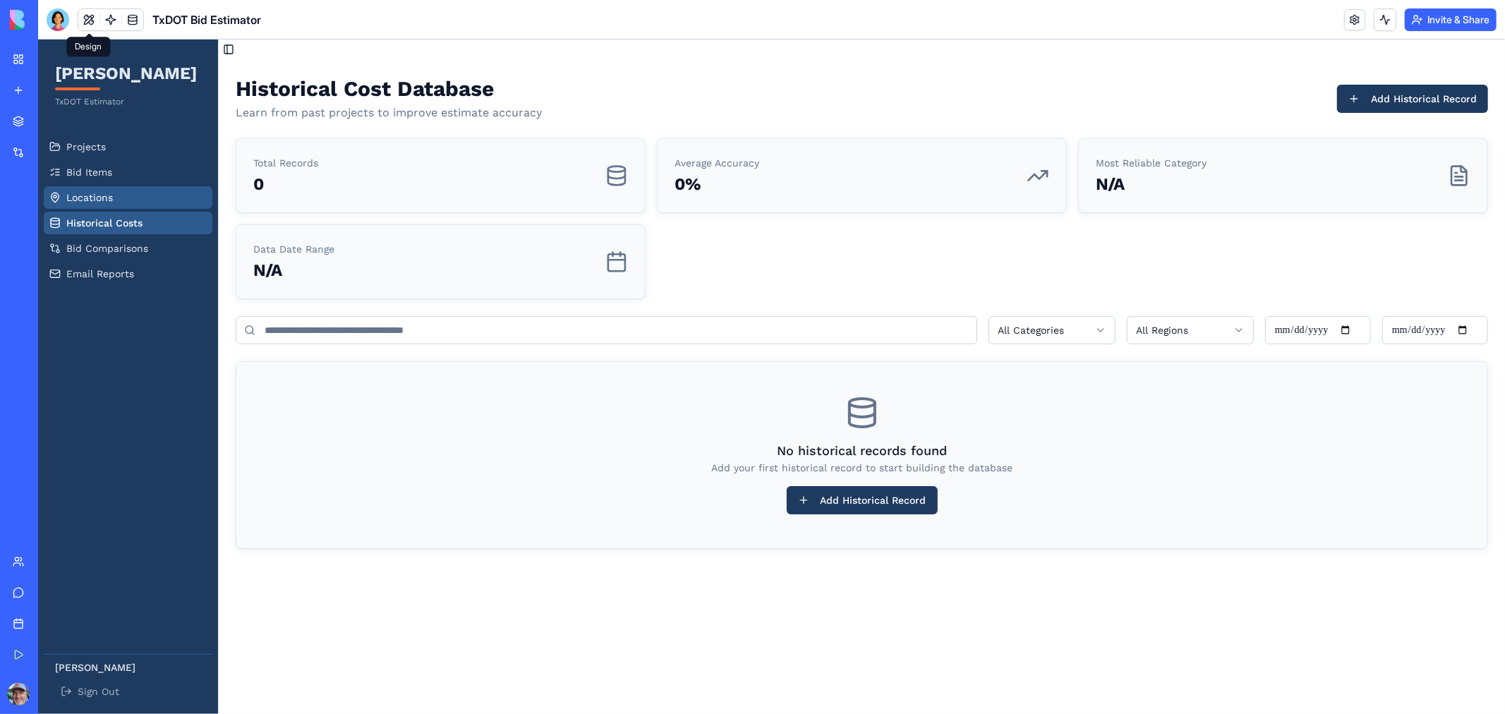
click at [87, 186] on link "Locations" at bounding box center [127, 197] width 169 height 23
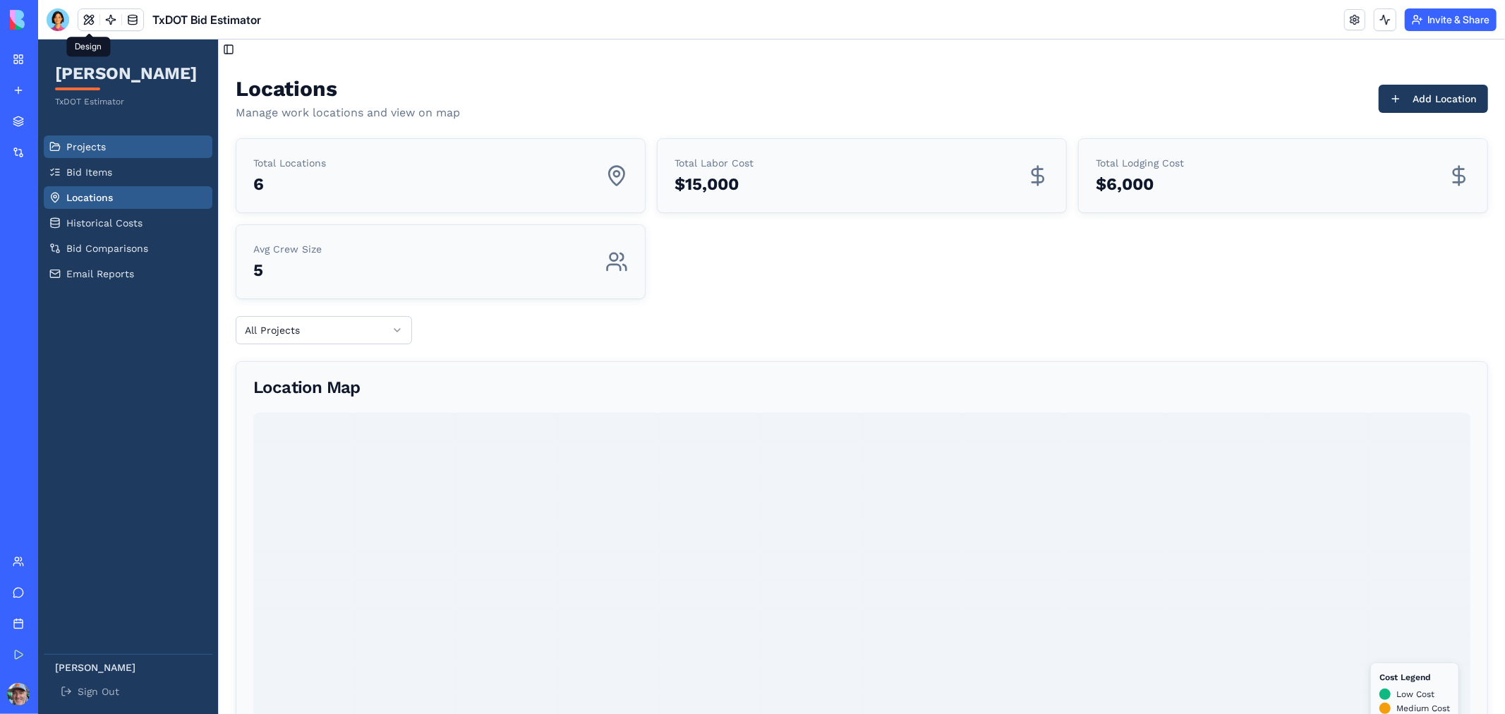
click at [93, 144] on span "Projects" at bounding box center [86, 146] width 40 height 14
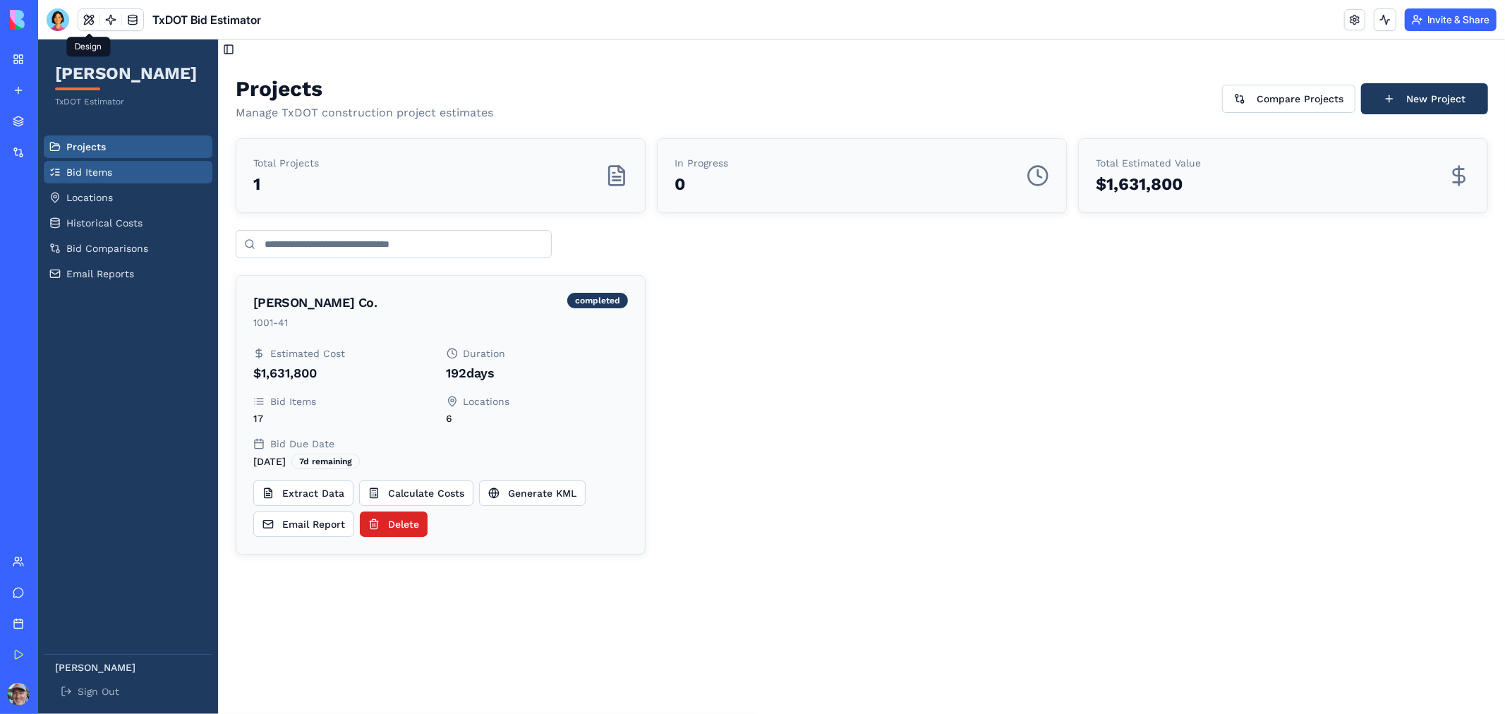
click at [106, 169] on span "Bid Items" at bounding box center [89, 171] width 46 height 14
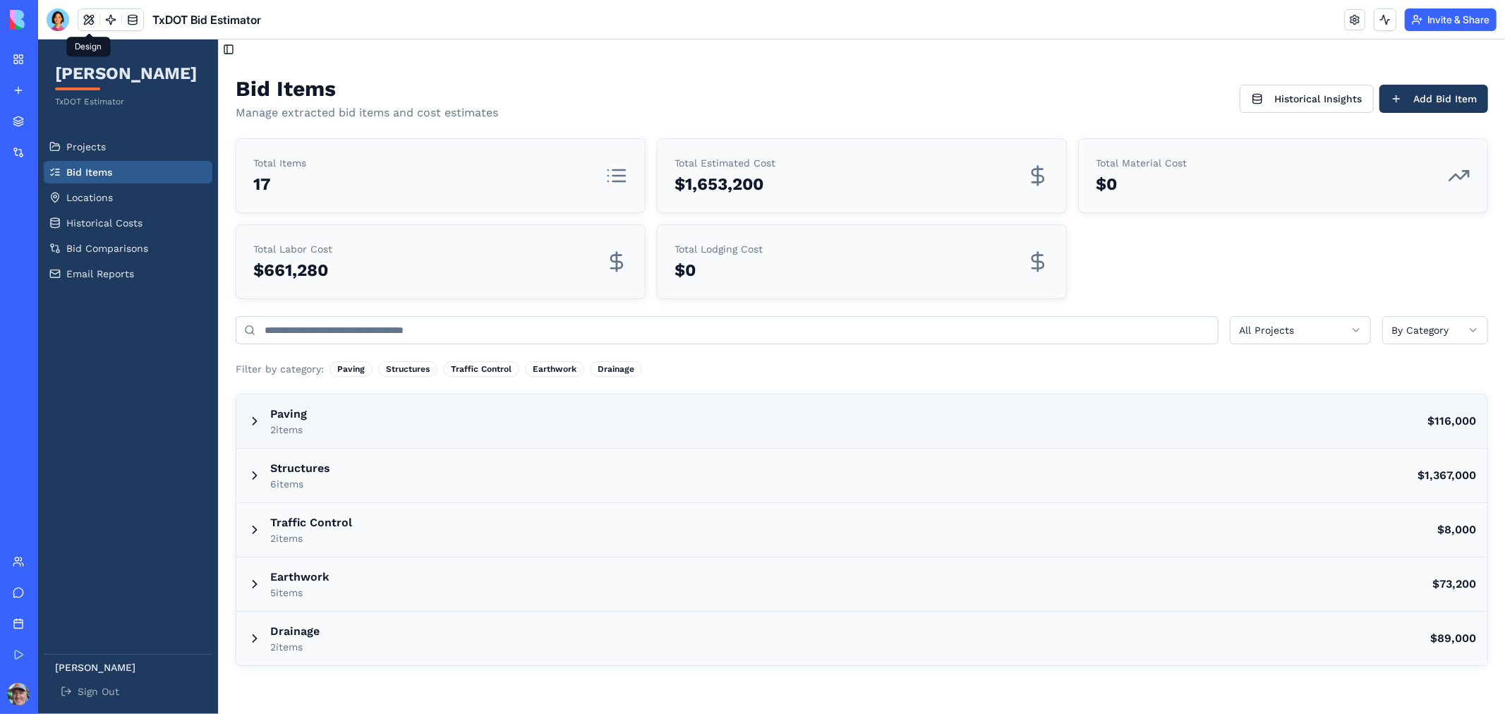
click at [334, 425] on div "Paving 2 items $116,000" at bounding box center [861, 421] width 1251 height 54
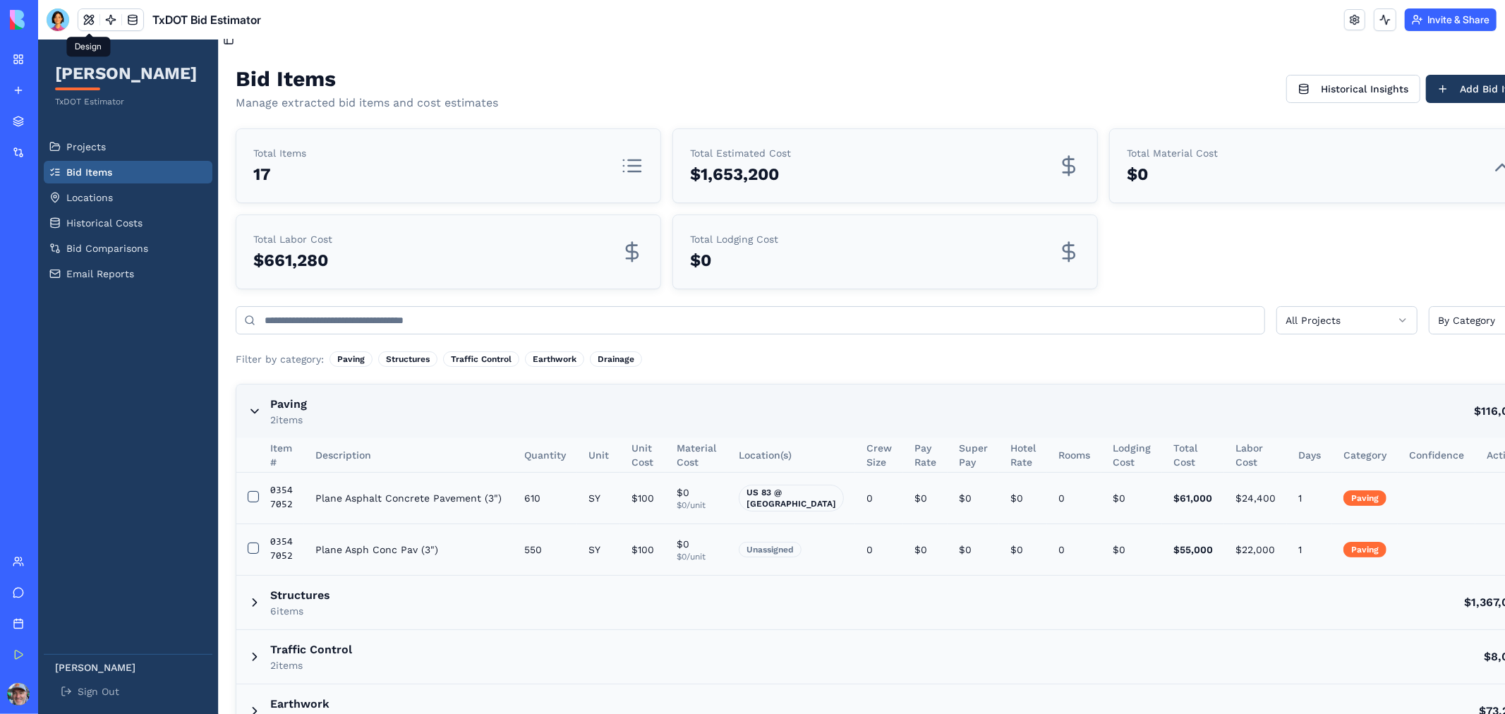
scroll to position [117, 0]
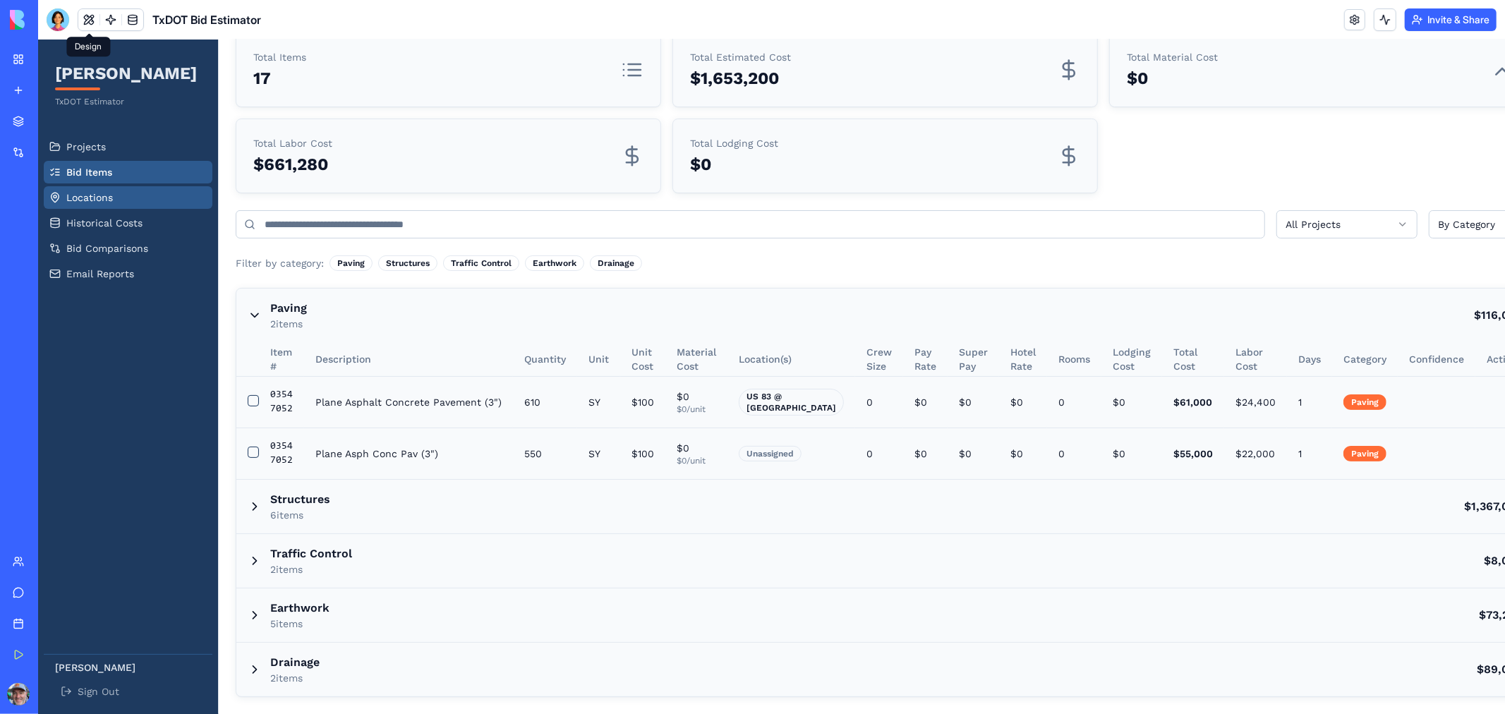
click at [98, 202] on span "Locations" at bounding box center [89, 197] width 47 height 14
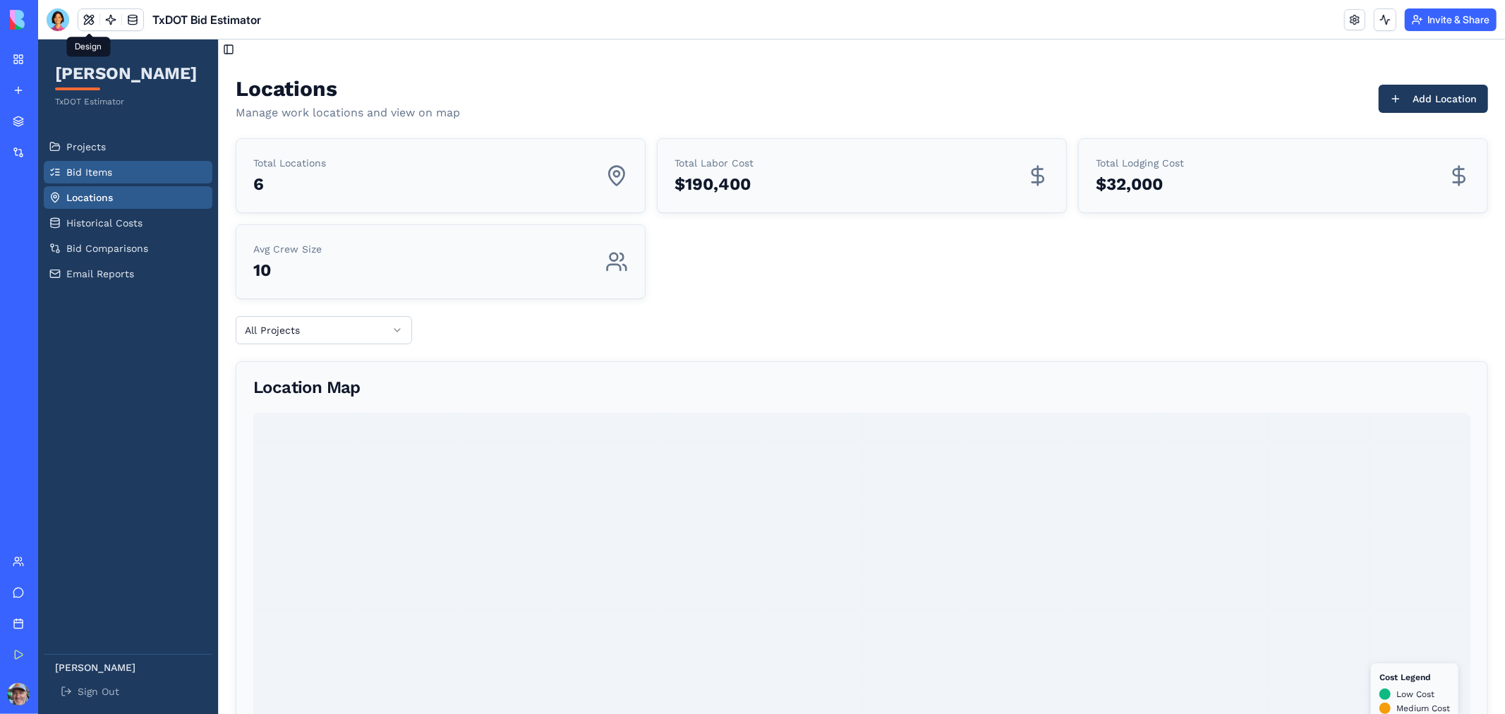
click at [98, 174] on span "Bid Items" at bounding box center [89, 171] width 46 height 14
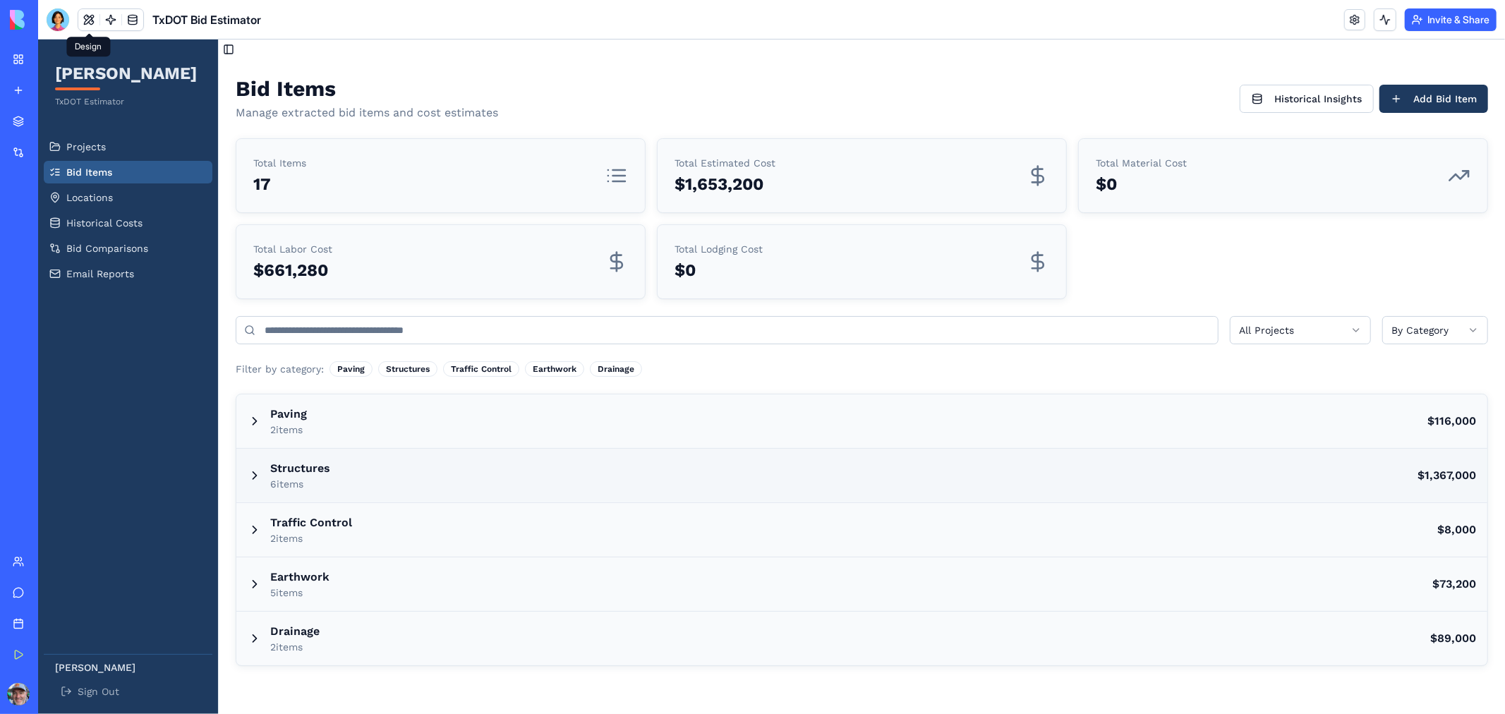
click at [335, 468] on div "Structures 6 items $1,367,000" at bounding box center [861, 475] width 1251 height 54
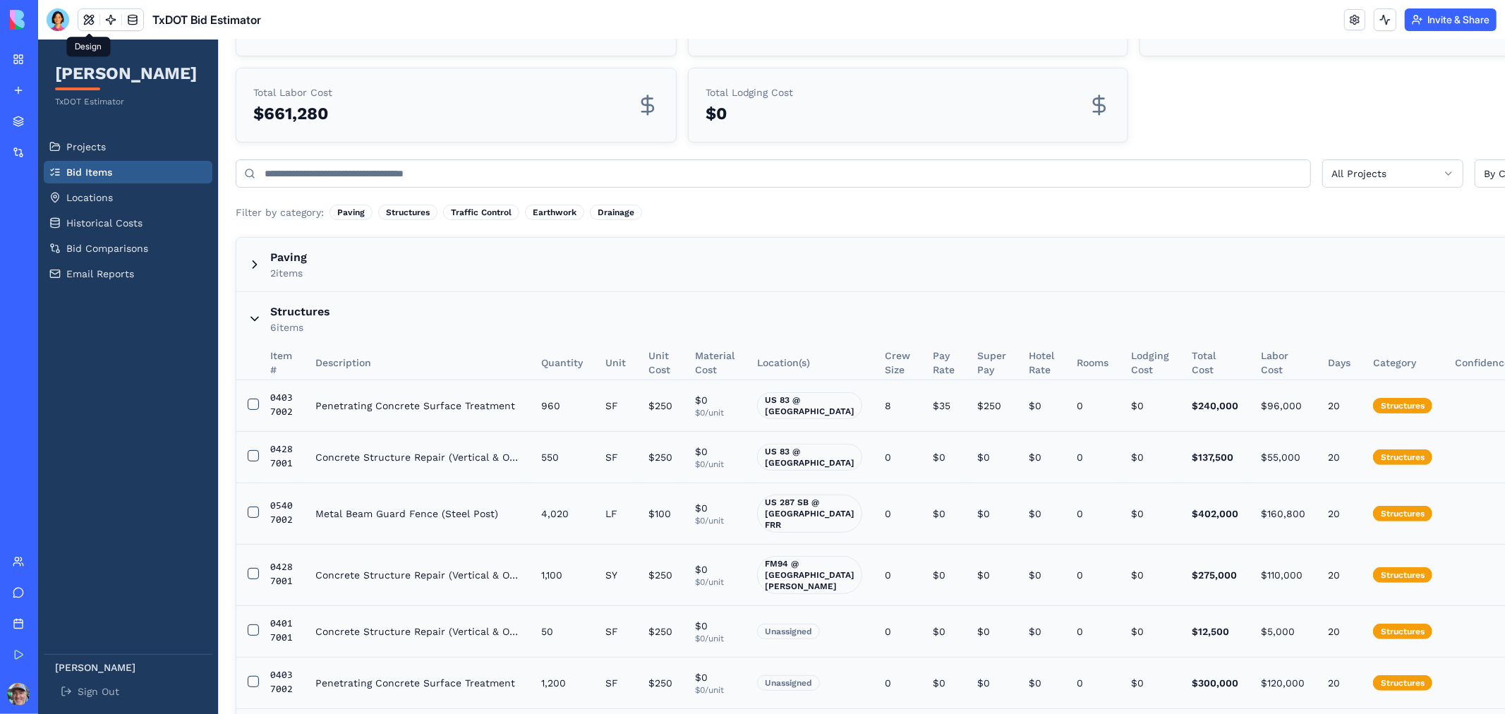
scroll to position [157, 59]
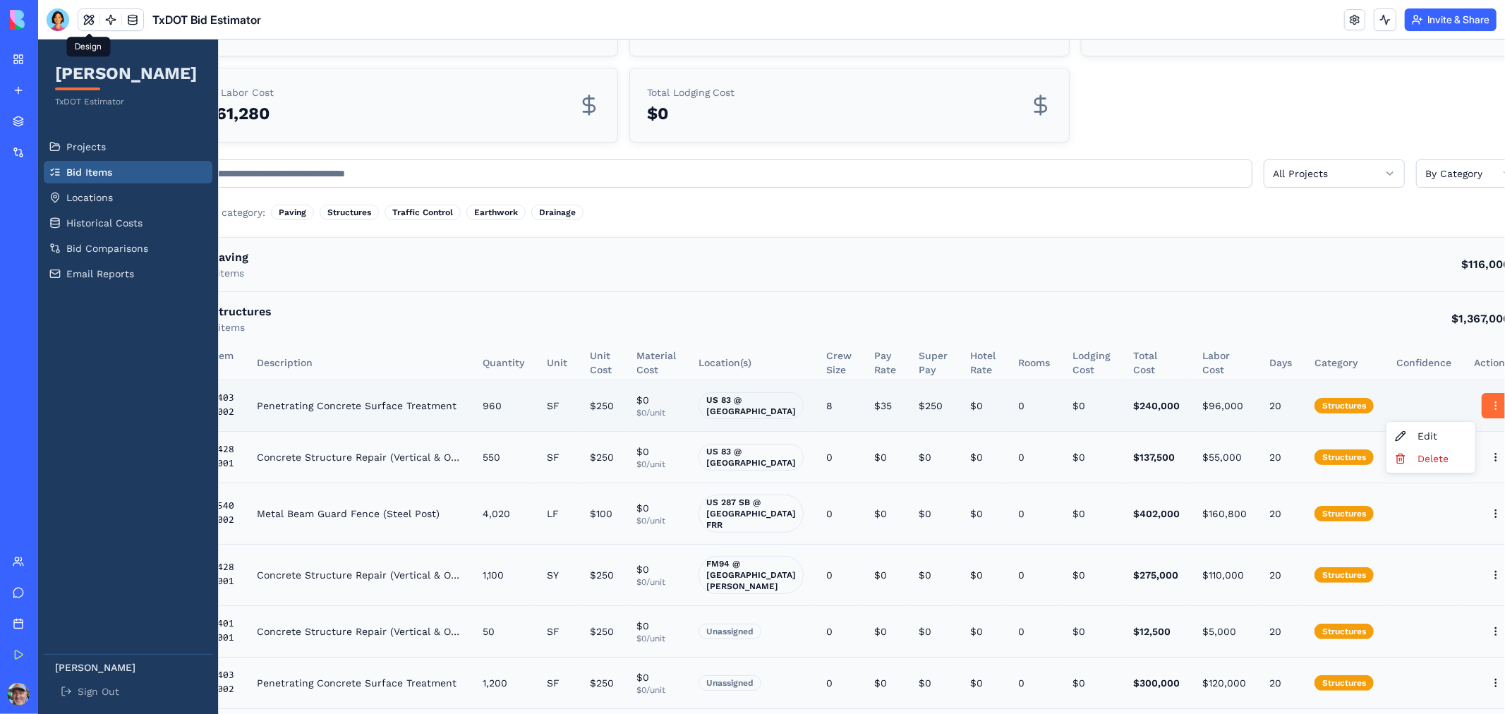
click at [1446, 407] on html "[PERSON_NAME] TxDOT Estimator Projects Bid Items Locations Historical Costs Bid…" at bounding box center [712, 385] width 1467 height 1006
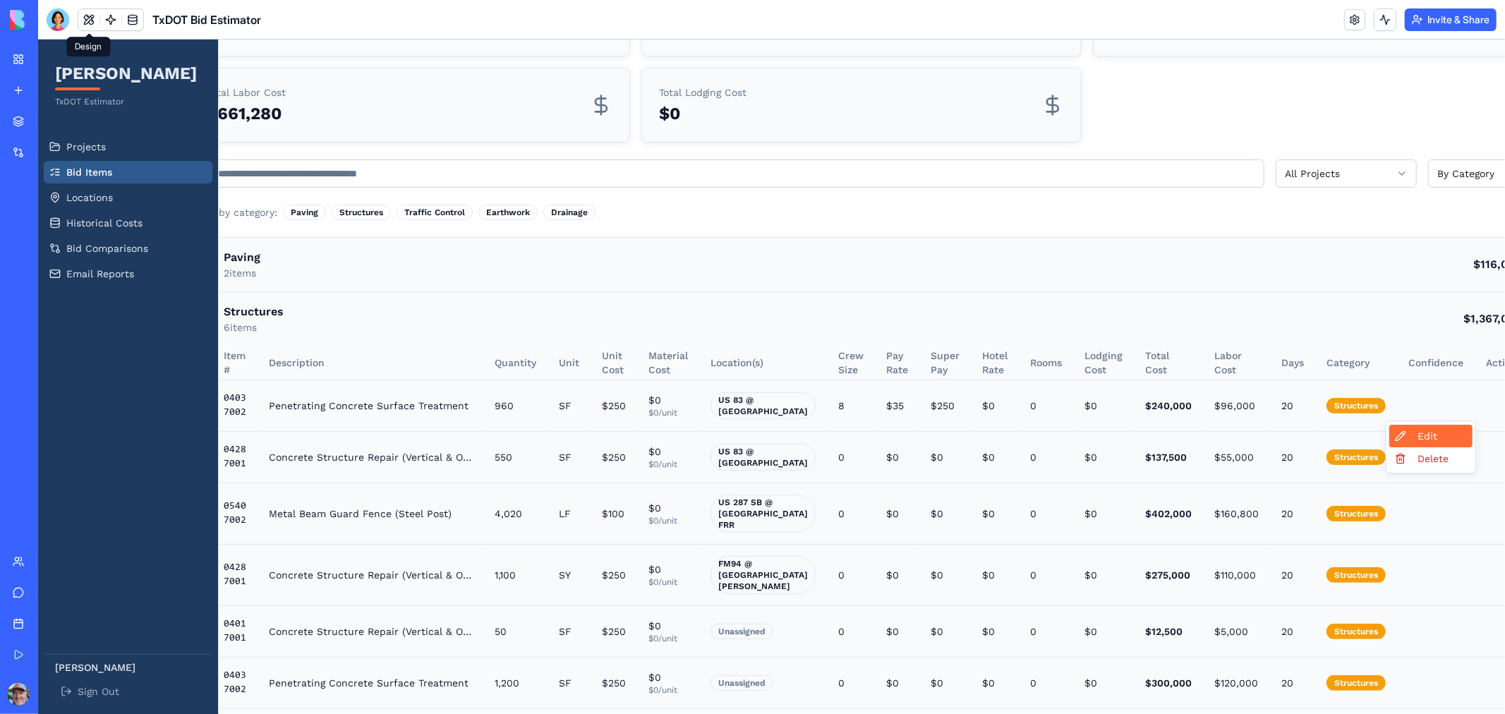
click at [1422, 434] on div "Edit" at bounding box center [1429, 435] width 83 height 23
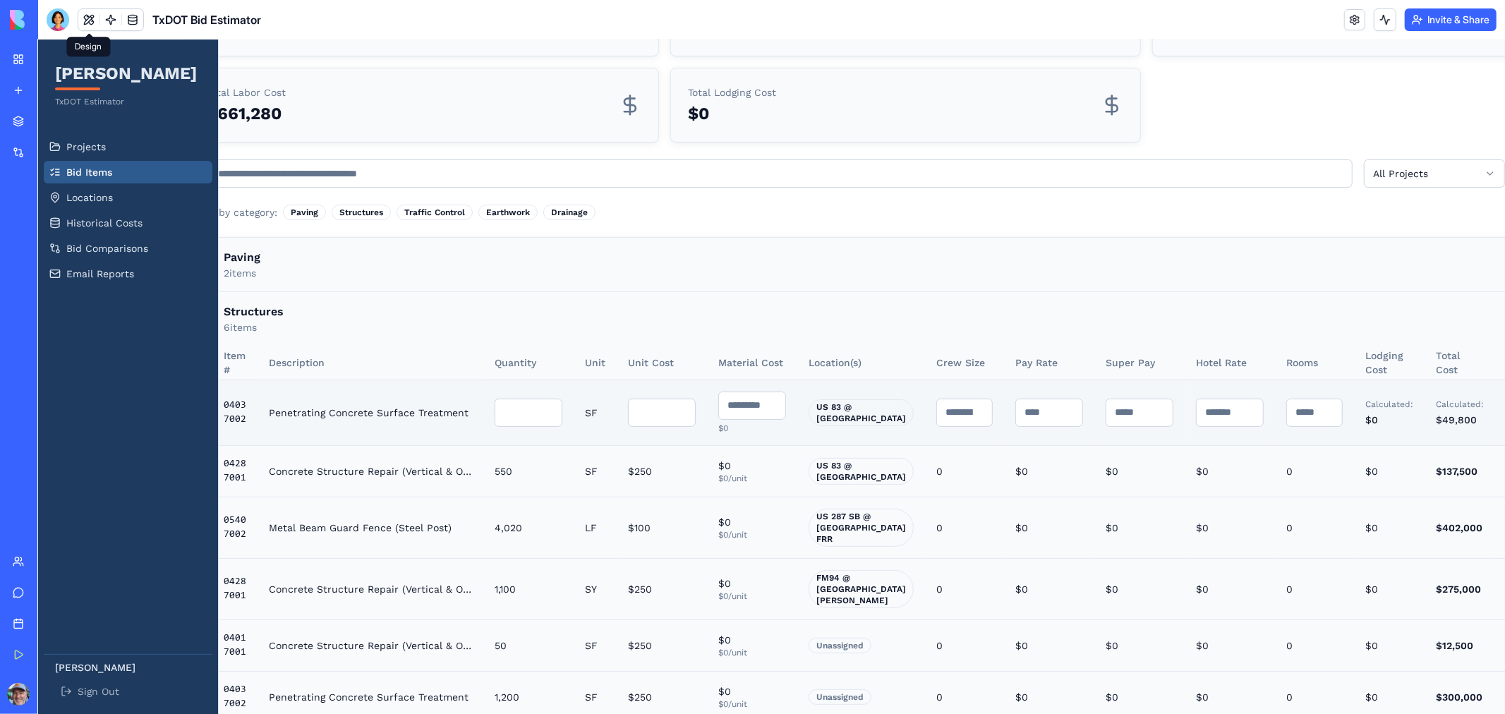
click at [1195, 412] on input "*" at bounding box center [1229, 412] width 68 height 28
type input "***"
click at [1285, 411] on input "*" at bounding box center [1313, 412] width 56 height 28
click at [1285, 408] on input "*" at bounding box center [1313, 412] width 56 height 28
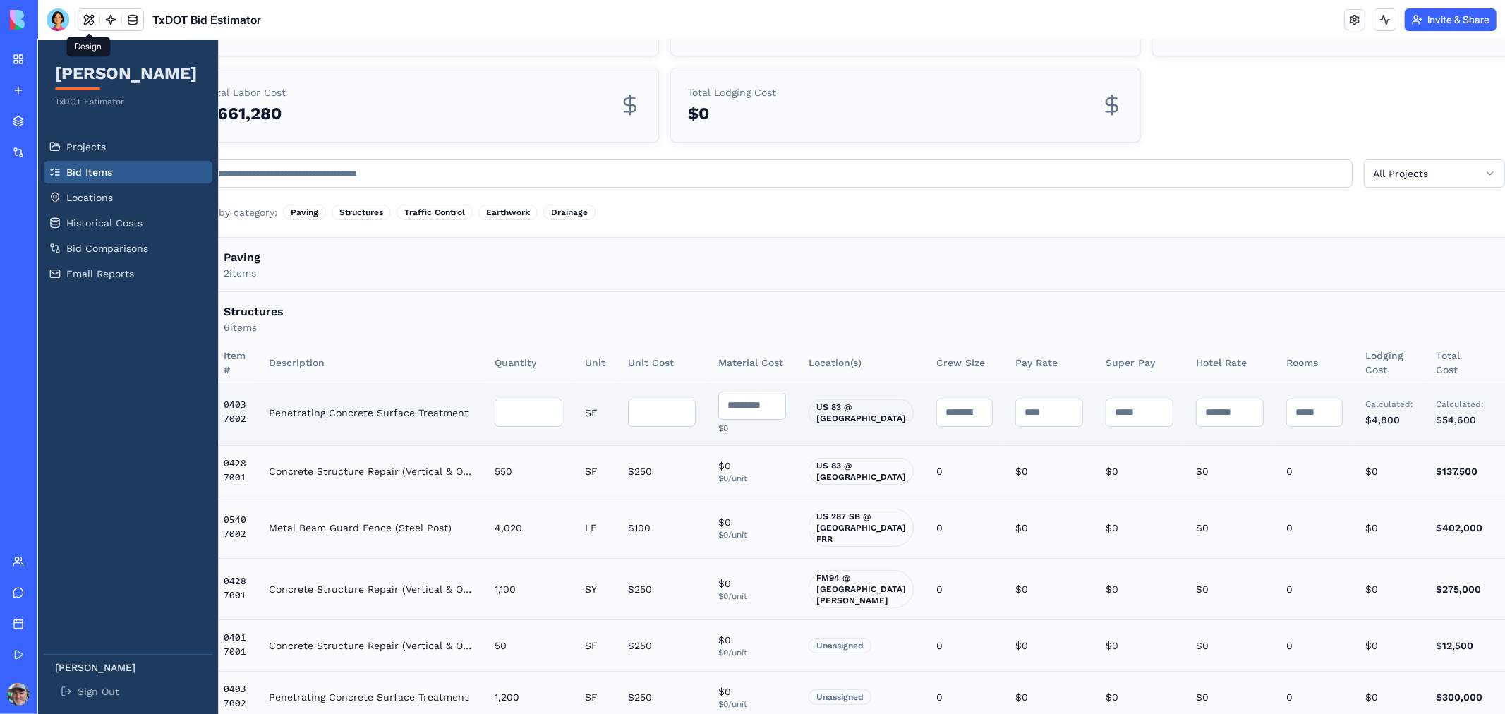
click at [1285, 408] on input "*" at bounding box center [1313, 412] width 56 height 28
type input "*"
click at [1285, 408] on input "*" at bounding box center [1313, 412] width 56 height 28
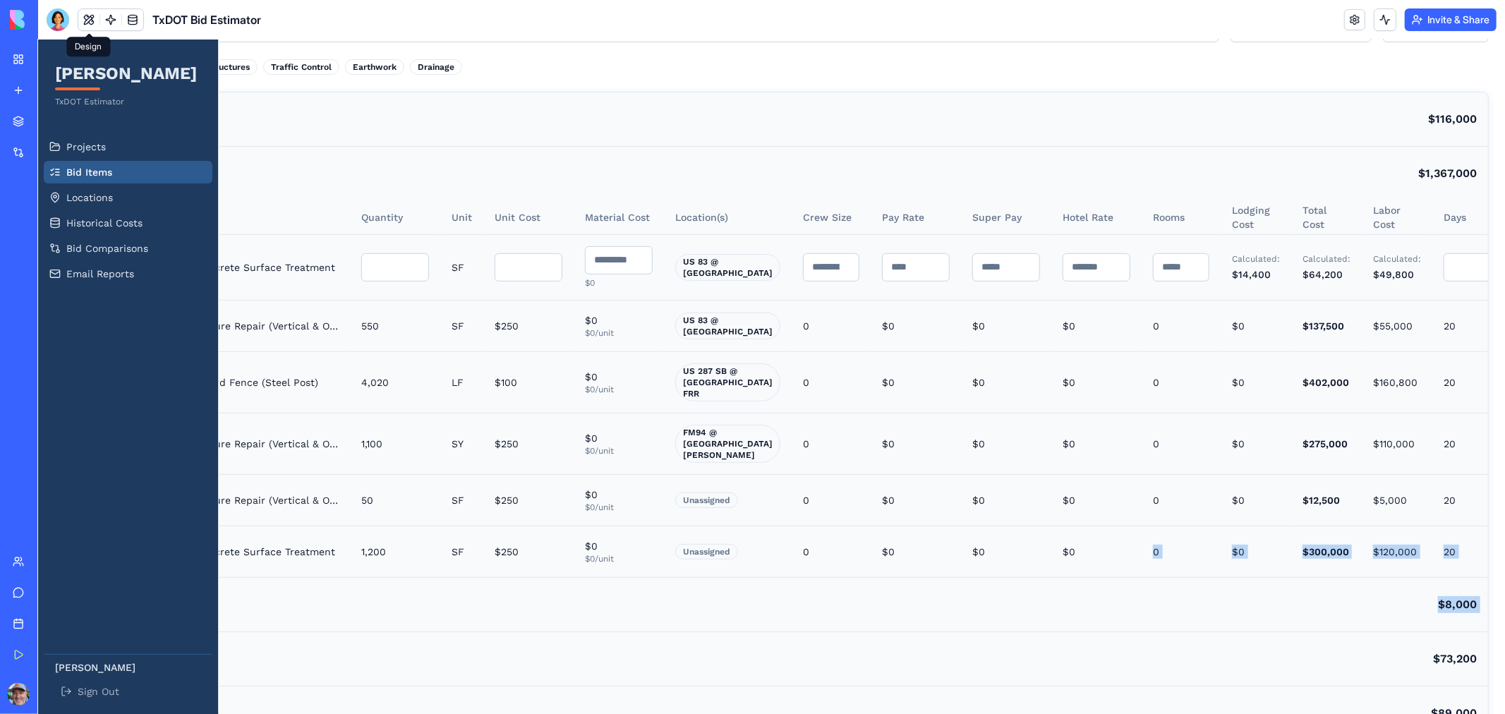
scroll to position [392, 180]
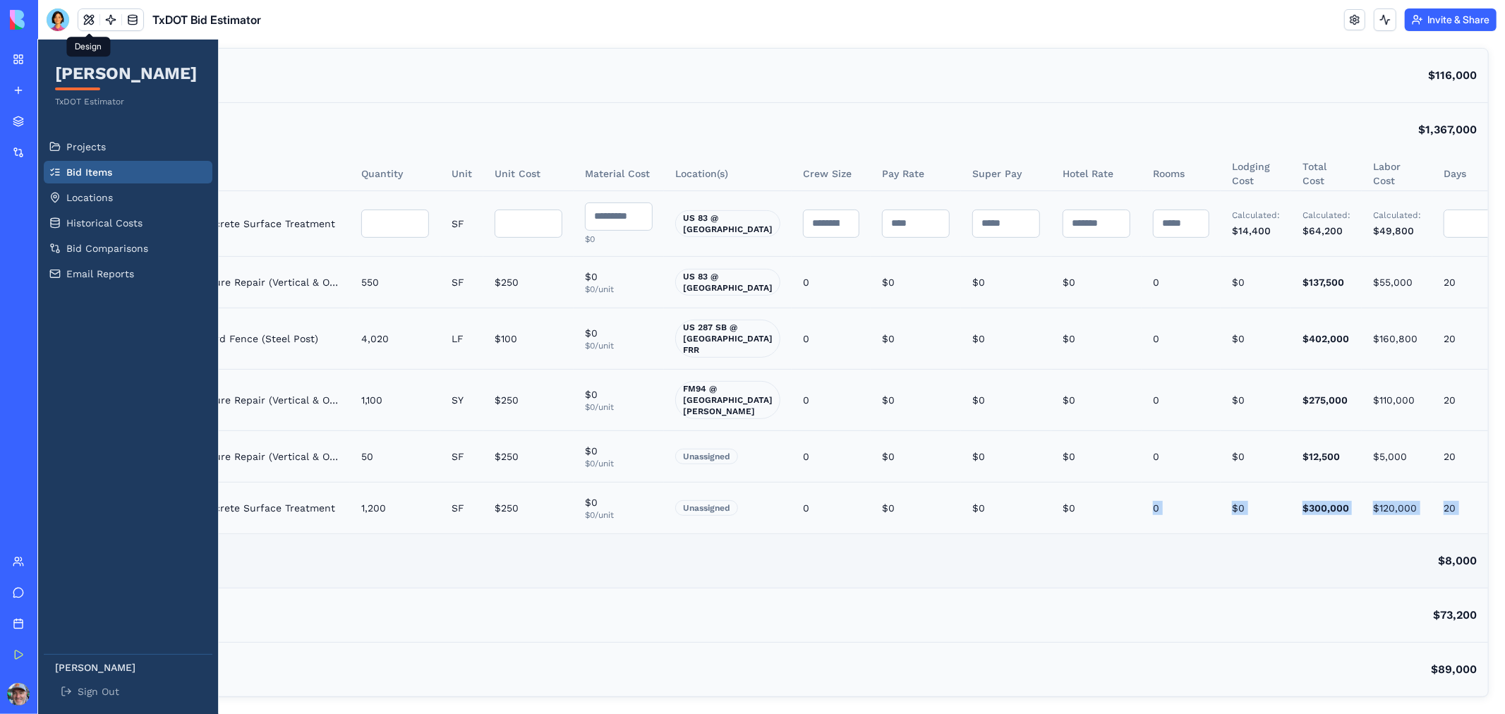
drag, startPoint x: 1093, startPoint y: 696, endPoint x: 1156, endPoint y: 538, distance: 169.4
click at [1156, 538] on div "Paving 2 items $116,000 Structures 6 items $1,367,000 Item # Description Quanti…" at bounding box center [771, 372] width 1431 height 648
click at [1013, 588] on div "Earthwork 5 items $73,200" at bounding box center [771, 615] width 1431 height 54
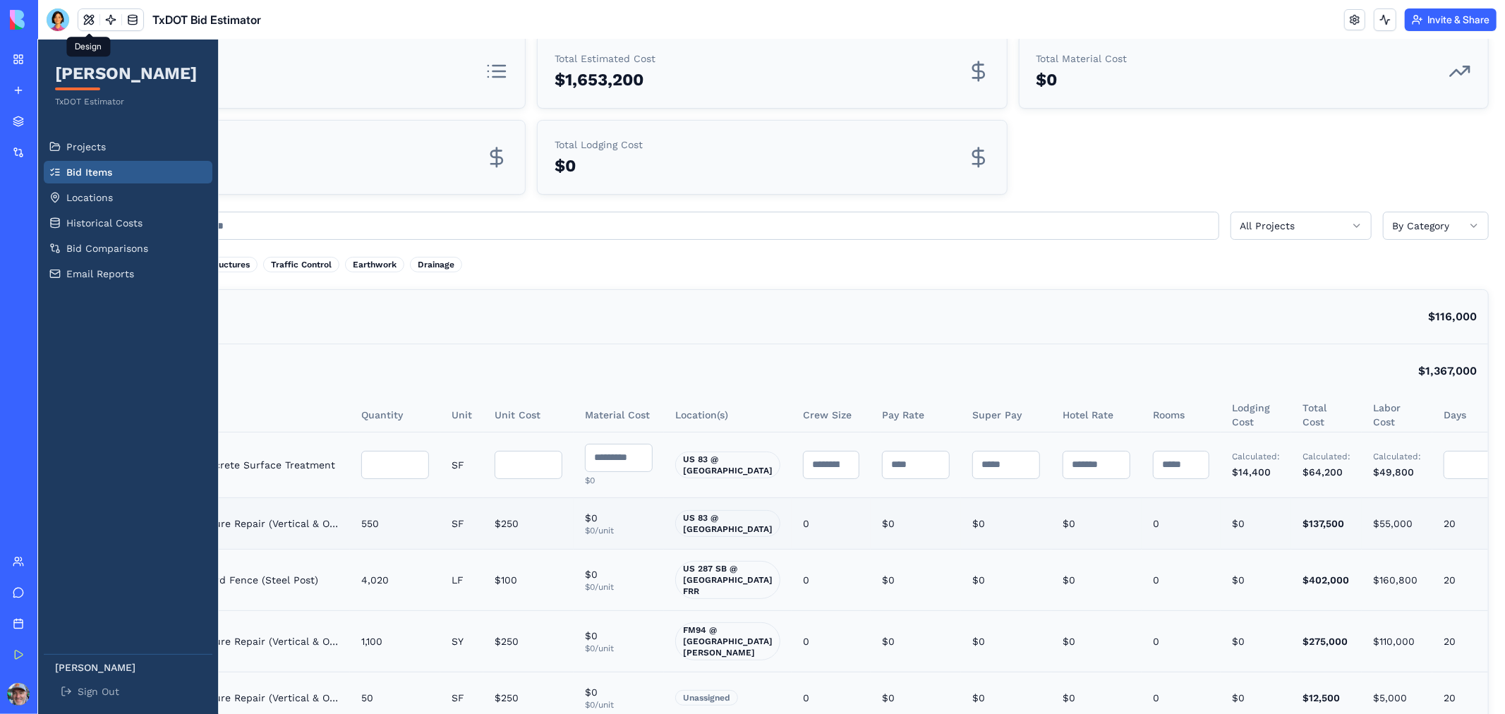
scroll to position [79, 180]
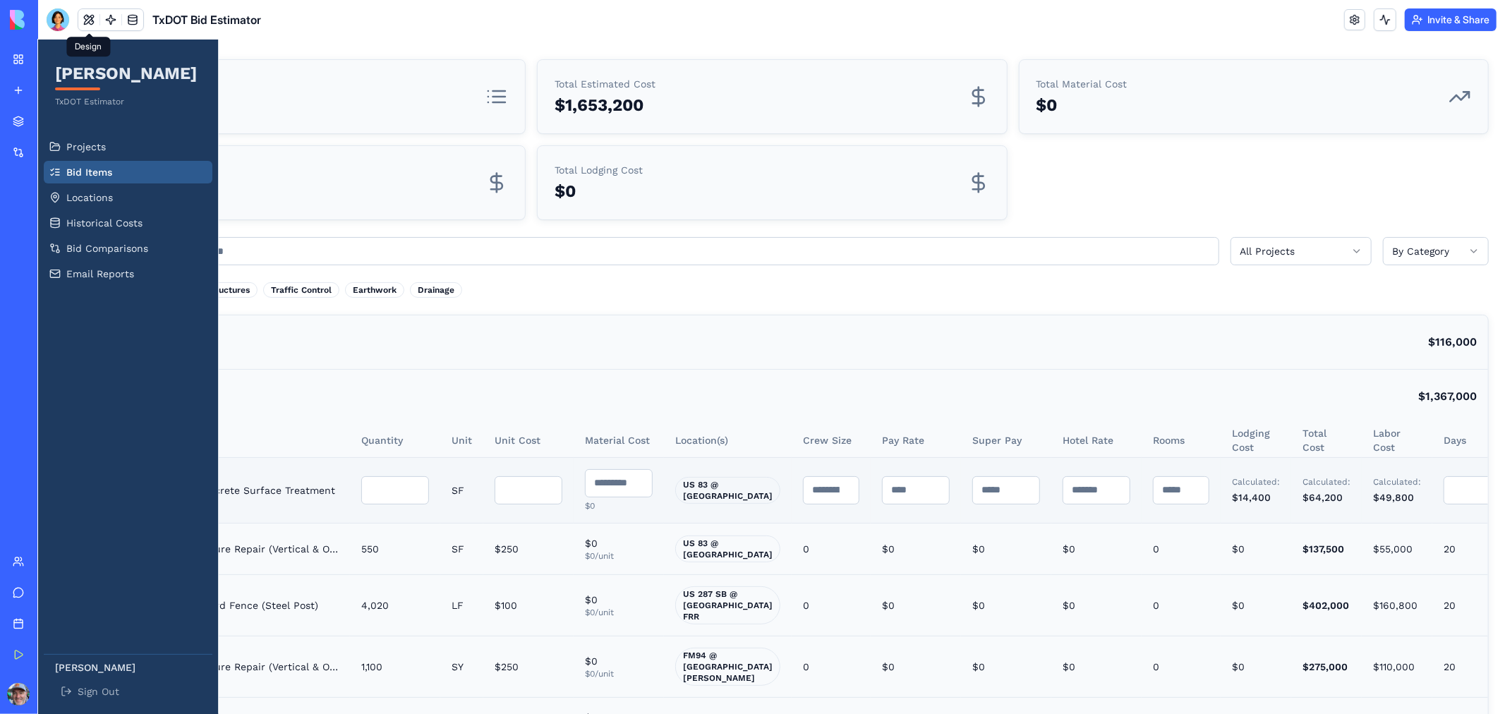
click at [1443, 487] on input "**" at bounding box center [1471, 490] width 56 height 28
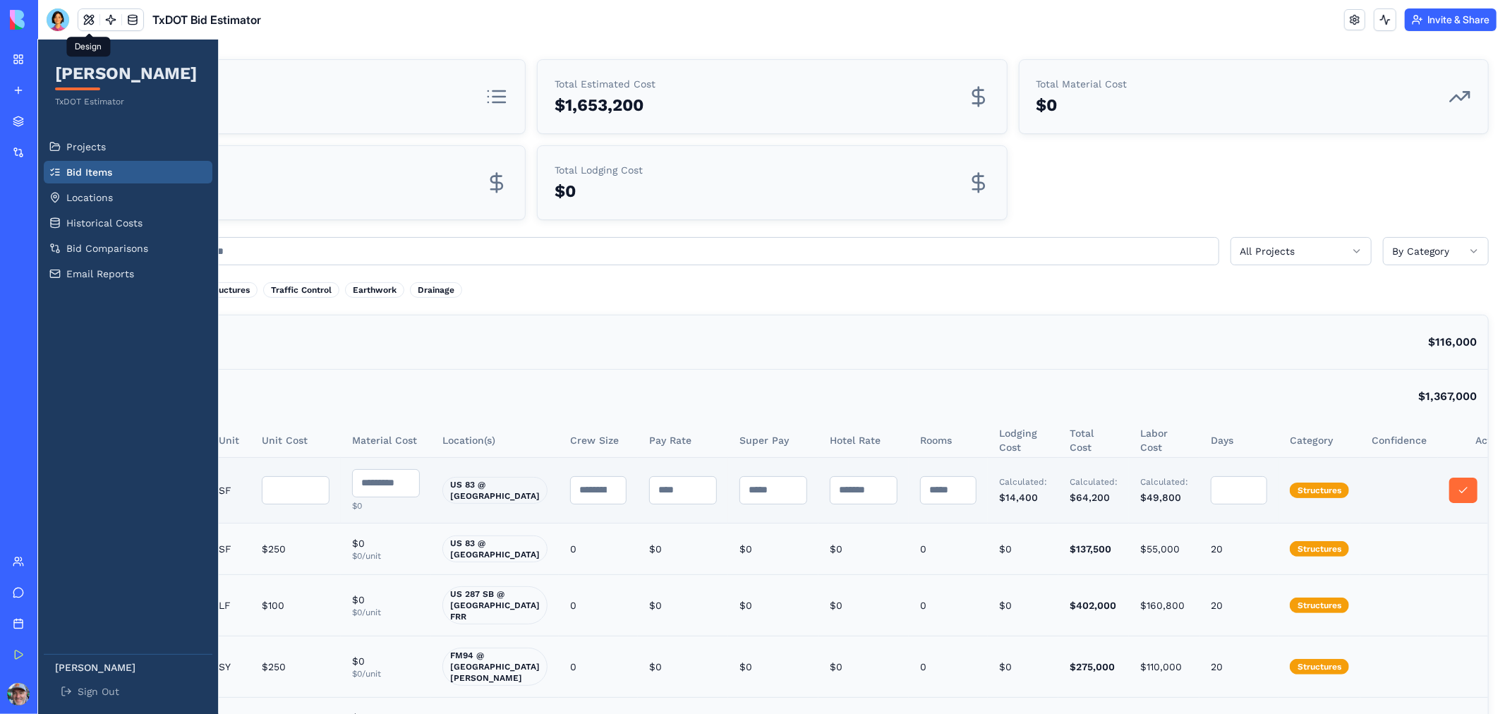
click at [1448, 490] on button at bounding box center [1462, 489] width 28 height 25
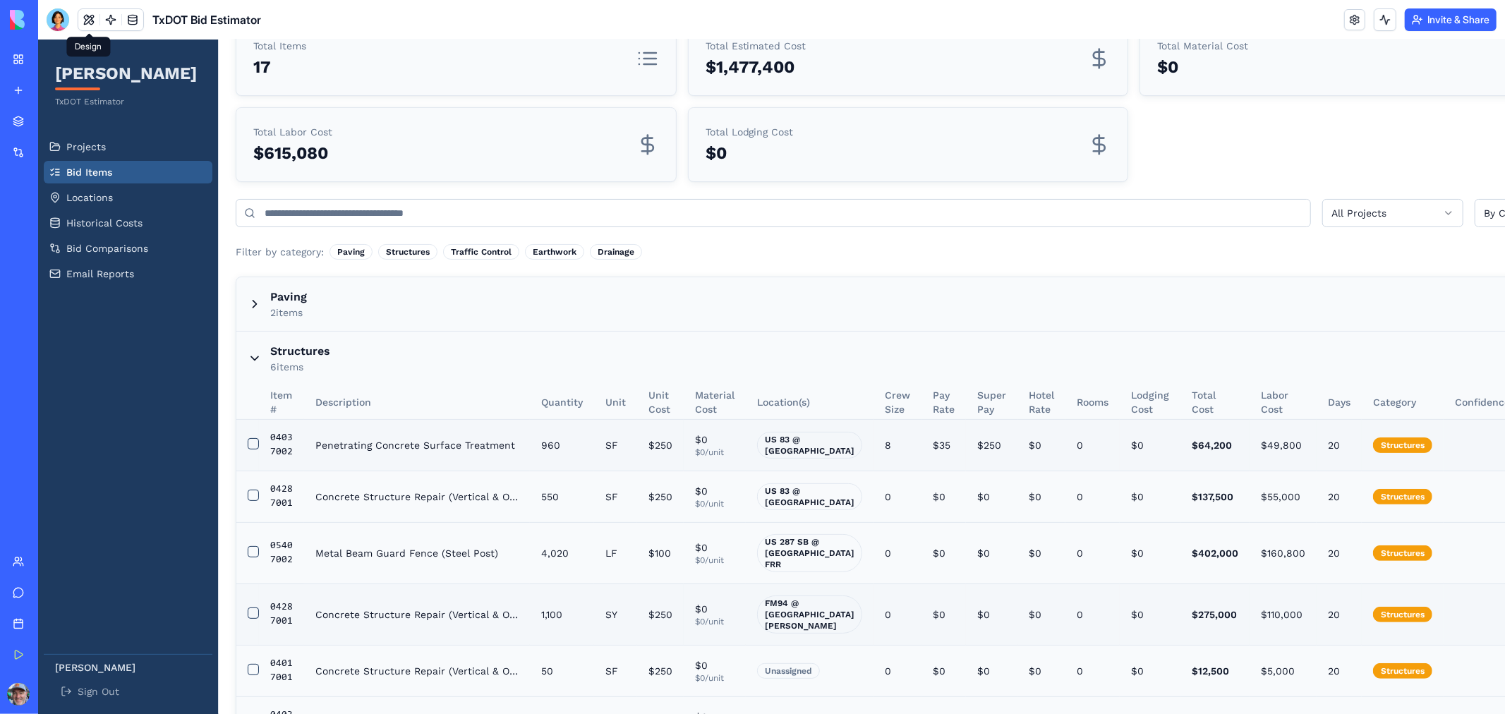
scroll to position [61, 0]
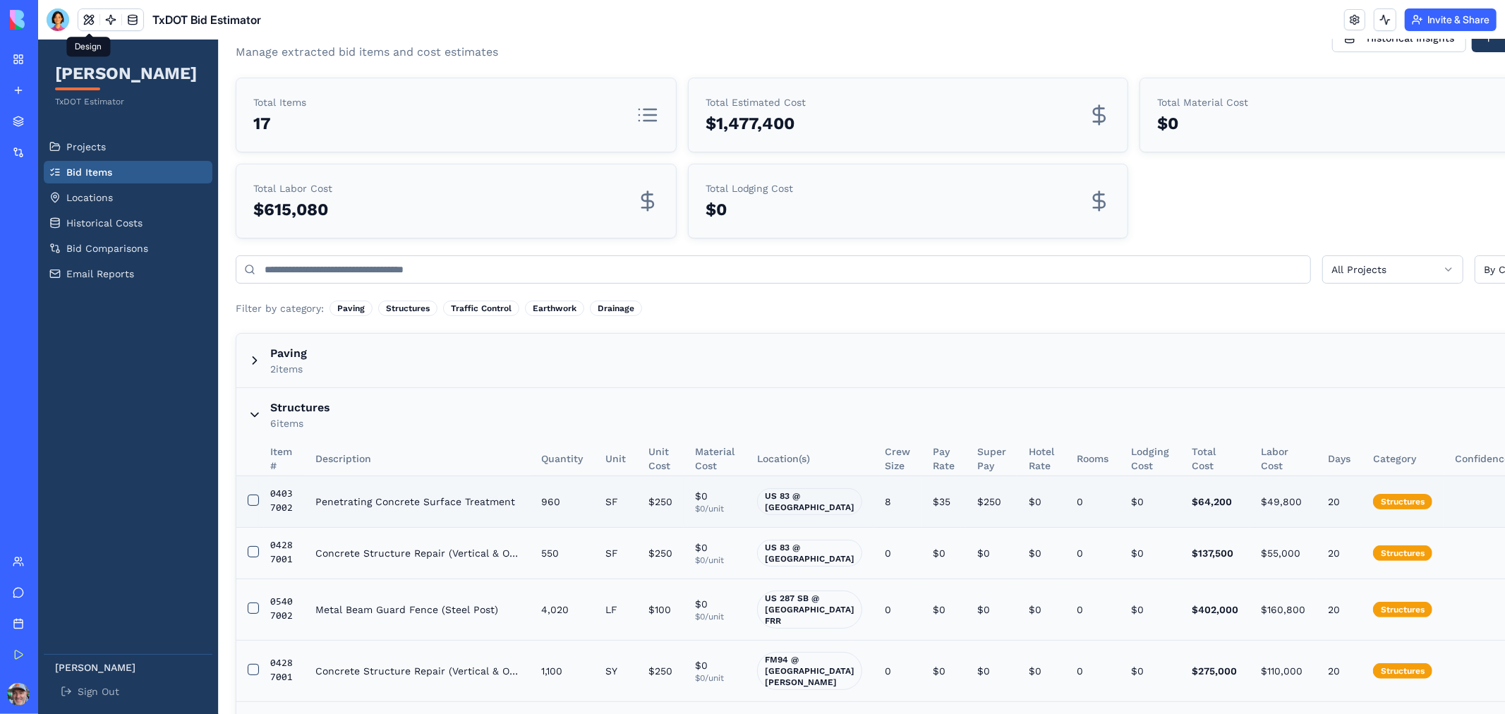
click at [258, 497] on button "button" at bounding box center [252, 499] width 11 height 11
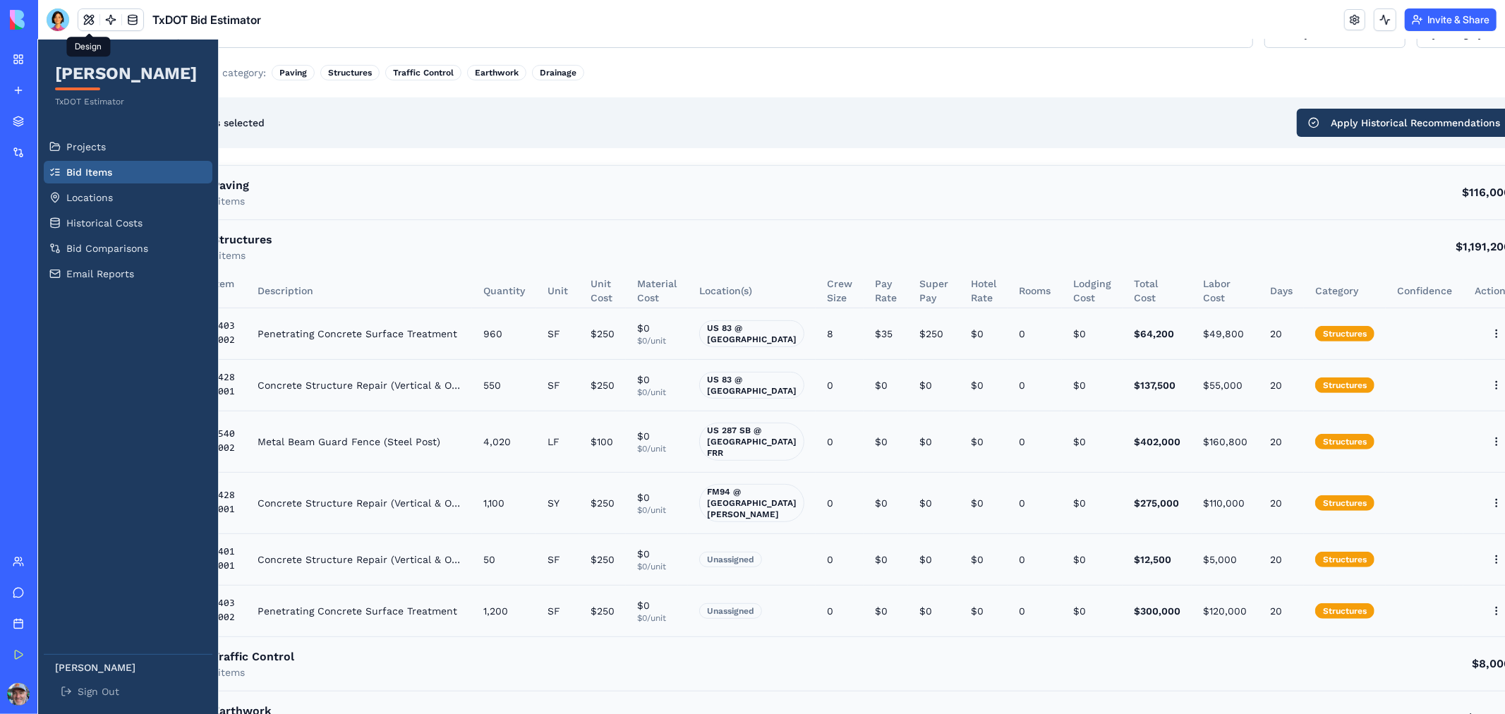
scroll to position [296, 59]
click at [1295, 122] on button "Apply Historical Recommendations" at bounding box center [1402, 122] width 214 height 28
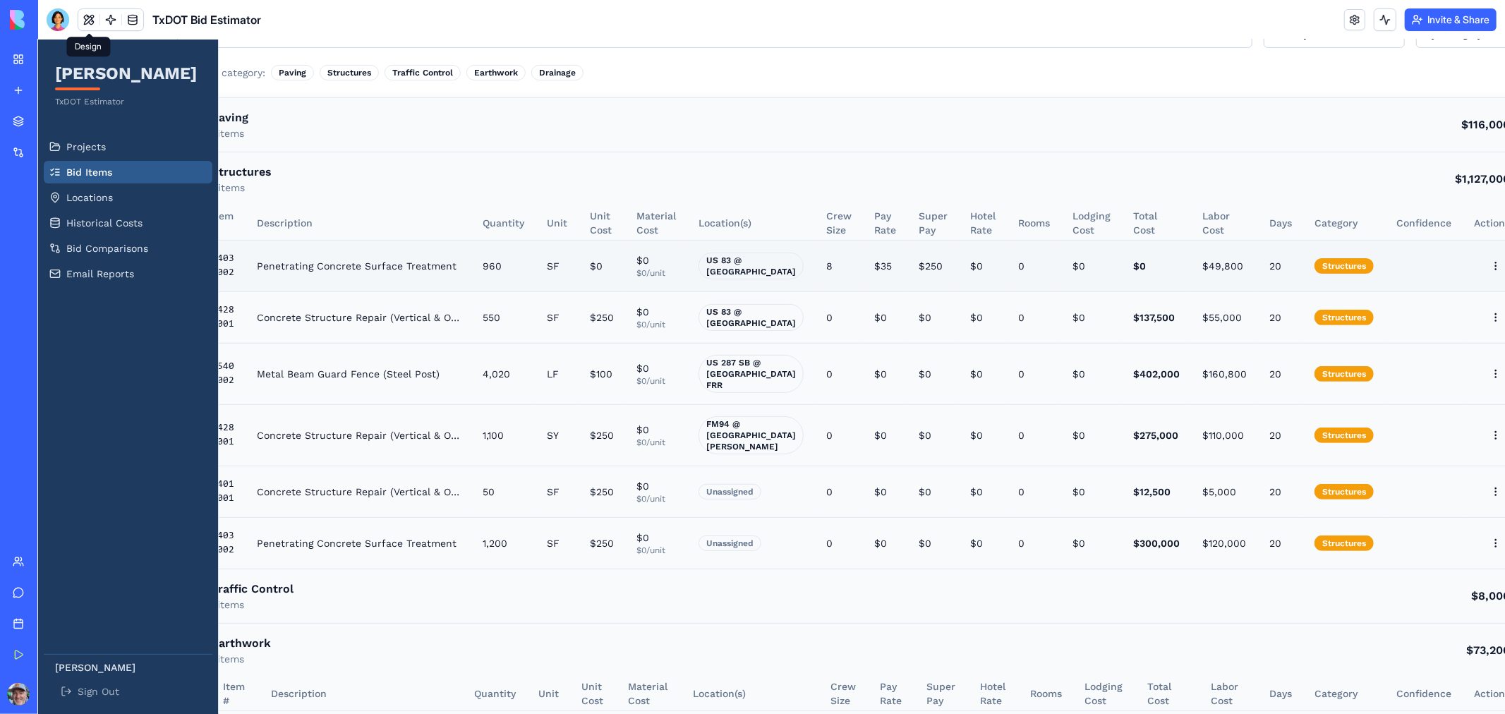
click at [1384, 254] on td at bounding box center [1423, 265] width 78 height 52
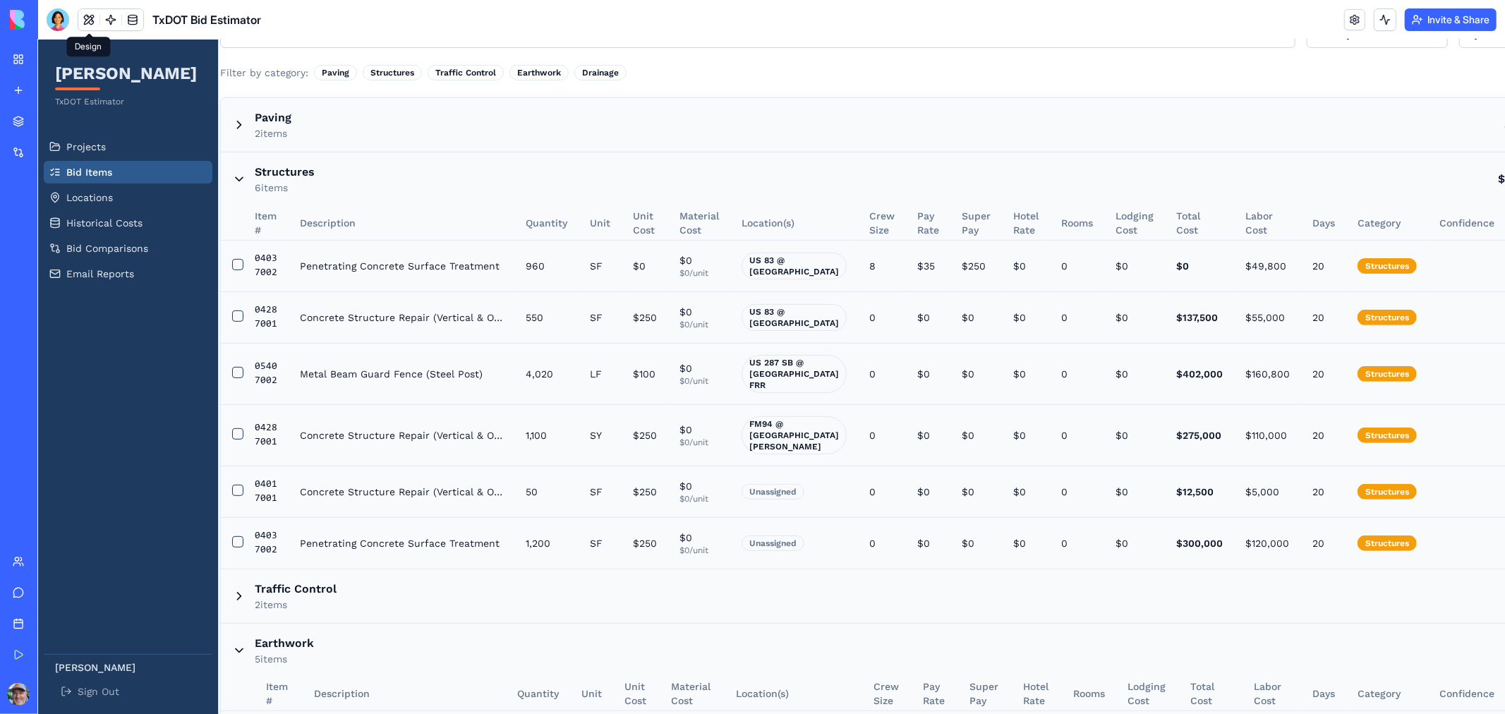
scroll to position [296, 0]
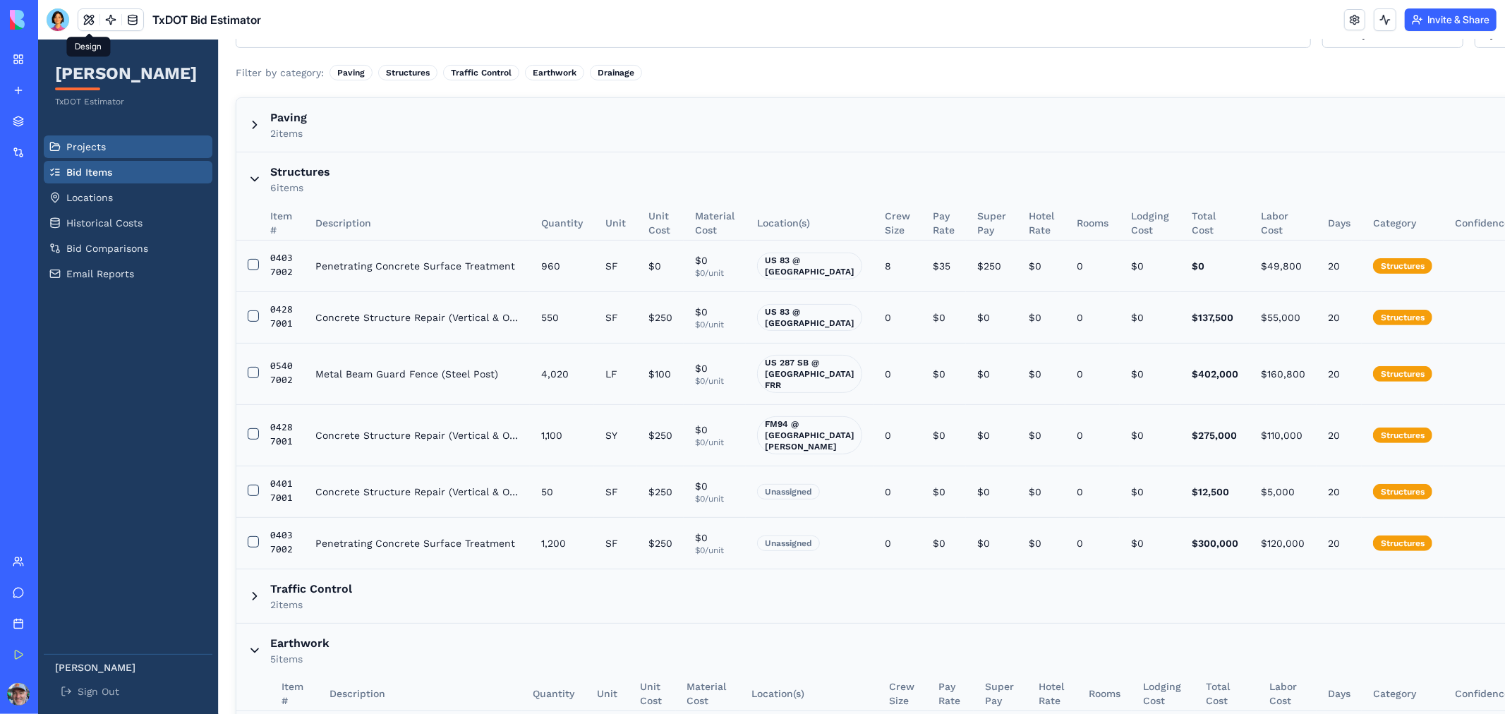
click at [111, 148] on link "Projects" at bounding box center [127, 146] width 169 height 23
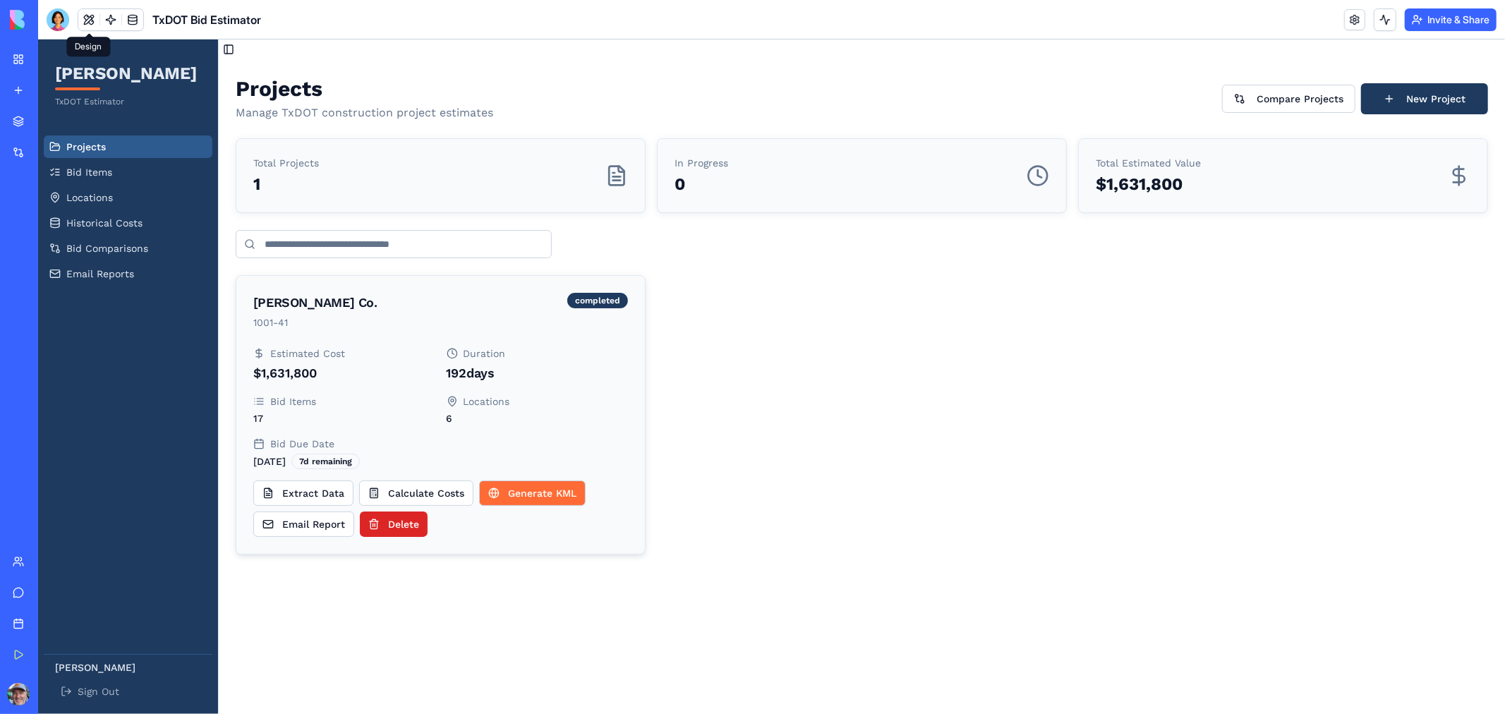
click at [511, 490] on button "Generate KML" at bounding box center [531, 492] width 107 height 25
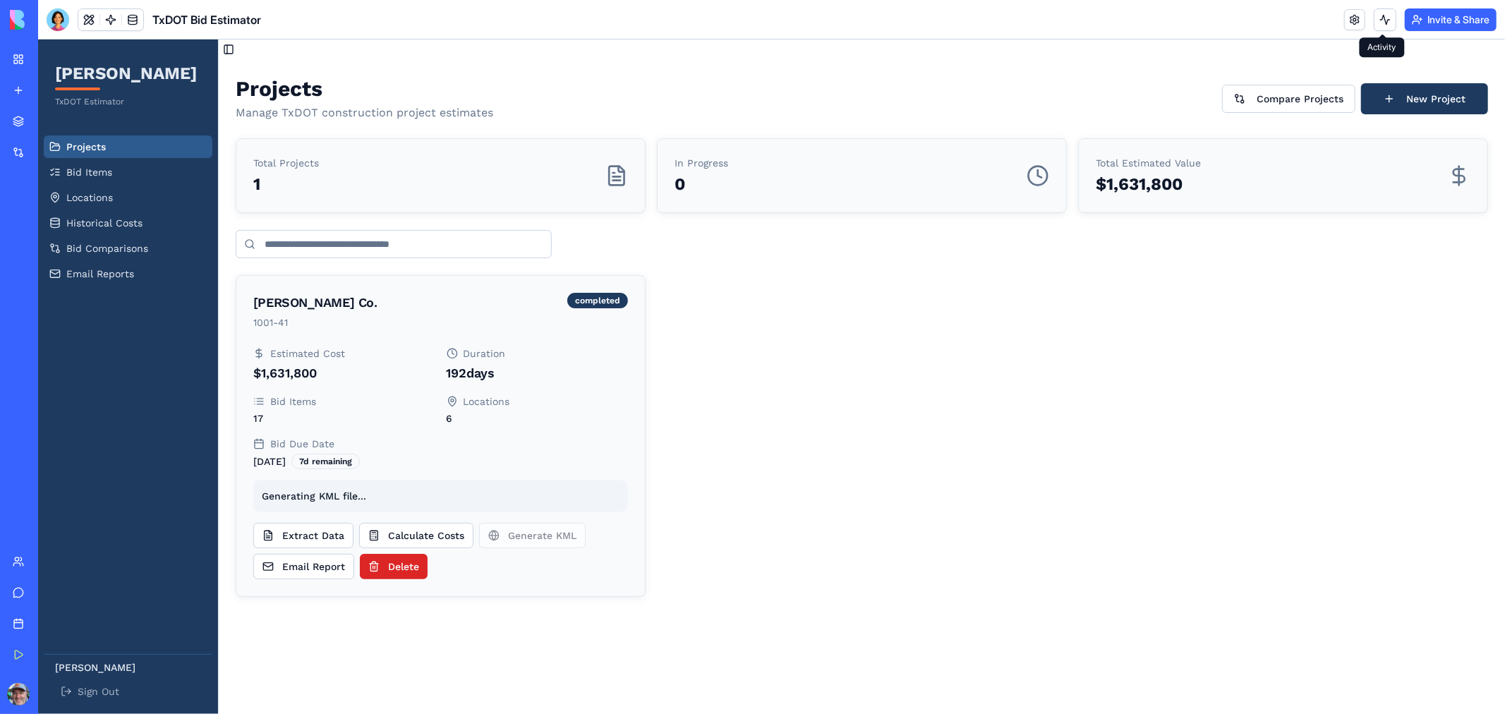
click at [1383, 16] on button at bounding box center [1385, 19] width 23 height 23
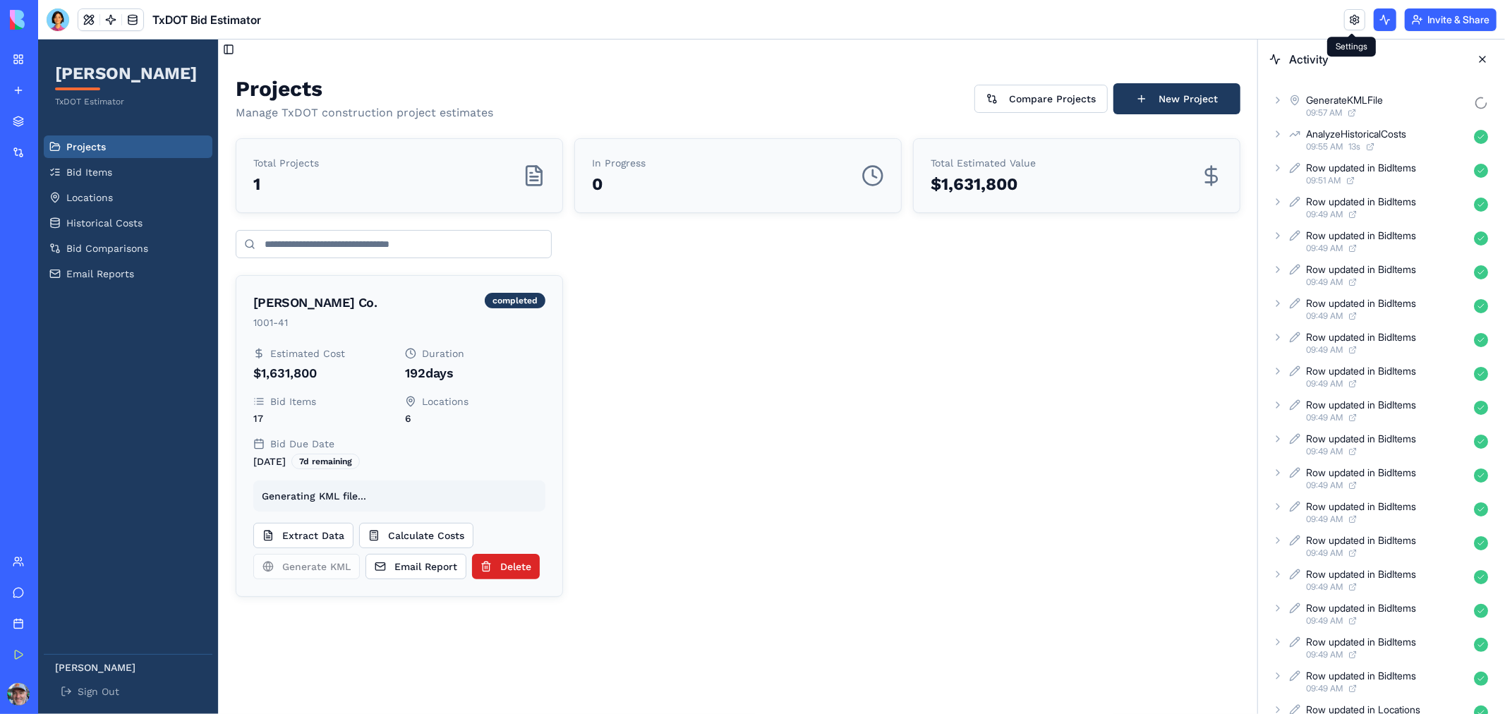
click at [1355, 19] on link at bounding box center [1354, 19] width 21 height 21
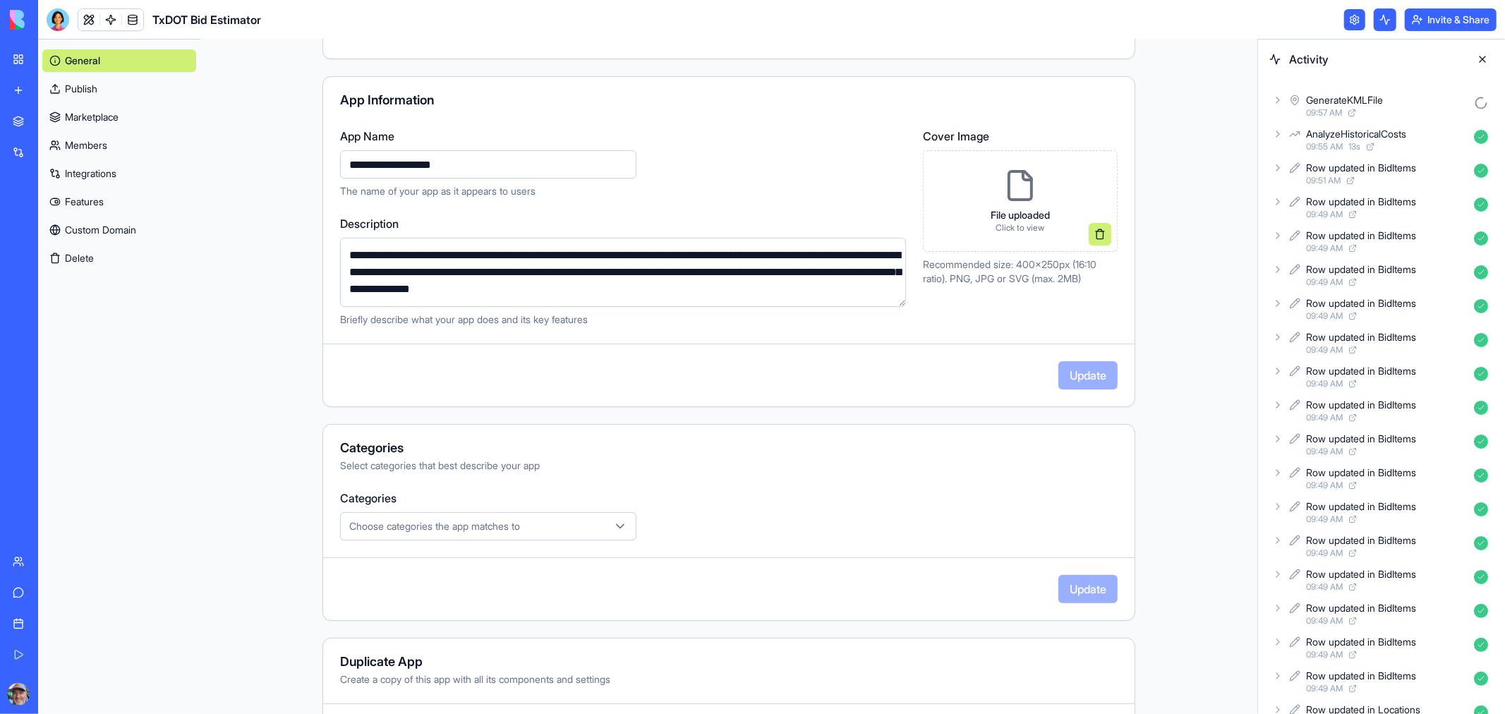
scroll to position [161, 0]
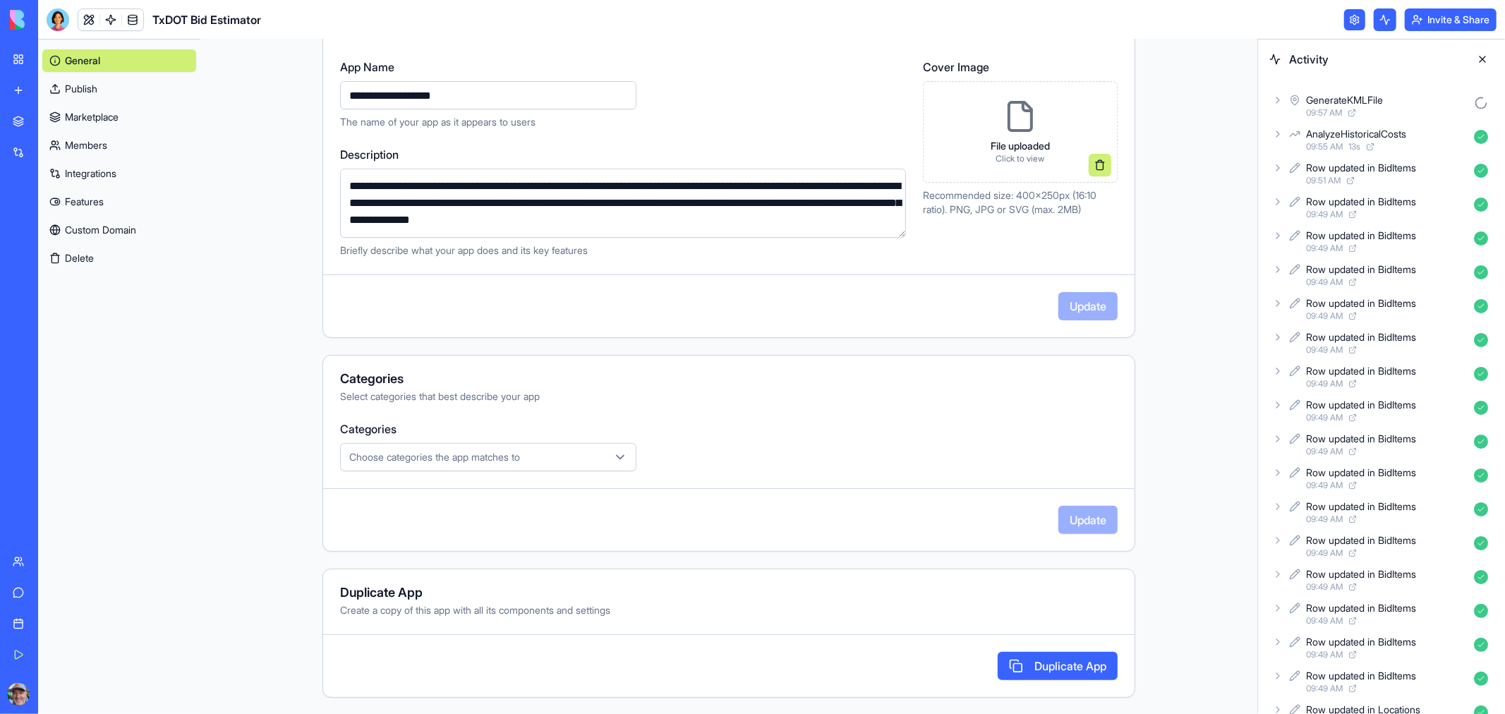
click at [502, 461] on span "Choose categories the app matches to" at bounding box center [434, 457] width 171 height 14
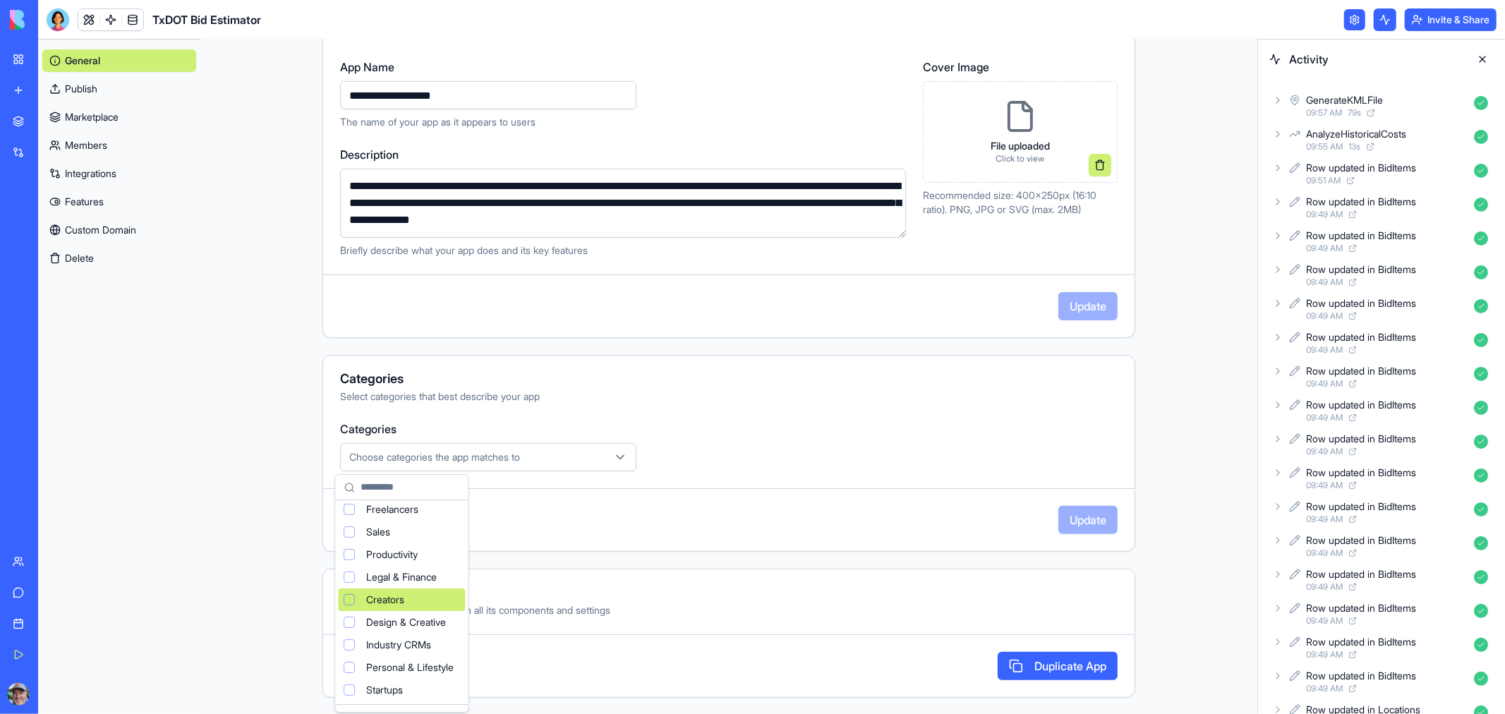
scroll to position [78, 0]
click at [349, 547] on div "Suggestions" at bounding box center [349, 548] width 11 height 11
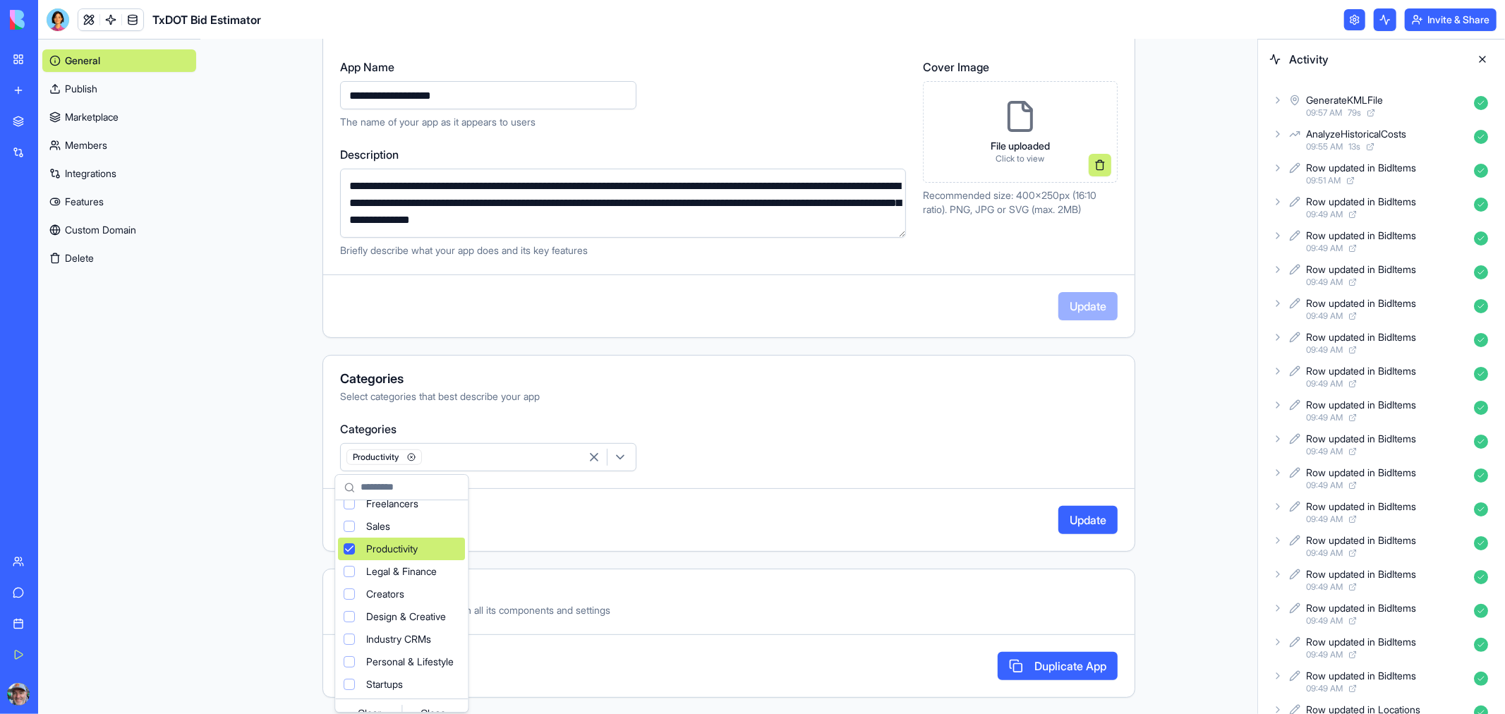
click at [1085, 516] on html "**********" at bounding box center [752, 357] width 1505 height 714
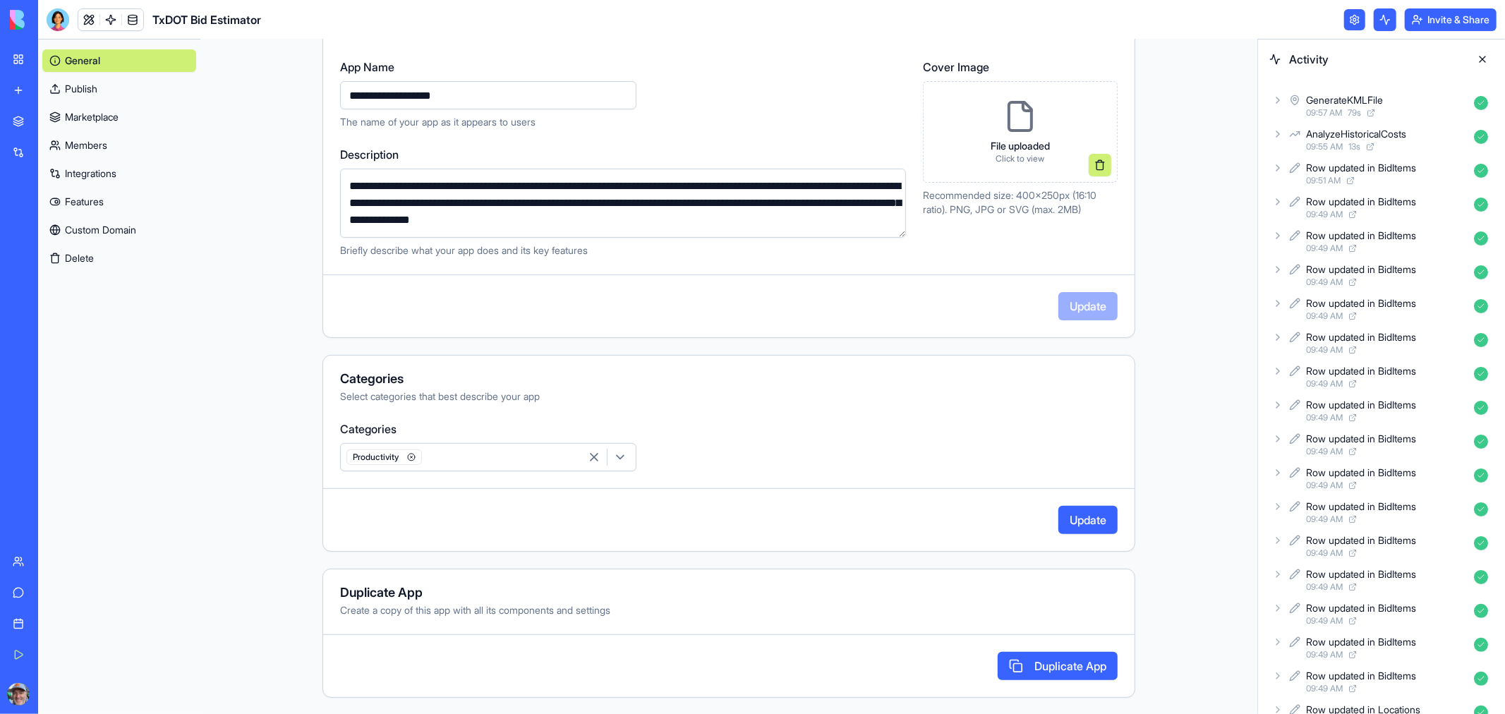
click at [1081, 520] on button "Update" at bounding box center [1087, 520] width 59 height 28
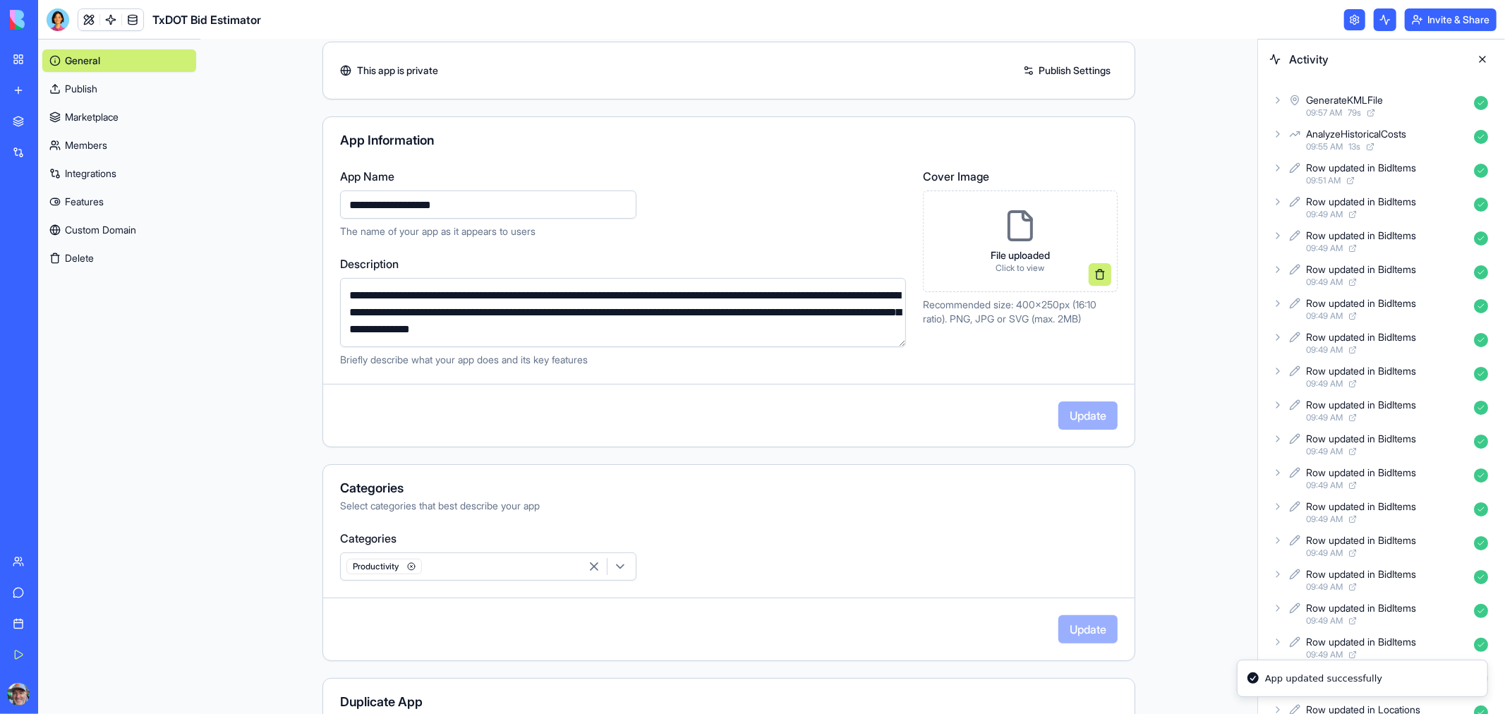
scroll to position [0, 0]
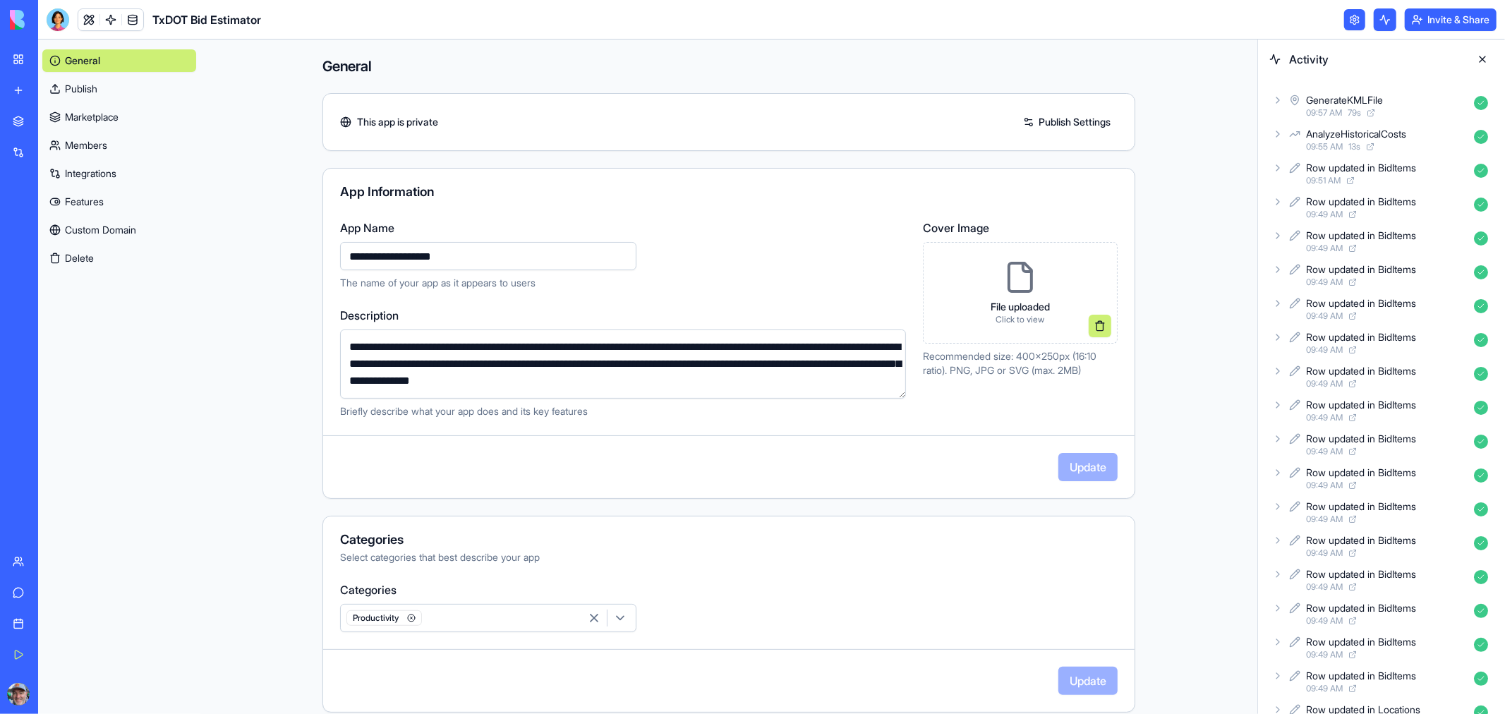
click at [99, 96] on link "Publish" at bounding box center [119, 89] width 154 height 23
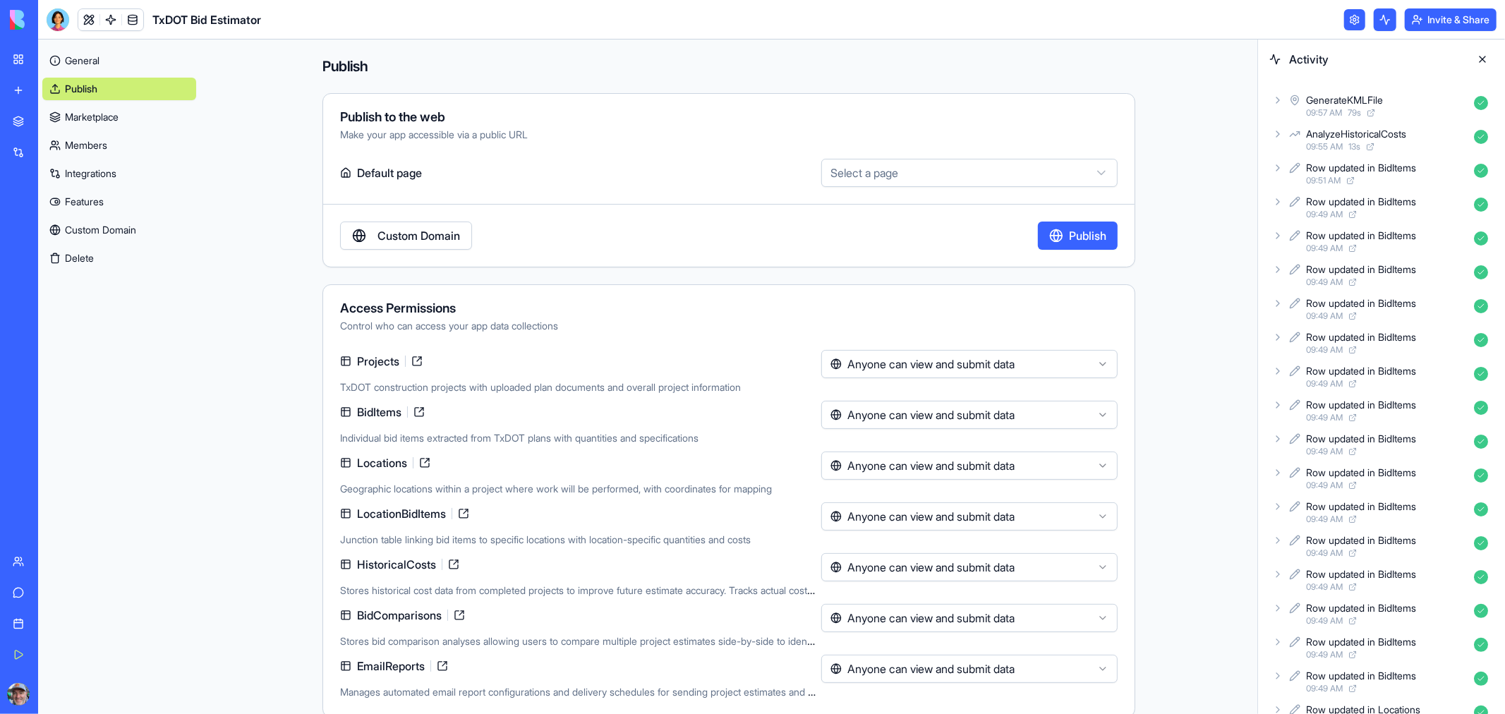
click at [976, 173] on html "**********" at bounding box center [752, 357] width 1505 height 714
click at [533, 93] on html "**********" at bounding box center [752, 357] width 1505 height 714
click at [102, 202] on link "Features" at bounding box center [119, 201] width 154 height 23
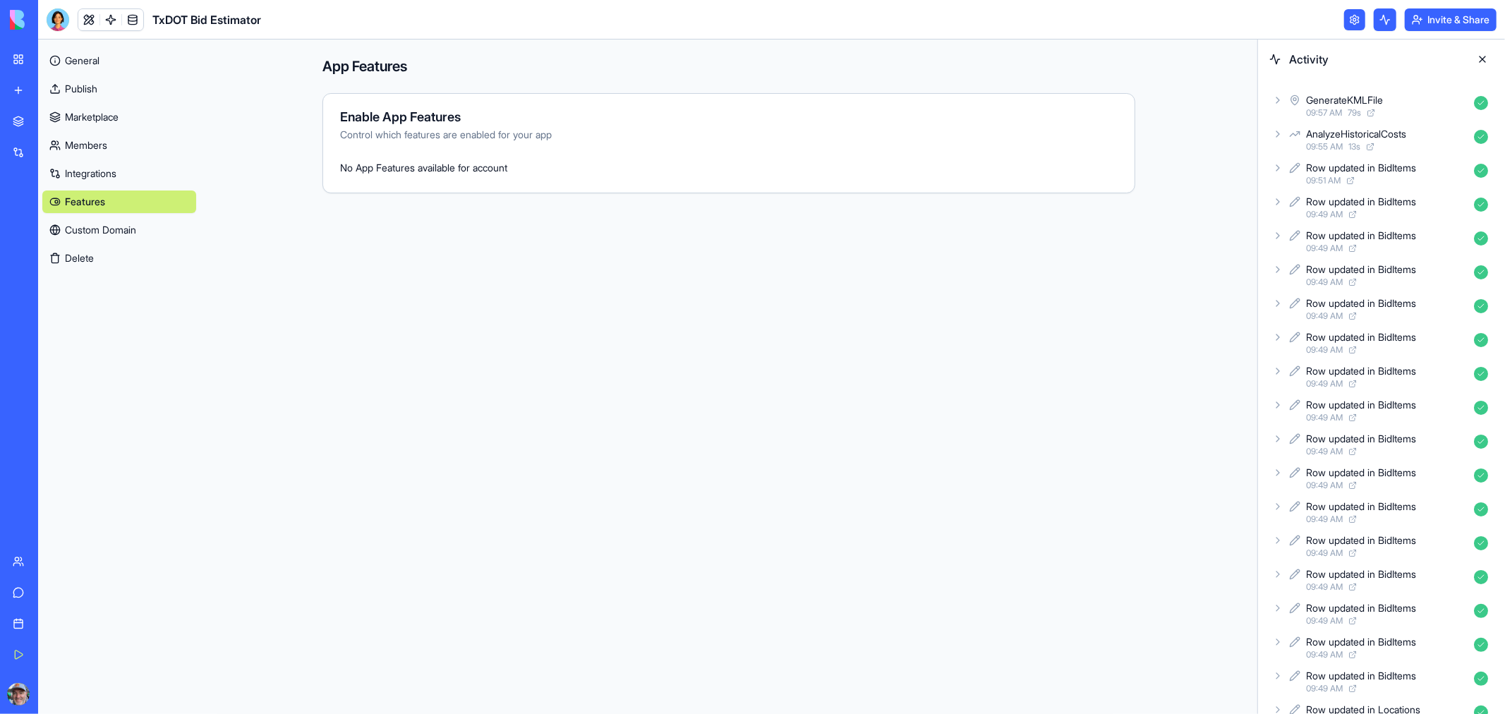
click at [95, 226] on link "Custom Domain" at bounding box center [119, 230] width 154 height 23
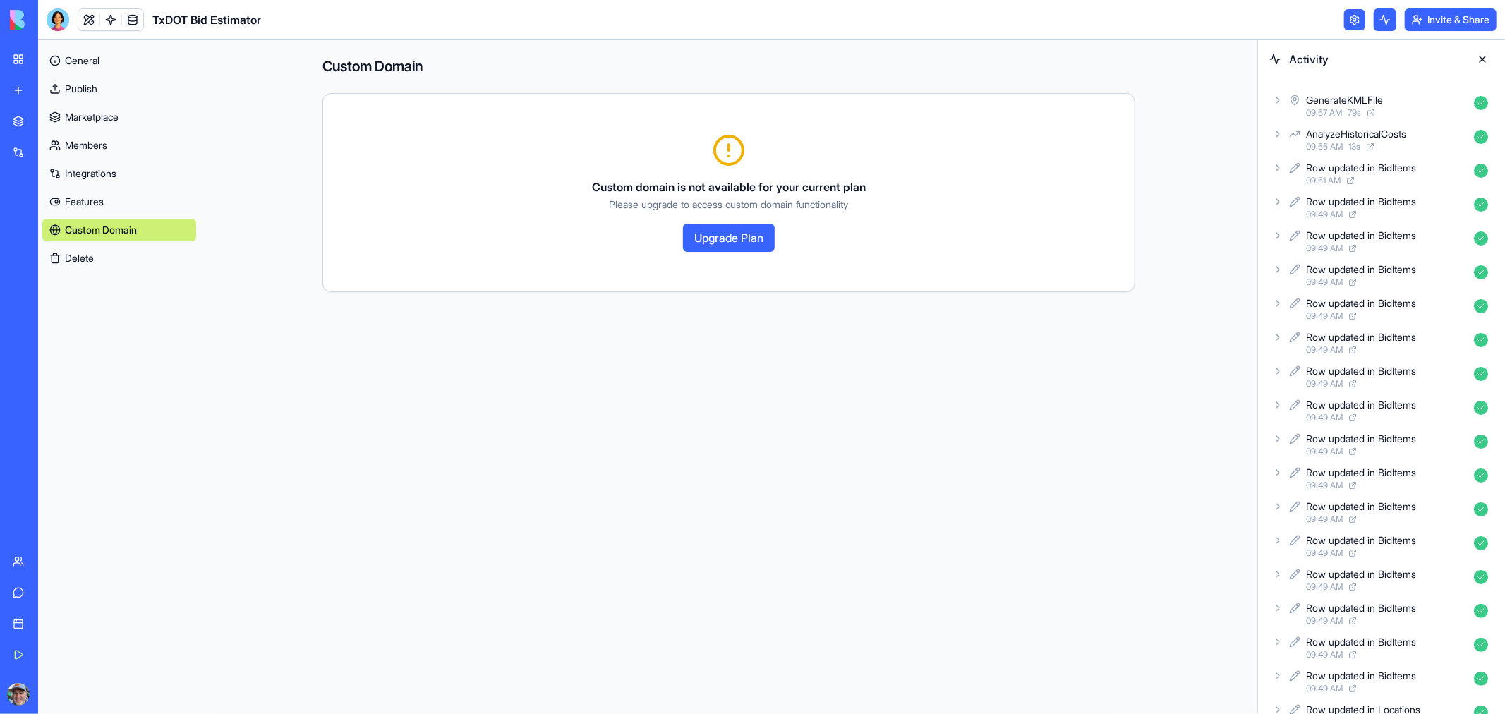
click at [96, 167] on link "Integrations" at bounding box center [119, 173] width 154 height 23
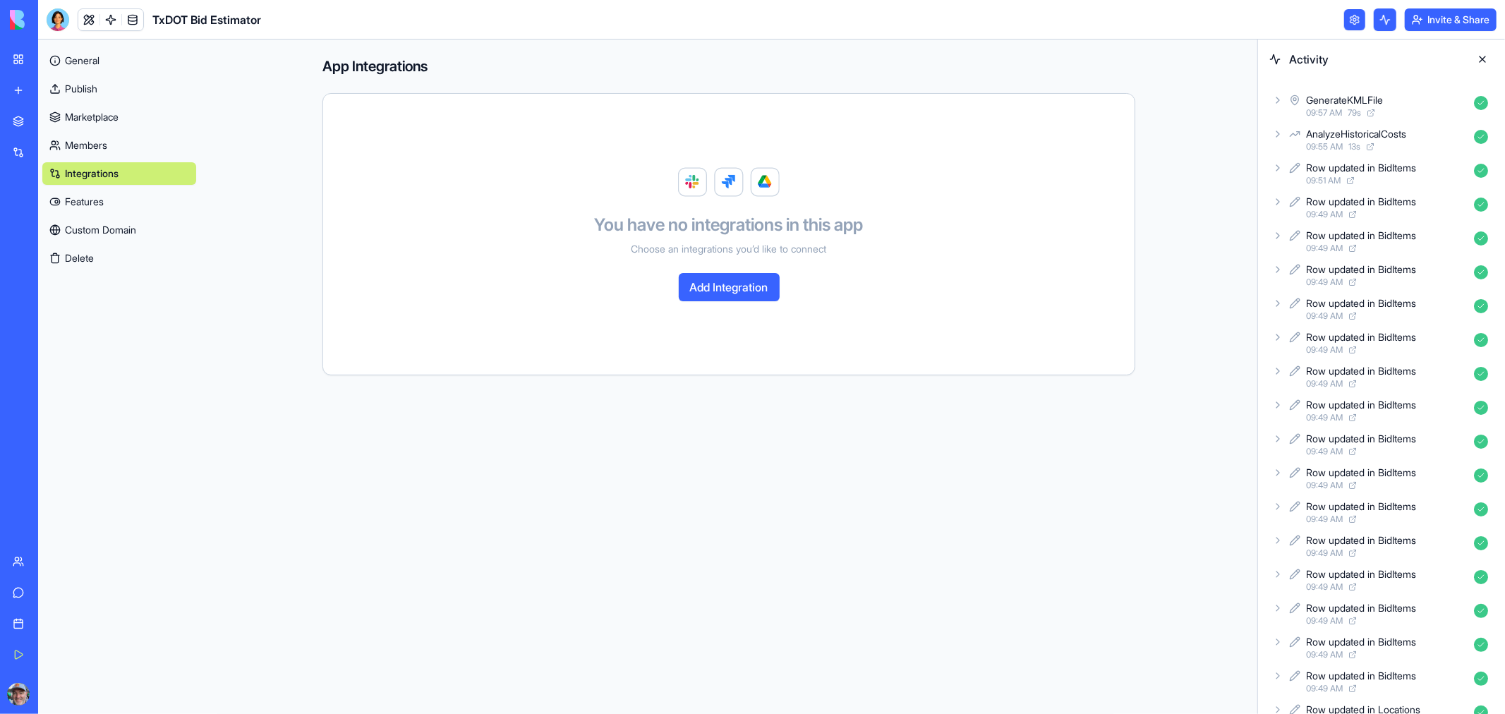
click at [52, 283] on div "TxDOT Bid Estimator" at bounding box center [33, 282] width 40 height 14
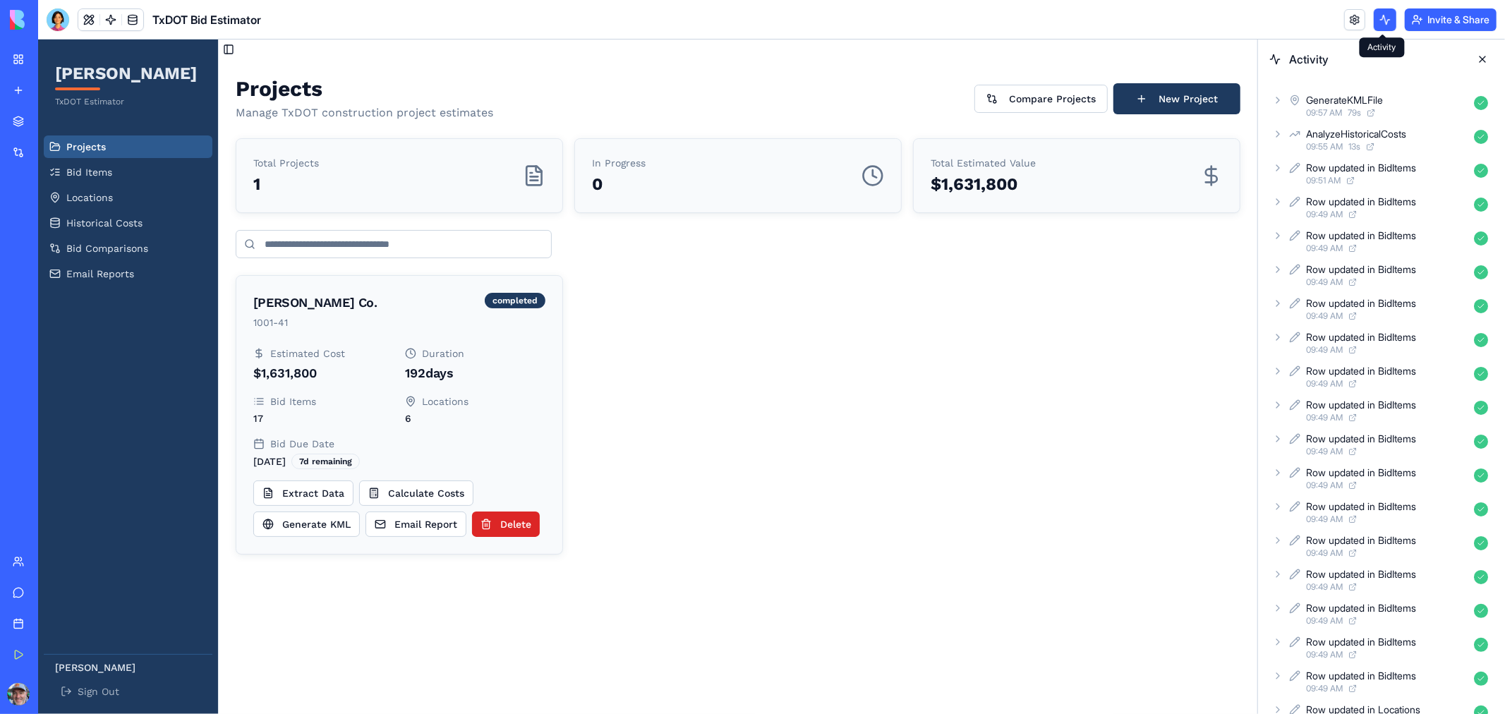
click at [1379, 19] on button at bounding box center [1385, 19] width 23 height 23
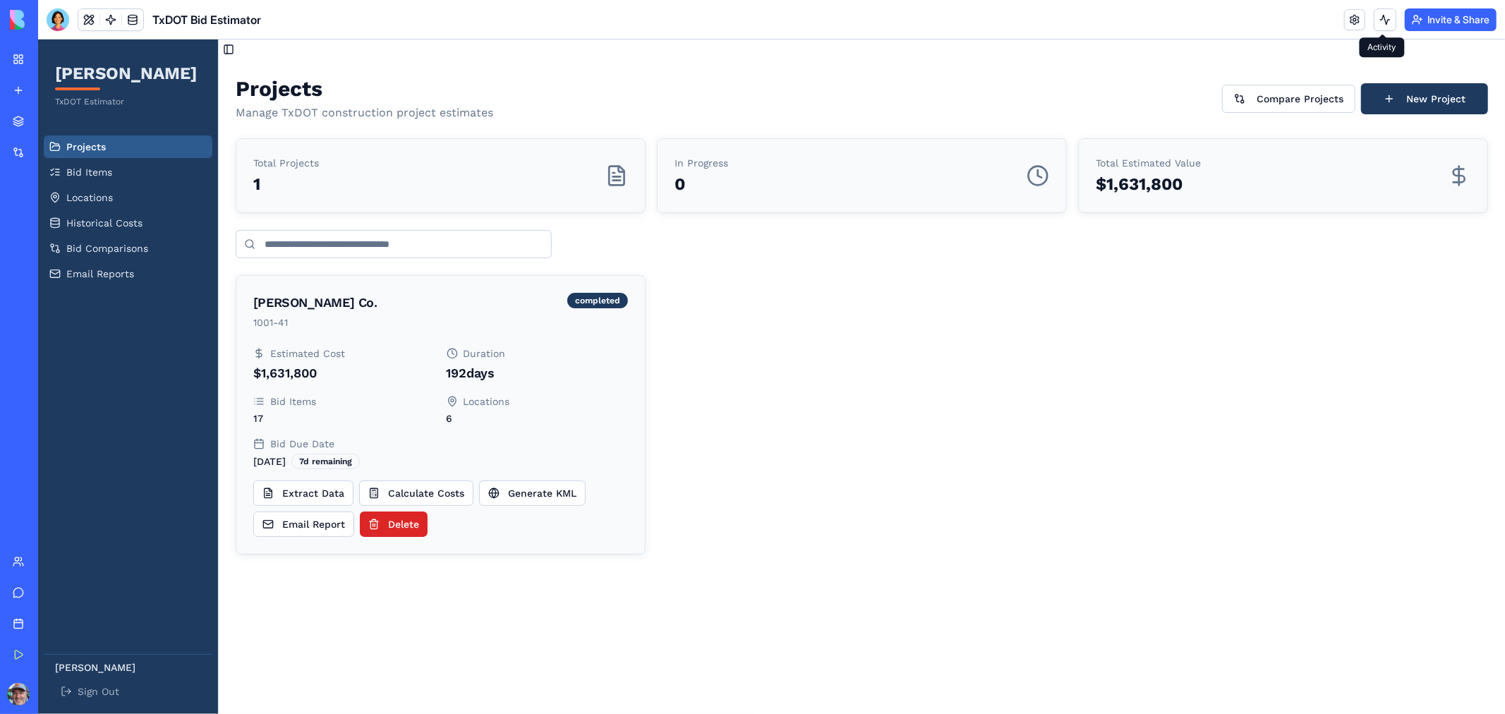
click at [1386, 22] on button at bounding box center [1385, 19] width 23 height 23
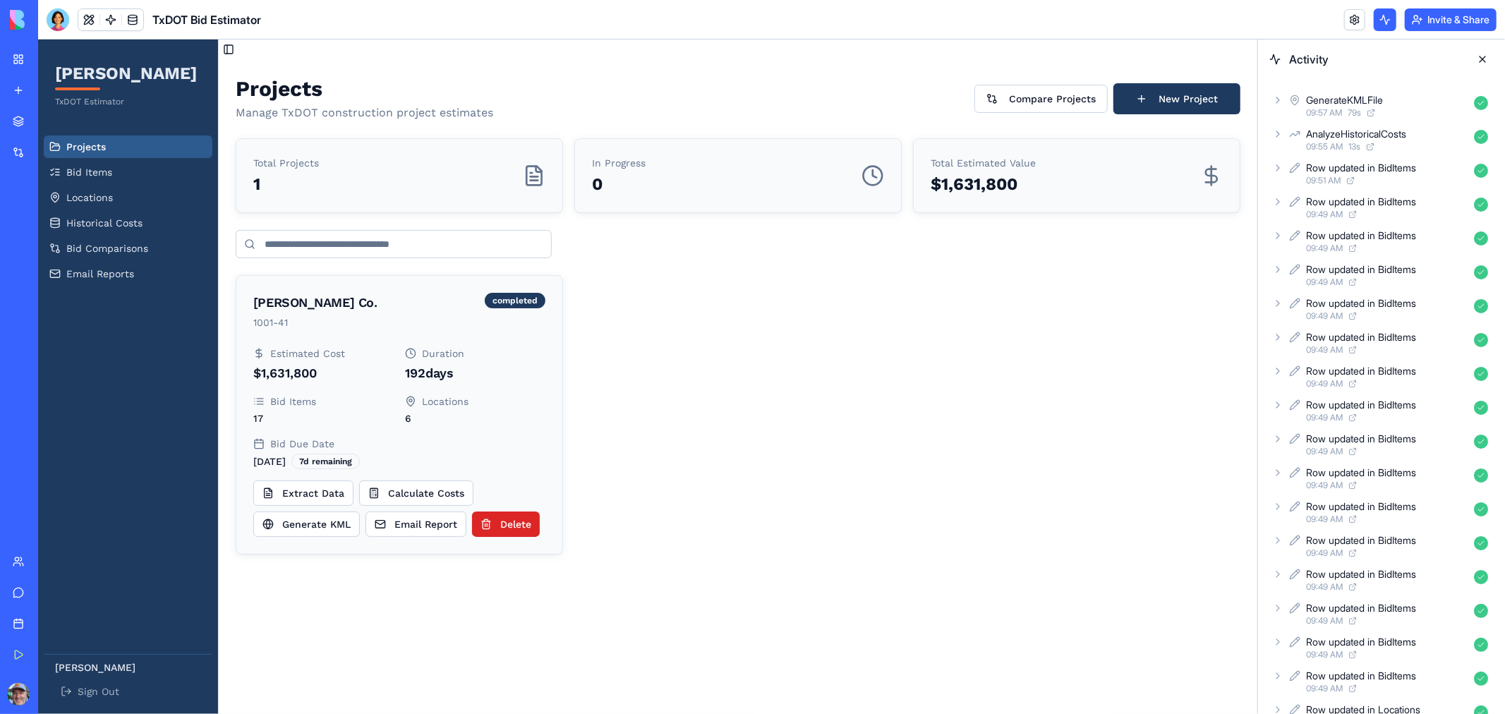
click at [1341, 101] on div "GenerateKMLFile" at bounding box center [1344, 100] width 77 height 14
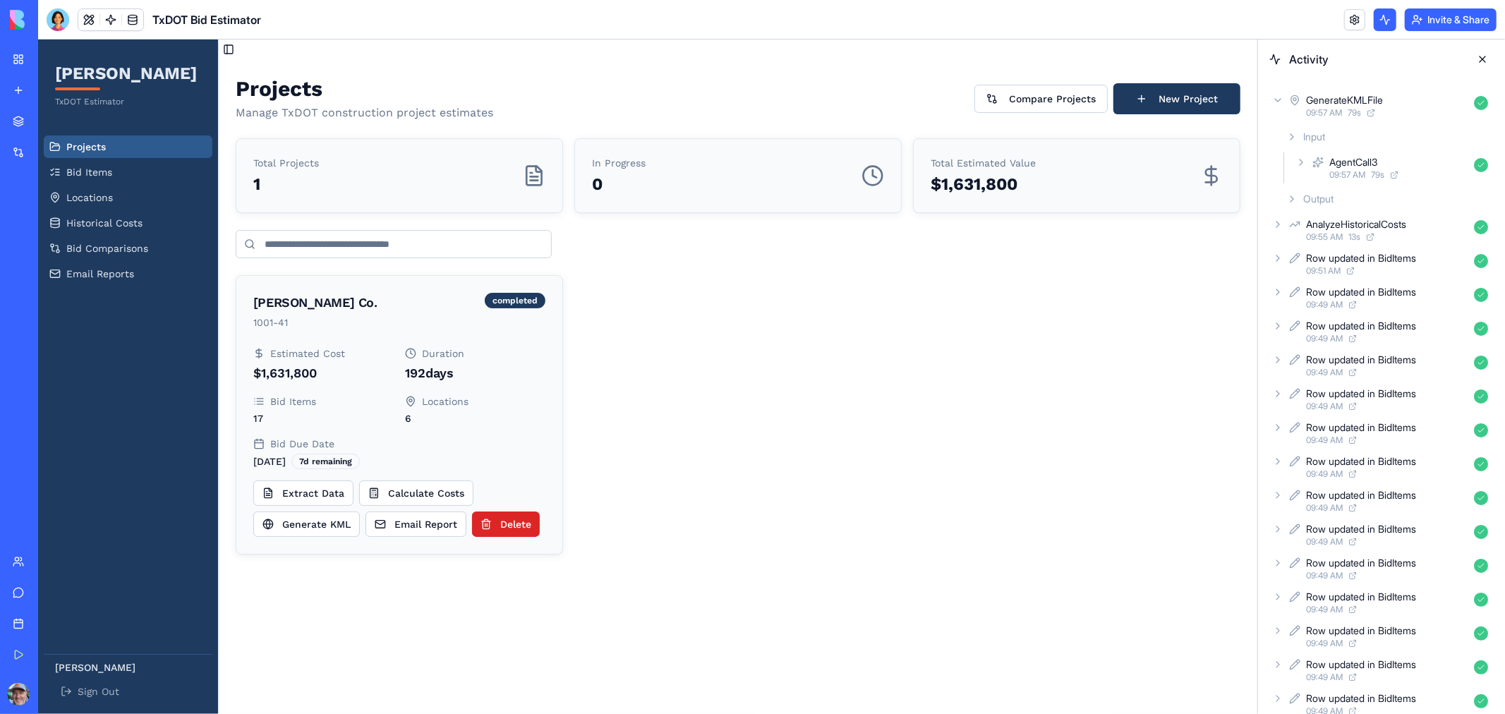
click at [1319, 198] on span "Output" at bounding box center [1318, 199] width 30 height 14
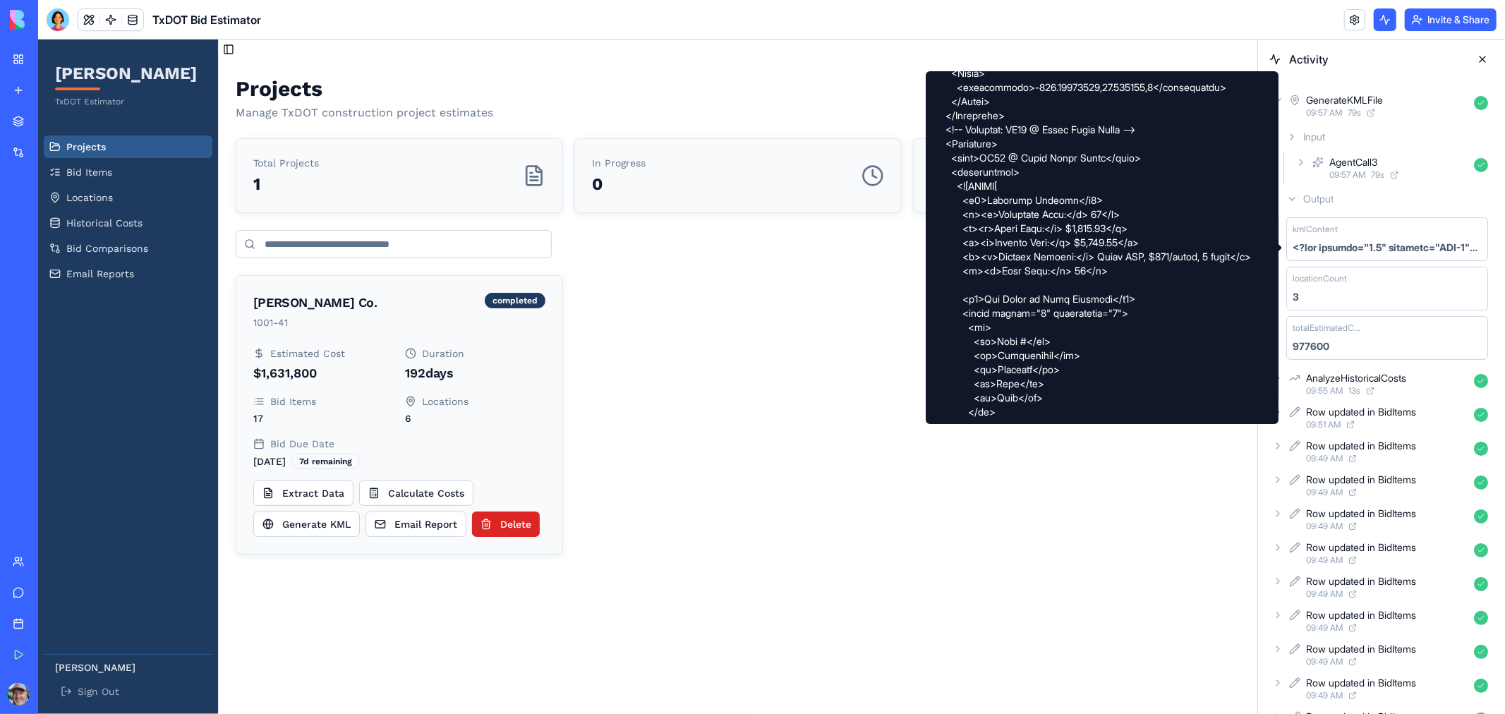
scroll to position [2108, 0]
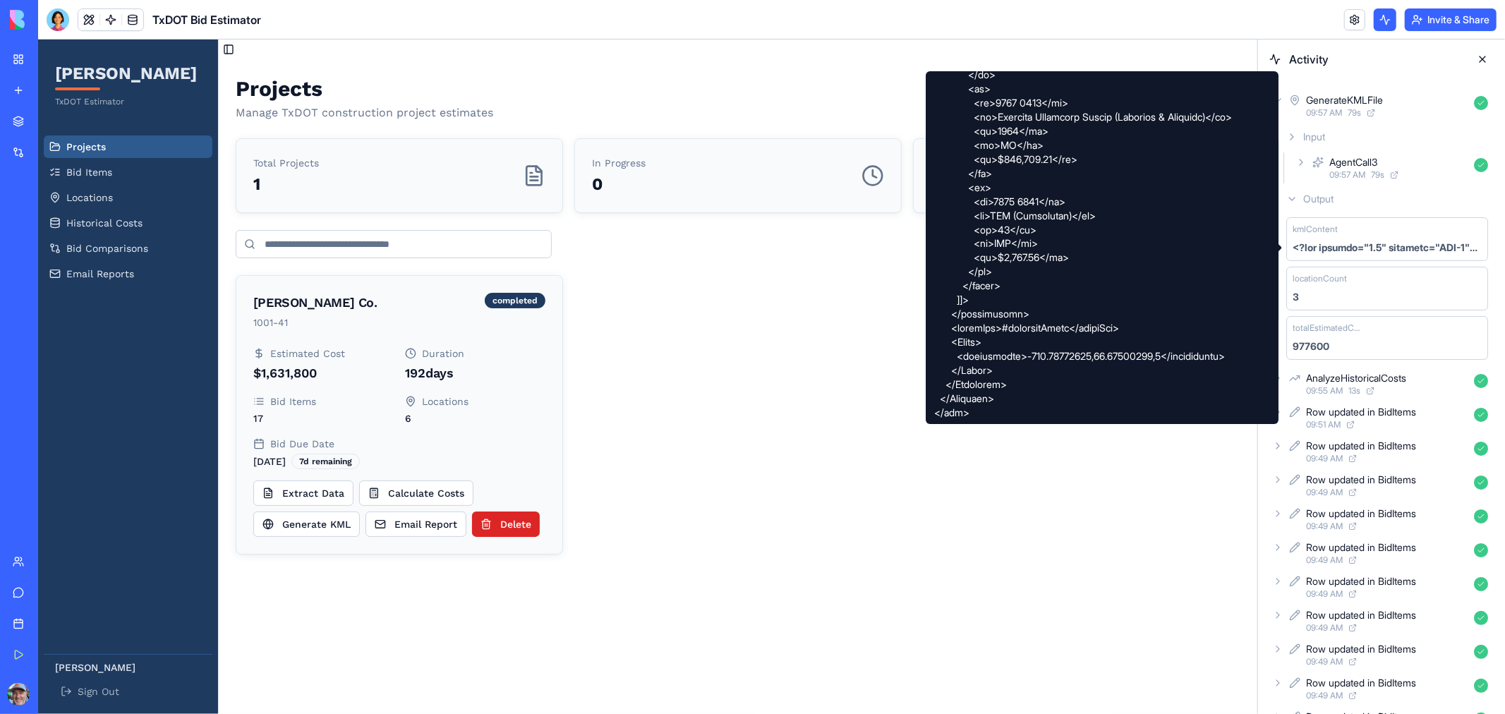
click at [1113, 250] on div at bounding box center [1102, 247] width 353 height 353
click at [1030, 250] on div at bounding box center [1102, 247] width 353 height 353
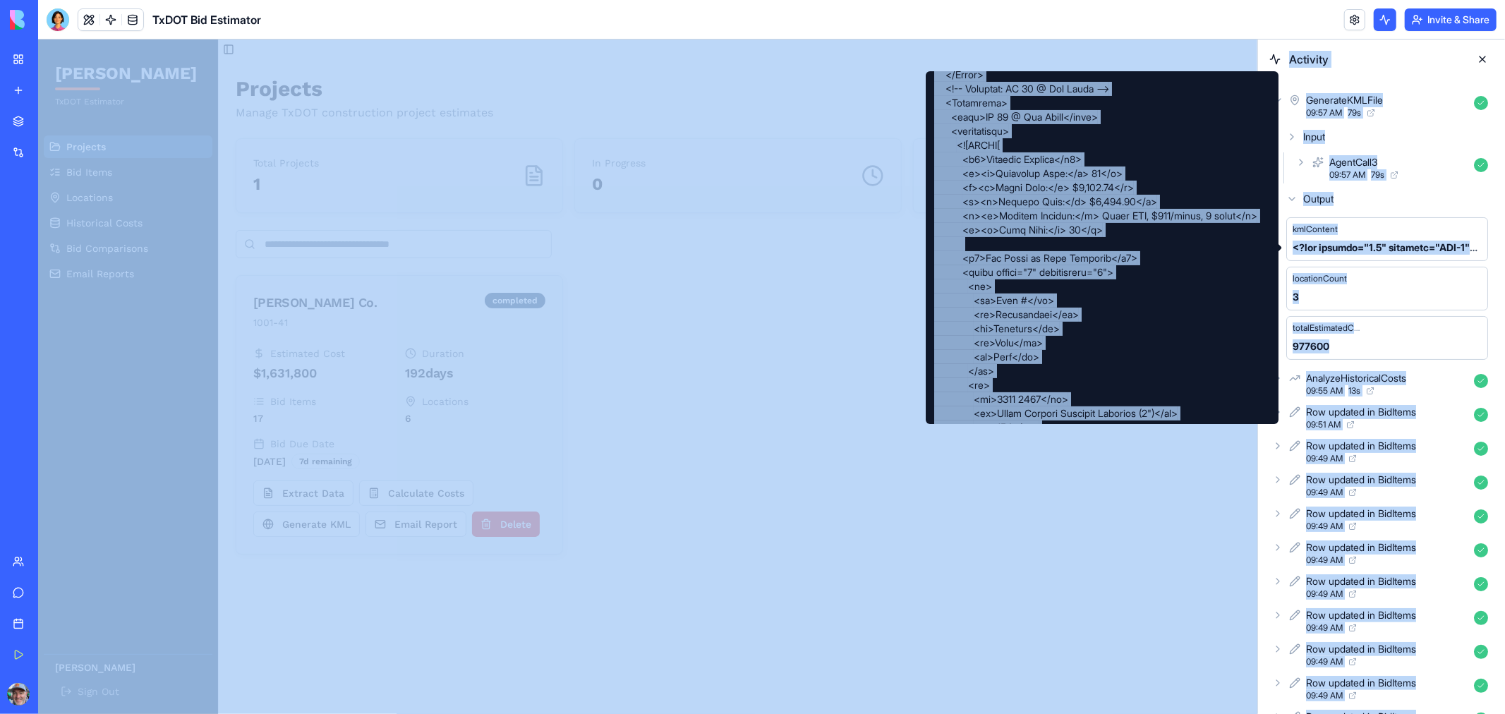
scroll to position [0, 0]
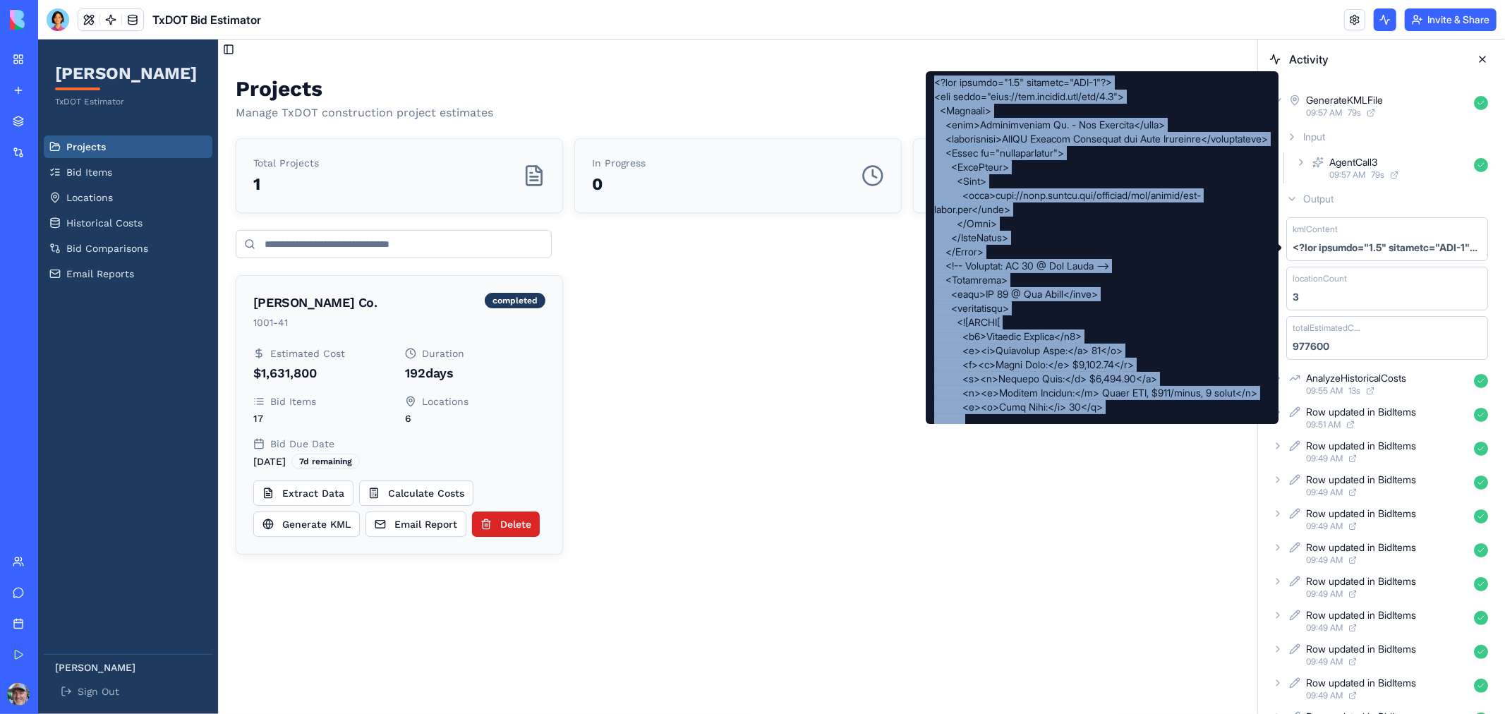
drag, startPoint x: 981, startPoint y: 416, endPoint x: 934, endPoint y: 85, distance: 334.9
click at [934, 85] on div at bounding box center [1102, 247] width 353 height 353
copy div "<?xml version="1.0" encoding="UTF-8"?> <kml xmlns="[URL][DOMAIN_NAME]"> <Docume…"
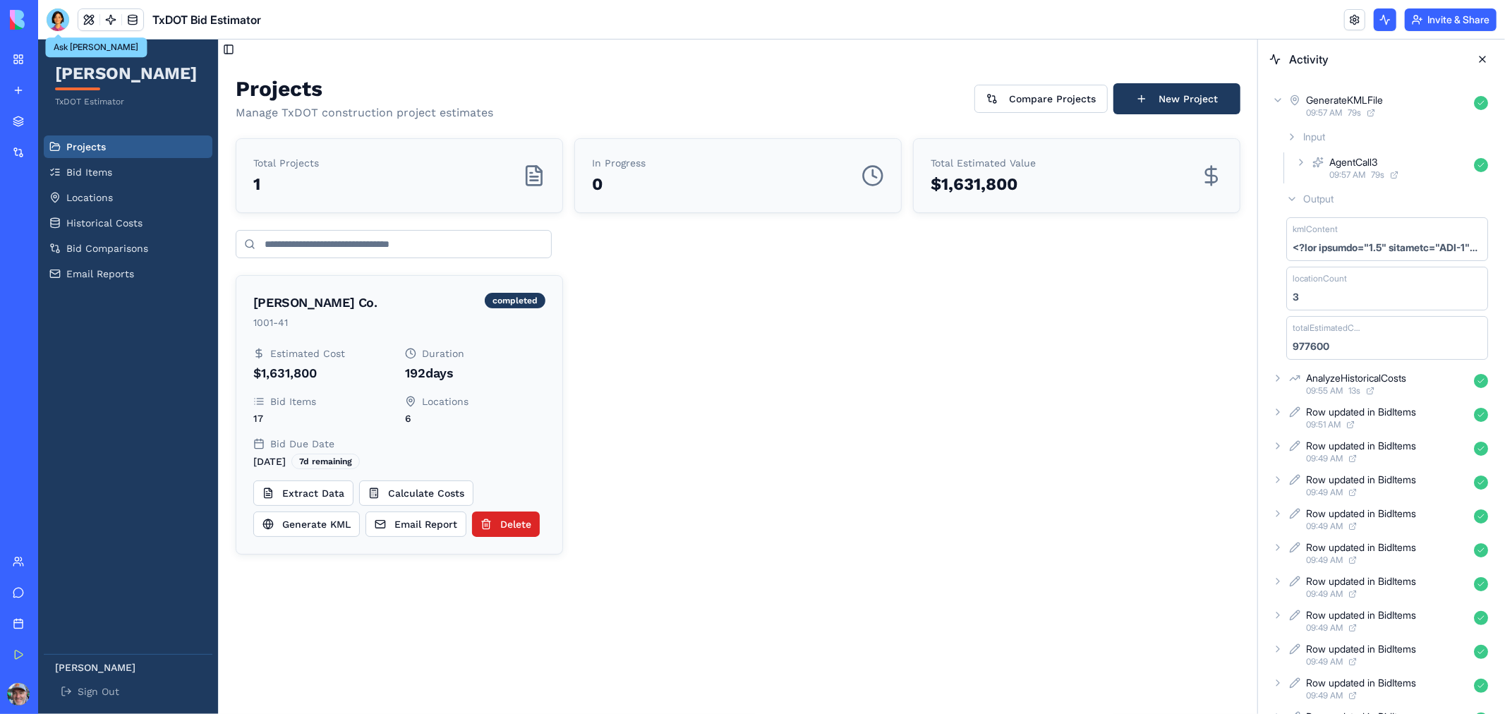
click at [54, 23] on div at bounding box center [58, 19] width 23 height 23
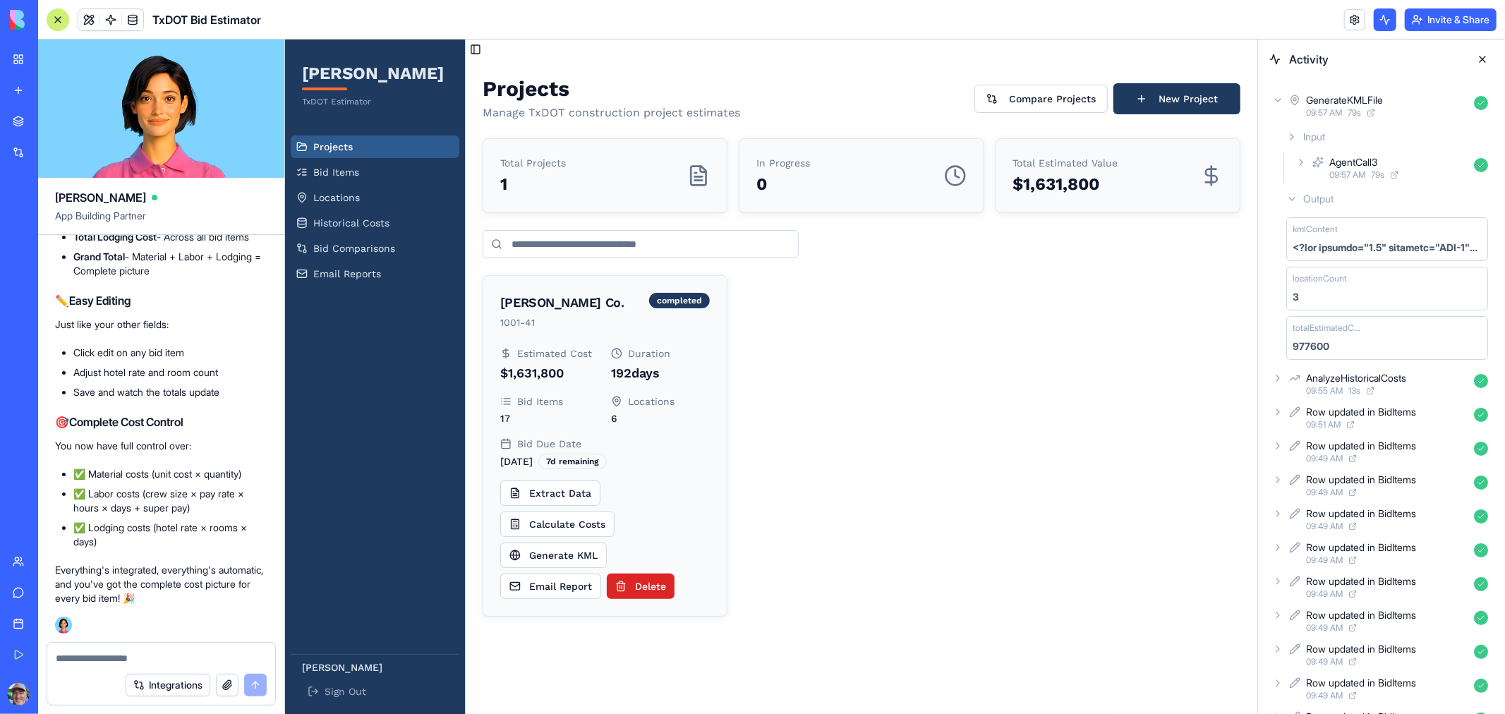
click at [99, 658] on textarea at bounding box center [161, 658] width 211 height 14
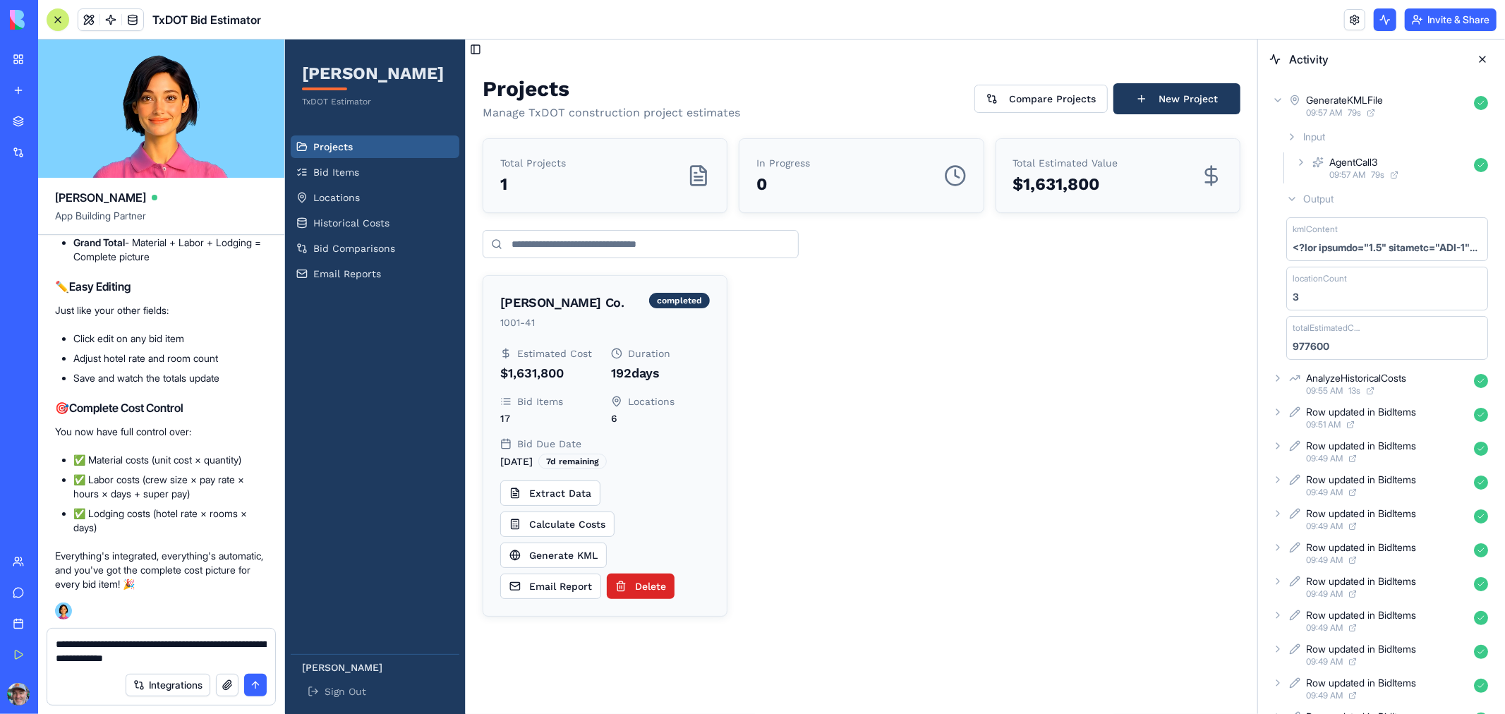
type textarea "**********"
click at [257, 680] on button "submit" at bounding box center [255, 685] width 23 height 23
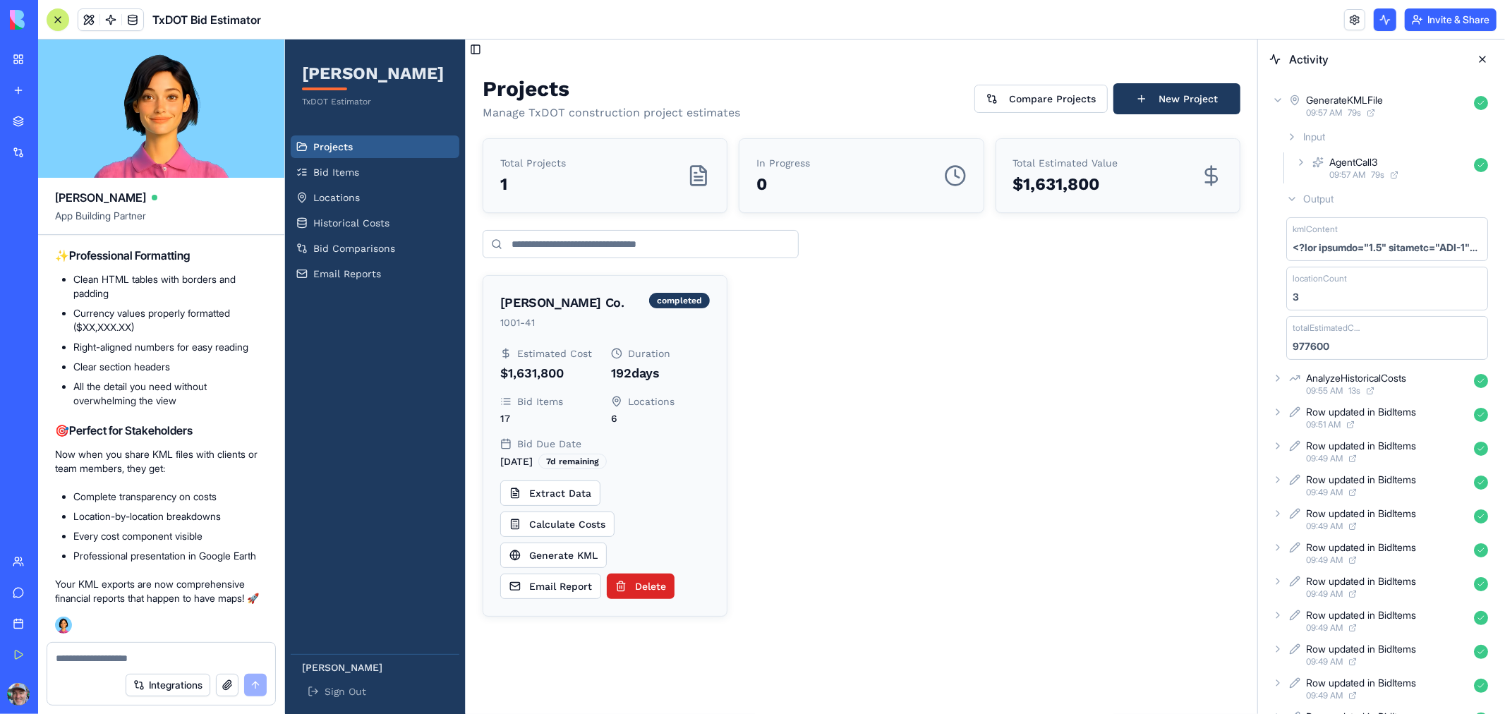
scroll to position [5992, 0]
click at [530, 557] on button "Generate KML" at bounding box center [552, 554] width 107 height 25
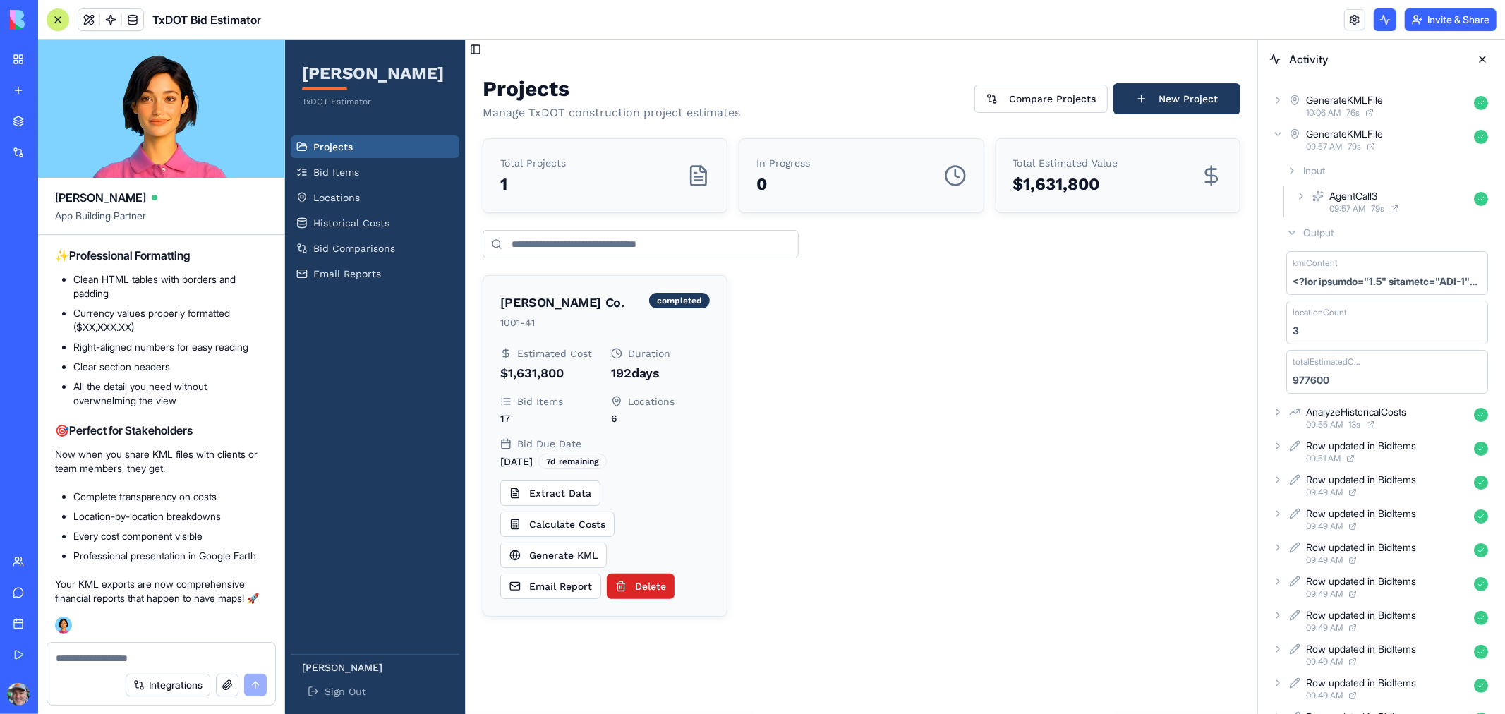
click at [166, 658] on textarea at bounding box center [161, 658] width 211 height 14
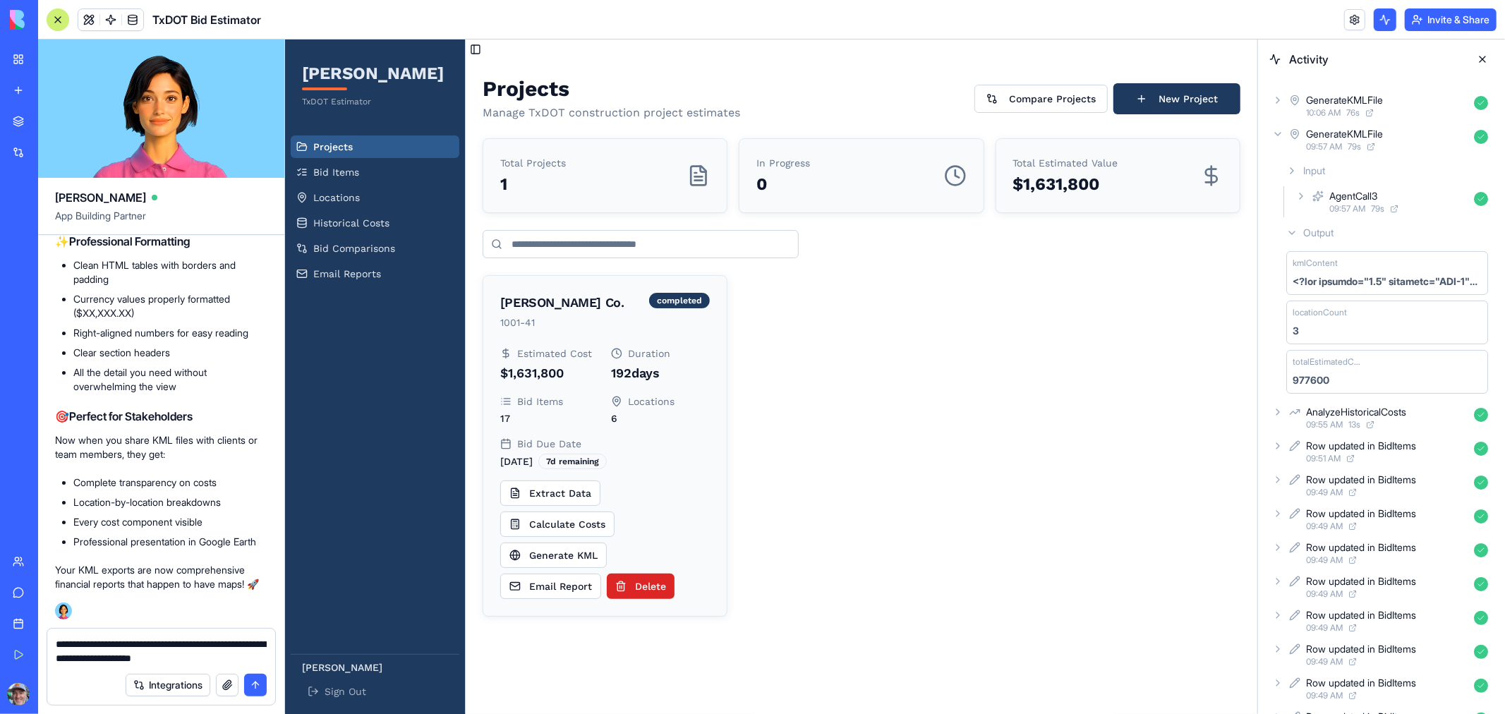
type textarea "**********"
click at [252, 682] on button "submit" at bounding box center [255, 685] width 23 height 23
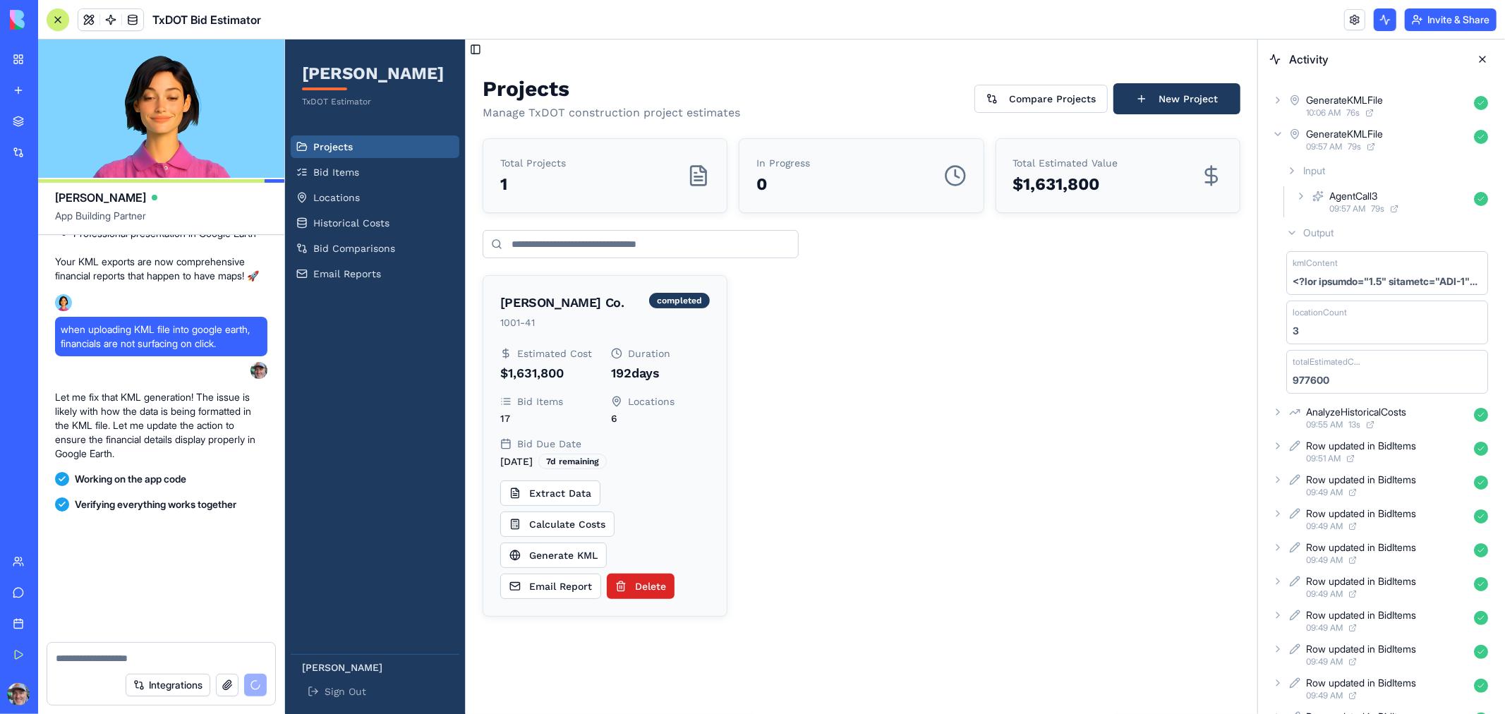
scroll to position [7159, 0]
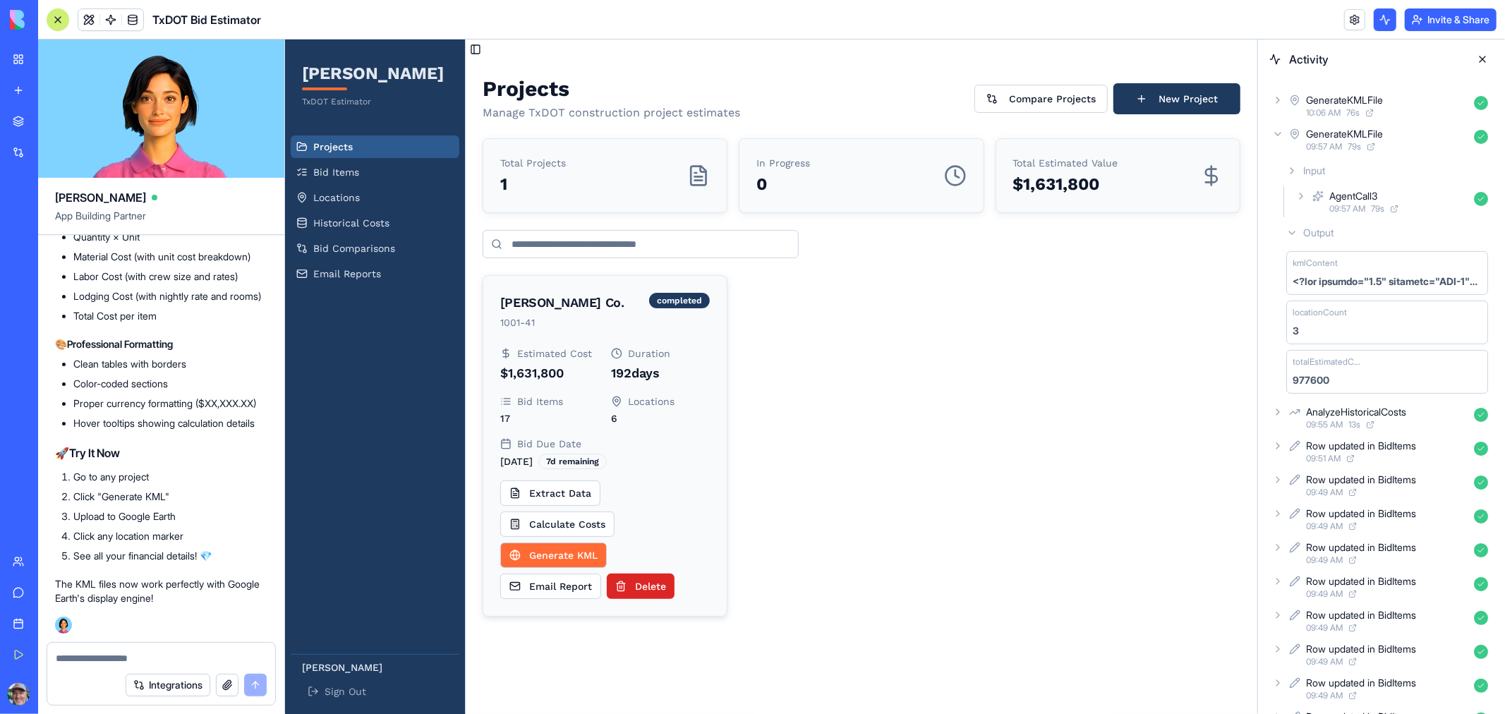
click at [568, 550] on button "Generate KML" at bounding box center [552, 554] width 107 height 25
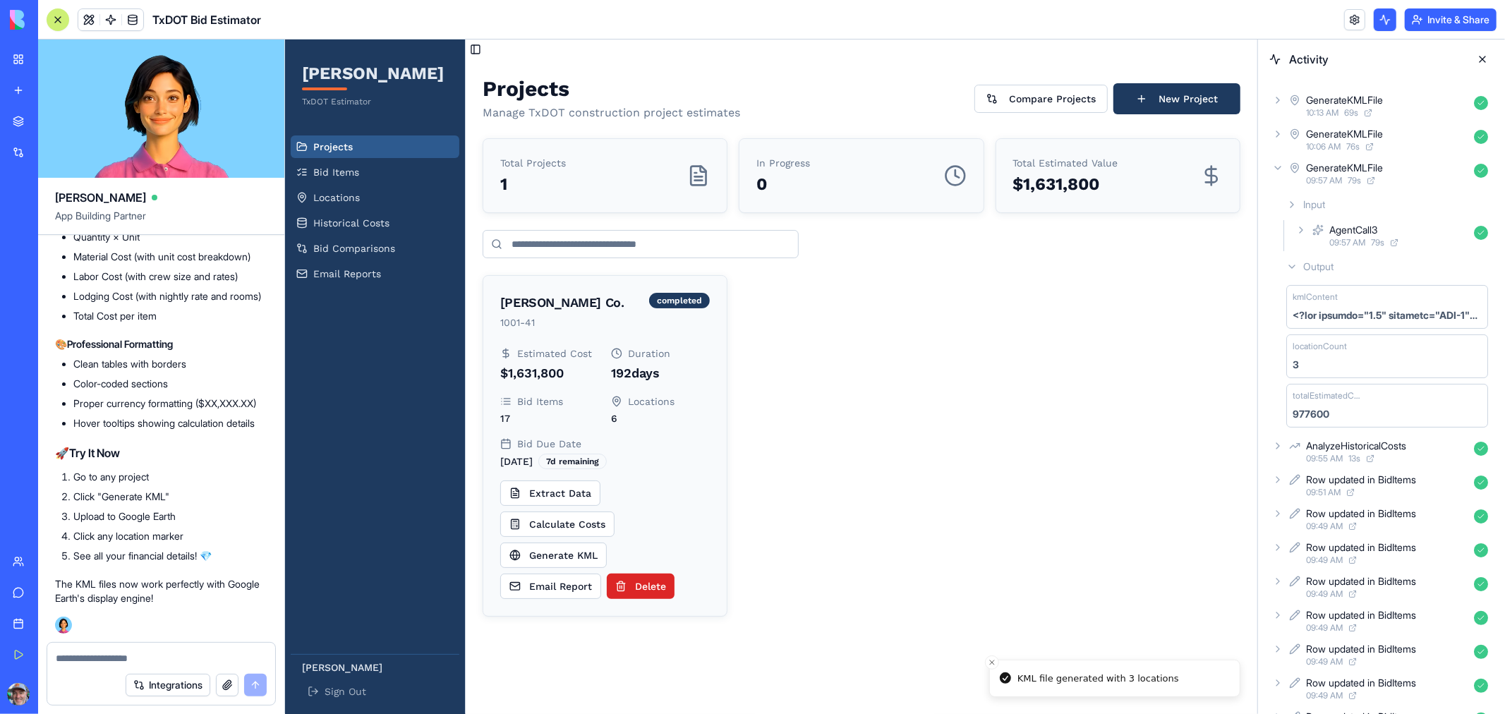
click at [227, 682] on button "button" at bounding box center [227, 685] width 23 height 23
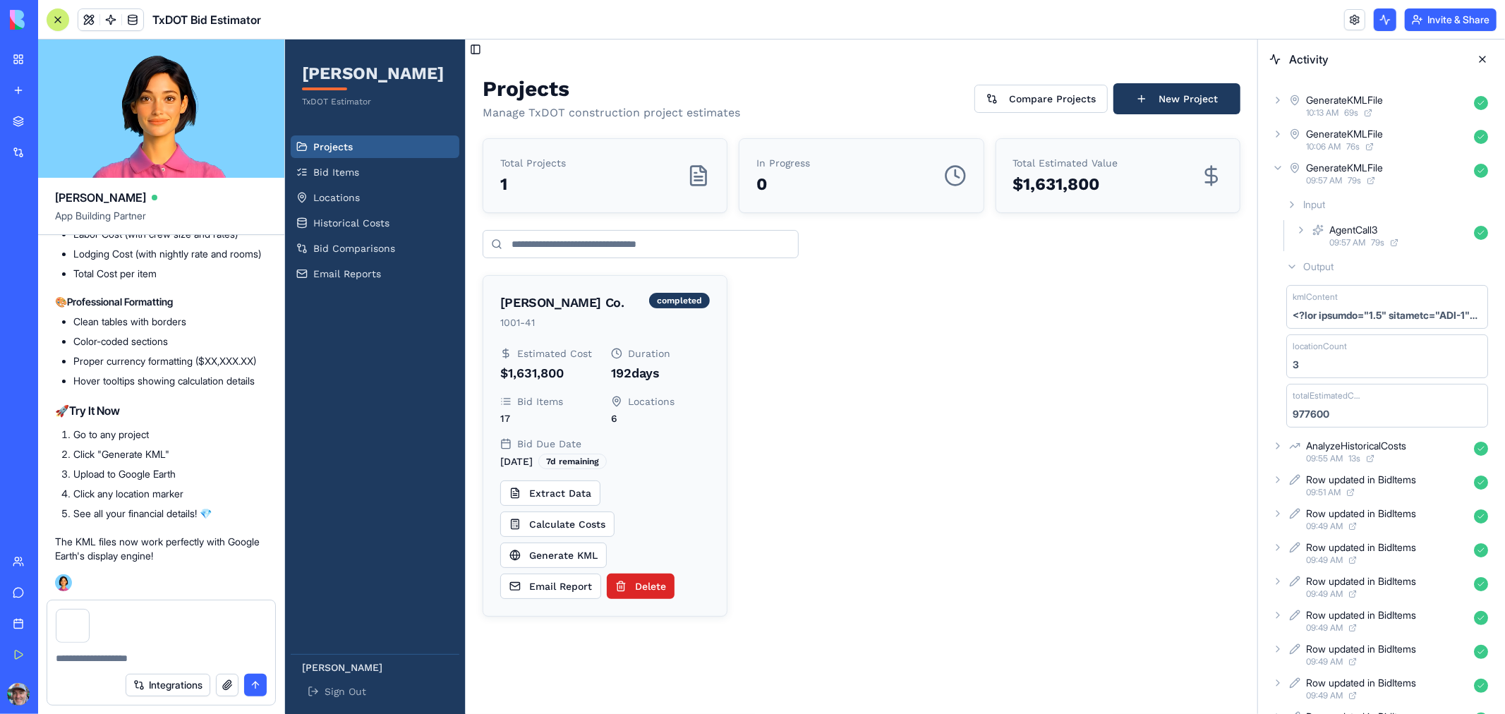
click at [94, 660] on textarea at bounding box center [161, 658] width 211 height 14
type textarea "**********"
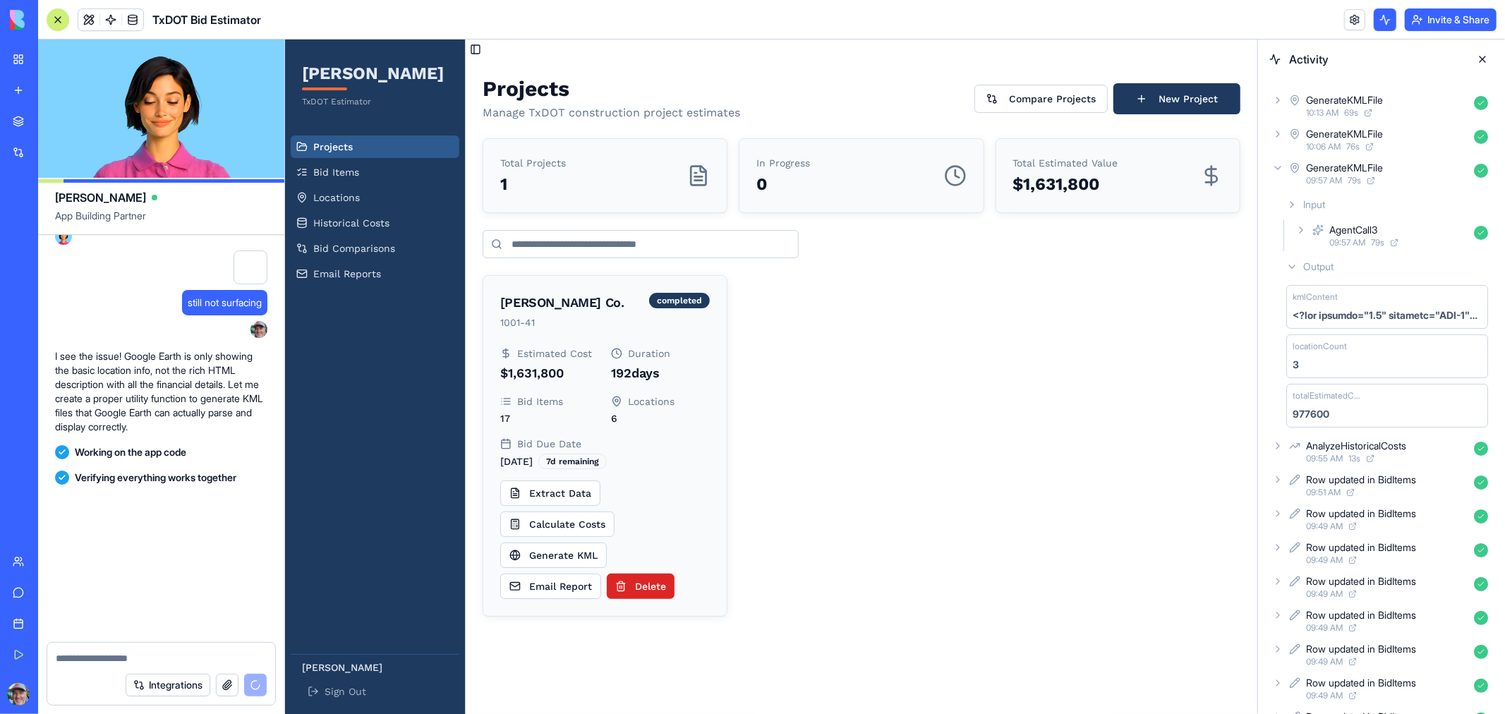
scroll to position [8357, 0]
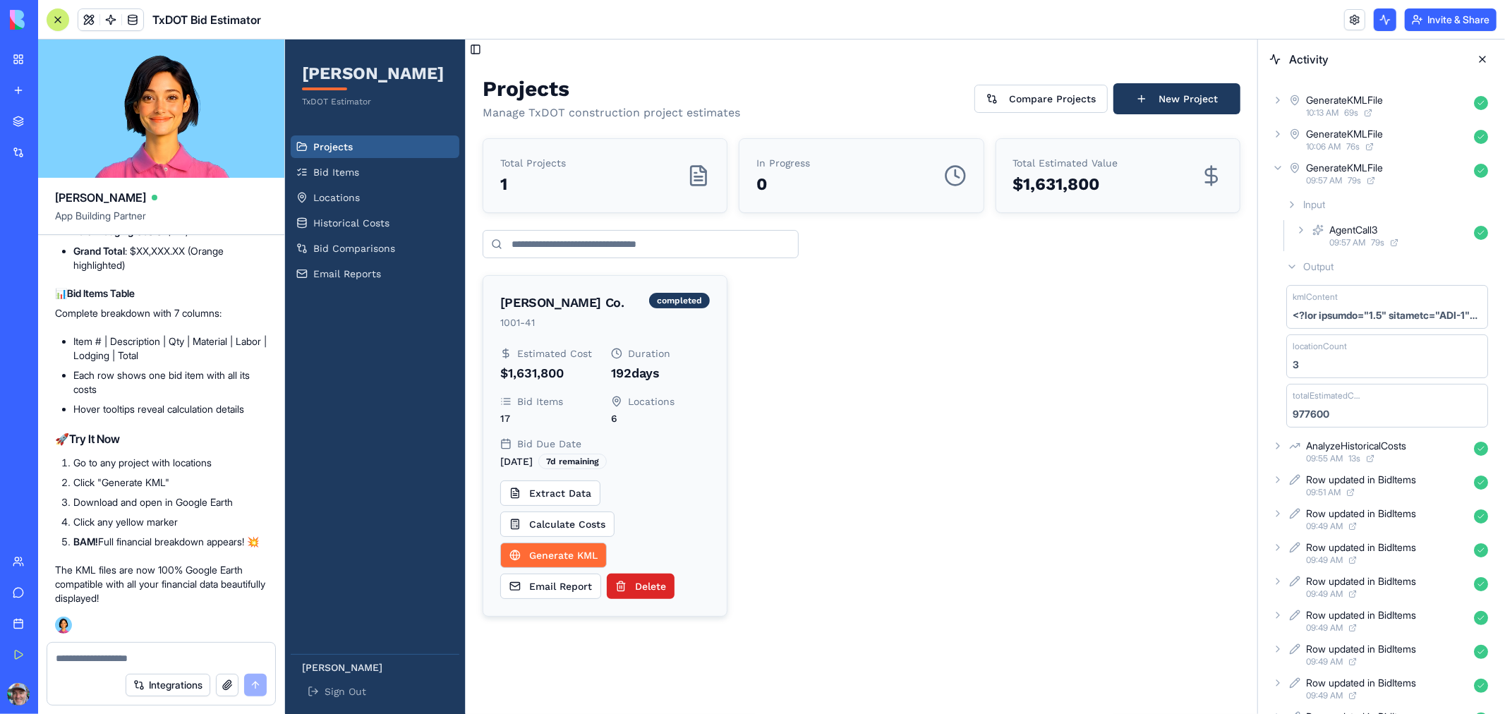
click at [550, 554] on button "Generate KML" at bounding box center [552, 554] width 107 height 25
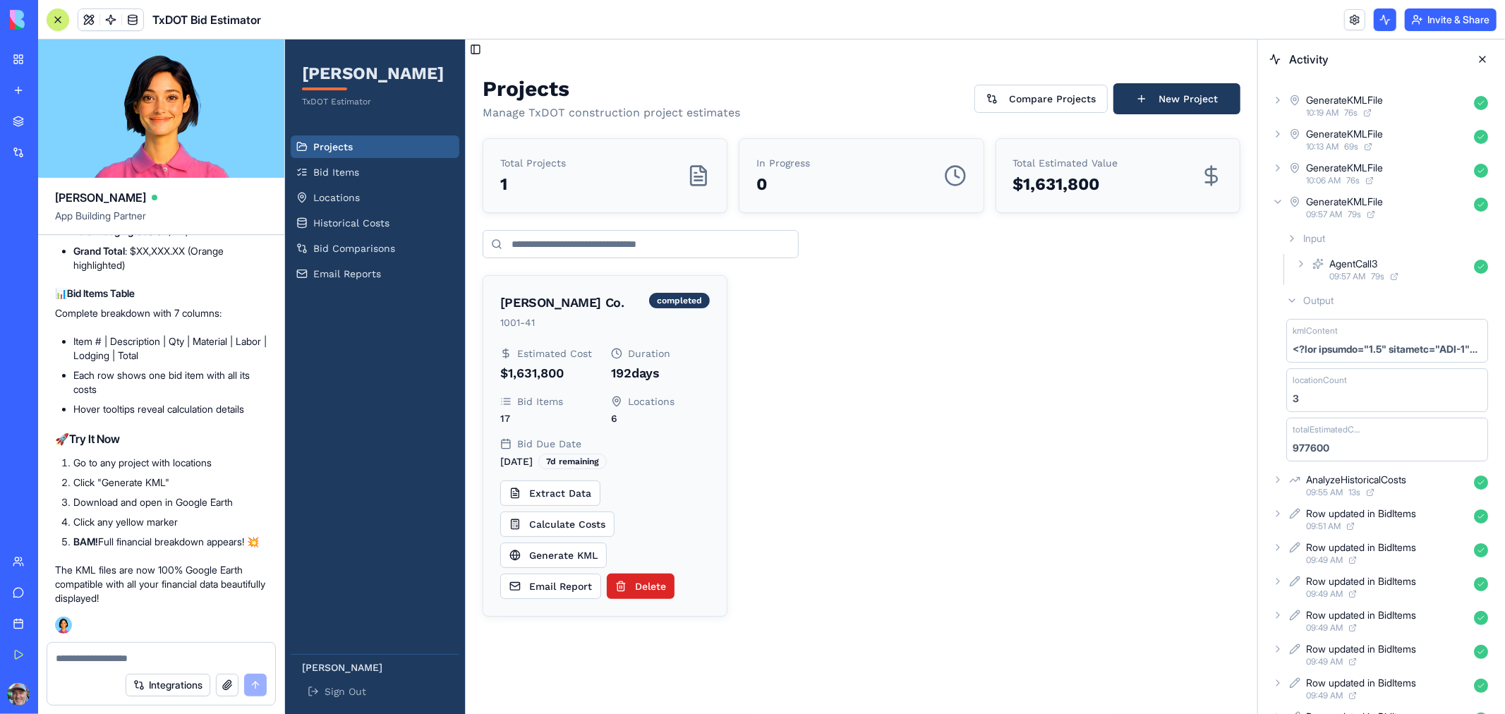
click at [104, 651] on textarea at bounding box center [161, 658] width 211 height 14
type textarea "**********"
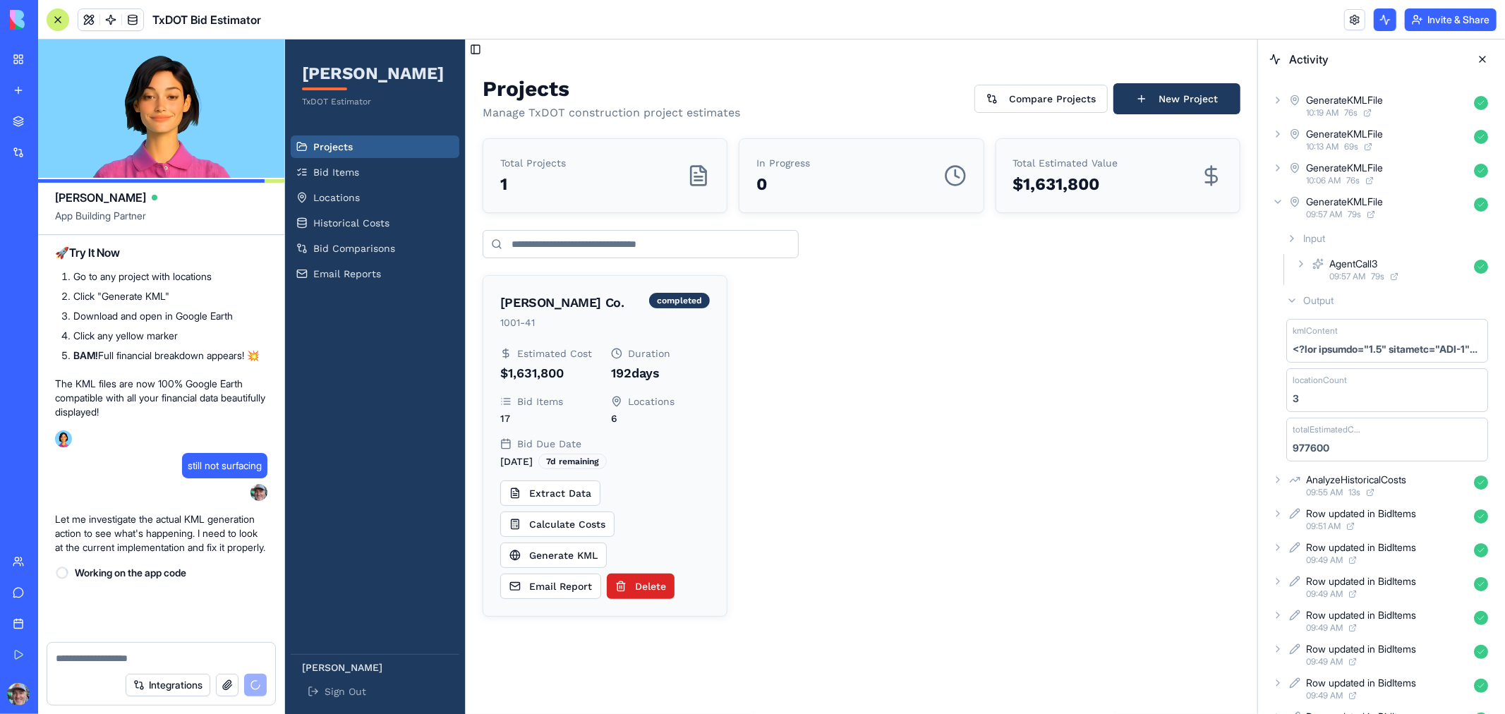
scroll to position [8558, 0]
click at [227, 690] on button "button" at bounding box center [227, 685] width 23 height 23
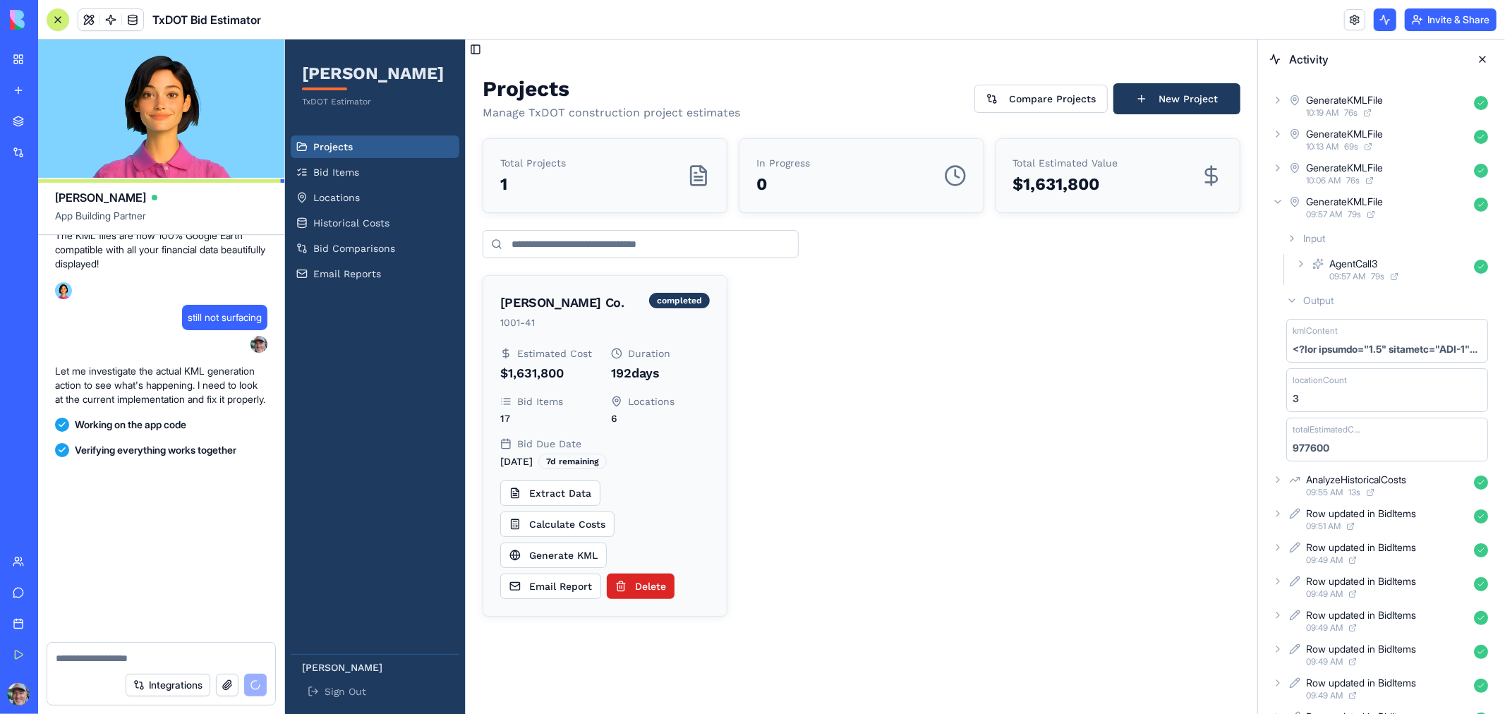
scroll to position [9522, 0]
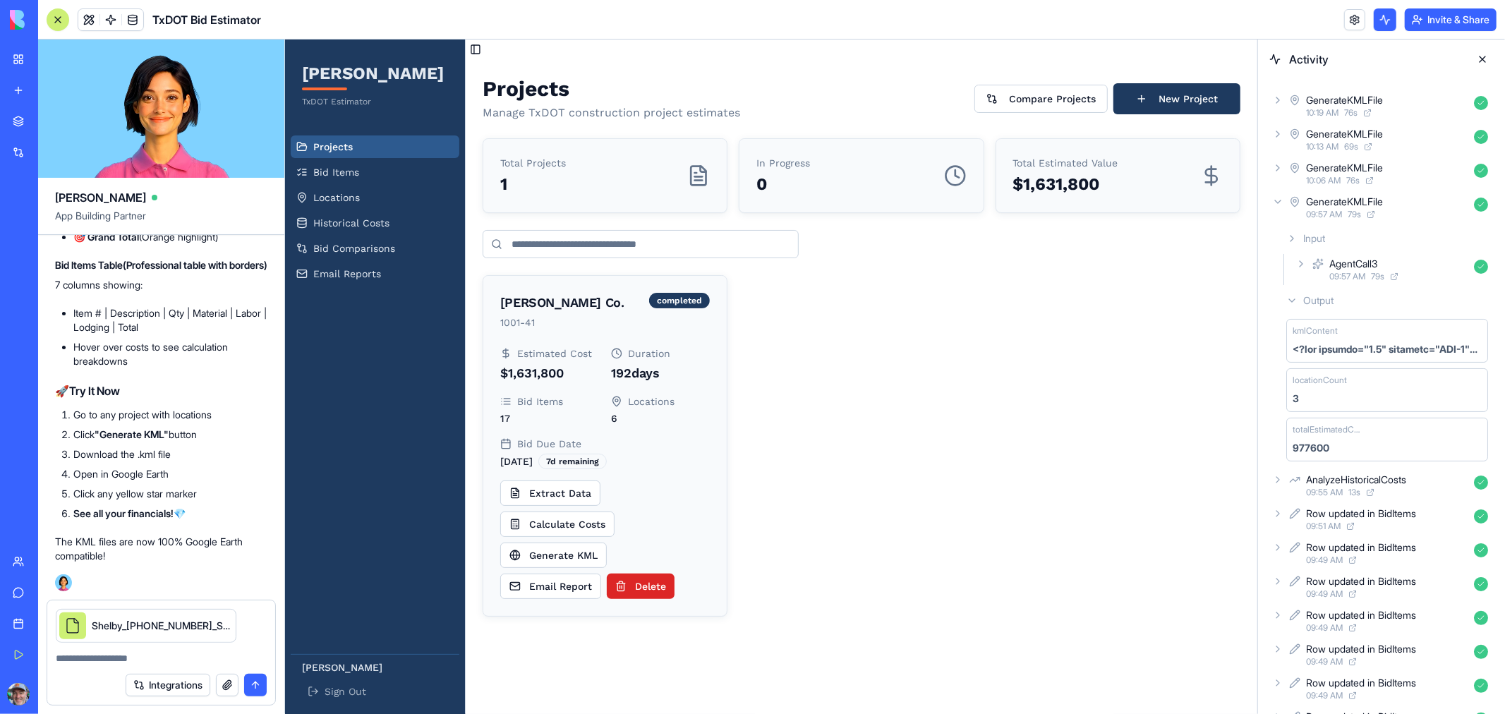
click at [103, 658] on textarea at bounding box center [161, 658] width 211 height 14
click at [561, 559] on button "Generate KML" at bounding box center [552, 554] width 107 height 25
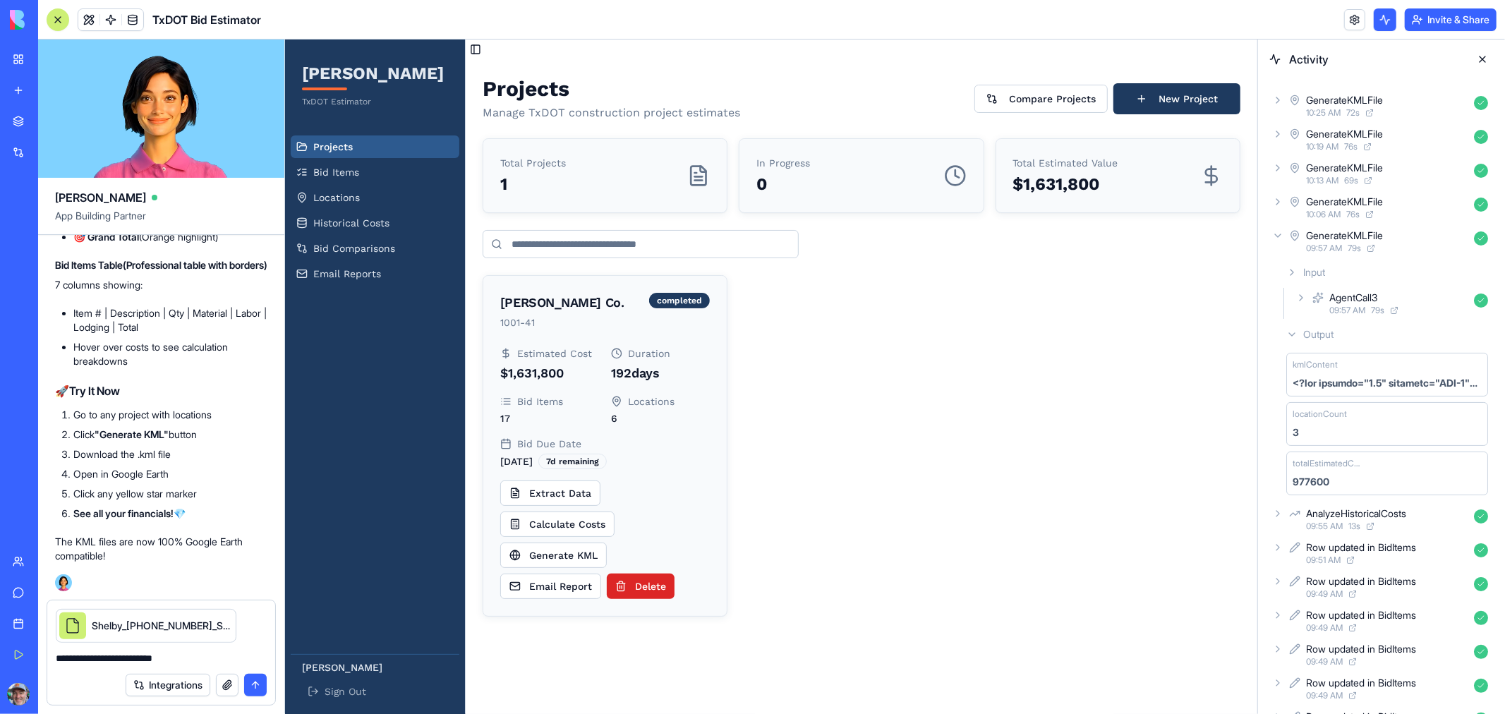
click at [182, 653] on textarea "**********" at bounding box center [161, 658] width 211 height 14
type textarea "*"
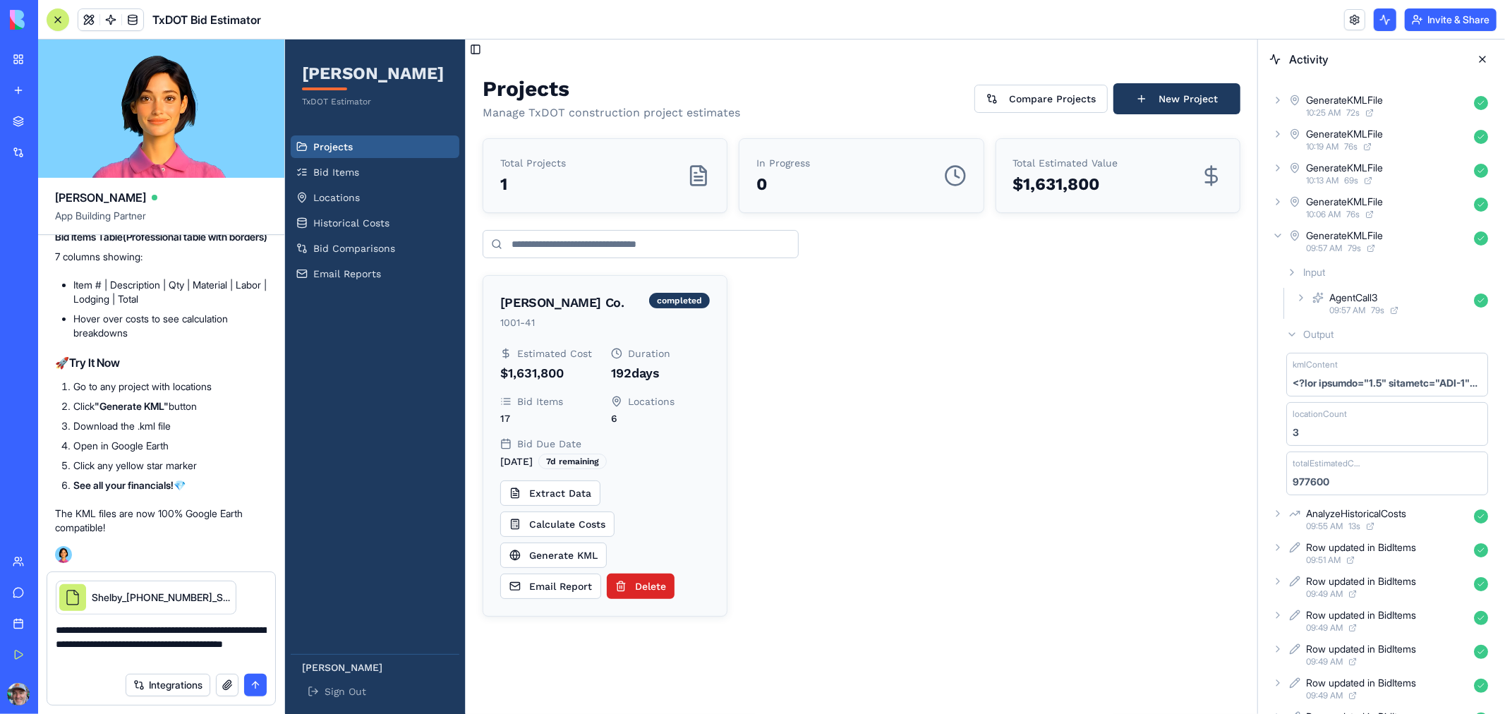
type textarea "**********"
click at [259, 679] on button "submit" at bounding box center [255, 685] width 23 height 23
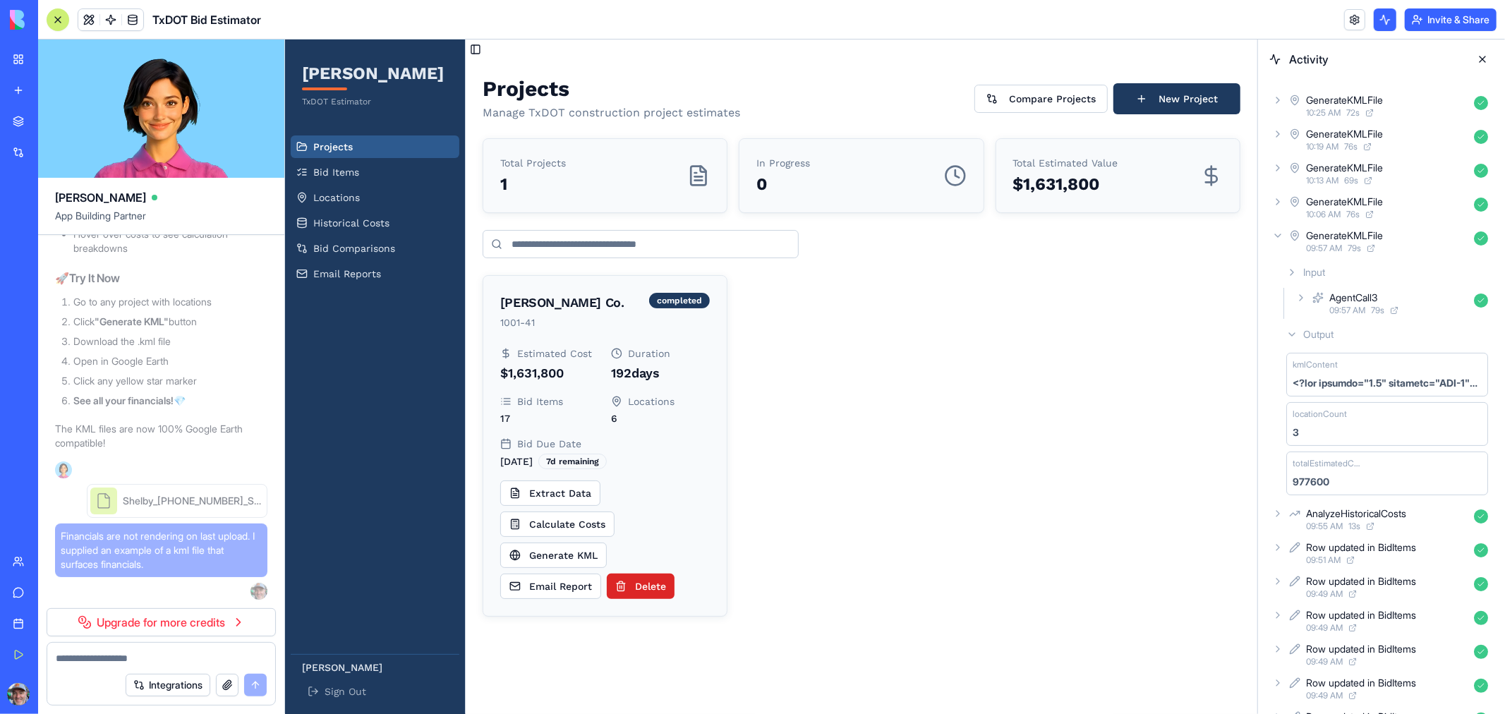
scroll to position [9672, 0]
click at [198, 614] on link "Upgrade for more credits" at bounding box center [161, 622] width 229 height 28
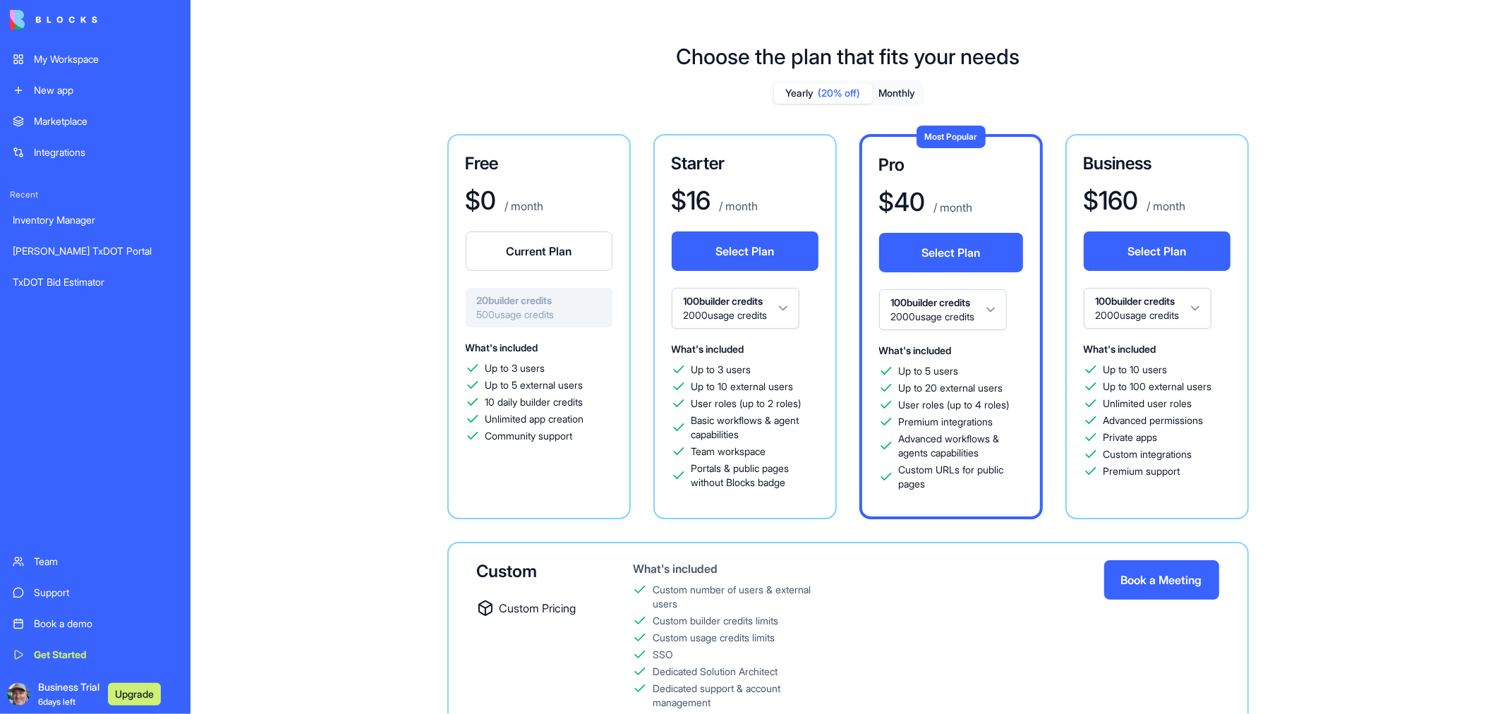
click at [734, 259] on button "Select Plan" at bounding box center [745, 251] width 147 height 40
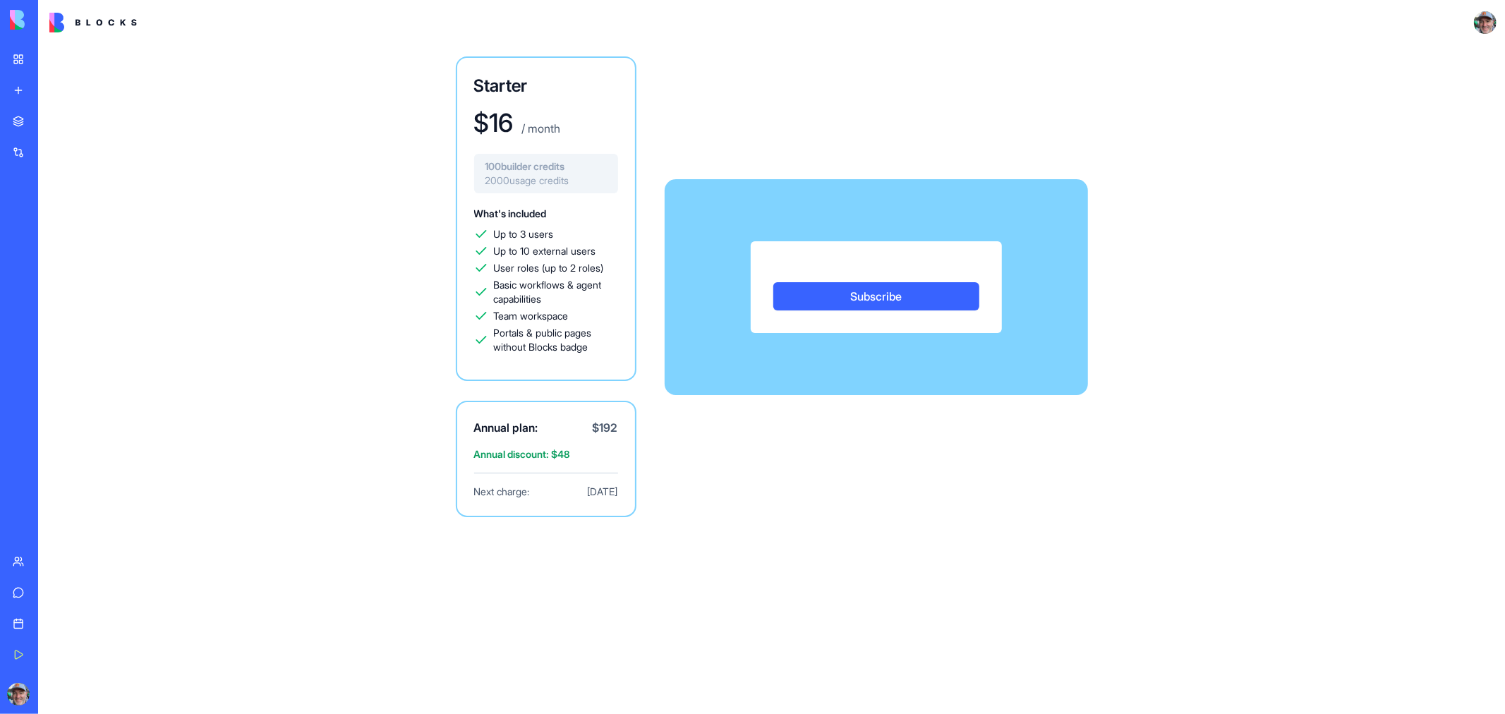
click at [746, 243] on div "Subscribe" at bounding box center [876, 287] width 423 height 92
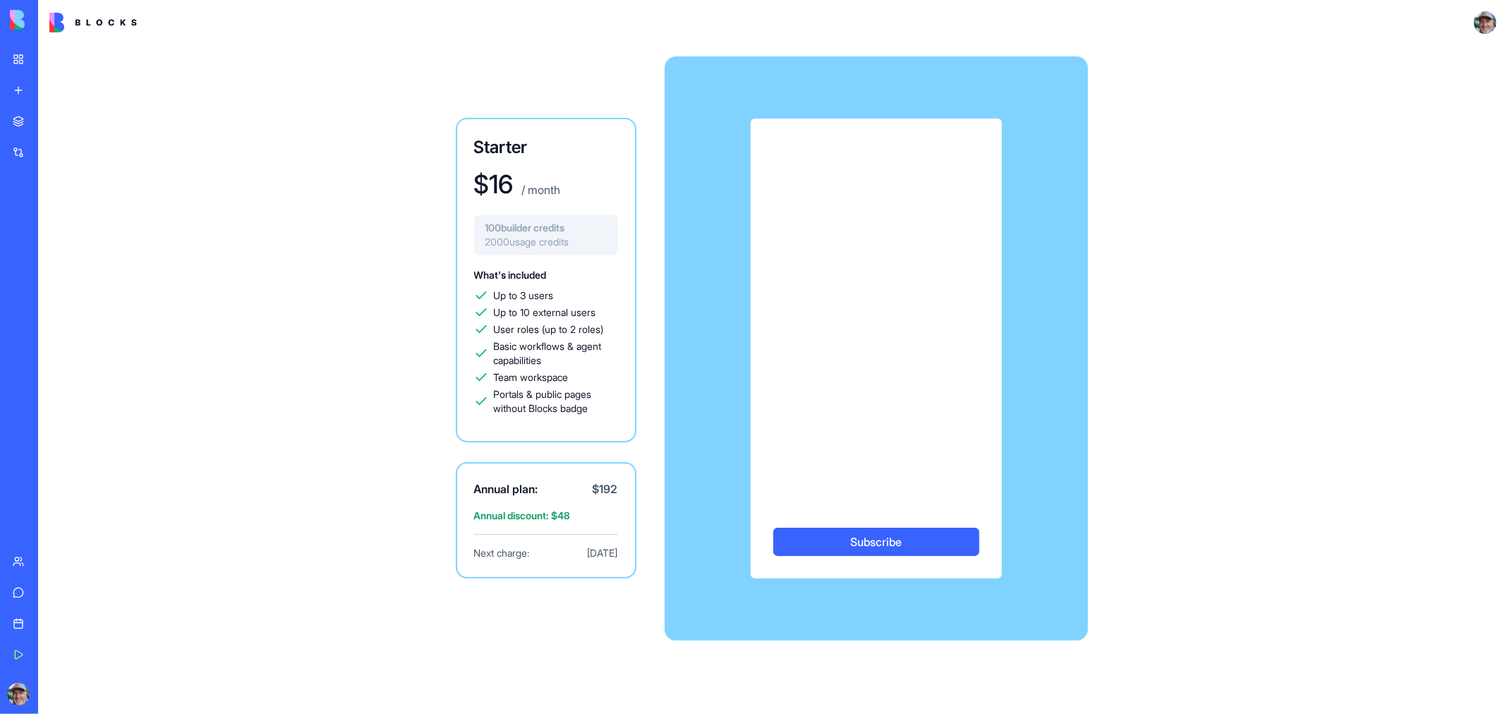
click at [52, 281] on div "TxDOT Bid Estimator" at bounding box center [33, 282] width 40 height 14
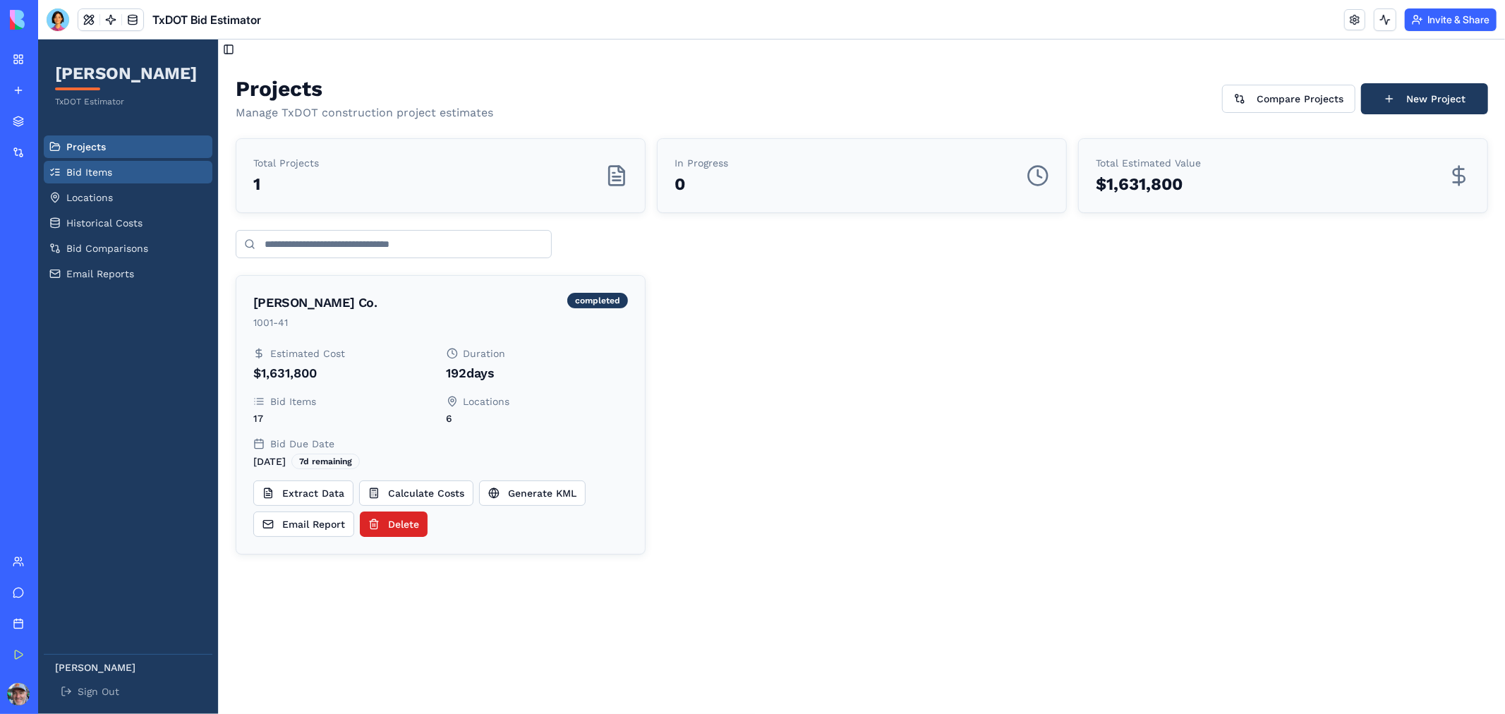
click at [89, 174] on span "Bid Items" at bounding box center [89, 171] width 46 height 14
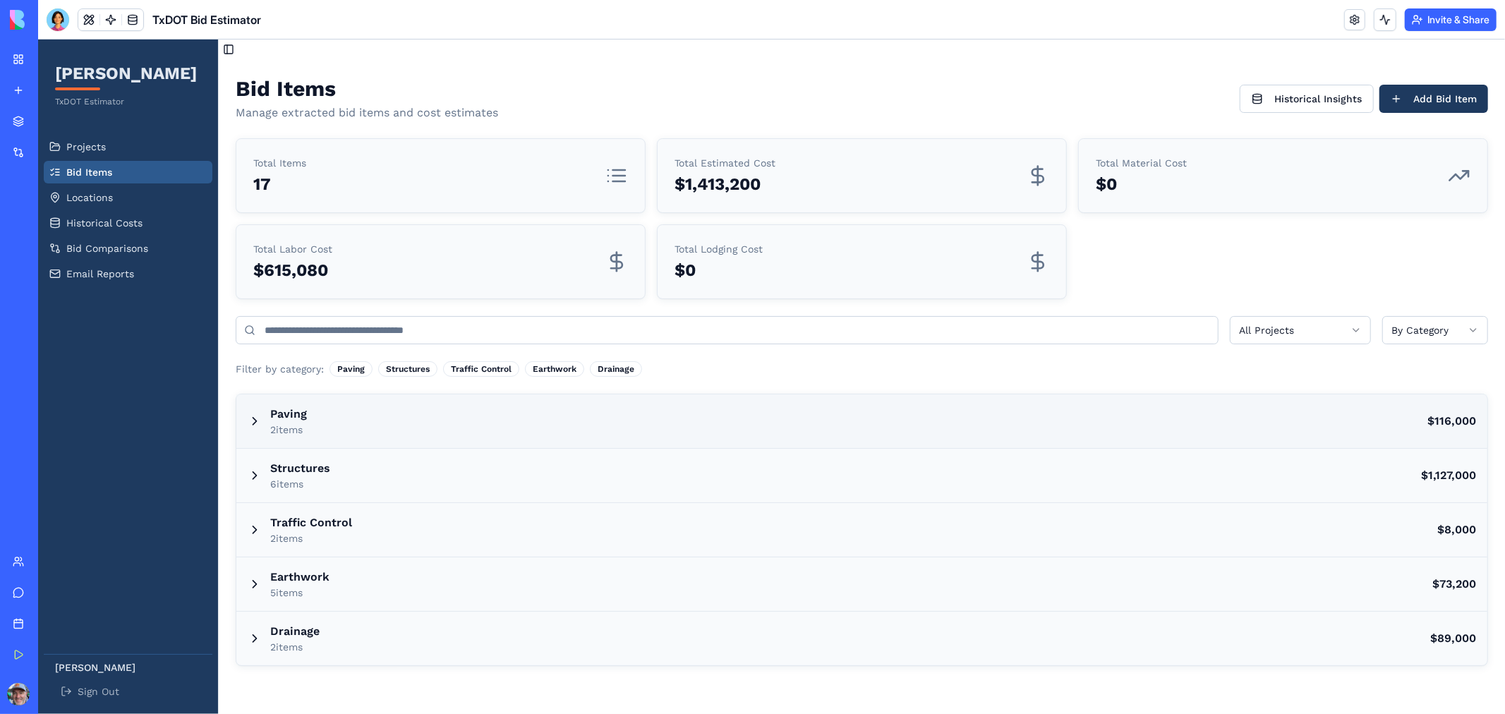
click at [303, 414] on h3 "Paving" at bounding box center [287, 413] width 37 height 17
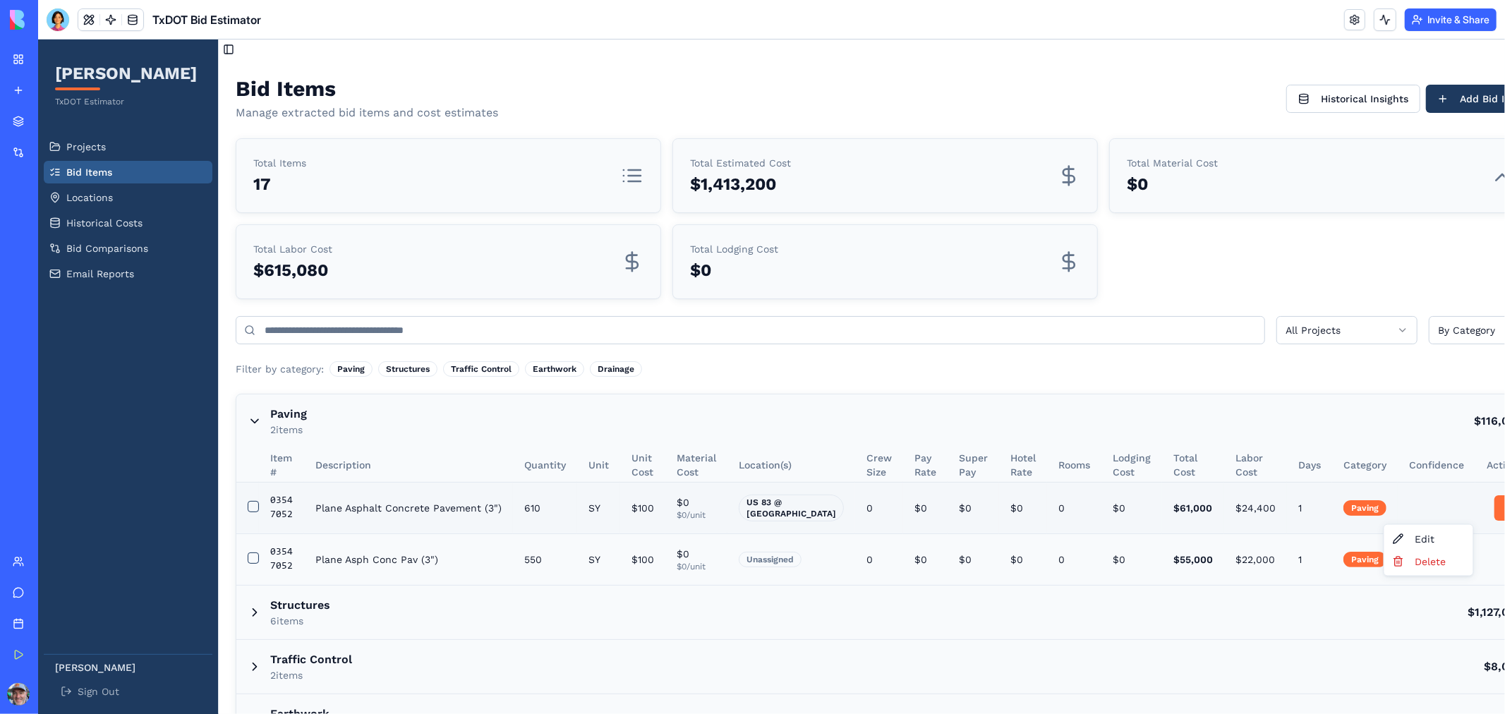
click at [1462, 507] on html "[PERSON_NAME] TxDOT Estimator Projects Bid Items Locations Historical Costs Bid…" at bounding box center [770, 429] width 1467 height 780
click at [1423, 567] on div "Delete" at bounding box center [1427, 561] width 83 height 23
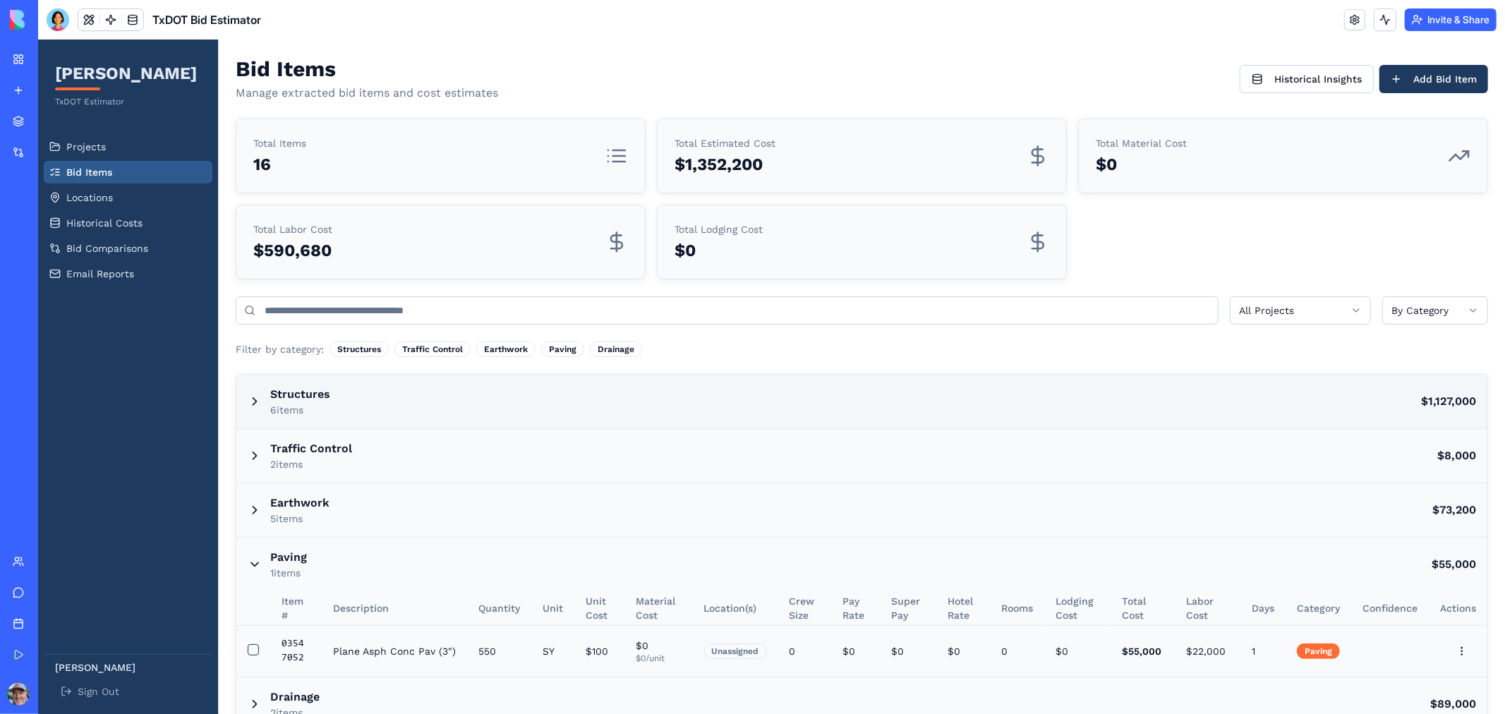
scroll to position [54, 0]
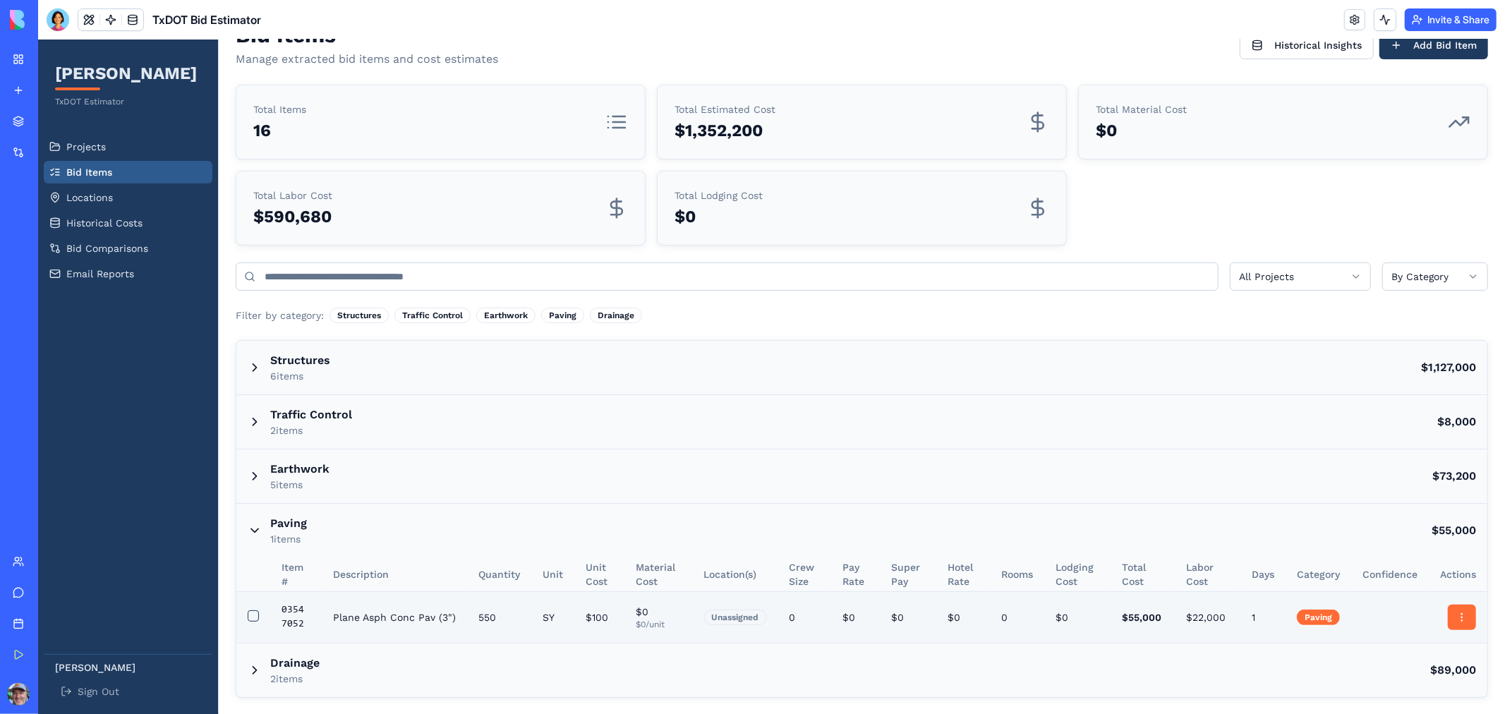
click at [1450, 616] on html "[PERSON_NAME] TxDOT Estimator Projects Bid Items Locations Historical Costs Bid…" at bounding box center [770, 349] width 1467 height 729
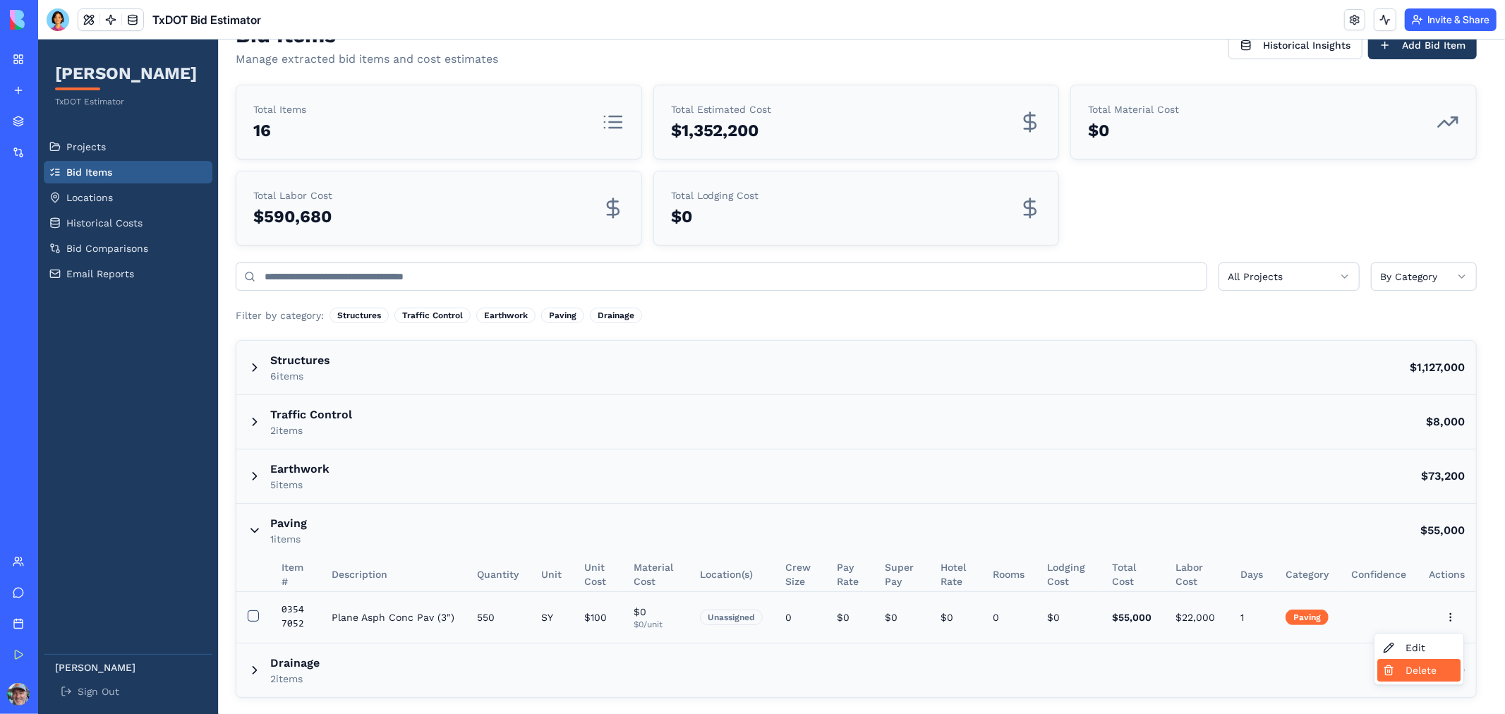
click at [1410, 672] on div "Delete" at bounding box center [1417, 669] width 83 height 23
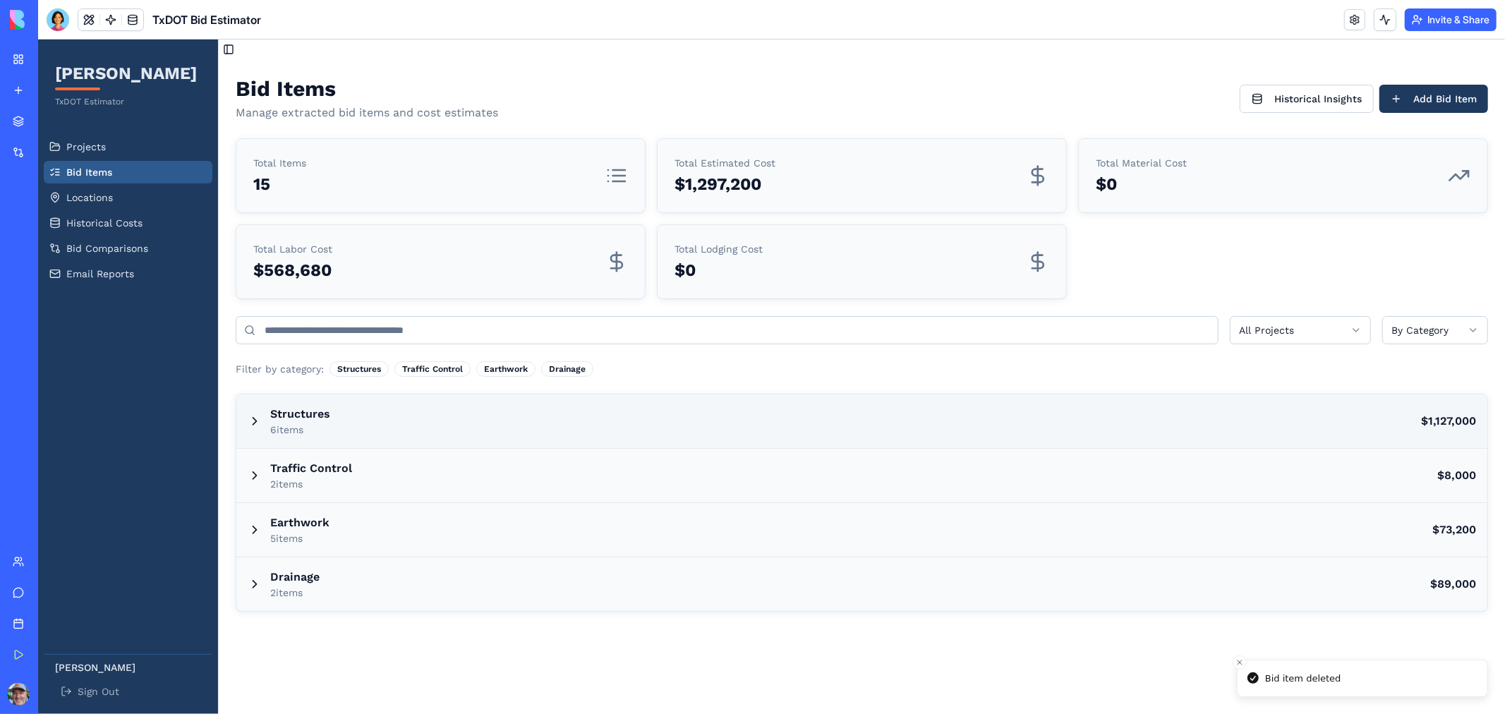
scroll to position [0, 0]
click at [265, 477] on div "Traffic Control 2 items" at bounding box center [299, 474] width 104 height 31
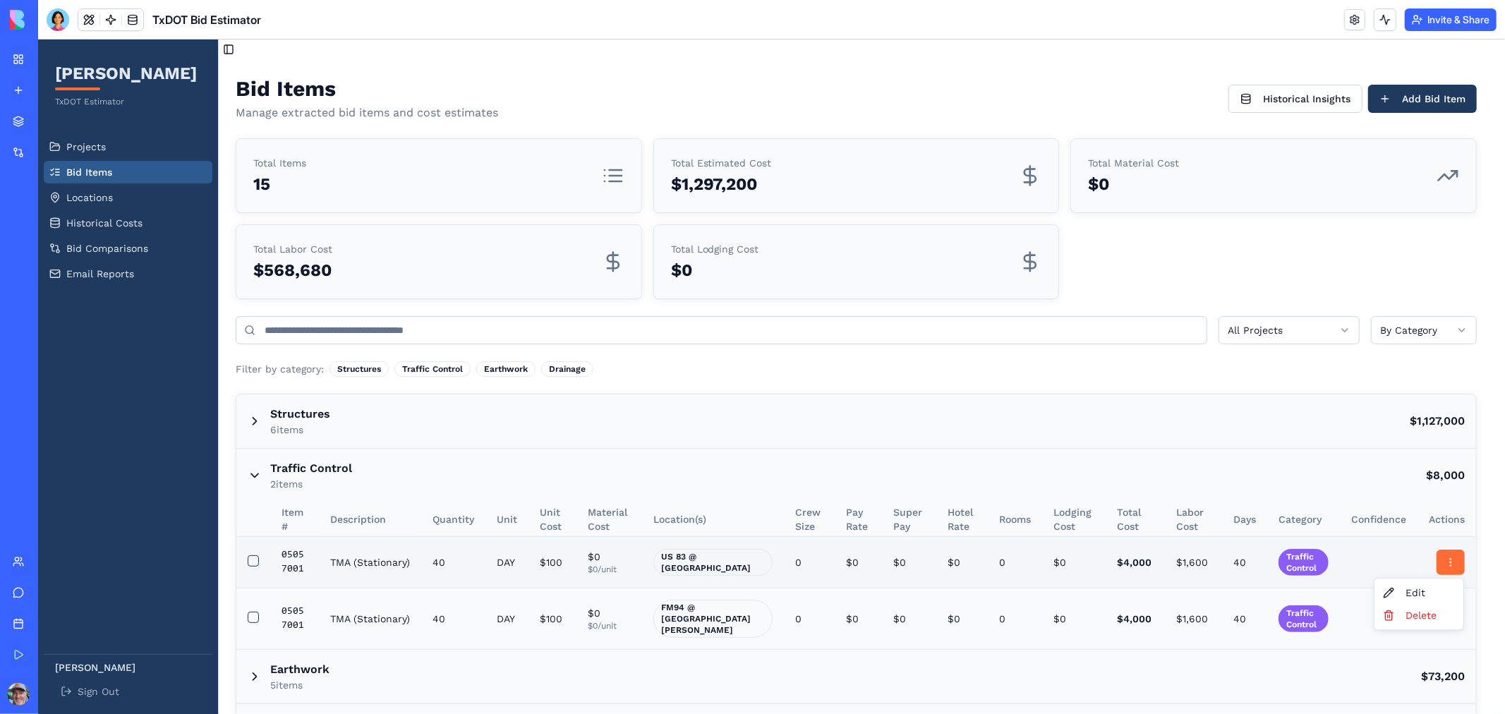
click at [1450, 555] on html "[PERSON_NAME] TxDOT Estimator Projects Bid Items Locations Historical Costs Bid…" at bounding box center [770, 407] width 1467 height 736
click at [1408, 609] on div "Delete" at bounding box center [1417, 614] width 83 height 23
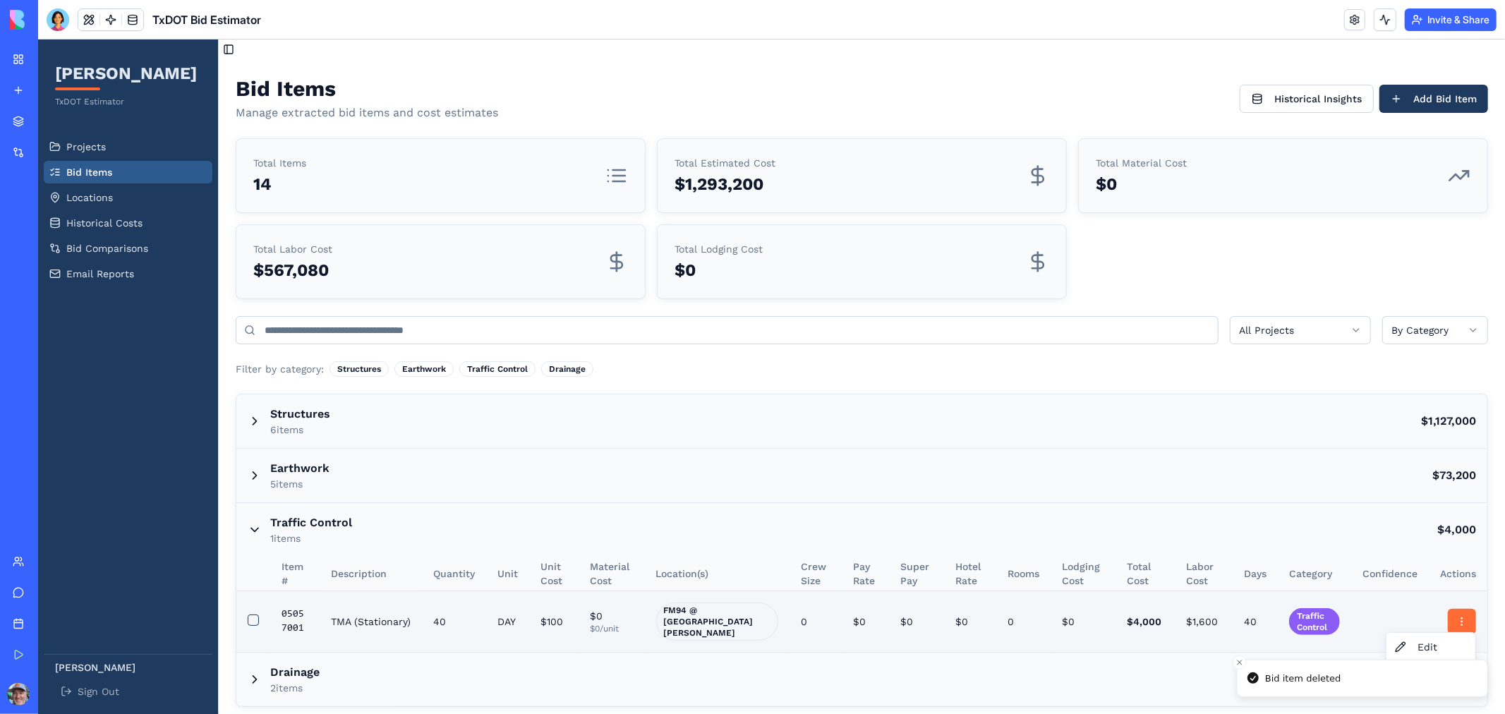
click at [1463, 622] on html "[PERSON_NAME] TxDOT Estimator Projects Bid Items Locations Historical Costs Bid…" at bounding box center [770, 381] width 1467 height 684
click at [1424, 672] on div "Delete" at bounding box center [1429, 669] width 83 height 23
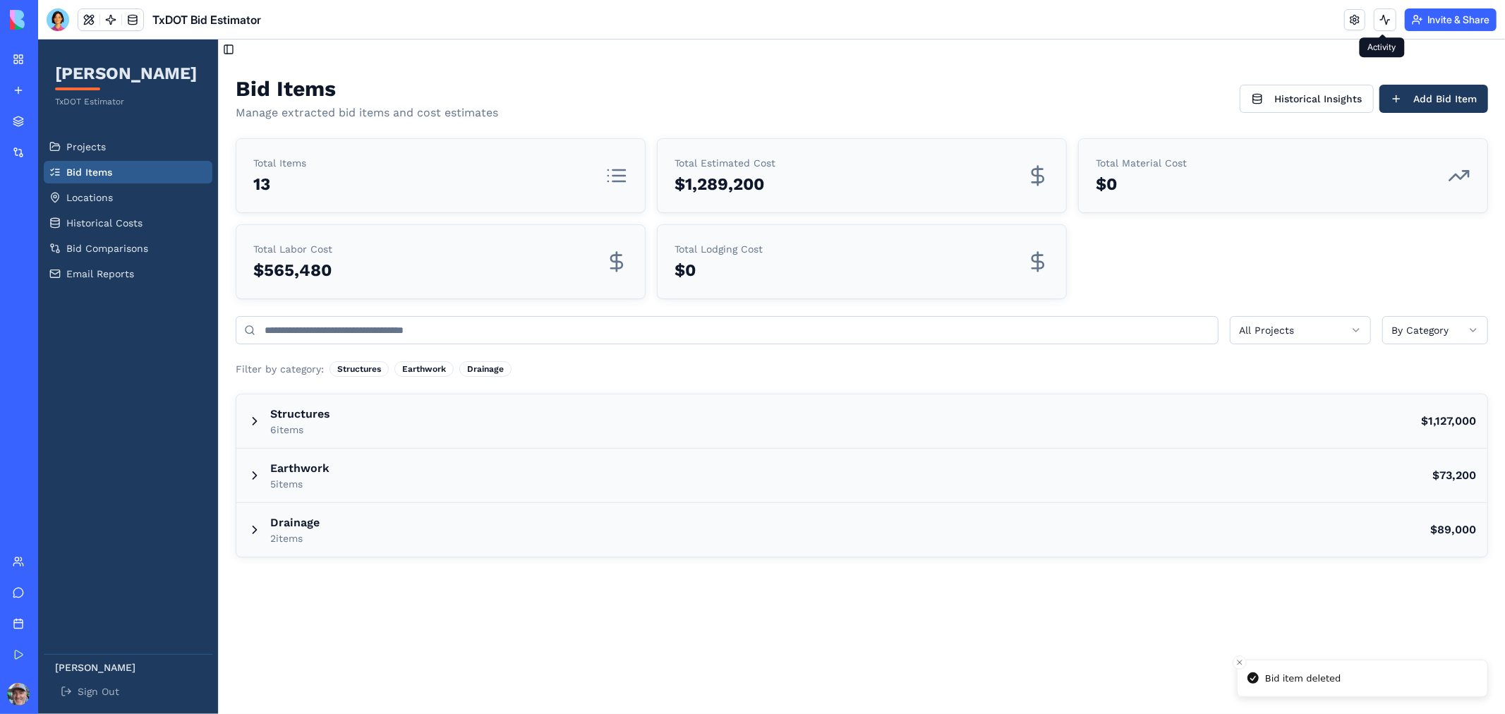
click at [1378, 22] on button at bounding box center [1385, 19] width 23 height 23
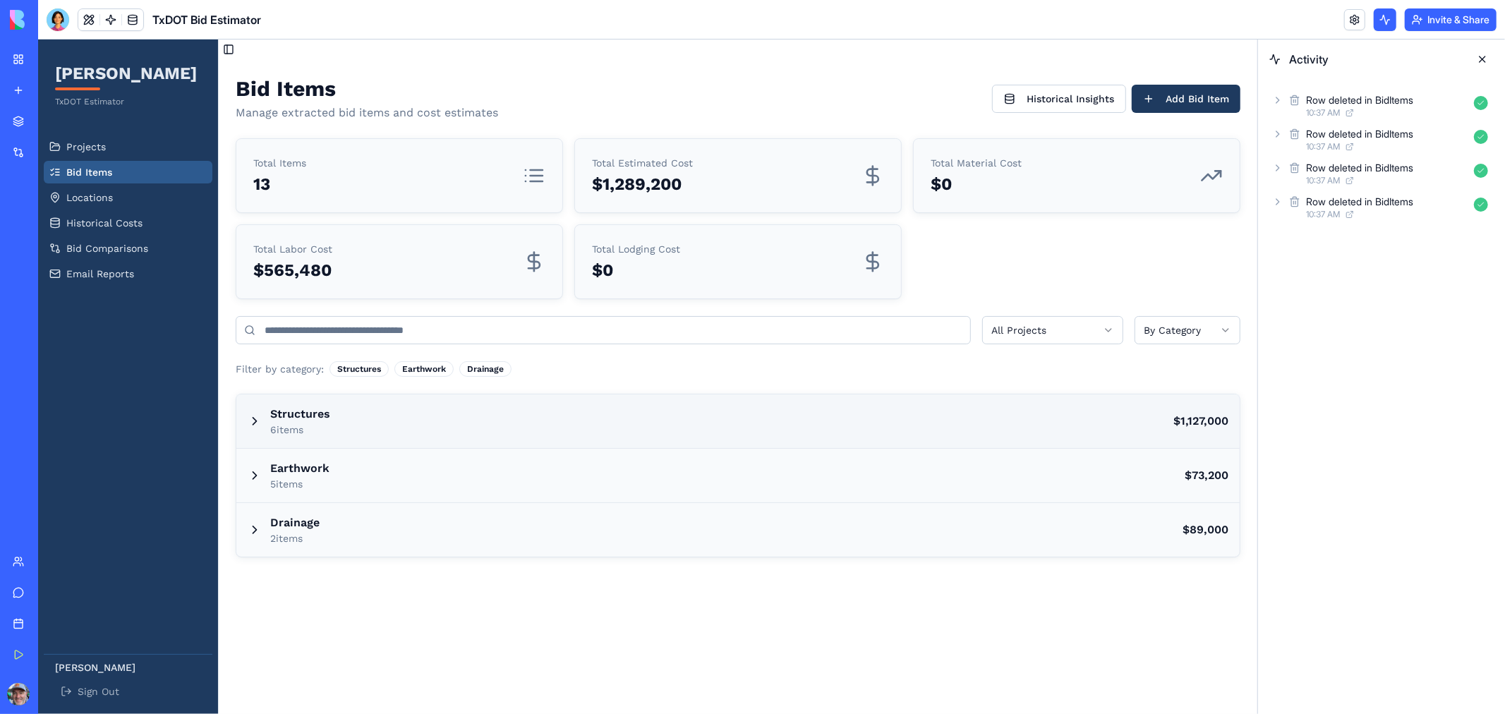
click at [258, 422] on icon at bounding box center [254, 420] width 14 height 14
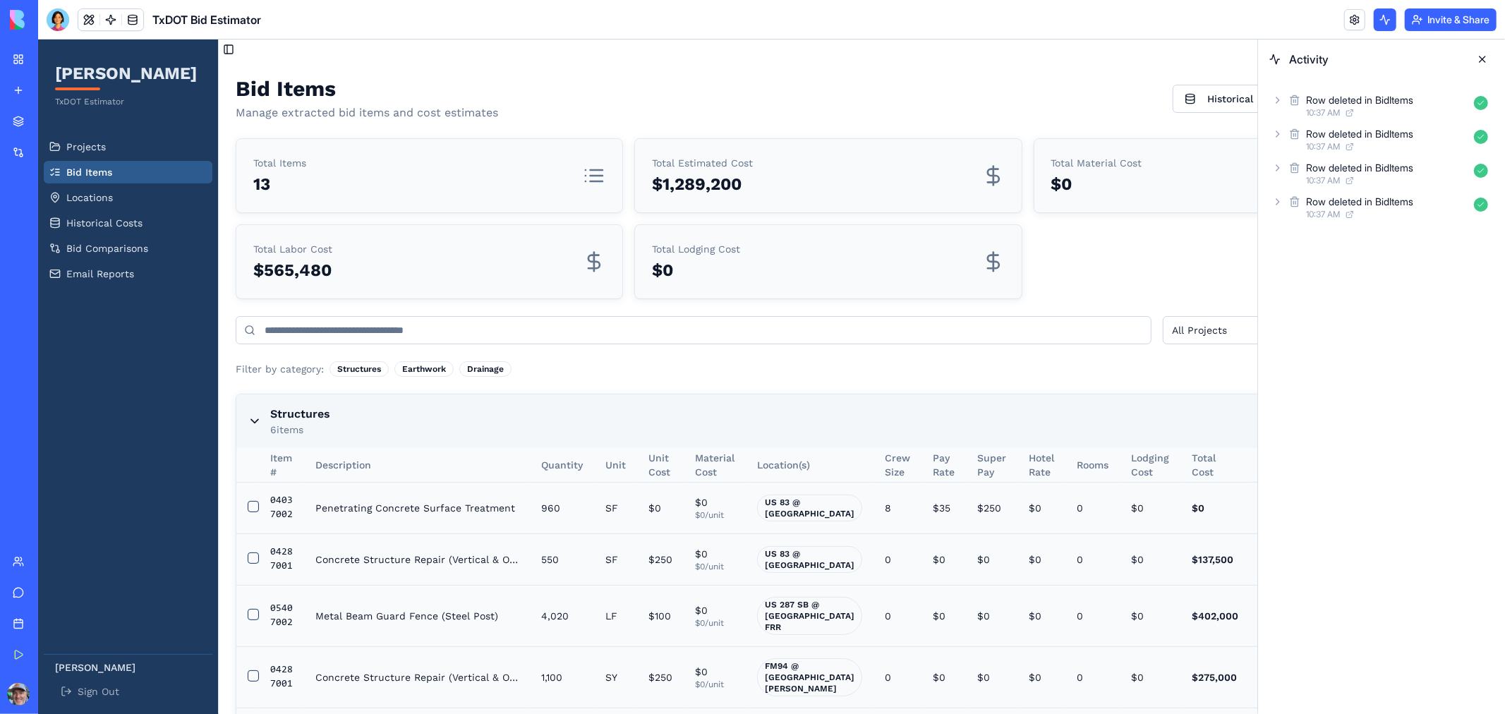
click at [1479, 59] on button at bounding box center [1482, 59] width 23 height 23
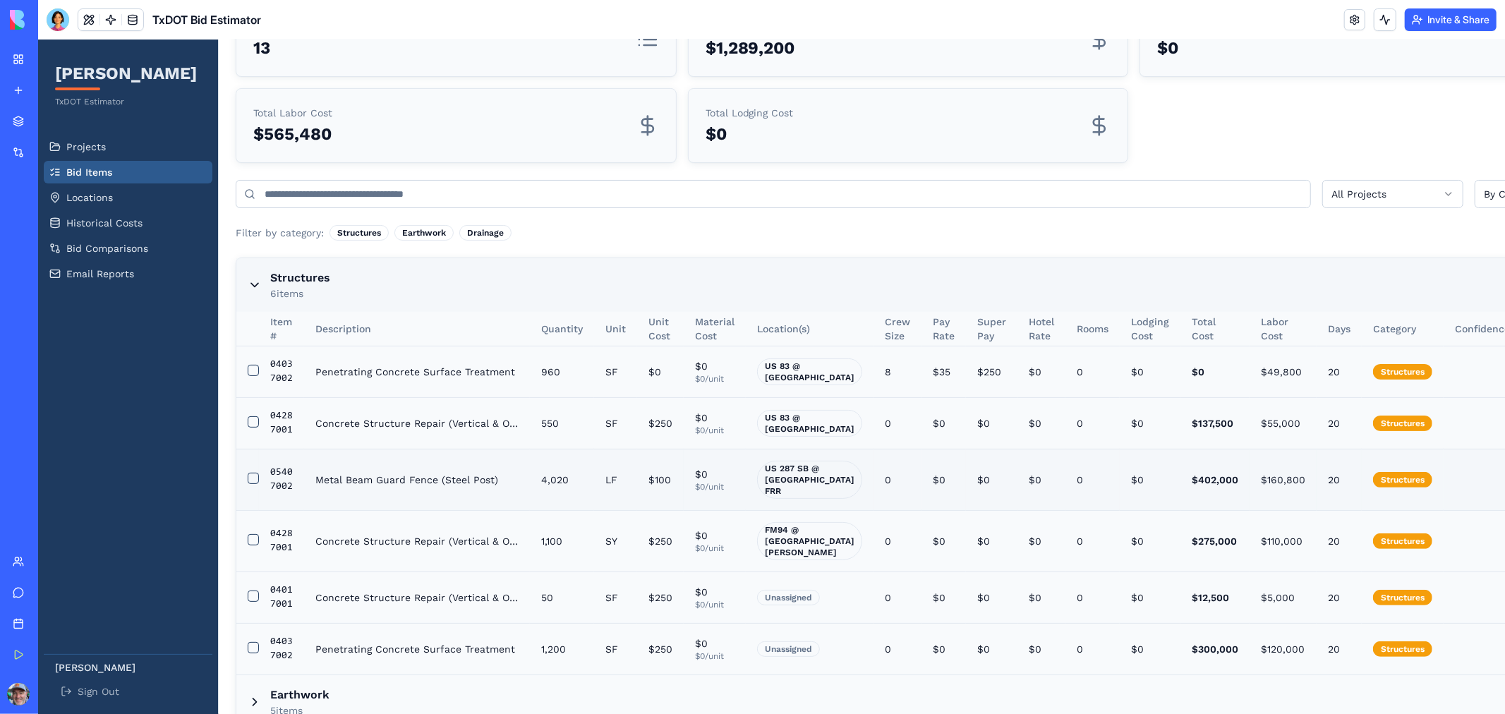
scroll to position [258, 0]
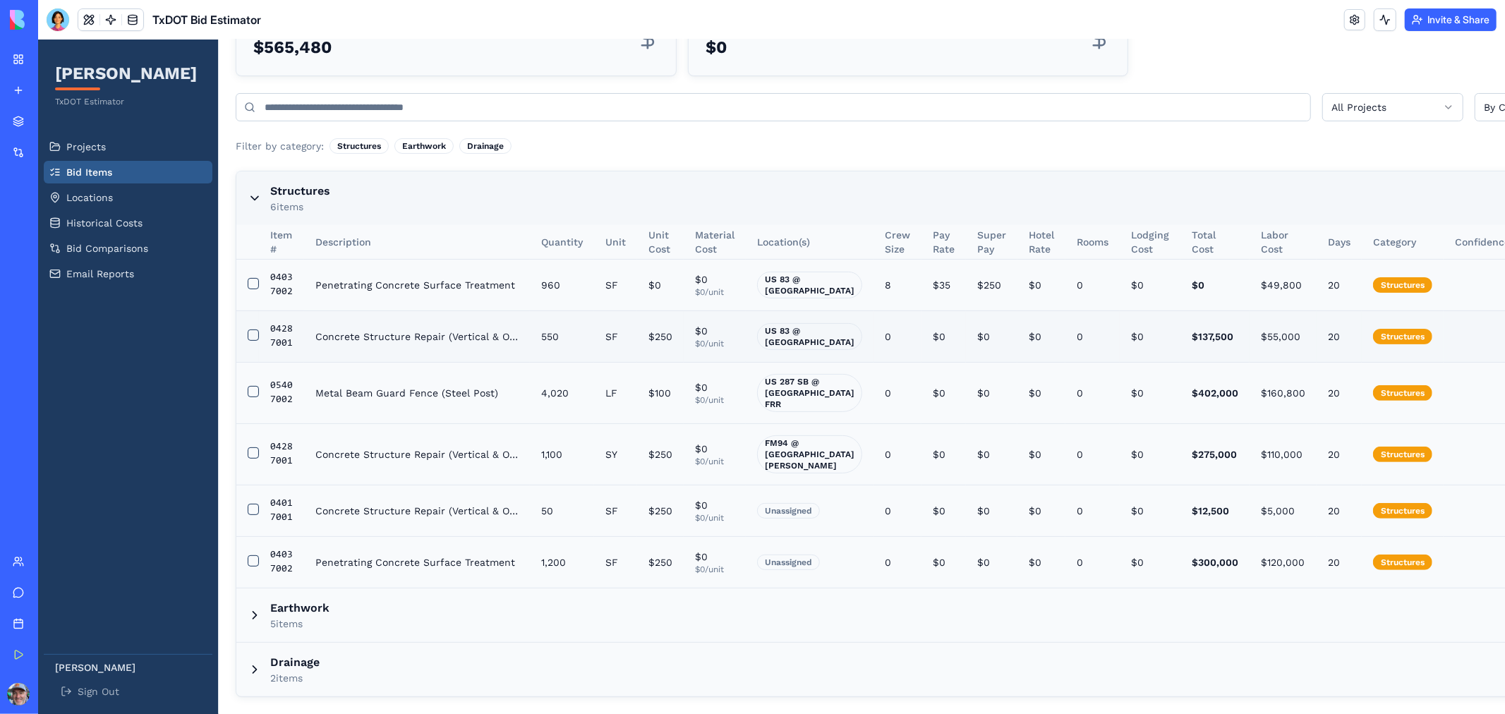
click at [1191, 329] on div "$137,500" at bounding box center [1214, 336] width 47 height 14
click at [1316, 310] on td "20" at bounding box center [1338, 336] width 45 height 52
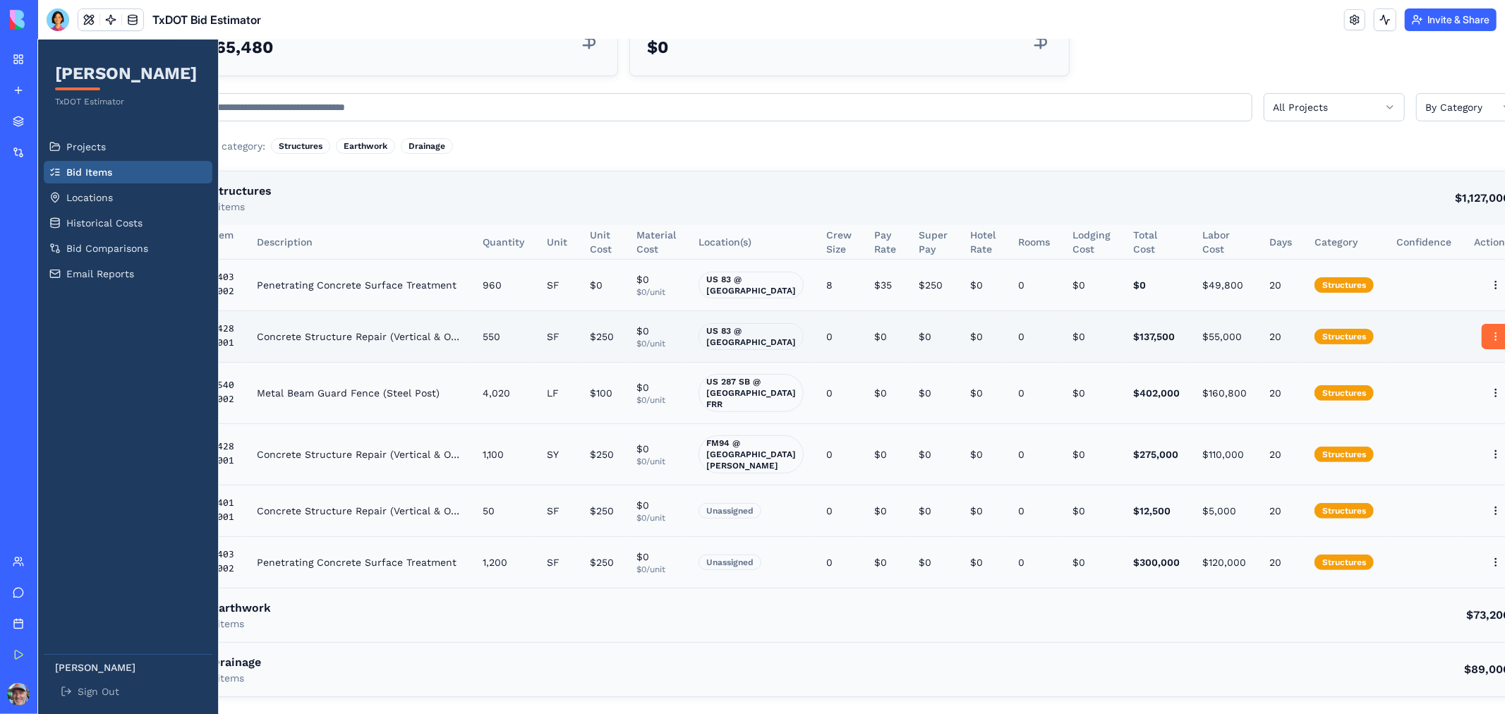
click at [1446, 301] on html "[PERSON_NAME] TxDOT Estimator Projects Bid Items Locations Historical Costs Bid…" at bounding box center [712, 264] width 1467 height 897
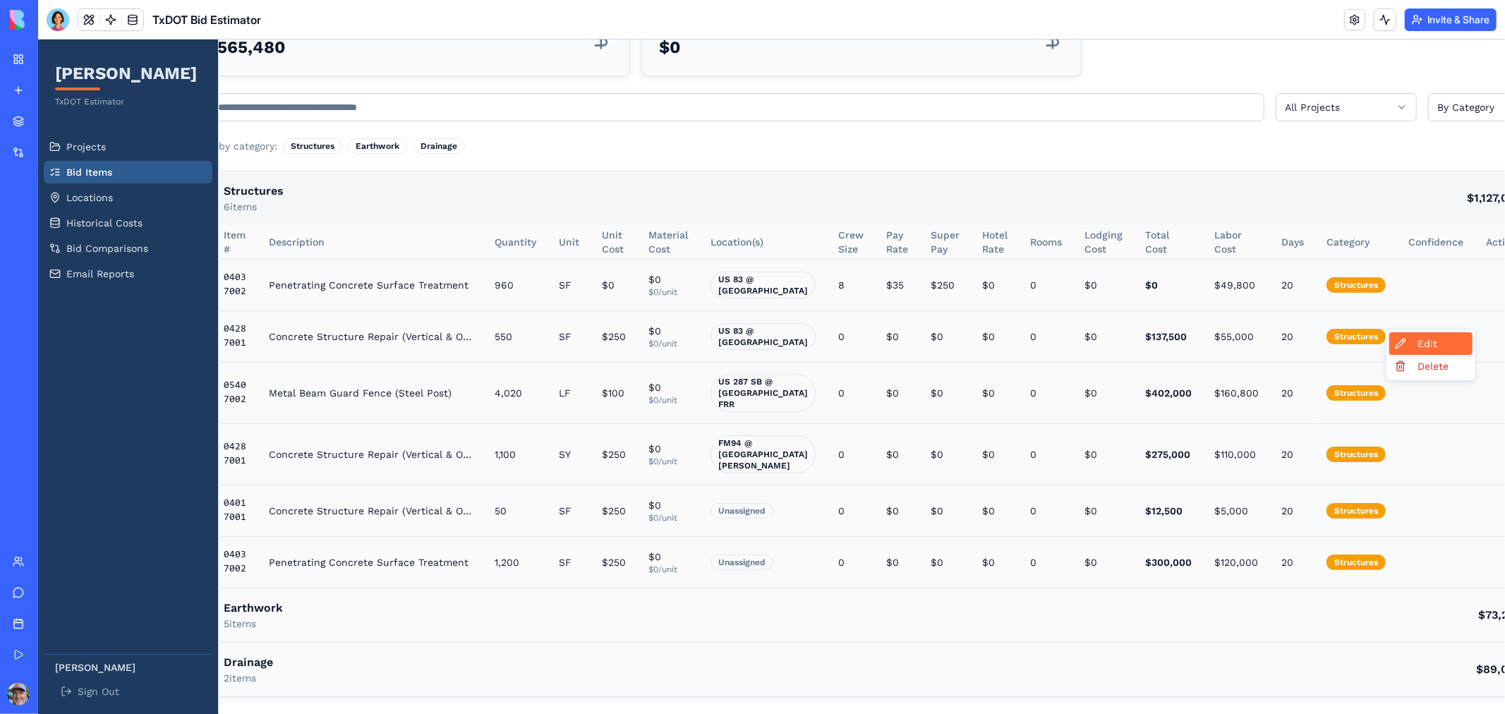
click at [1415, 348] on div "Edit" at bounding box center [1429, 343] width 83 height 23
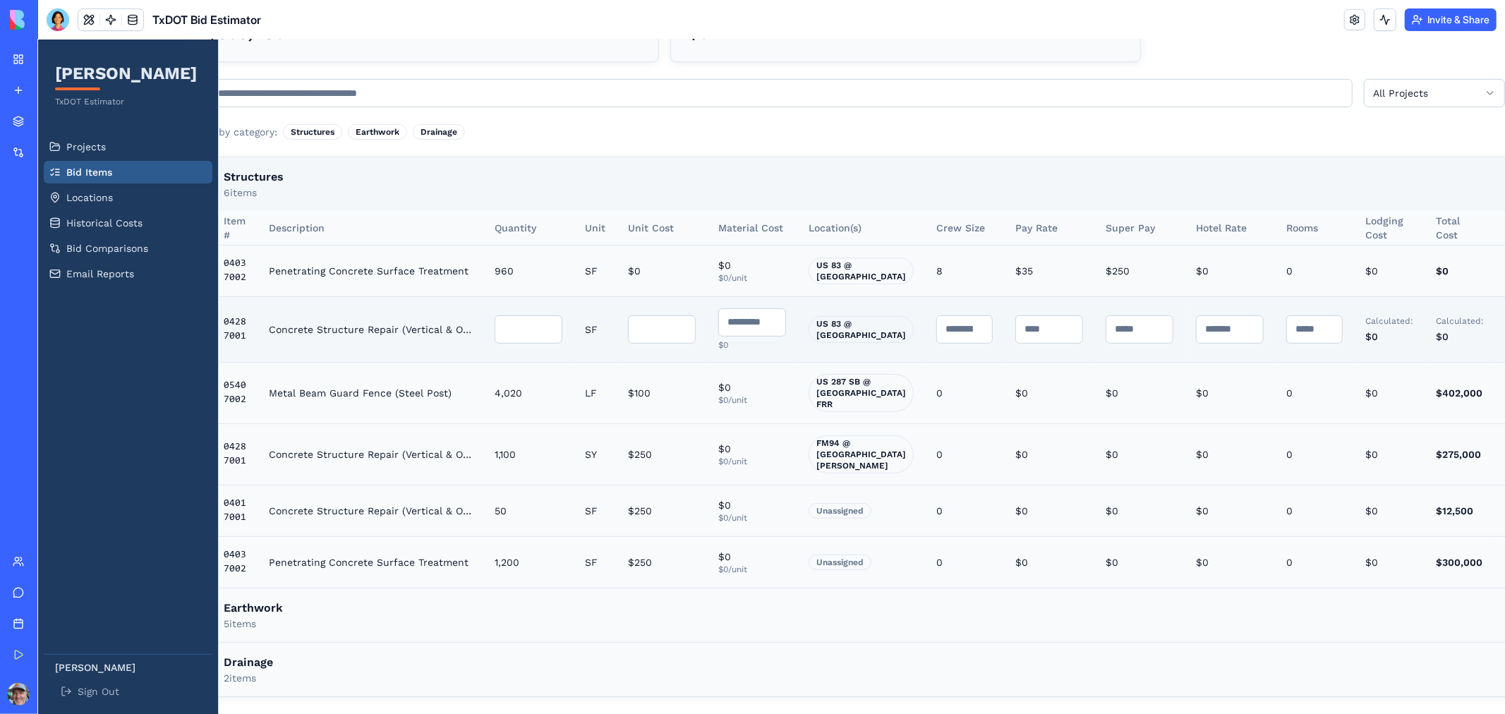
click at [1014, 325] on input "*" at bounding box center [1048, 329] width 68 height 28
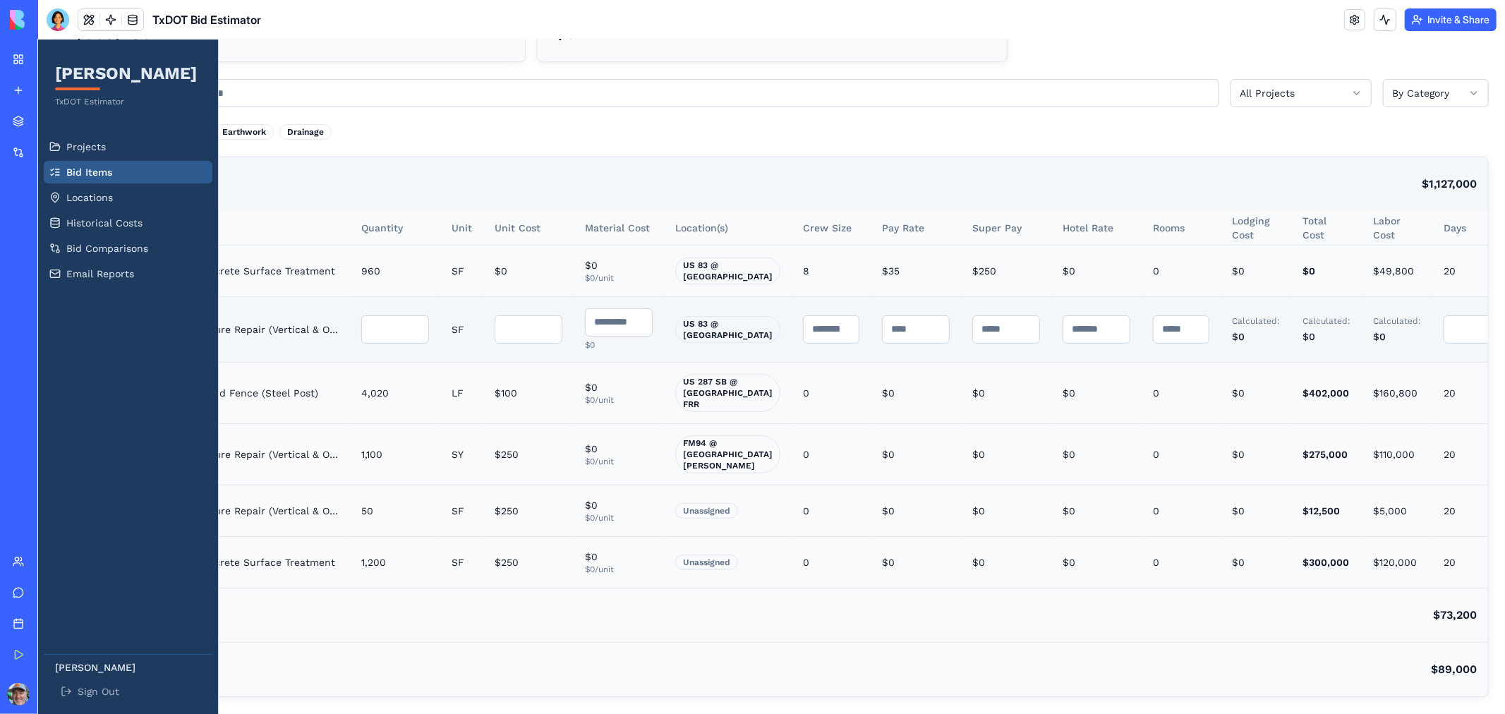
type input "*"
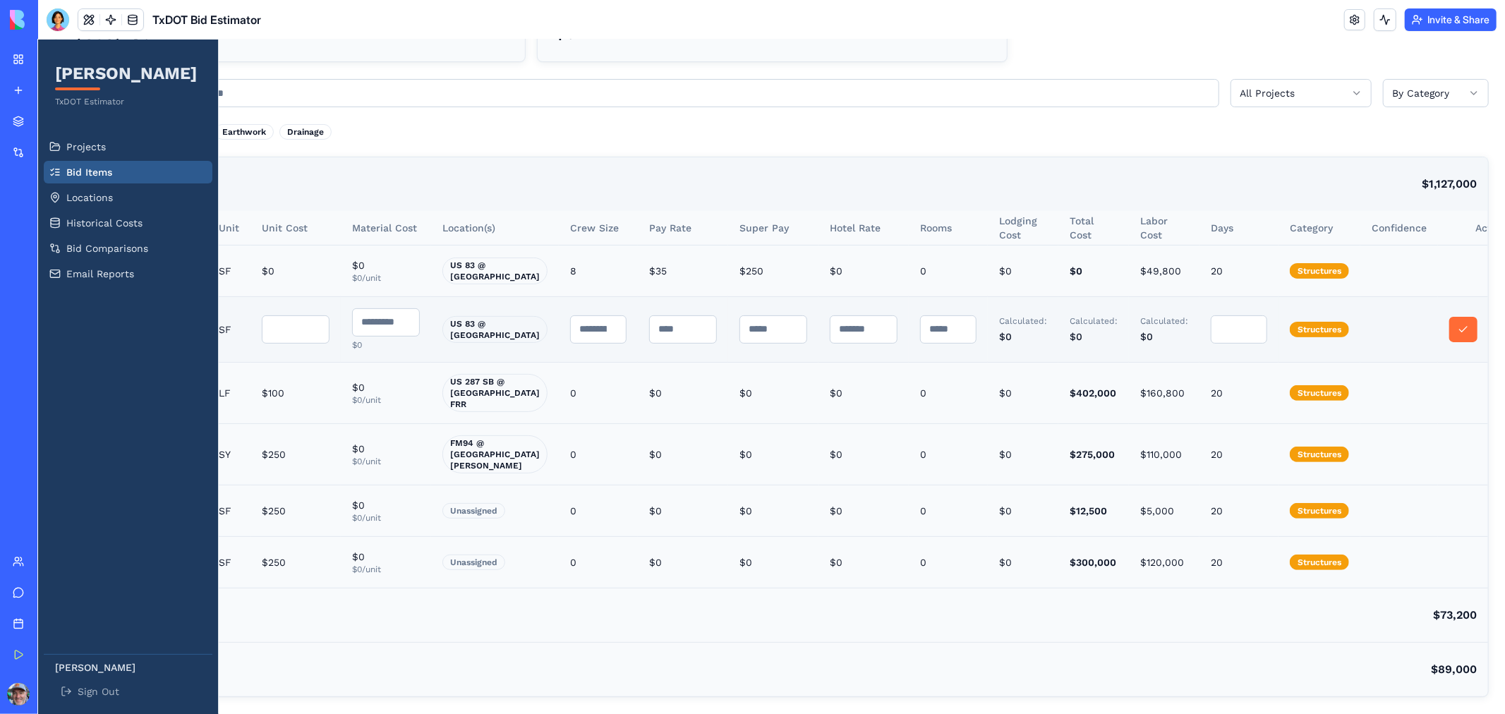
click at [1448, 323] on button at bounding box center [1462, 328] width 28 height 25
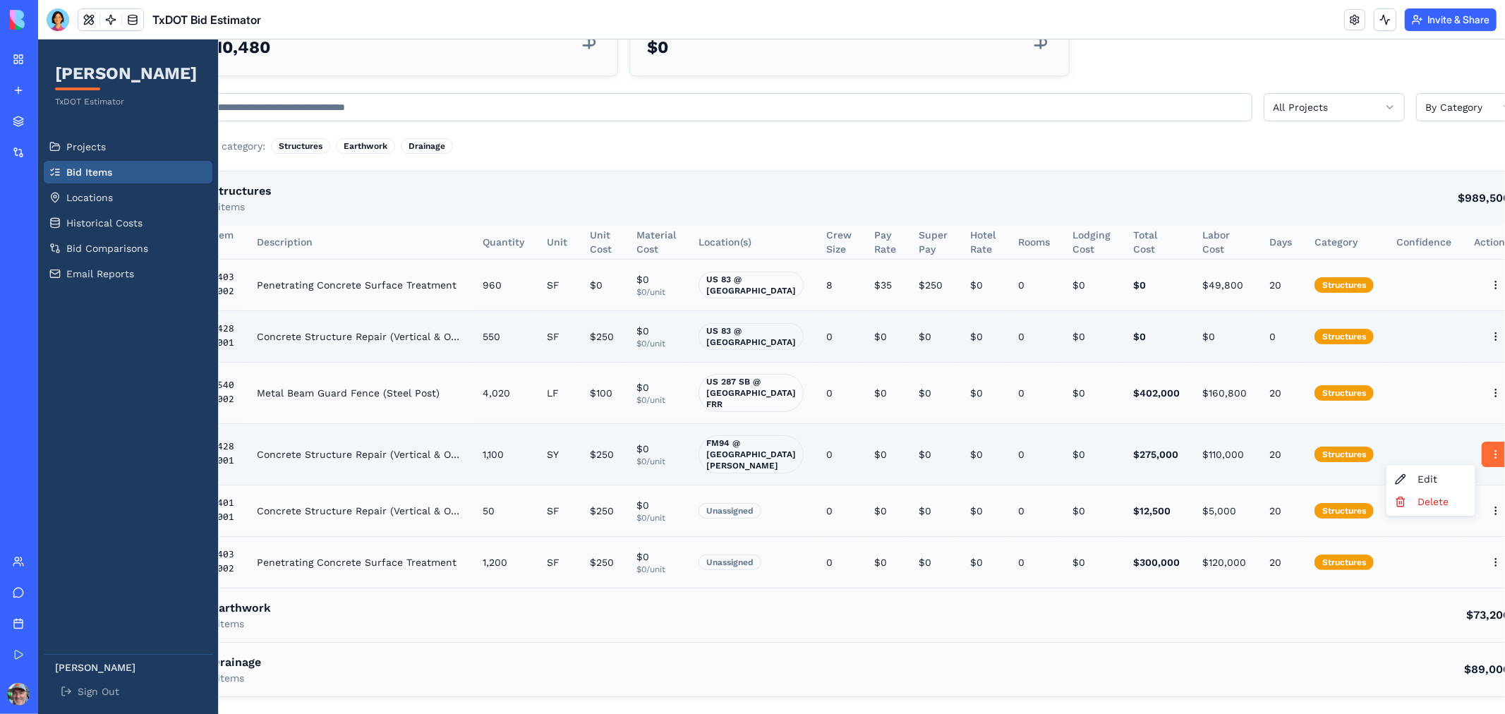
scroll to position [246, 47]
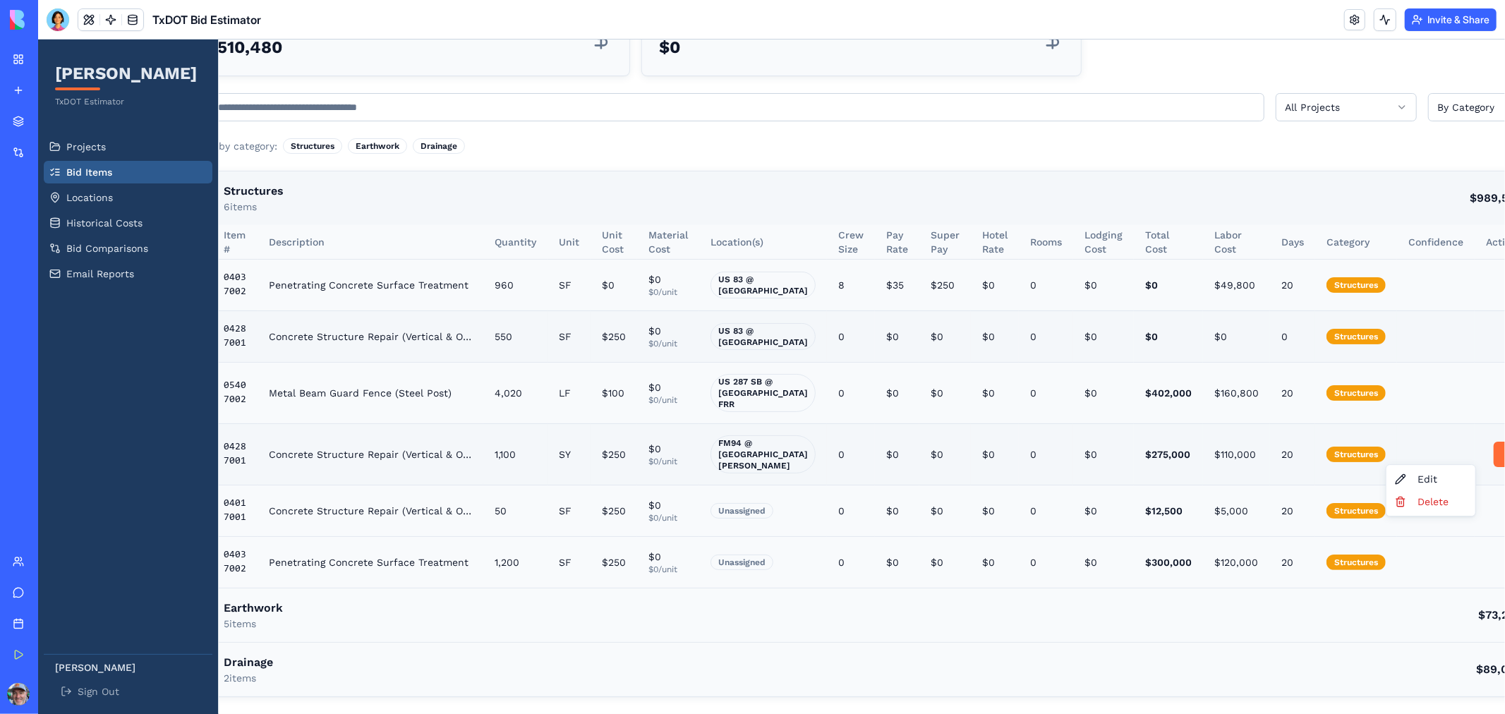
click at [1453, 446] on html "[PERSON_NAME] TxDOT Estimator Projects Bid Items Locations Historical Costs Bid…" at bounding box center [724, 264] width 1467 height 897
click at [1424, 478] on div "Edit" at bounding box center [1429, 478] width 83 height 23
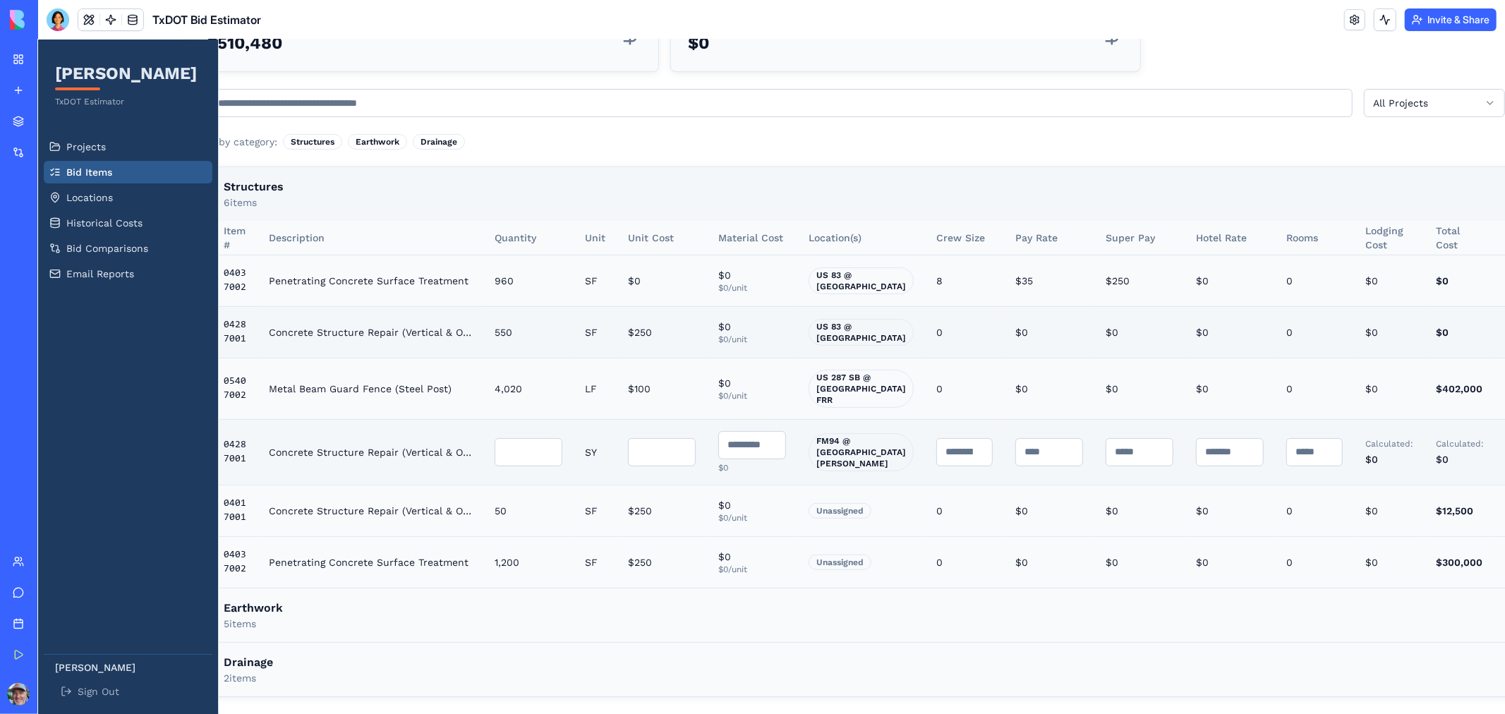
click at [1285, 443] on input "*" at bounding box center [1313, 451] width 56 height 28
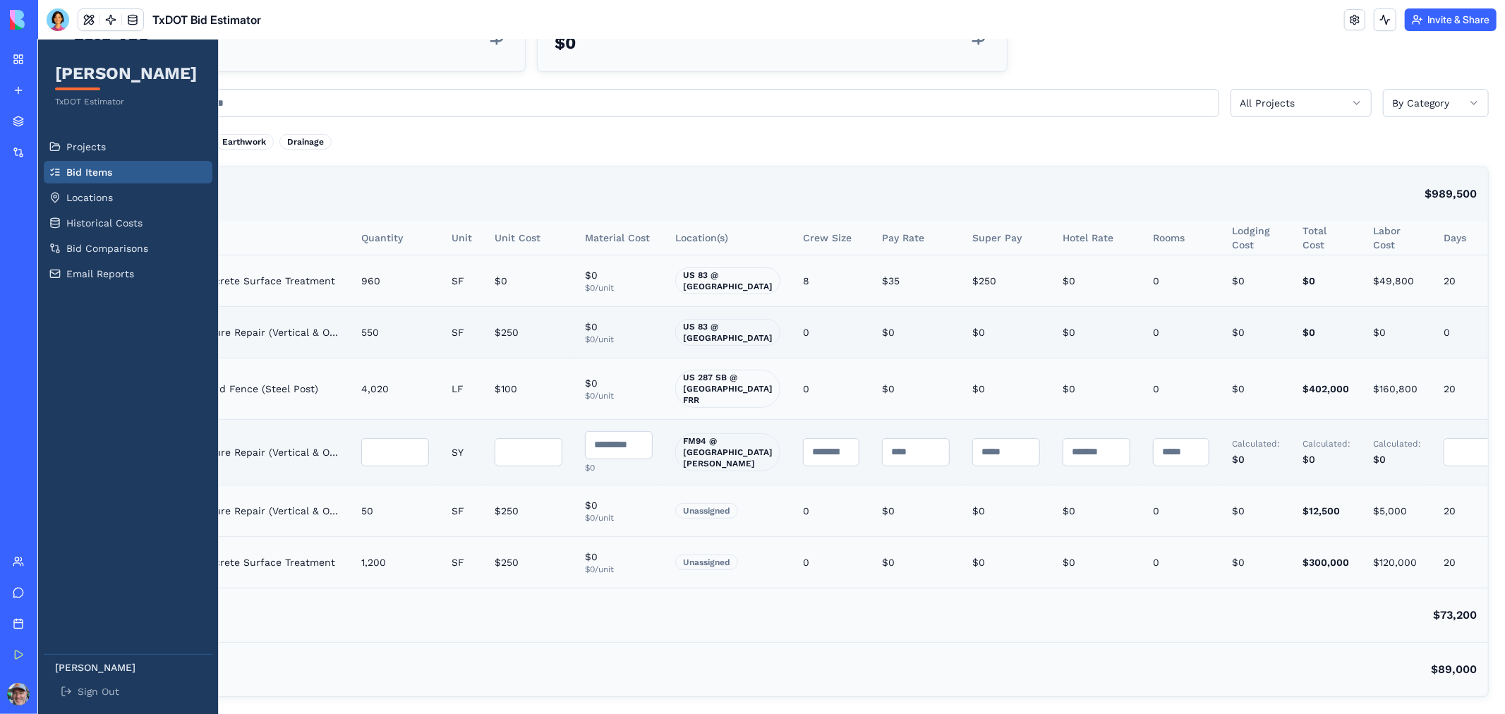
type input "*"
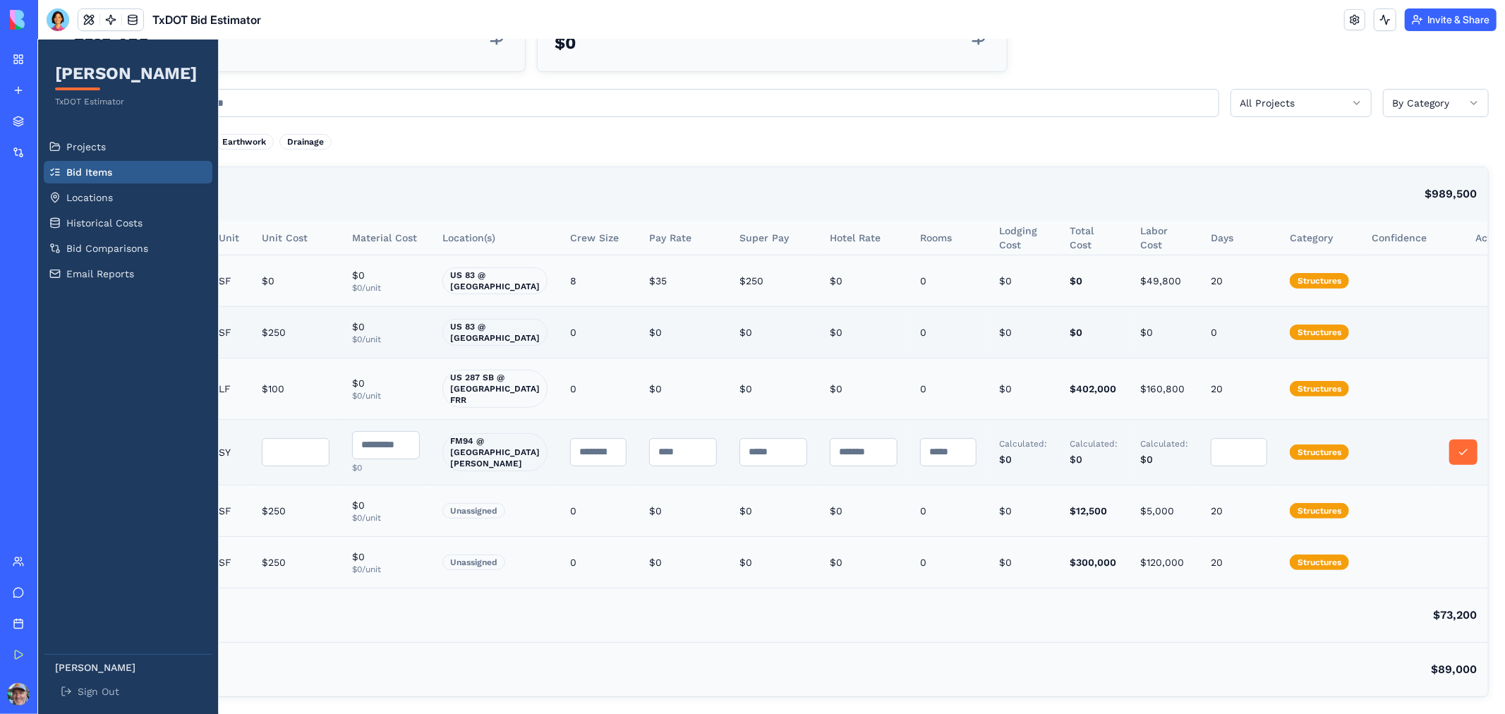
click at [1448, 454] on button at bounding box center [1462, 451] width 28 height 25
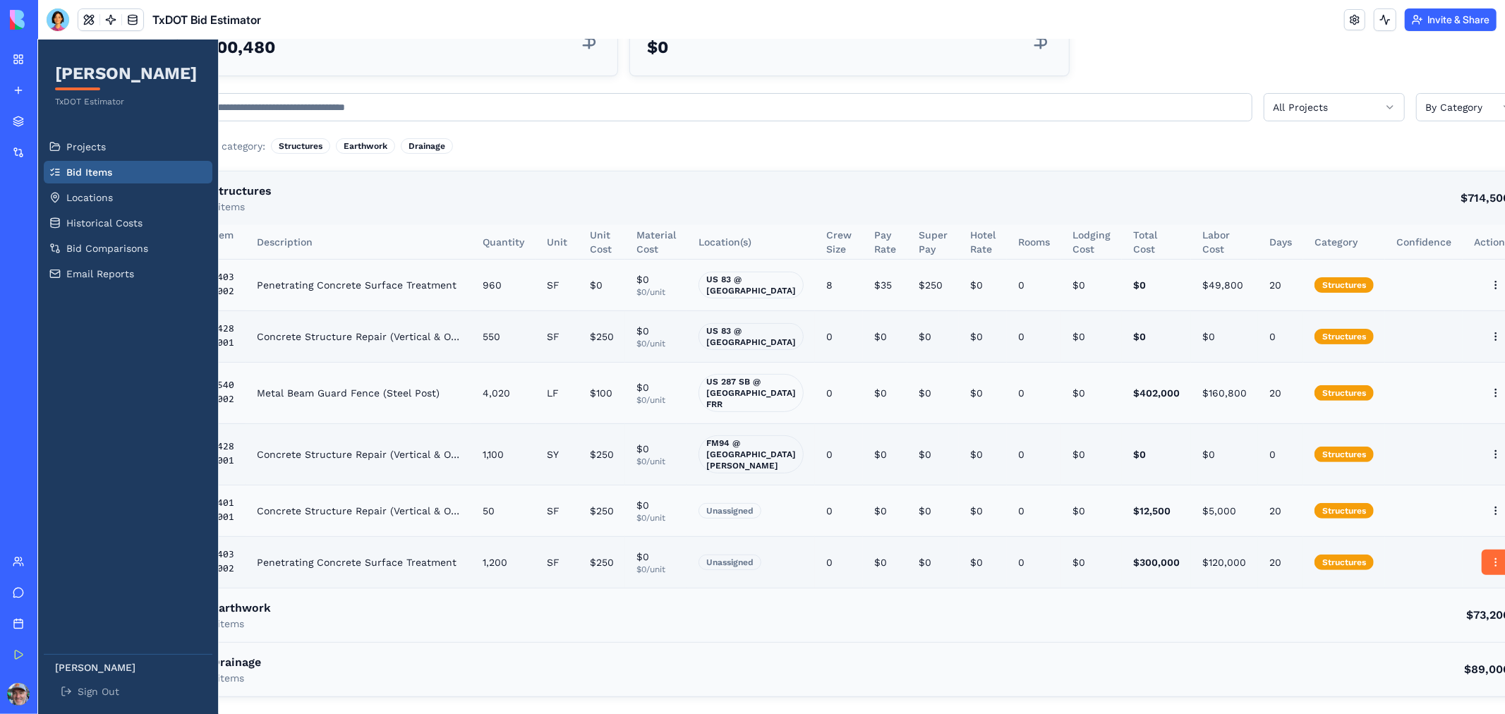
scroll to position [246, 47]
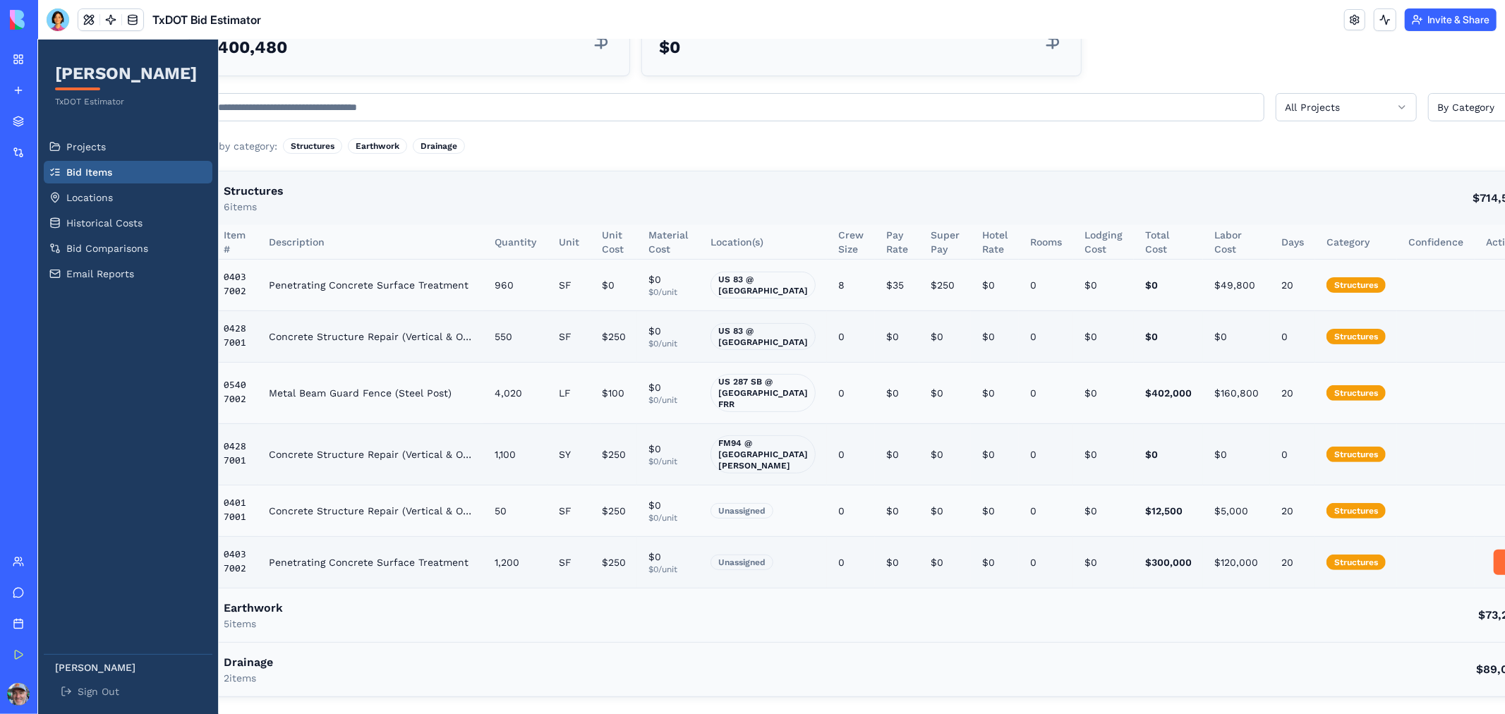
click at [1454, 565] on html "[PERSON_NAME] TxDOT Estimator Projects Bid Items Locations Historical Costs Bid…" at bounding box center [724, 264] width 1467 height 897
click at [1429, 586] on div "Edit" at bounding box center [1429, 592] width 83 height 23
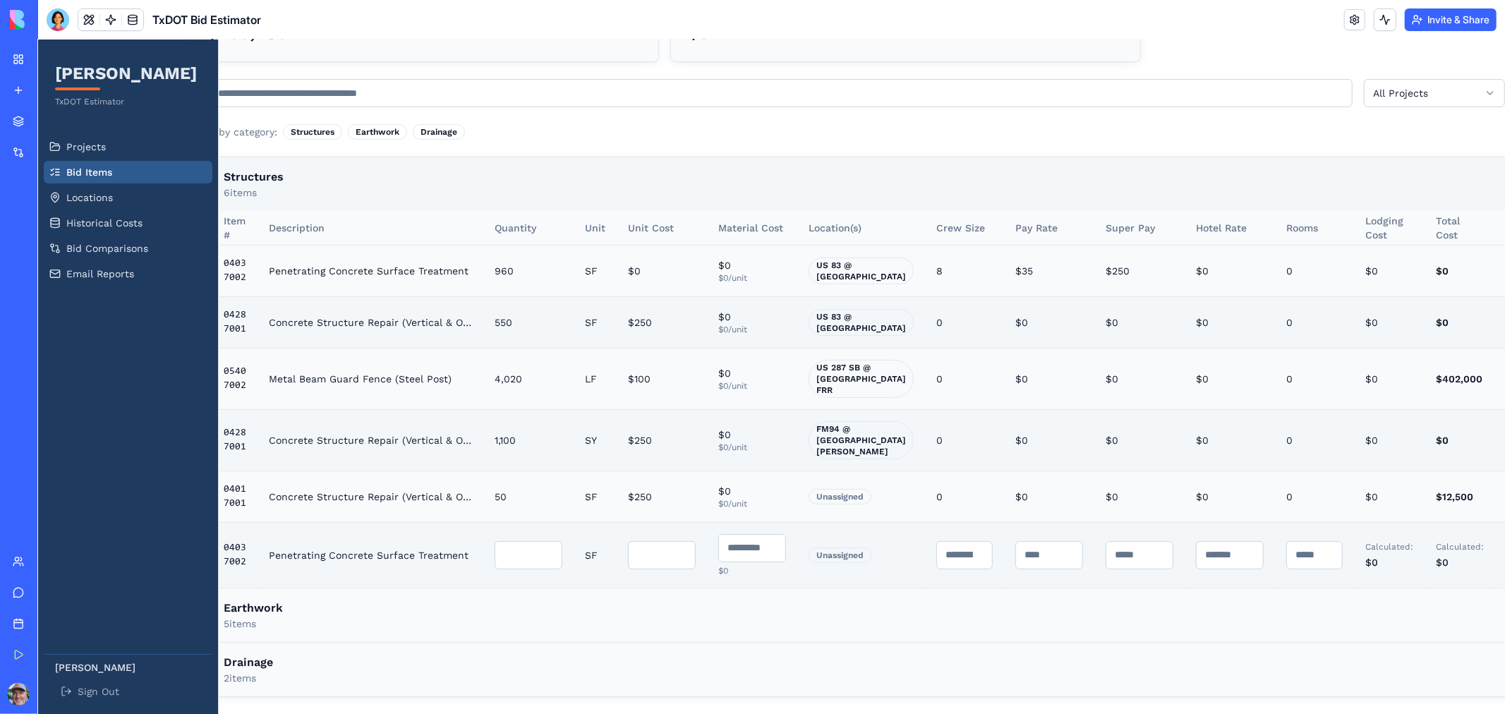
click at [1297, 569] on input "*" at bounding box center [1313, 554] width 56 height 28
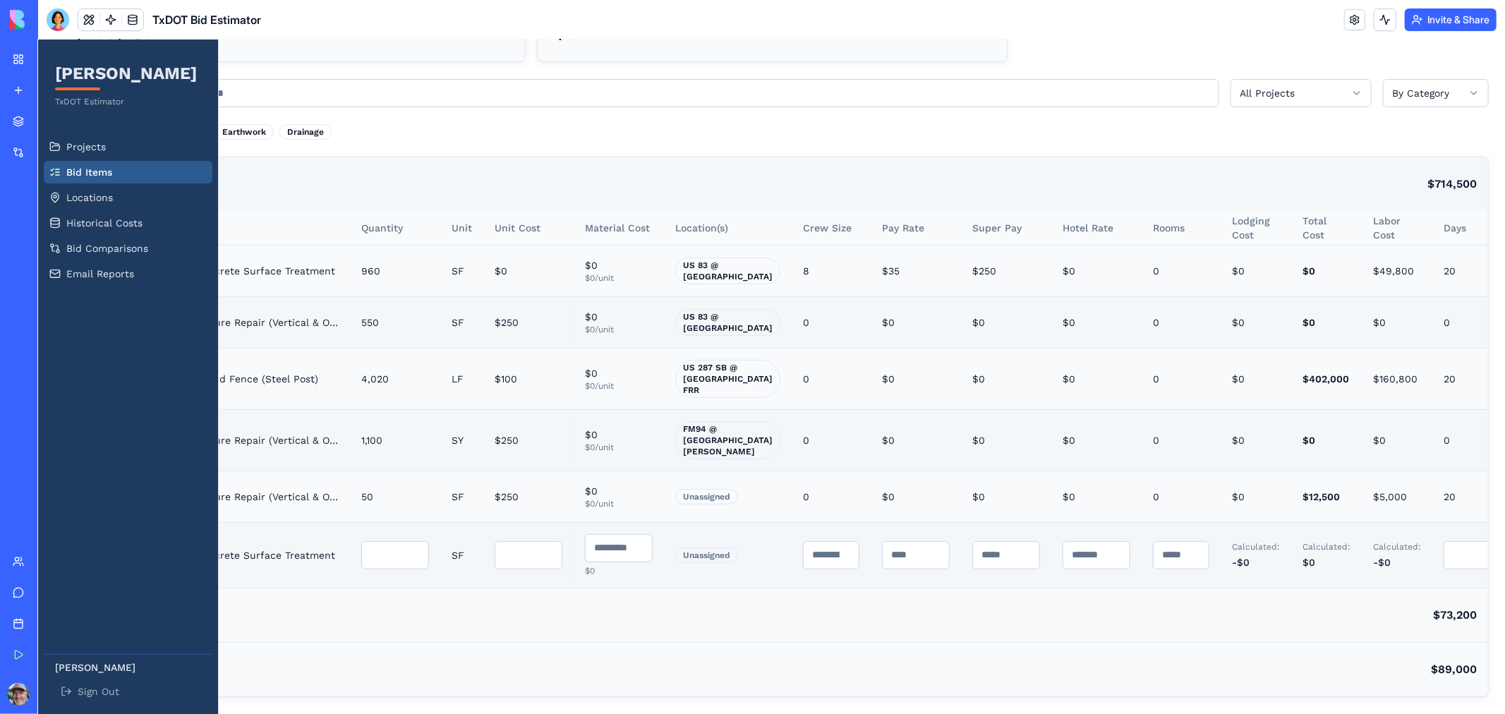
type input "*"
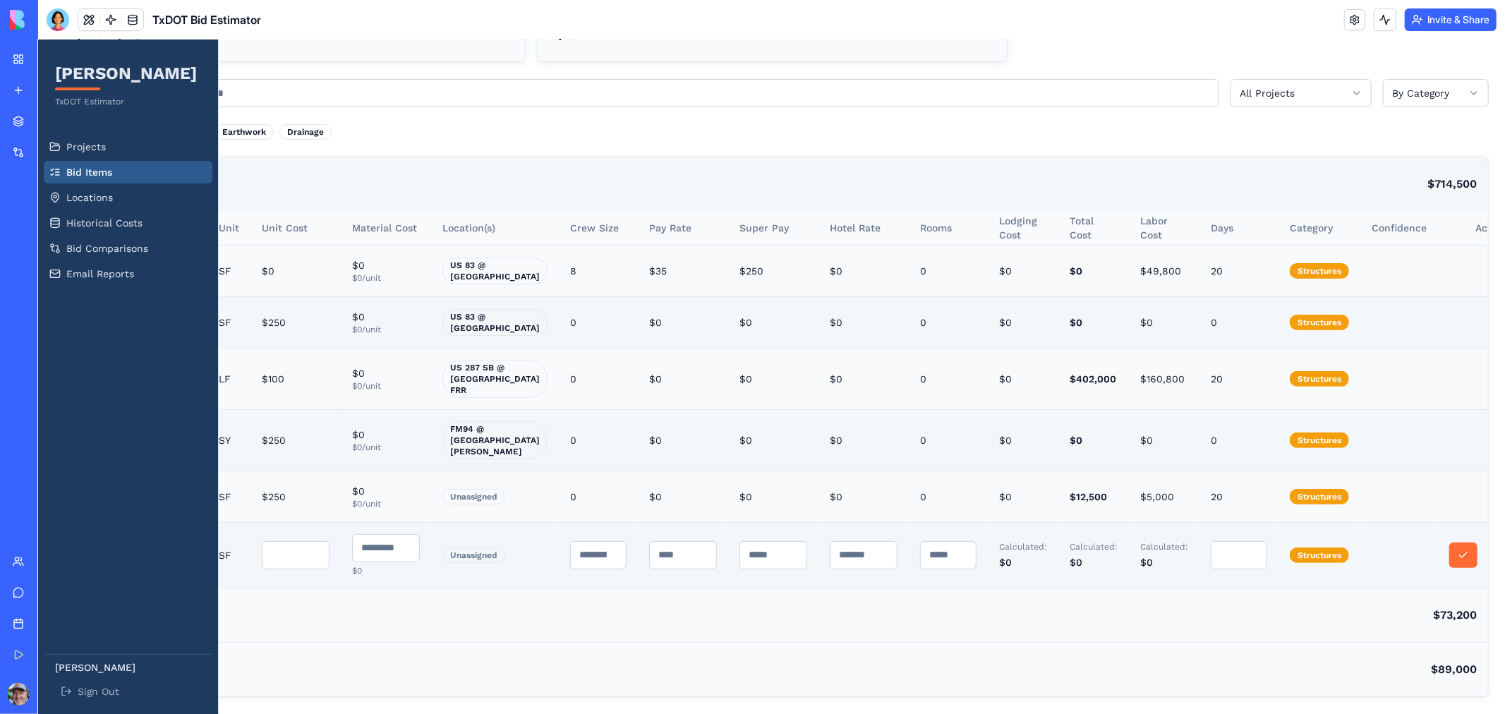
click at [1448, 567] on button at bounding box center [1462, 554] width 28 height 25
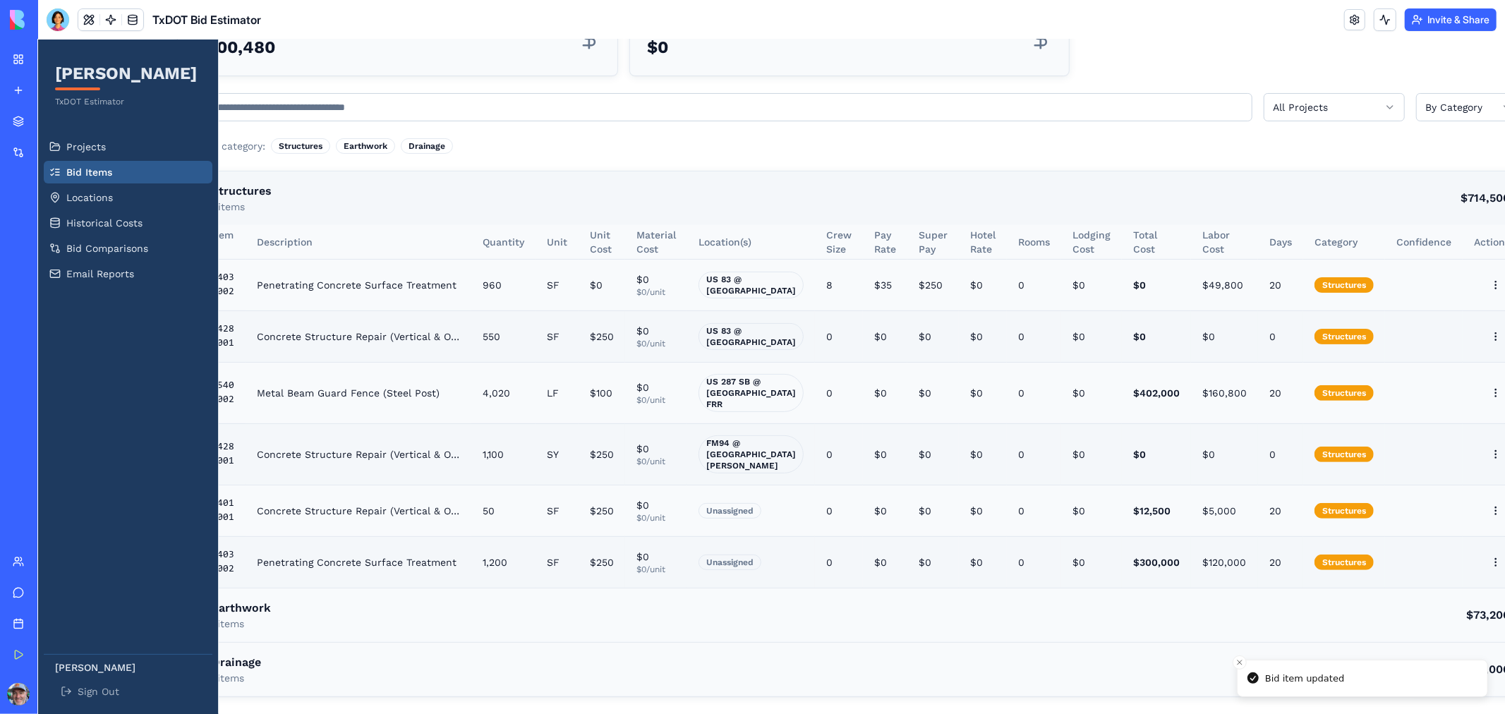
scroll to position [0, 0]
click at [646, 601] on div "Earthwork 5 items $73,200" at bounding box center [848, 615] width 1343 height 54
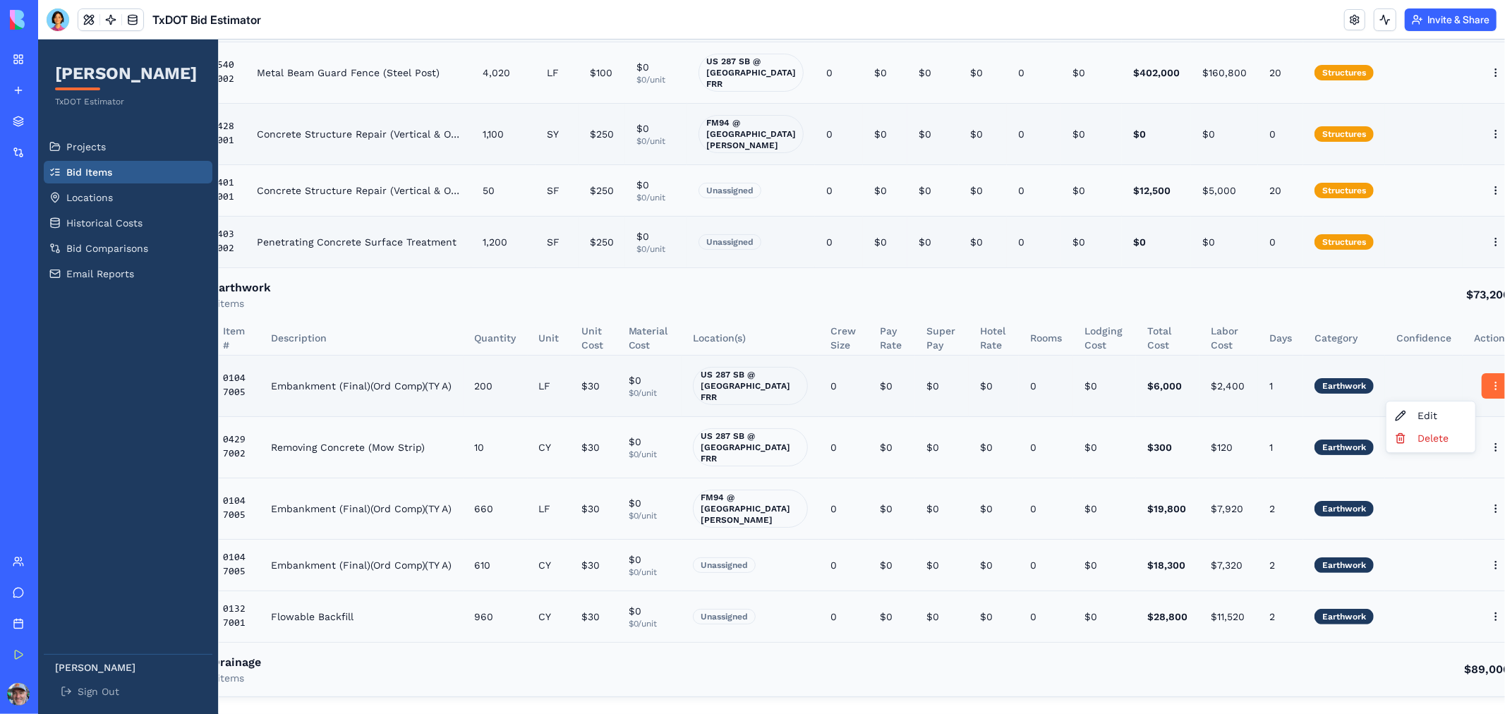
scroll to position [567, 47]
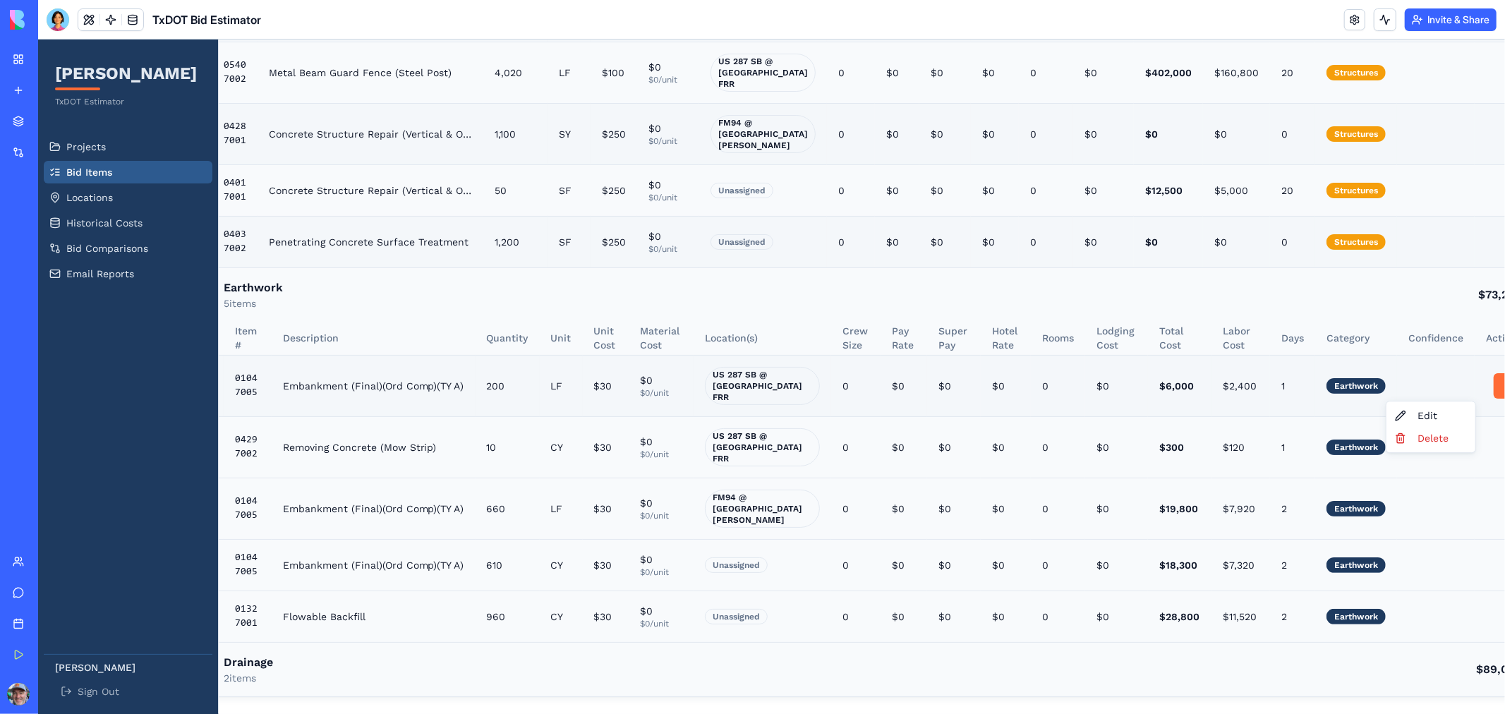
click at [1447, 371] on html "[PERSON_NAME] TxDOT Estimator Projects Bid Items Locations Historical Costs Bid…" at bounding box center [724, 105] width 1467 height 1218
click at [1421, 440] on div "Delete" at bounding box center [1429, 437] width 83 height 23
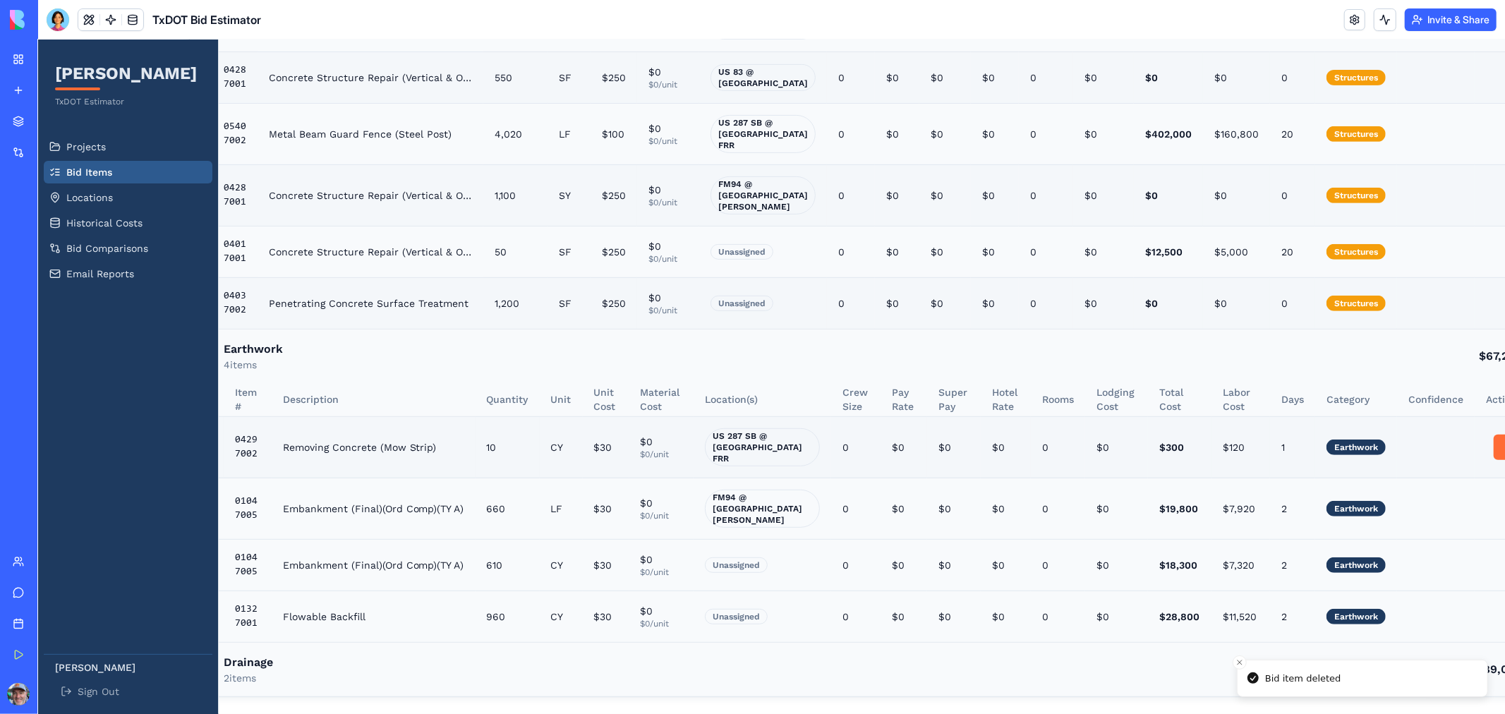
click at [1455, 437] on html "[PERSON_NAME] TxDOT Estimator Projects Bid Items Locations Historical Costs Bid…" at bounding box center [724, 135] width 1467 height 1156
click at [1417, 496] on div "Delete" at bounding box center [1429, 499] width 83 height 23
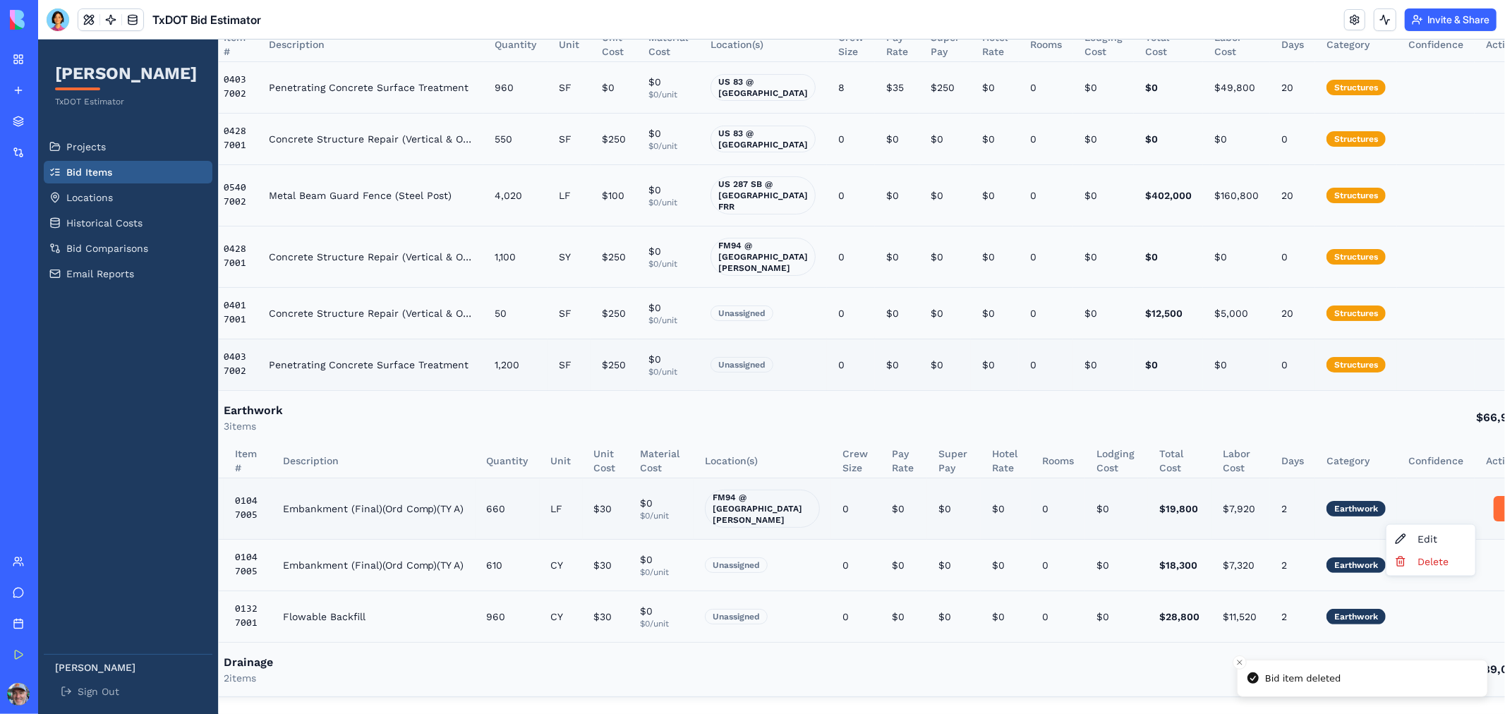
scroll to position [444, 47]
click at [1454, 500] on html "[PERSON_NAME] TxDOT Estimator Projects Bid Items Locations Historical Costs Bid…" at bounding box center [724, 165] width 1467 height 1095
click at [1420, 569] on div "Delete" at bounding box center [1429, 561] width 83 height 23
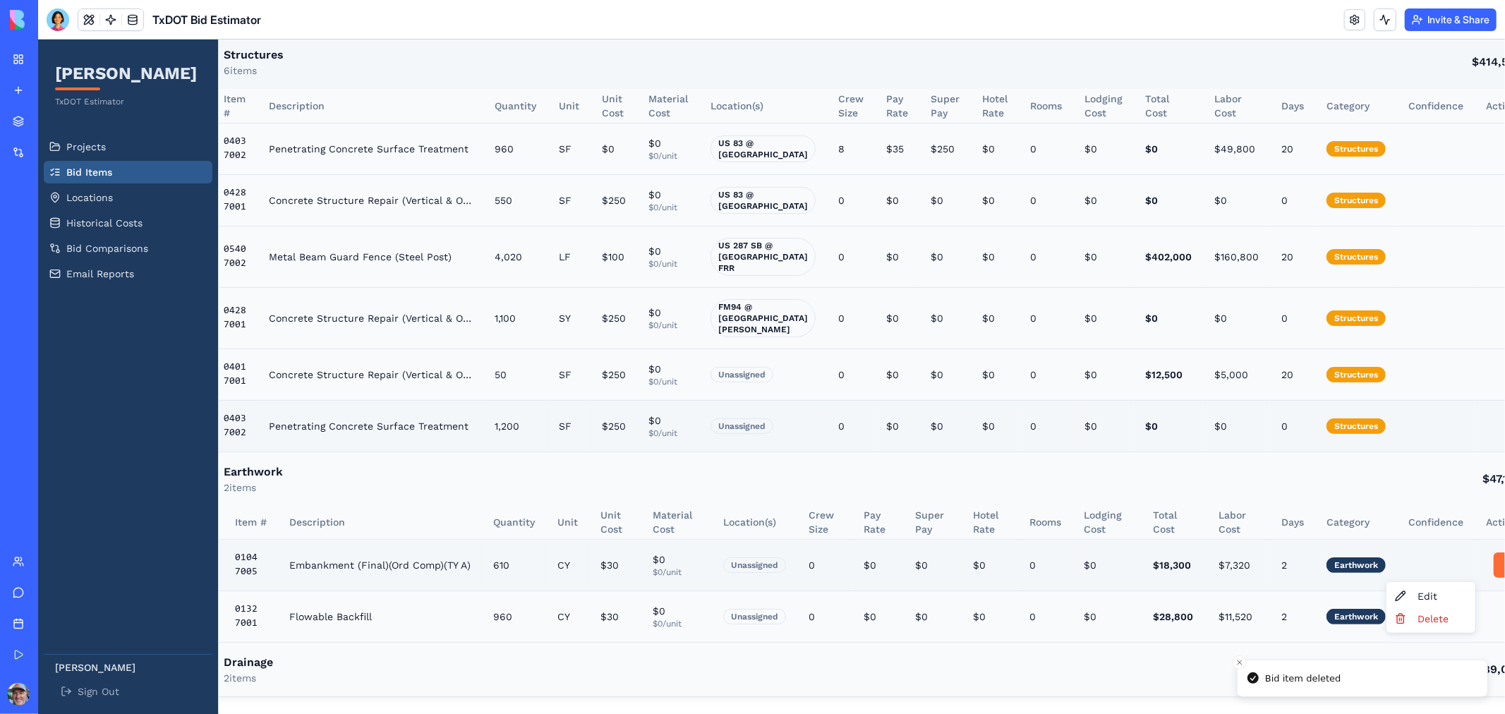
scroll to position [382, 47]
click at [1458, 559] on html "[PERSON_NAME] TxDOT Estimator Projects Bid Items Locations Historical Costs Bid…" at bounding box center [724, 197] width 1467 height 1034
click at [1418, 612] on div "Delete" at bounding box center [1429, 618] width 83 height 23
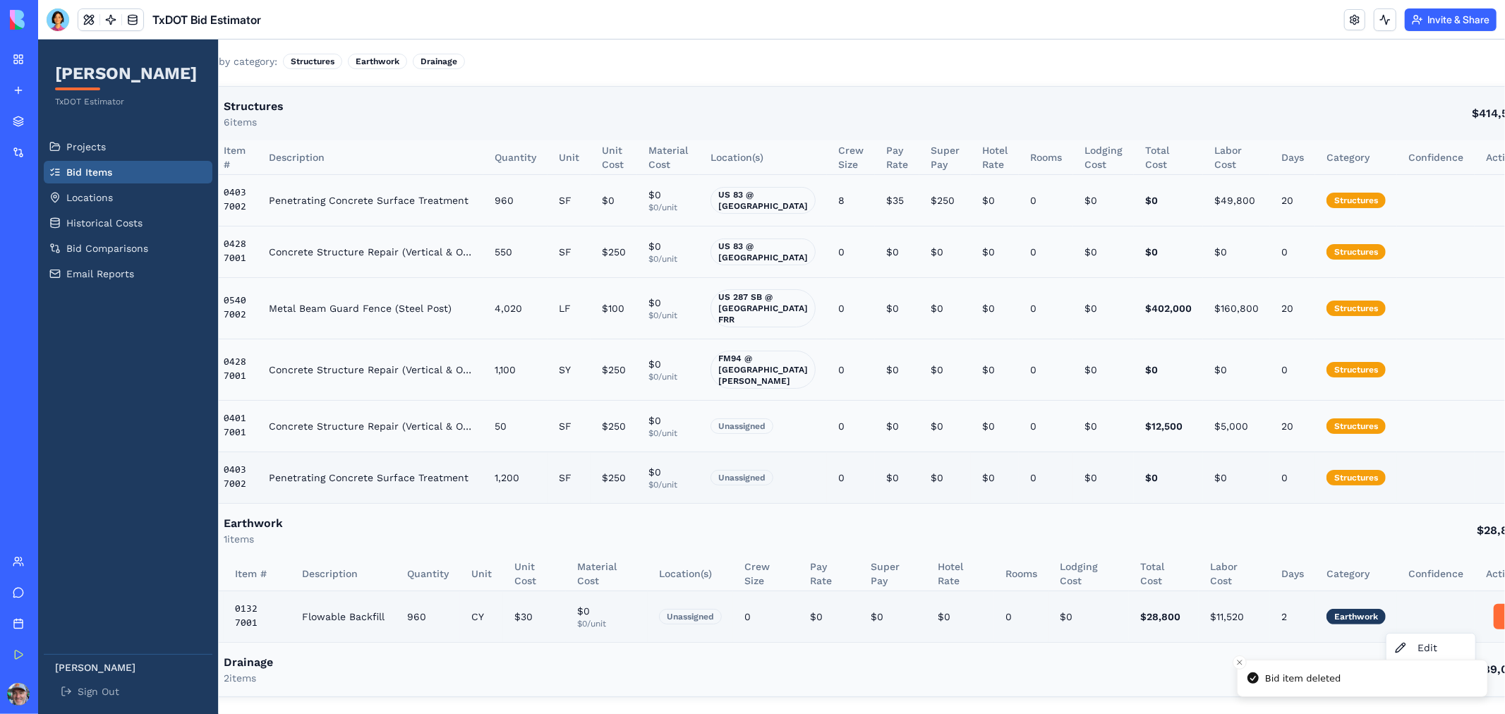
scroll to position [330, 47]
click at [1454, 610] on html "[PERSON_NAME] TxDOT Estimator Projects Bid Items Locations Historical Costs Bid…" at bounding box center [724, 222] width 1467 height 982
click at [1424, 670] on div "Delete" at bounding box center [1429, 669] width 83 height 23
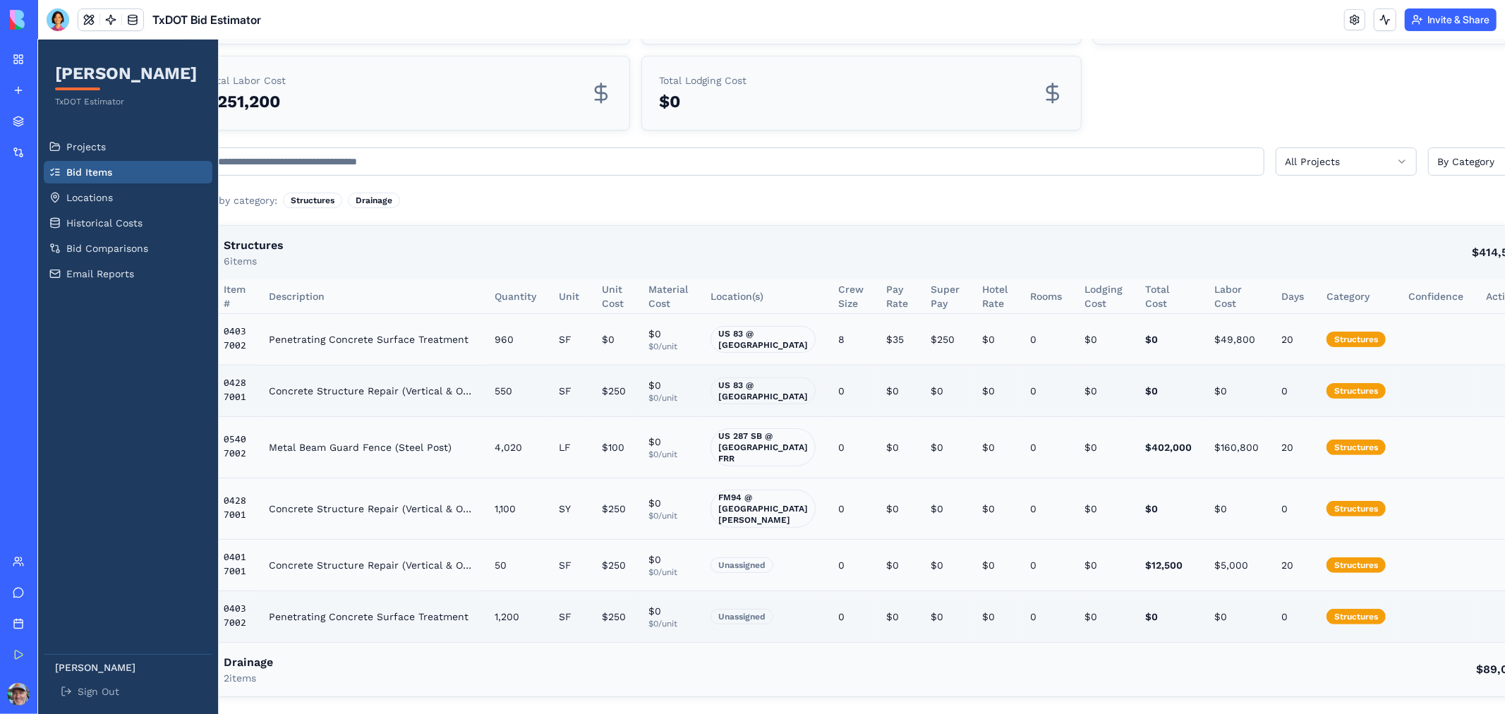
scroll to position [203, 47]
click at [99, 147] on span "Projects" at bounding box center [86, 146] width 40 height 14
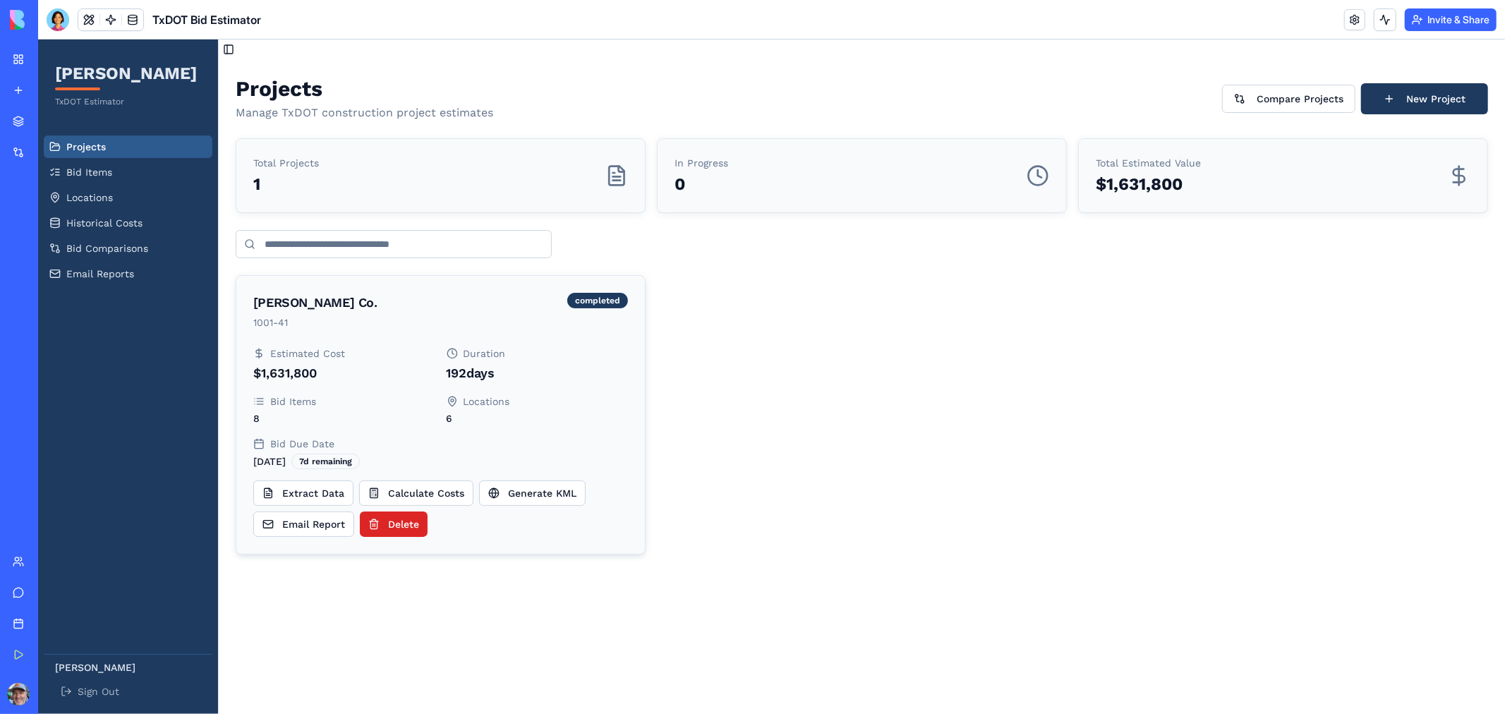
click at [259, 399] on icon at bounding box center [258, 400] width 11 height 11
click at [454, 406] on icon at bounding box center [451, 400] width 11 height 11
click at [424, 480] on button "Calculate Costs" at bounding box center [415, 492] width 114 height 25
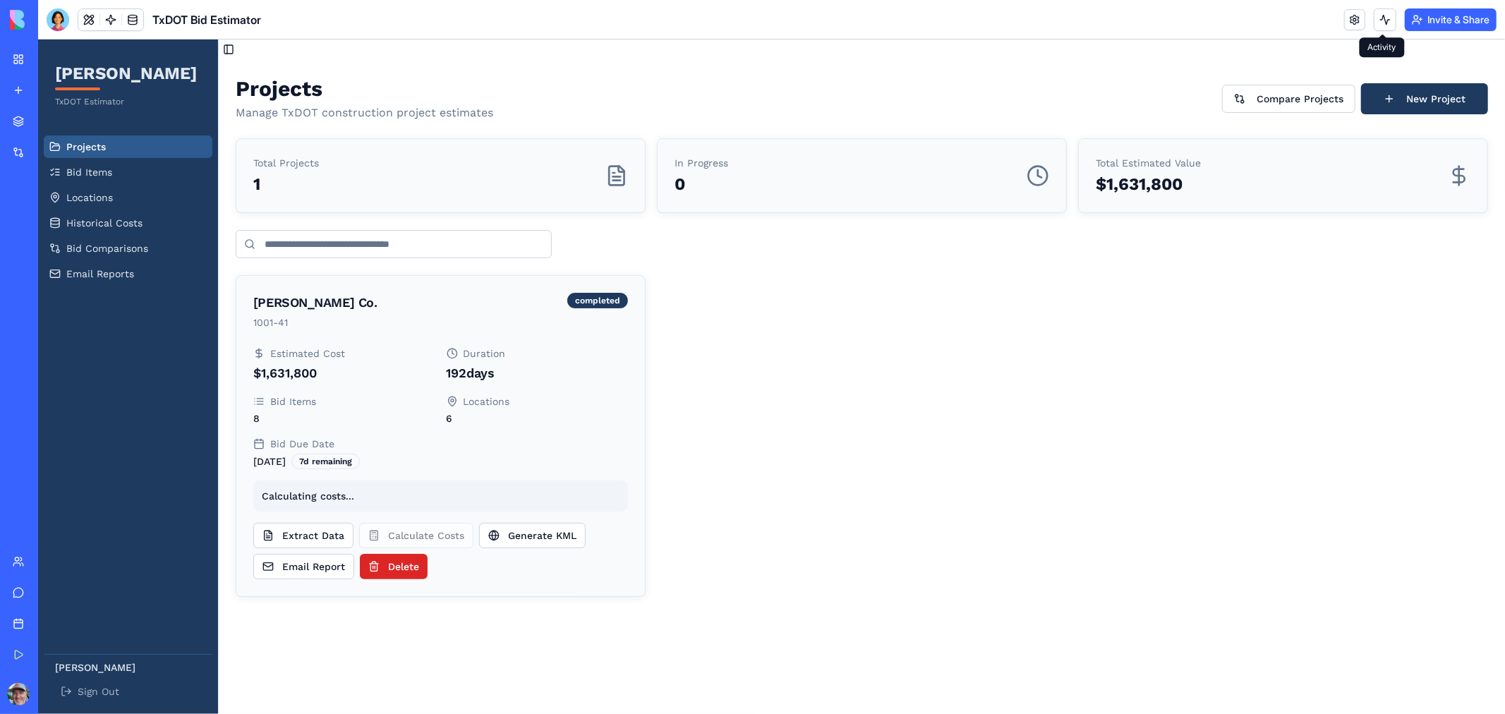
click at [1379, 16] on button at bounding box center [1385, 19] width 23 height 23
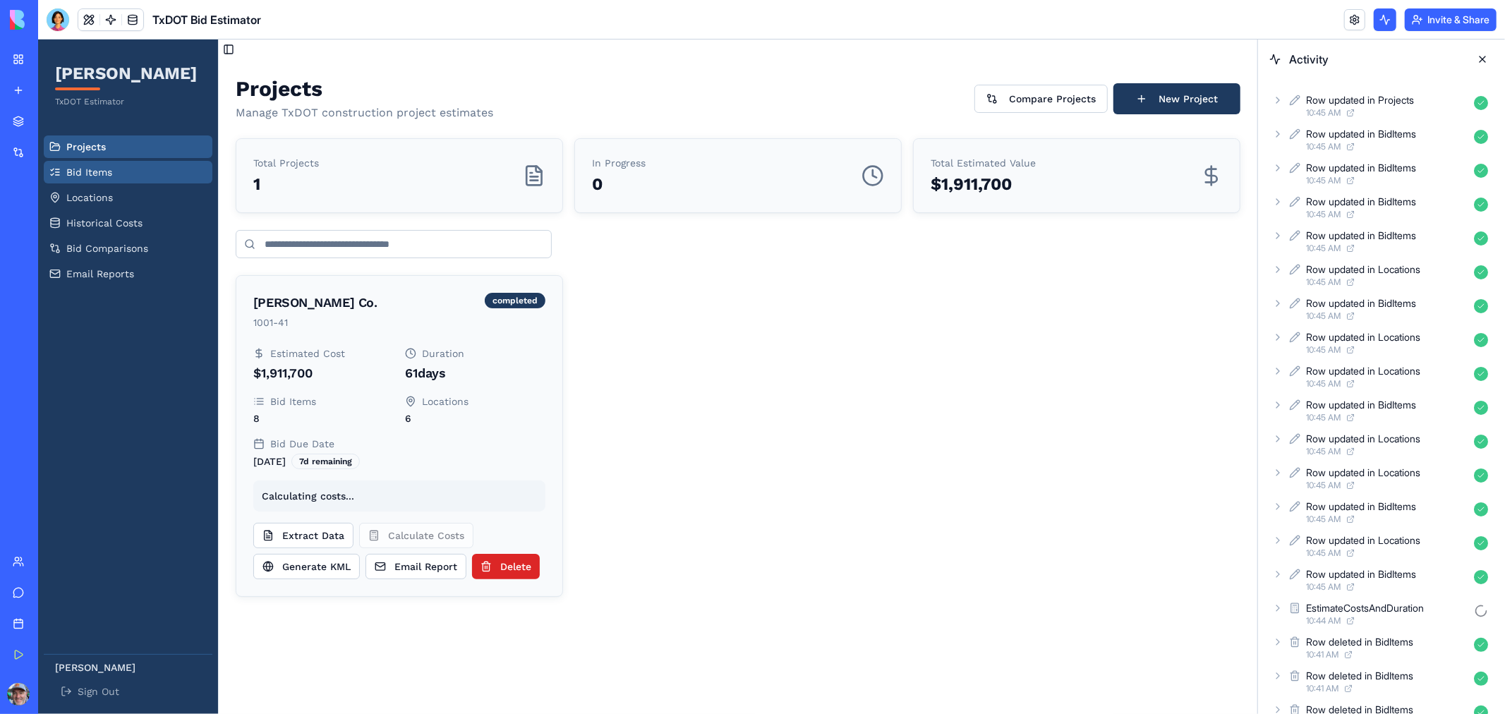
click at [89, 173] on span "Bid Items" at bounding box center [89, 171] width 46 height 14
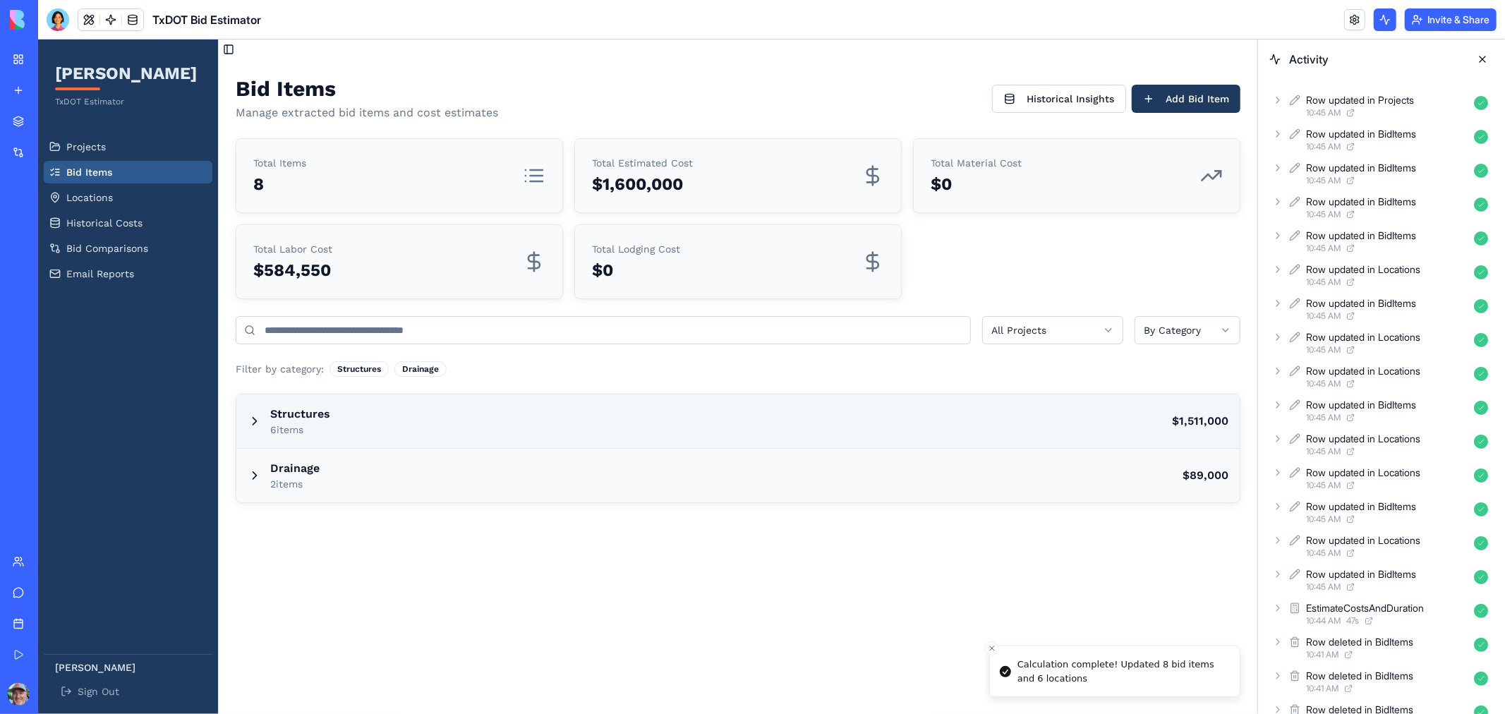
click at [295, 425] on p "6 items" at bounding box center [299, 429] width 60 height 14
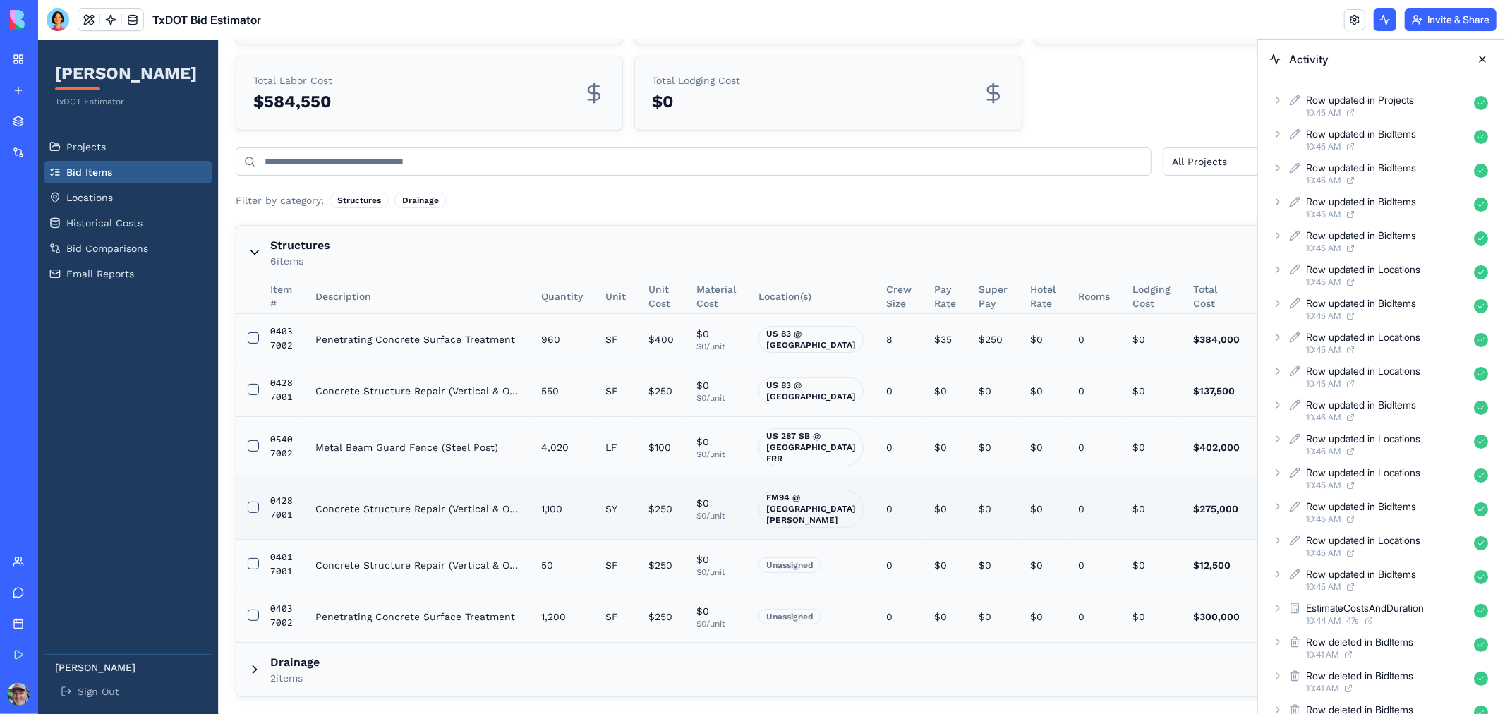
scroll to position [215, 0]
click at [1479, 61] on button at bounding box center [1482, 59] width 23 height 23
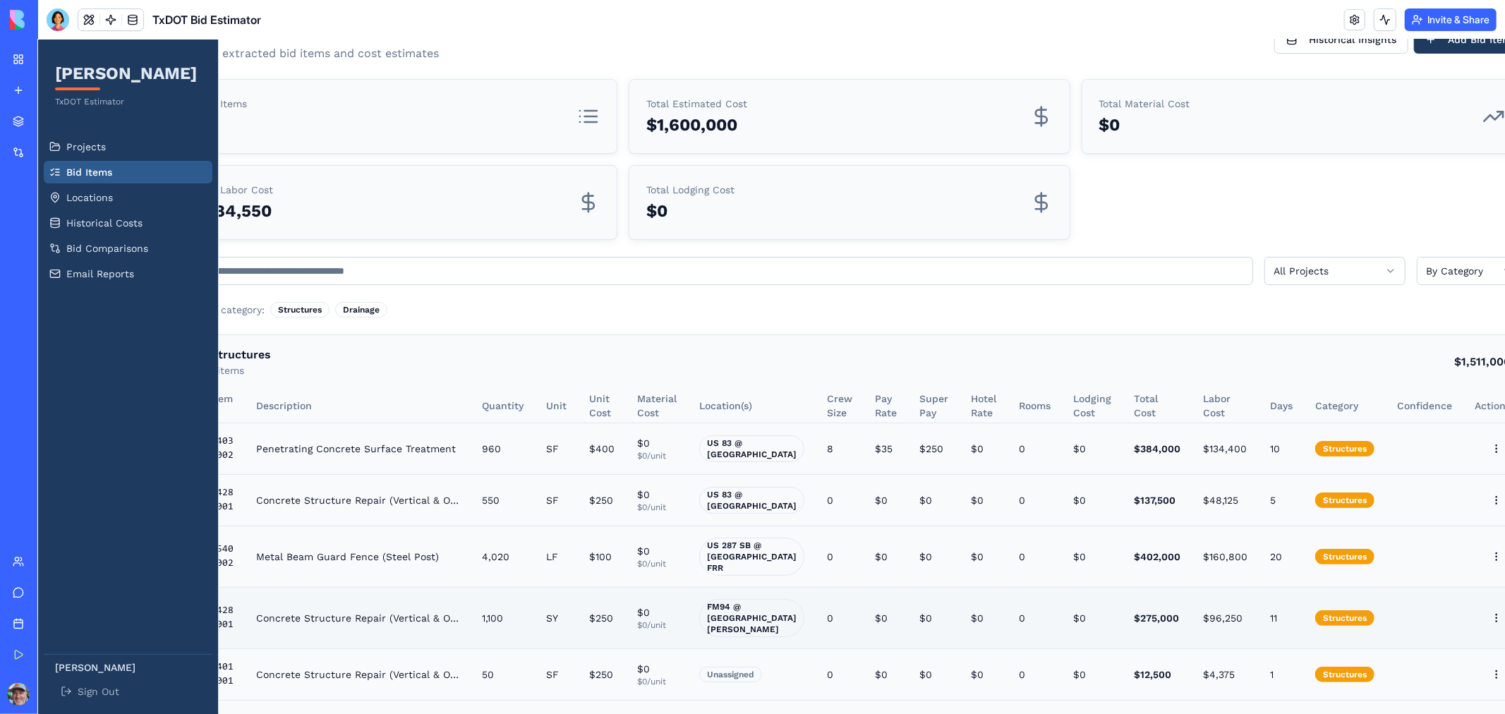
scroll to position [0, 59]
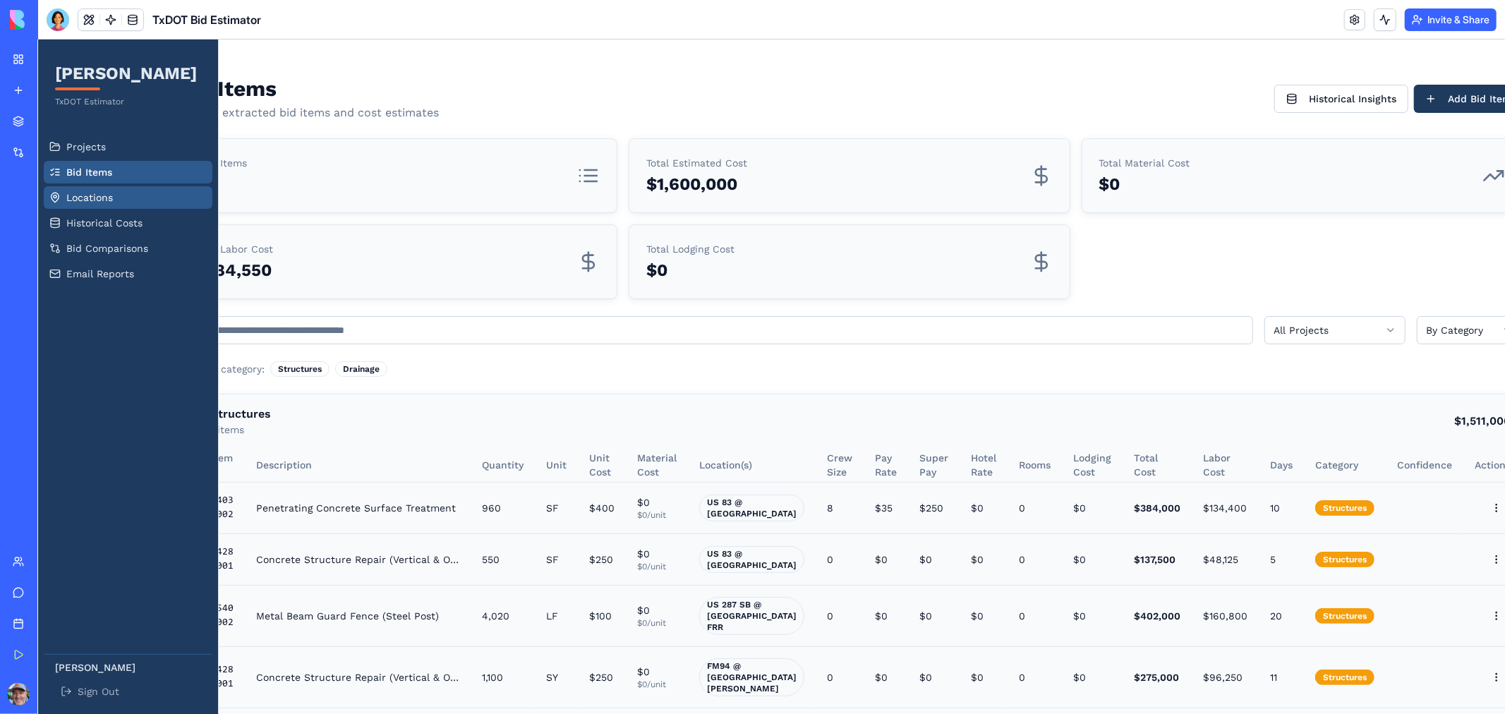
click at [94, 196] on span "Locations" at bounding box center [89, 197] width 47 height 14
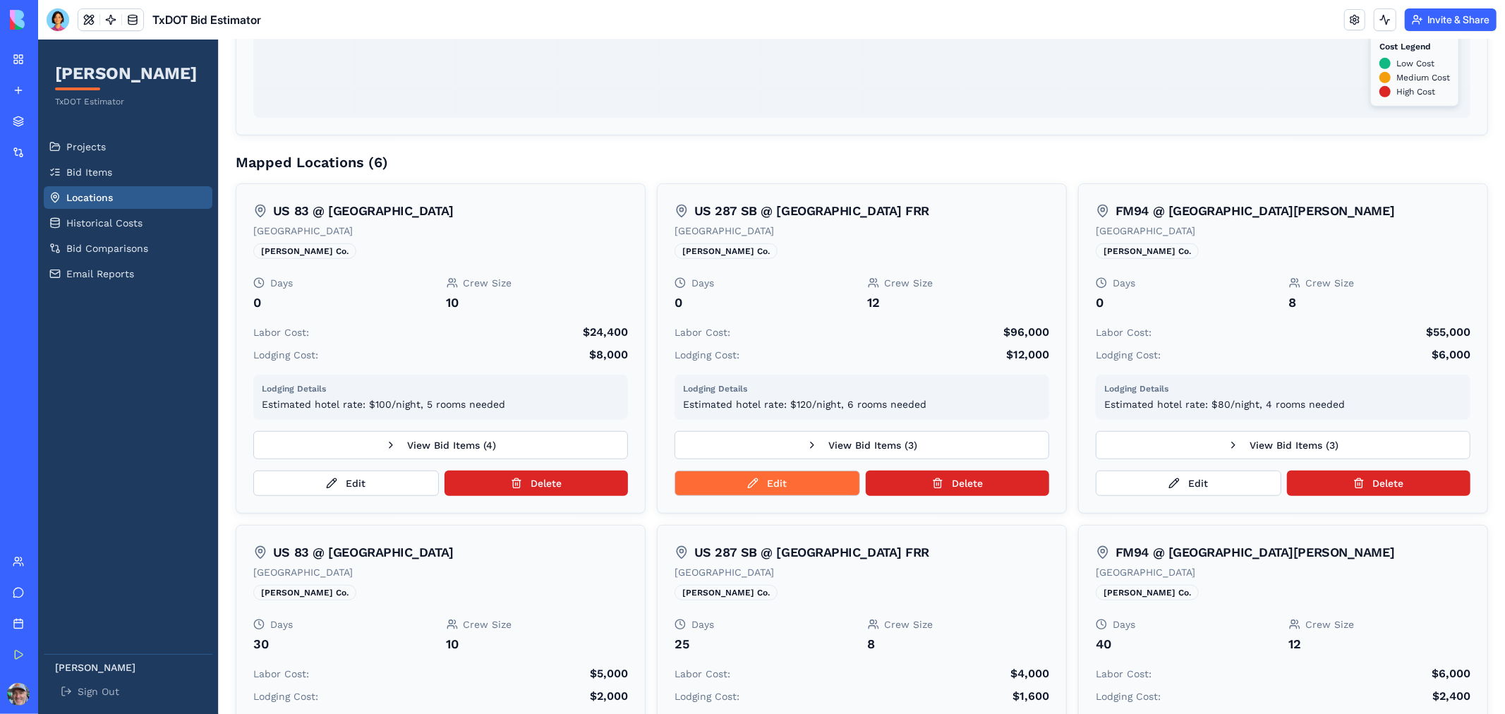
scroll to position [749, 0]
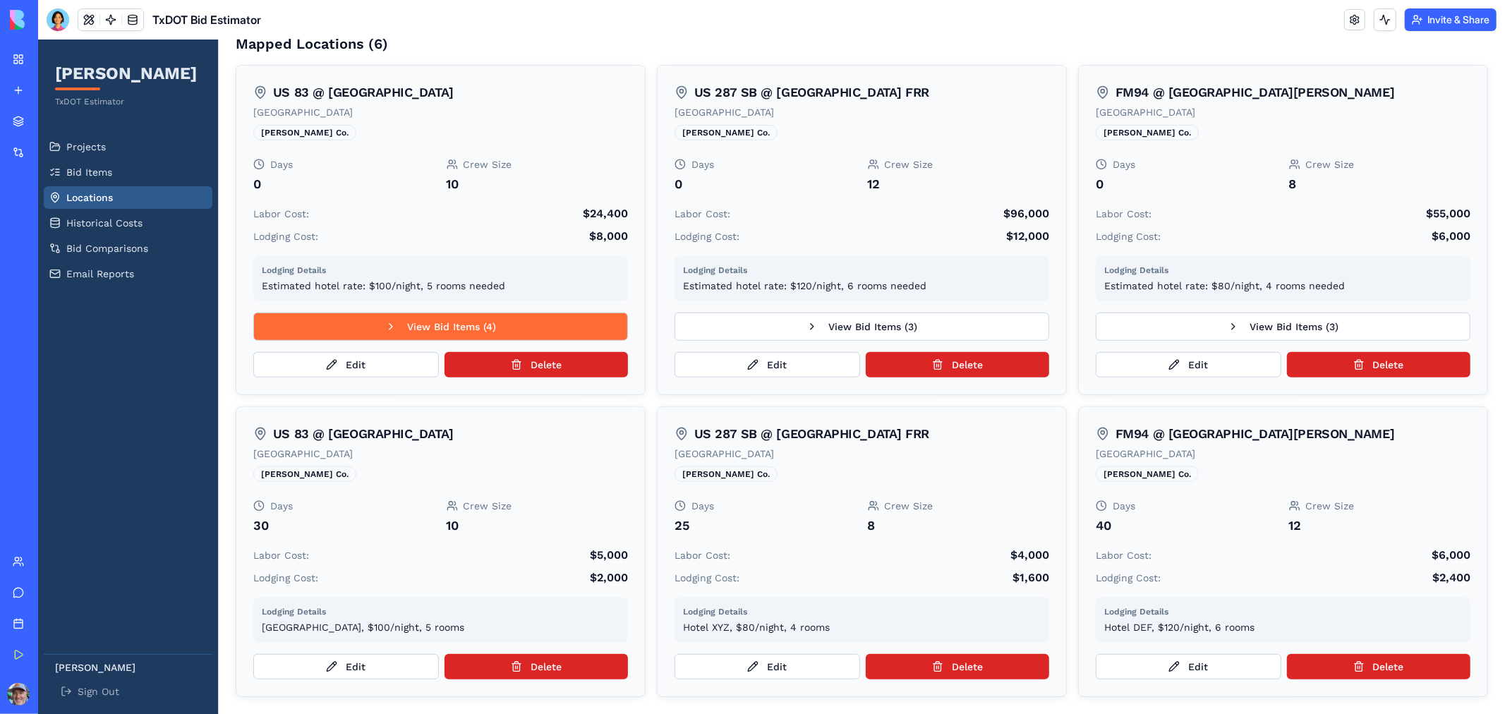
click at [440, 324] on button "View Bid Items ( 4 )" at bounding box center [440, 326] width 375 height 28
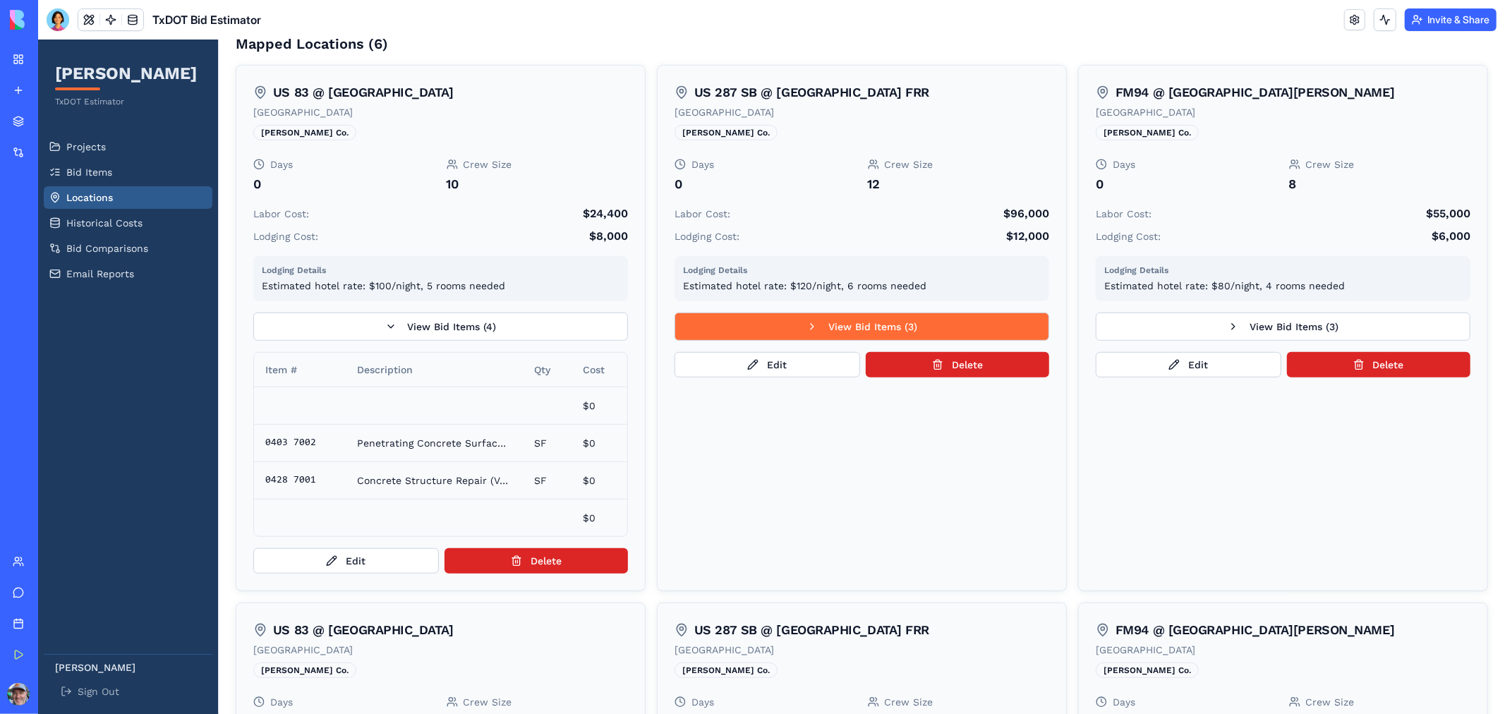
click at [910, 320] on button "View Bid Items ( 3 )" at bounding box center [861, 326] width 375 height 28
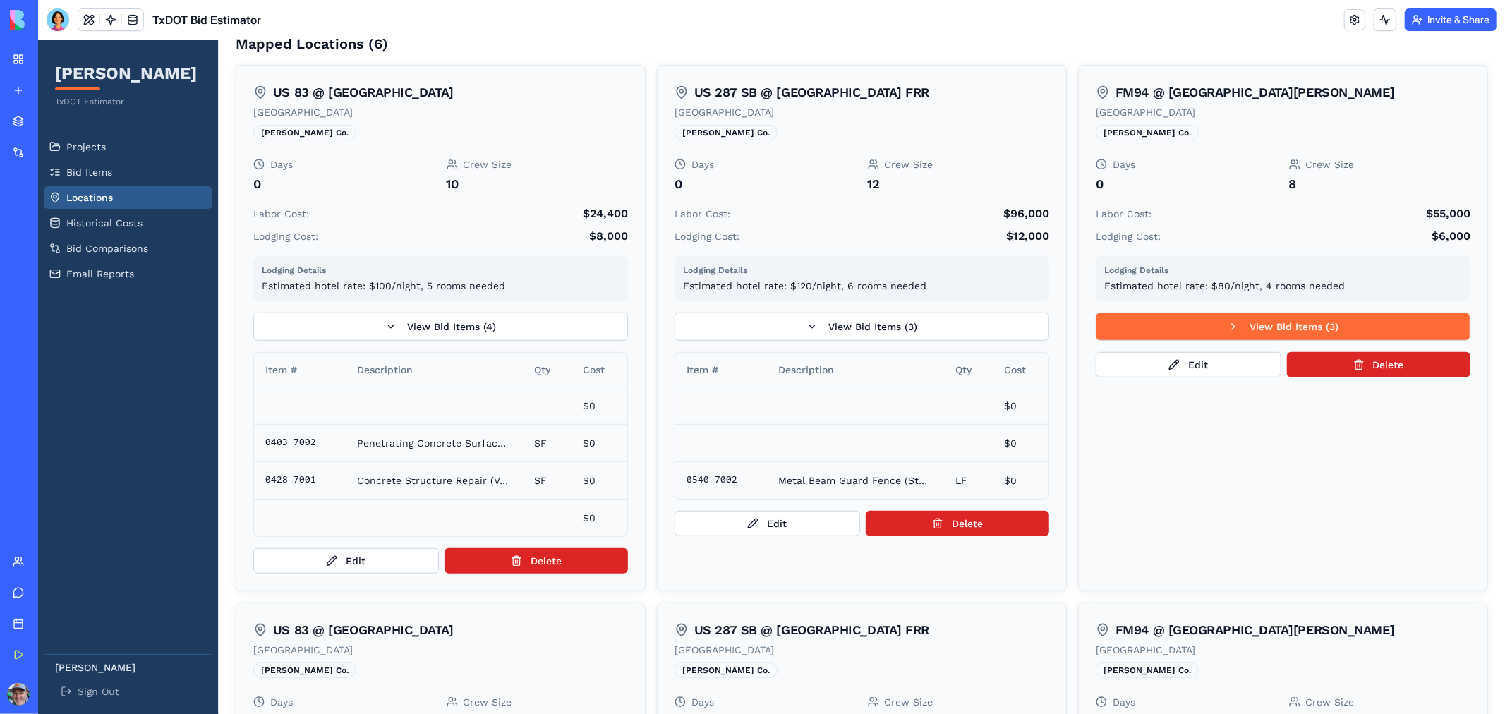
click at [1211, 326] on button "View Bid Items ( 3 )" at bounding box center [1282, 326] width 375 height 28
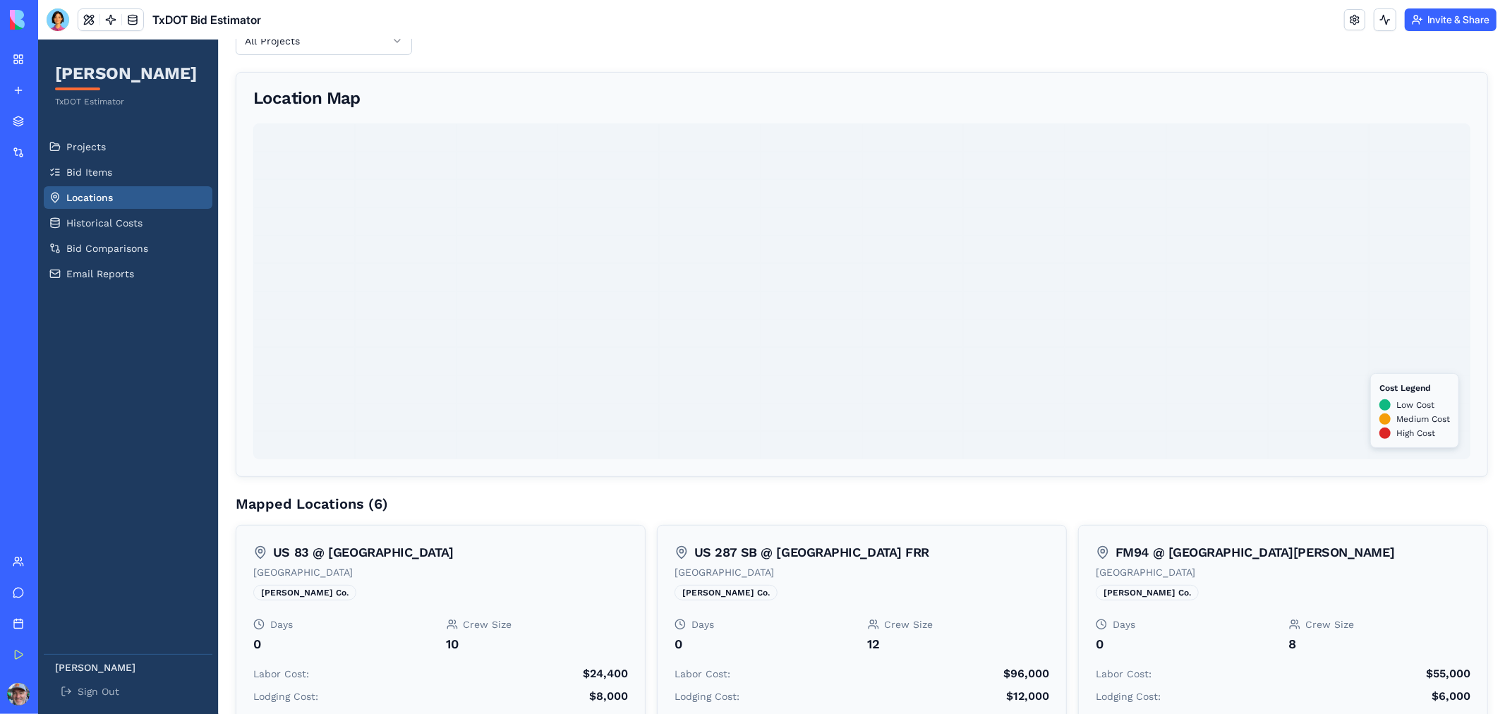
scroll to position [83, 0]
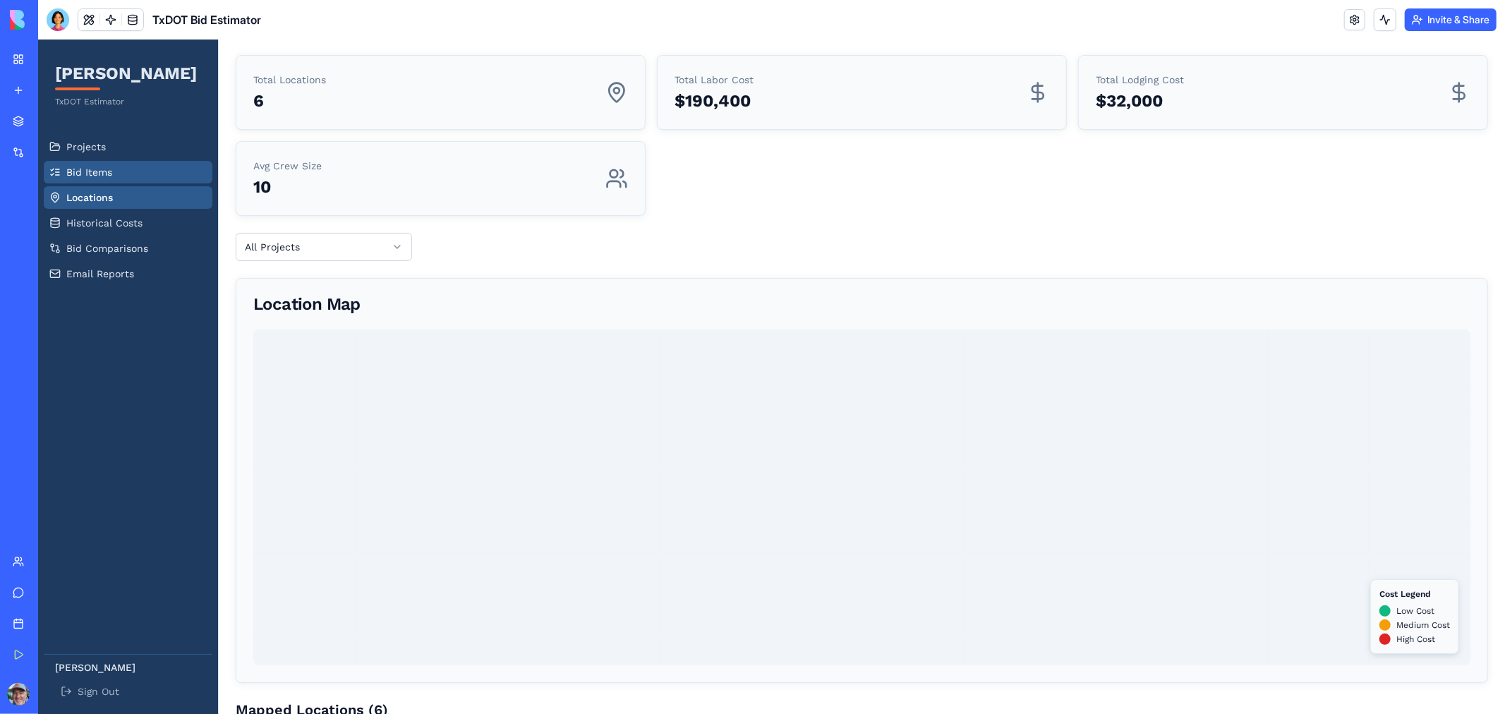
click at [95, 164] on span "Bid Items" at bounding box center [89, 171] width 46 height 14
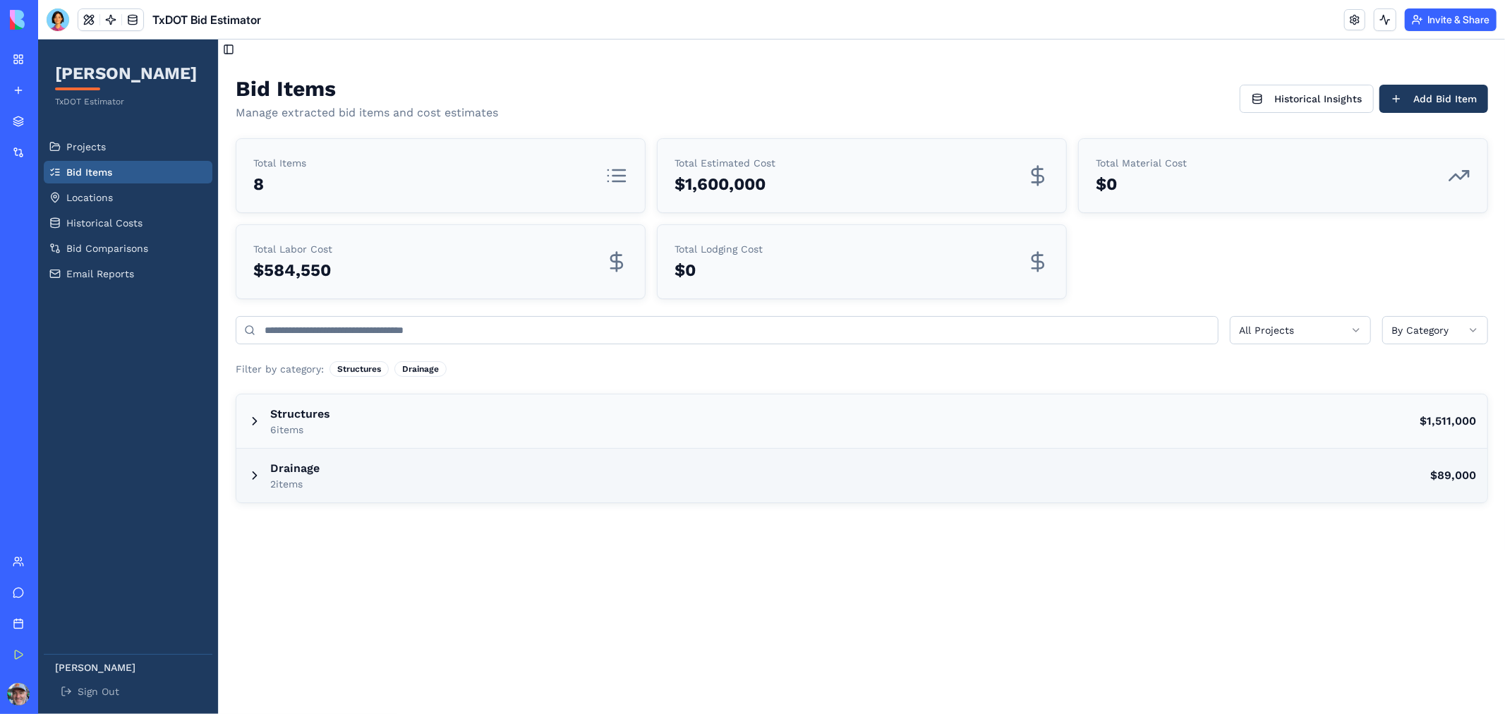
click at [1428, 469] on div "Drainage 2 items $89,000" at bounding box center [861, 475] width 1251 height 54
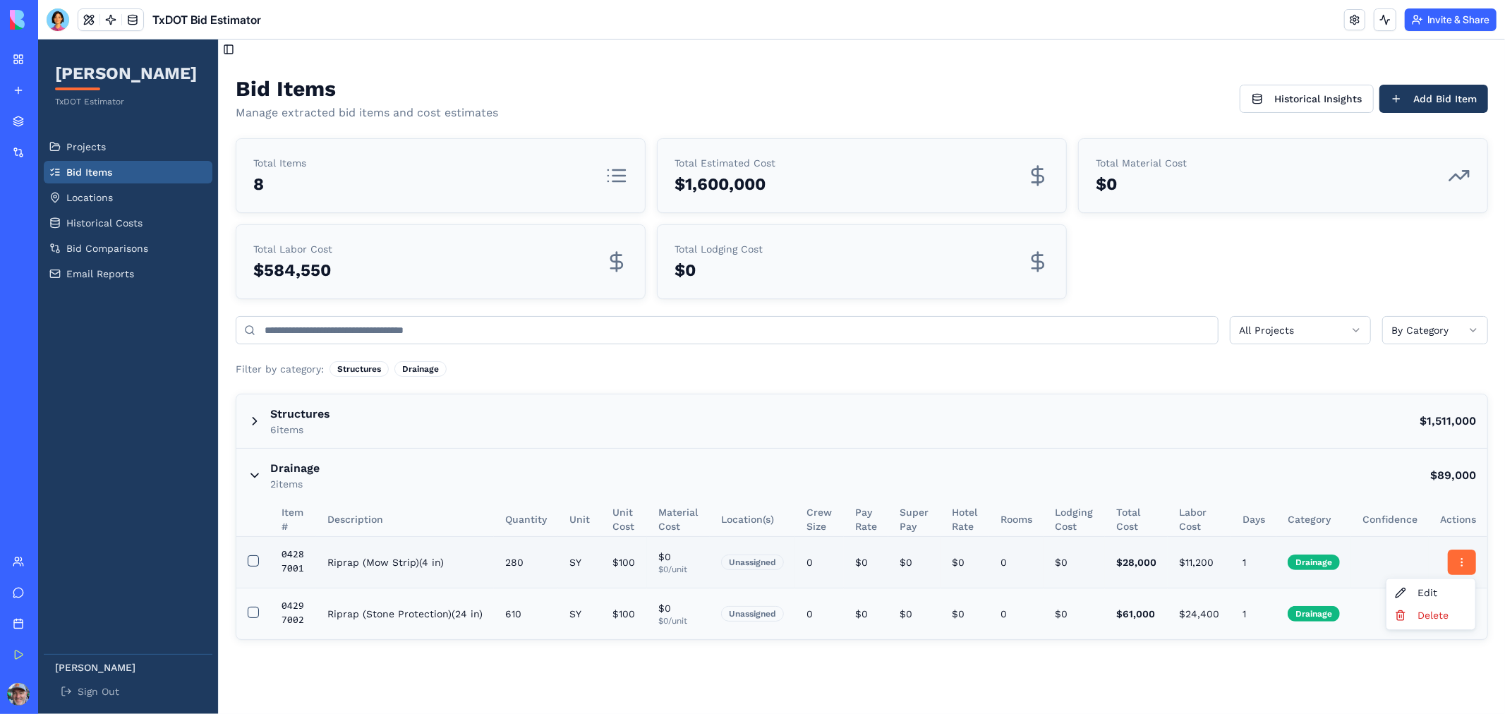
click at [1460, 556] on html "[PERSON_NAME] TxDOT Estimator Projects Bid Items Locations Historical Costs Bid…" at bounding box center [770, 376] width 1467 height 674
click at [1429, 614] on div "Delete" at bounding box center [1429, 614] width 83 height 23
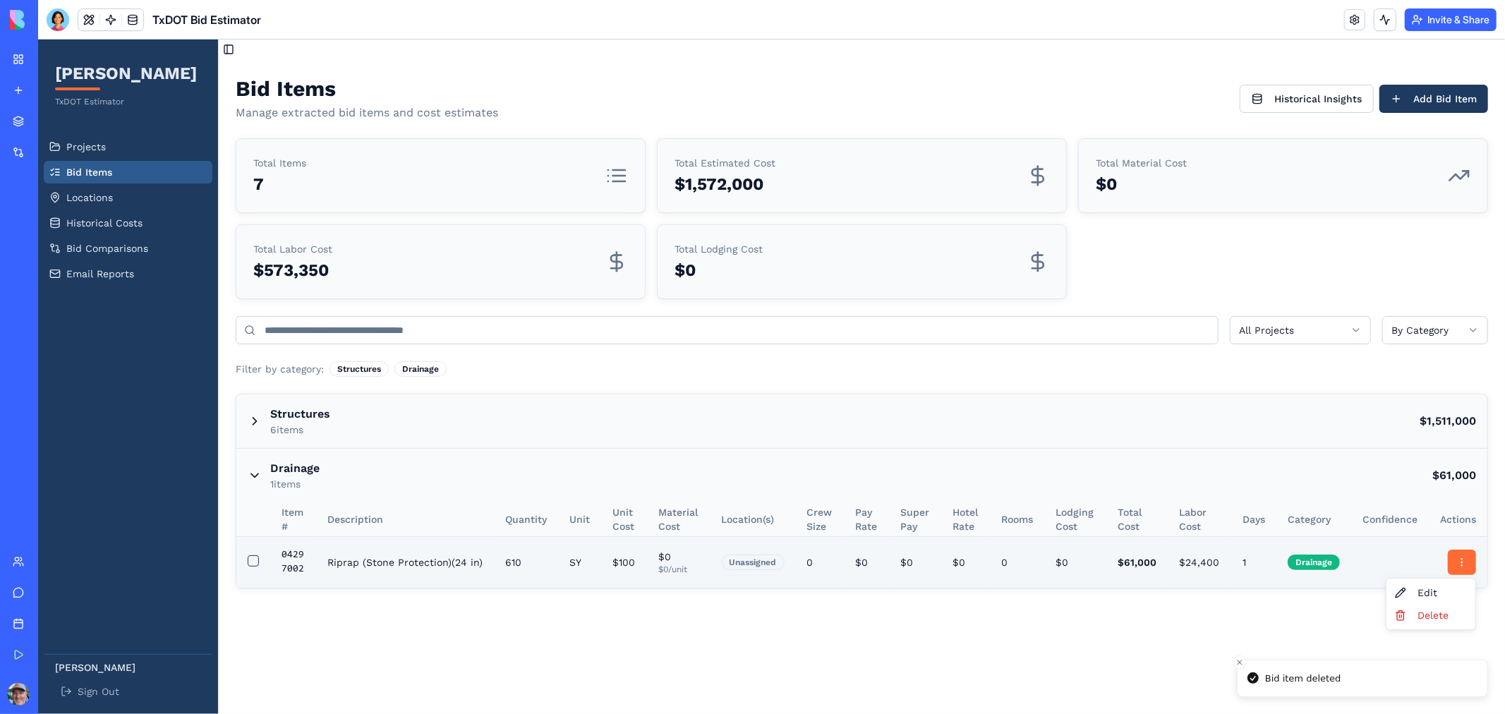
click at [1463, 564] on html "[PERSON_NAME] TxDOT Estimator Projects Bid Items Locations Historical Costs Bid…" at bounding box center [770, 376] width 1467 height 674
click at [1423, 613] on div "Delete" at bounding box center [1429, 614] width 83 height 23
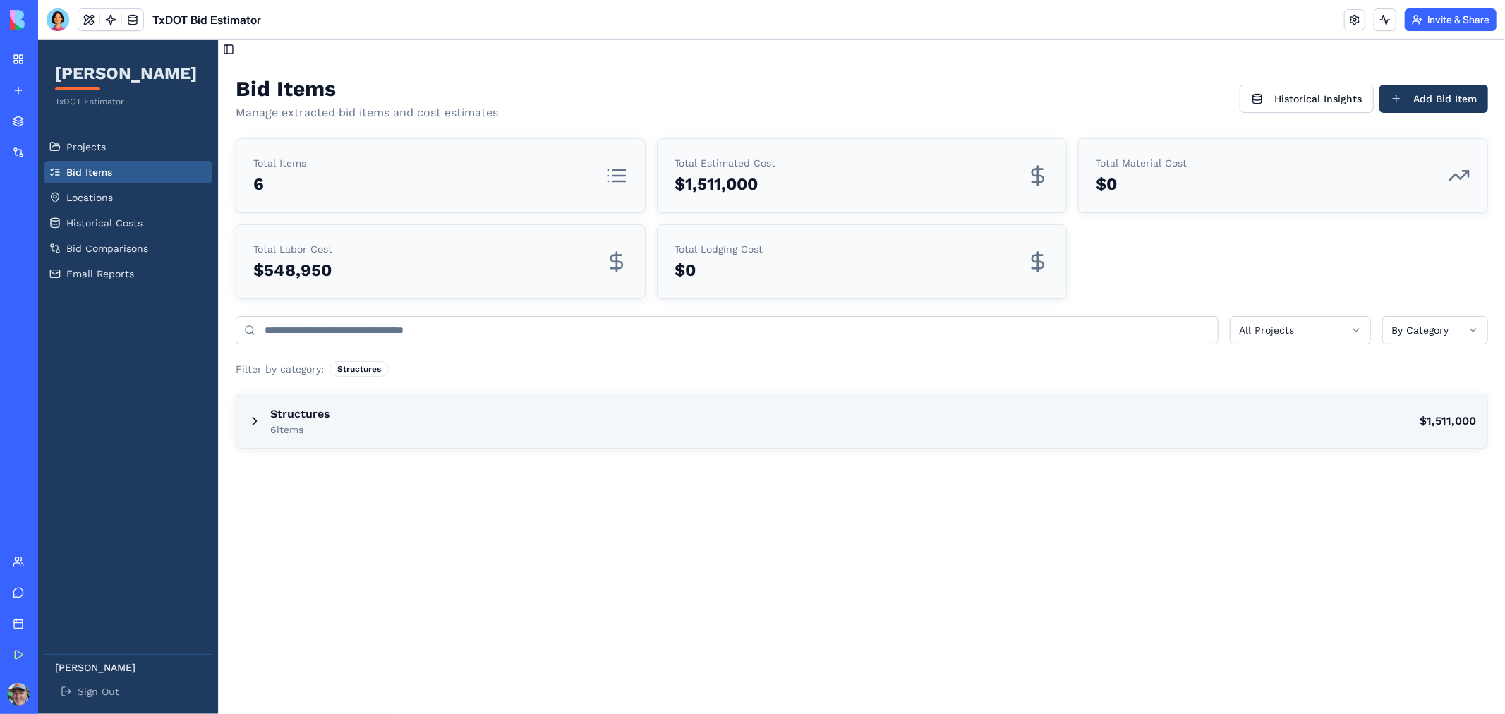
click at [337, 414] on div "Structures 6 items $1,511,000" at bounding box center [861, 421] width 1251 height 54
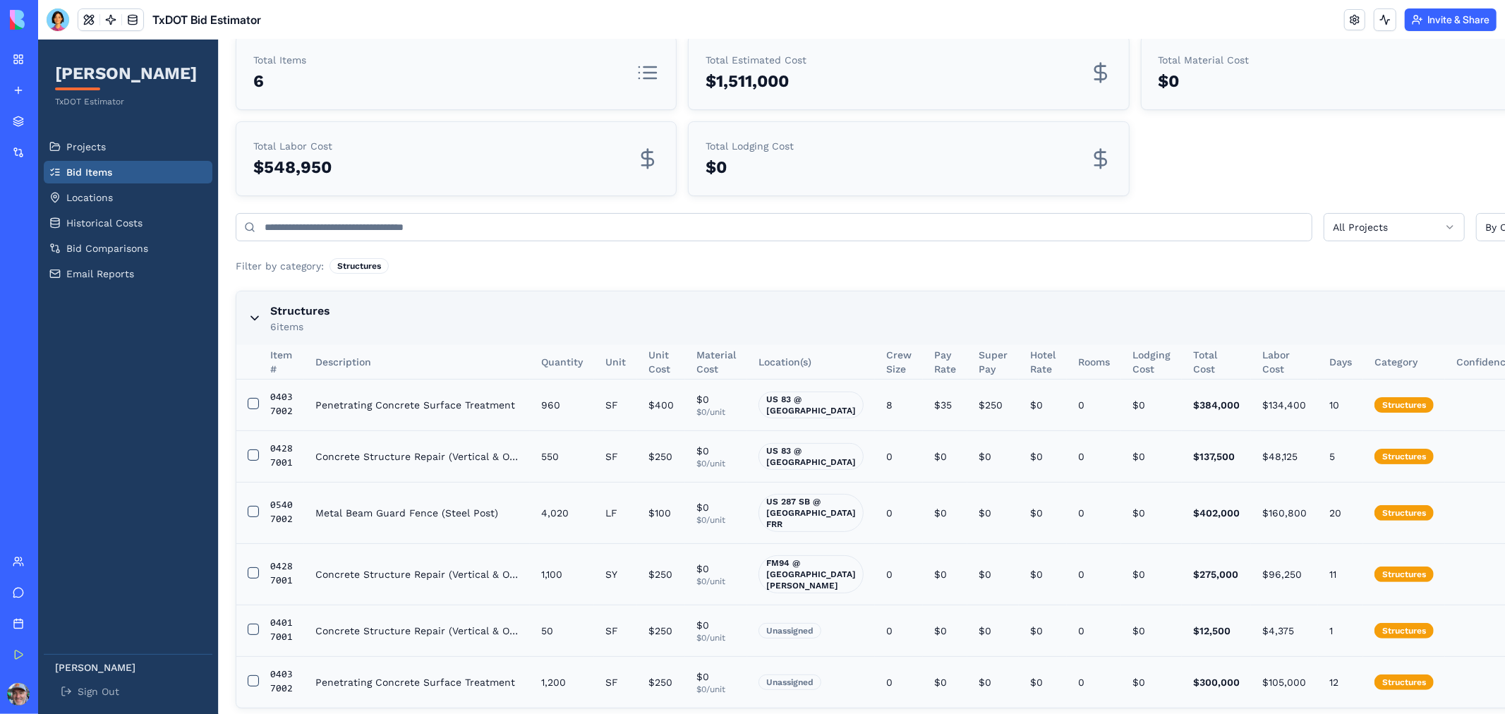
scroll to position [149, 0]
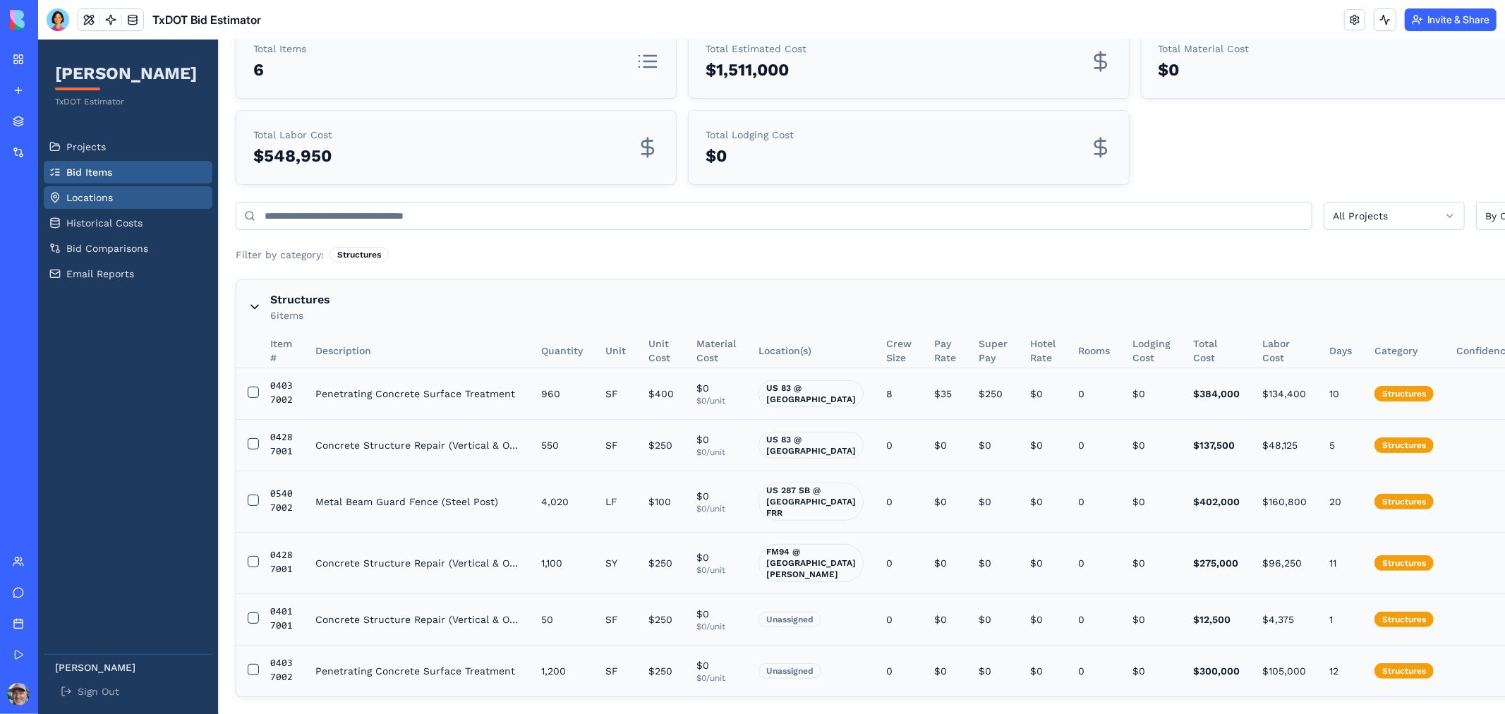
click at [110, 202] on span "Locations" at bounding box center [89, 197] width 47 height 14
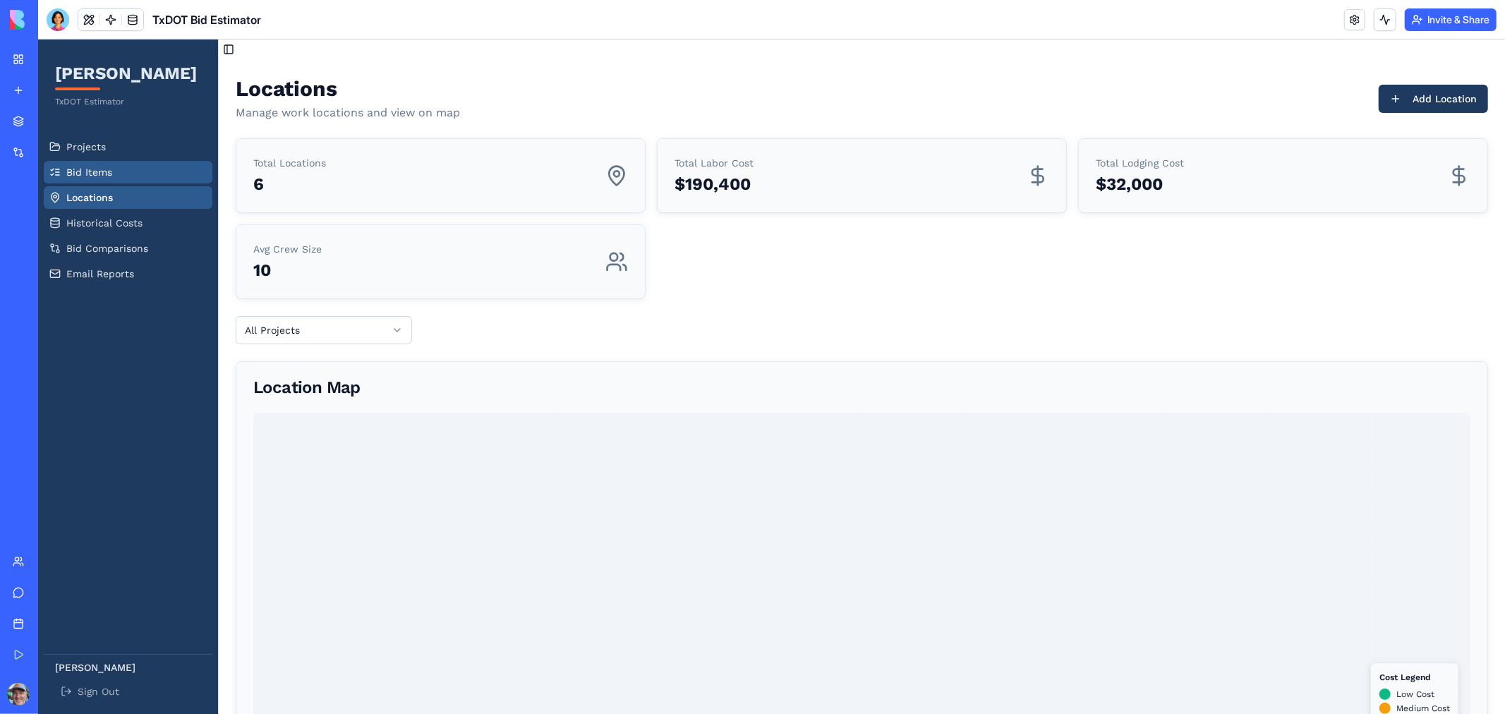
click at [77, 173] on span "Bid Items" at bounding box center [89, 171] width 46 height 14
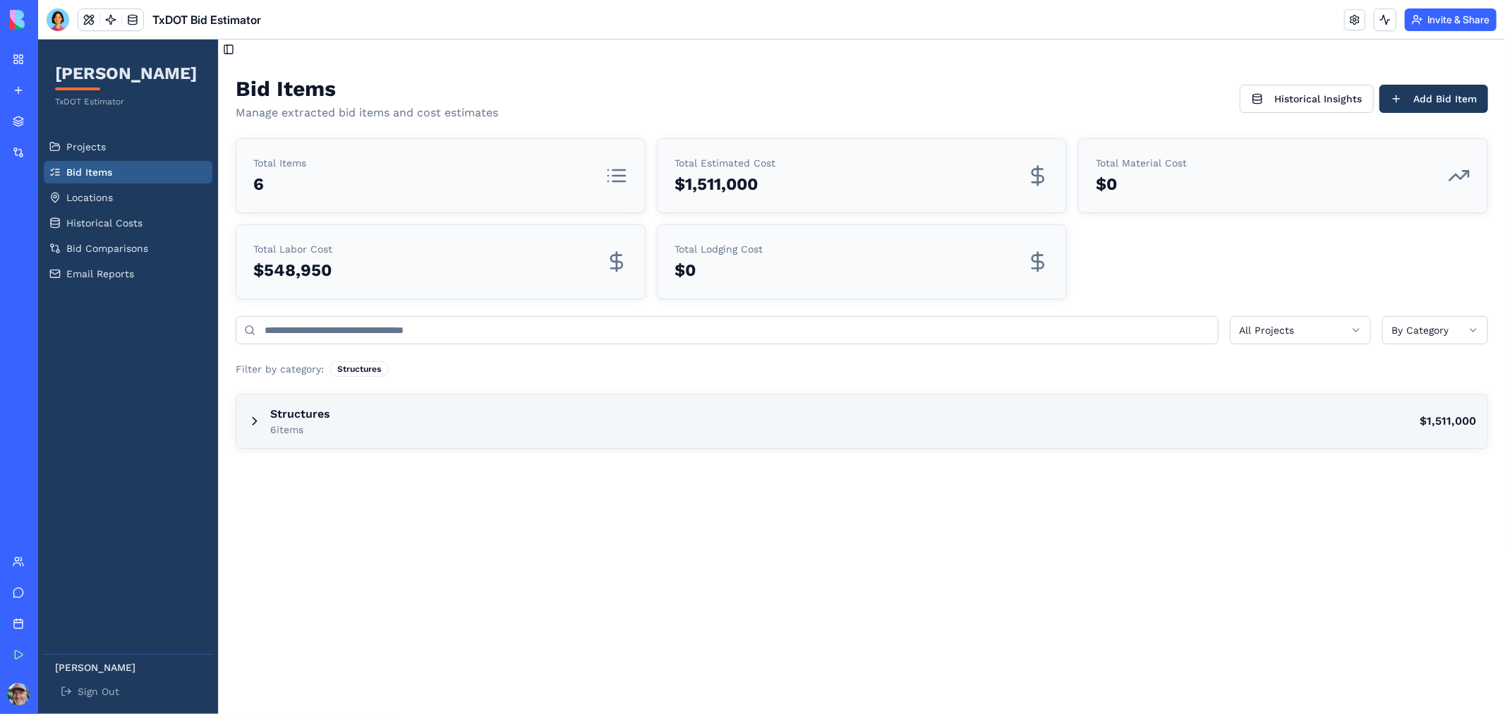
click at [846, 403] on div "Structures 6 items $1,511,000" at bounding box center [861, 421] width 1251 height 54
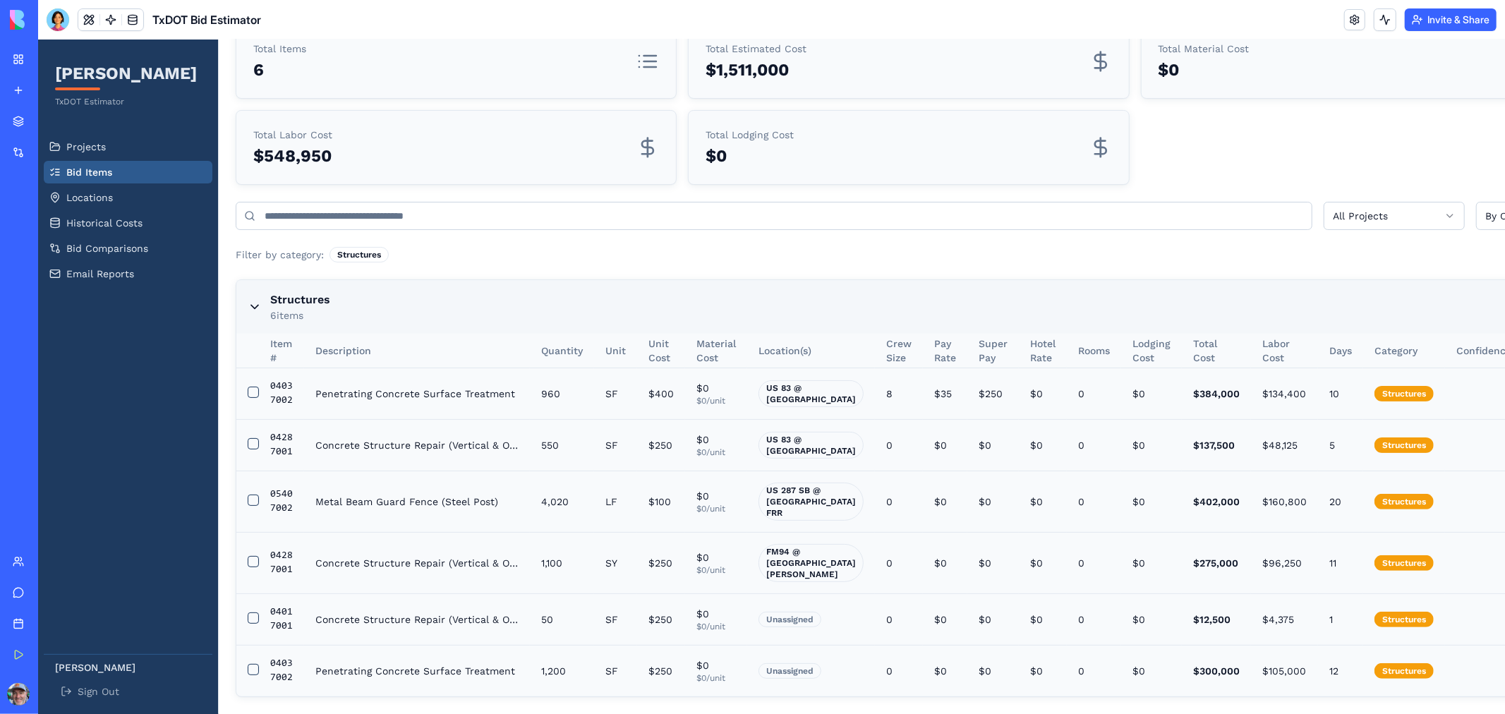
scroll to position [149, 0]
click at [1444, 607] on td at bounding box center [1483, 619] width 78 height 52
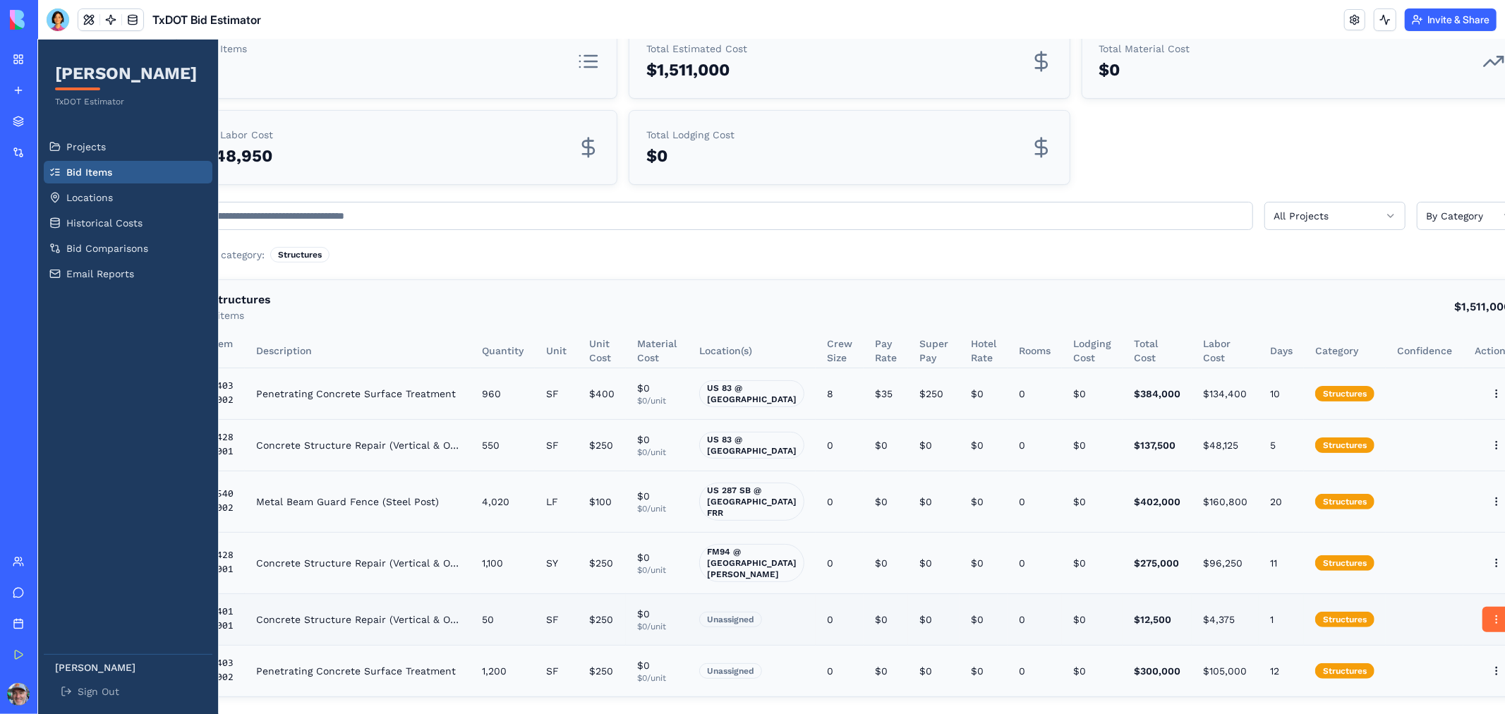
click at [1443, 609] on html "[PERSON_NAME] TxDOT Estimator Projects Bid Items Locations Historical Costs Bid…" at bounding box center [711, 319] width 1467 height 789
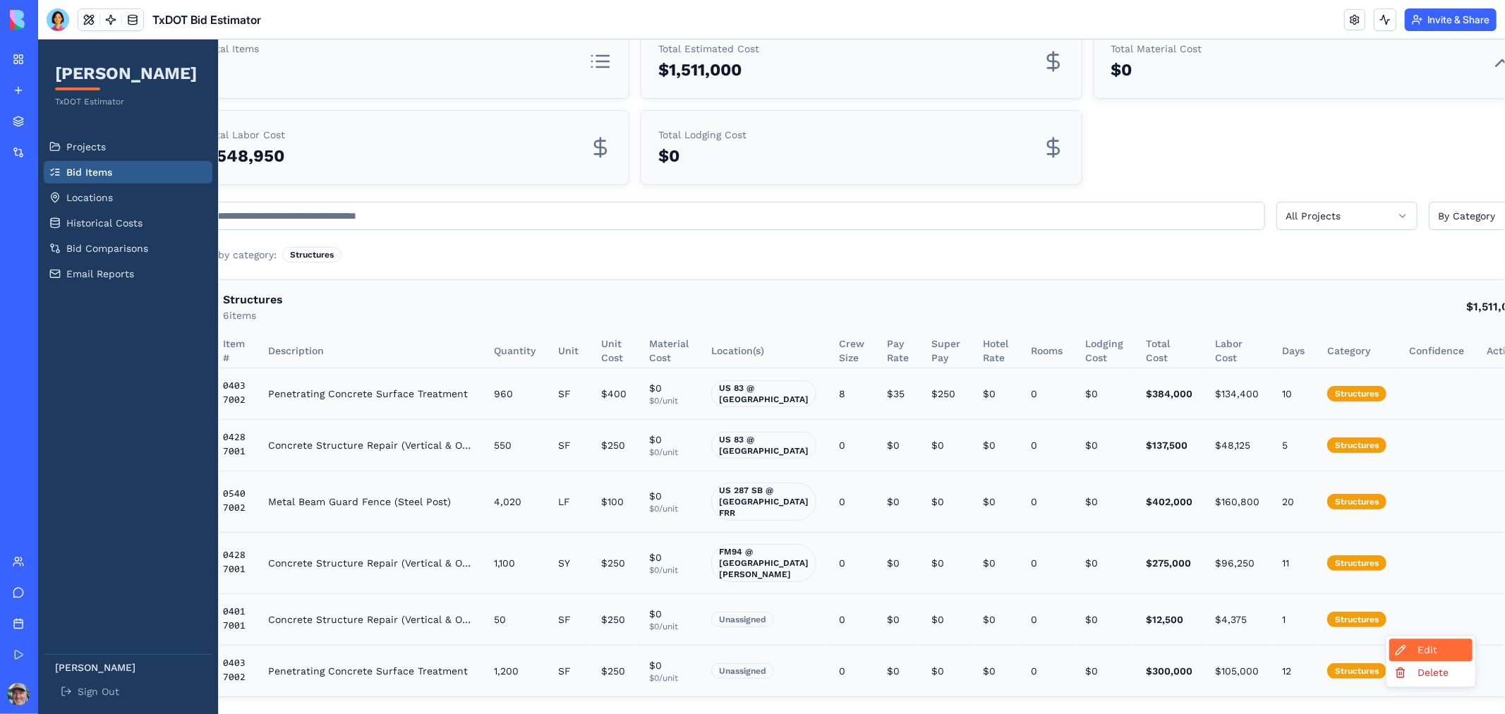
click at [1429, 654] on div "Edit" at bounding box center [1429, 649] width 83 height 23
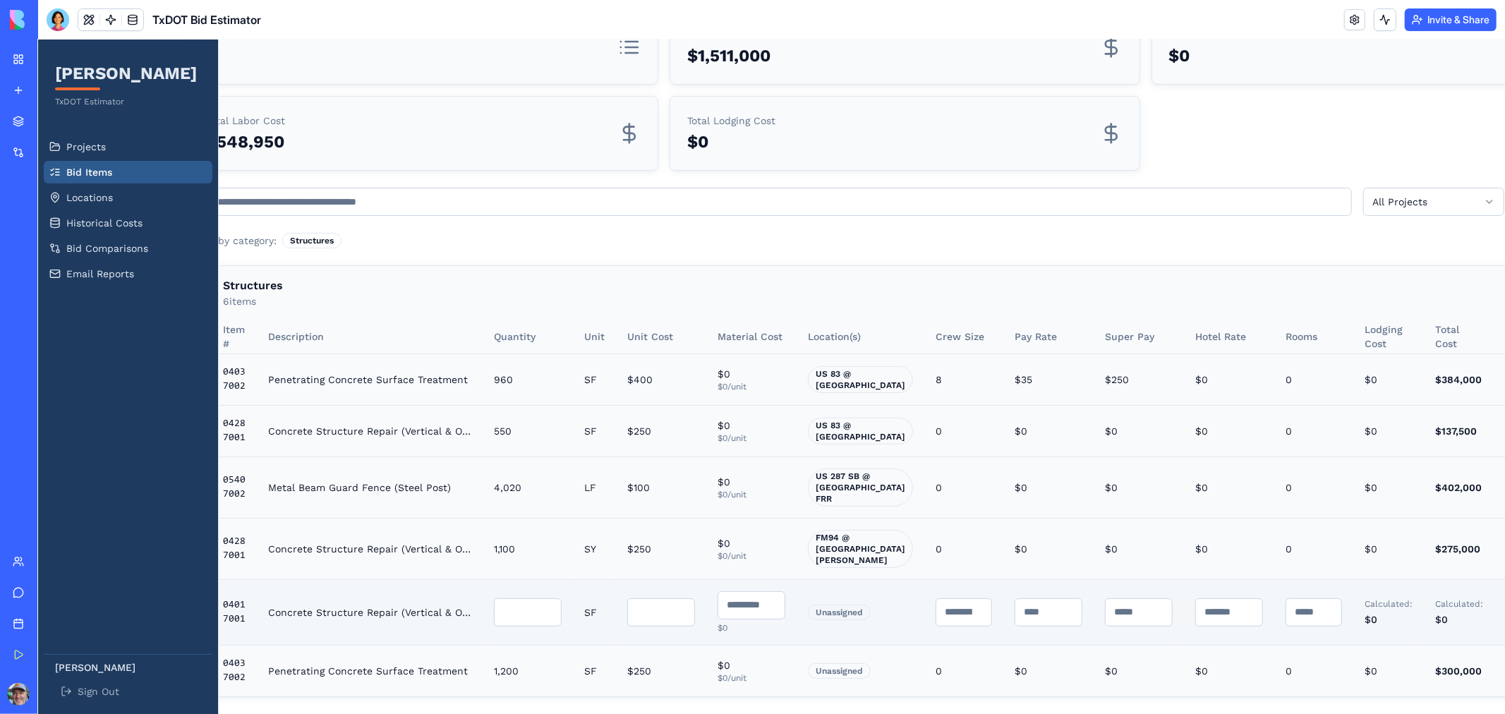
click at [838, 619] on div "Unassigned" at bounding box center [838, 612] width 63 height 16
click at [835, 619] on div "Unassigned" at bounding box center [838, 612] width 63 height 16
click at [832, 619] on div "Unassigned" at bounding box center [838, 612] width 63 height 16
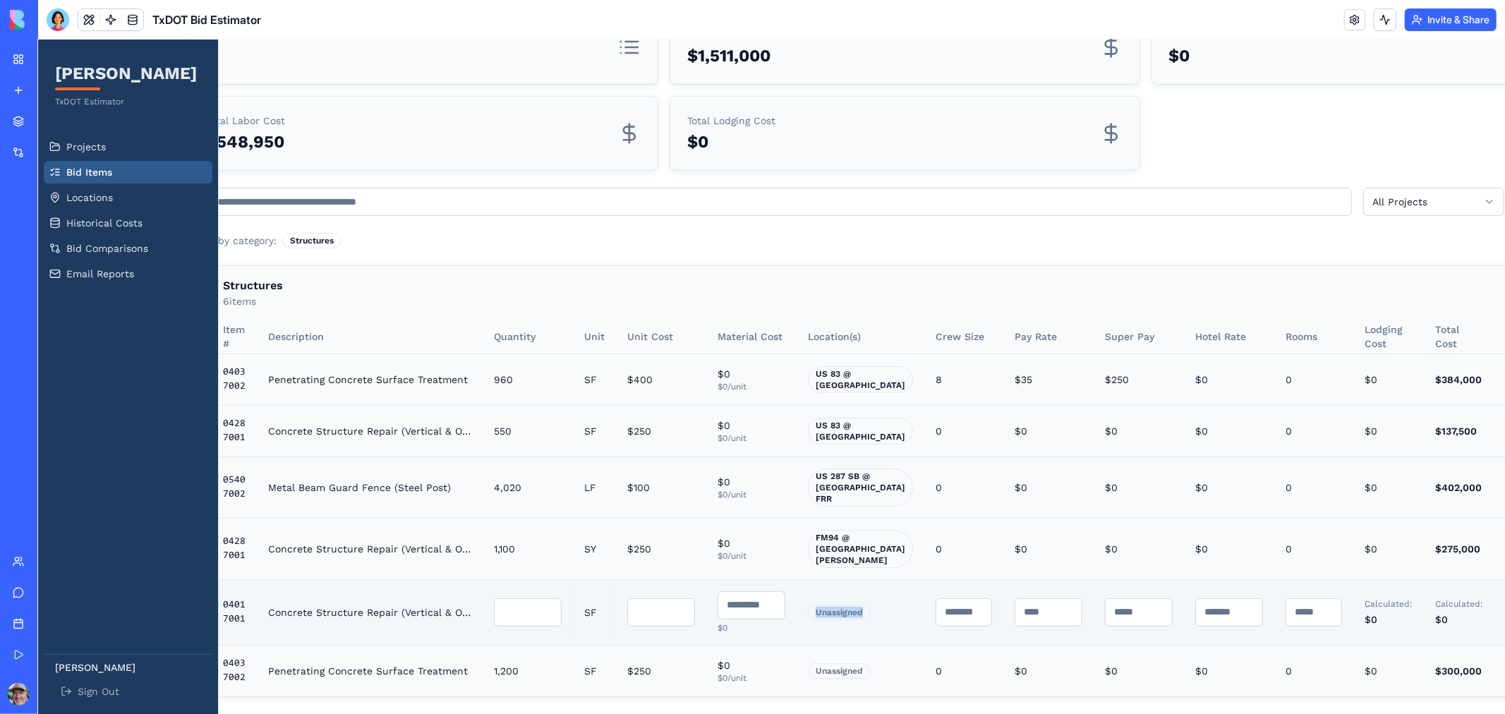
click at [832, 619] on div "Unassigned" at bounding box center [838, 612] width 63 height 16
click at [761, 590] on input "*" at bounding box center [751, 604] width 68 height 28
click at [824, 604] on div "Unassigned" at bounding box center [838, 612] width 63 height 16
